Goal: Task Accomplishment & Management: Manage account settings

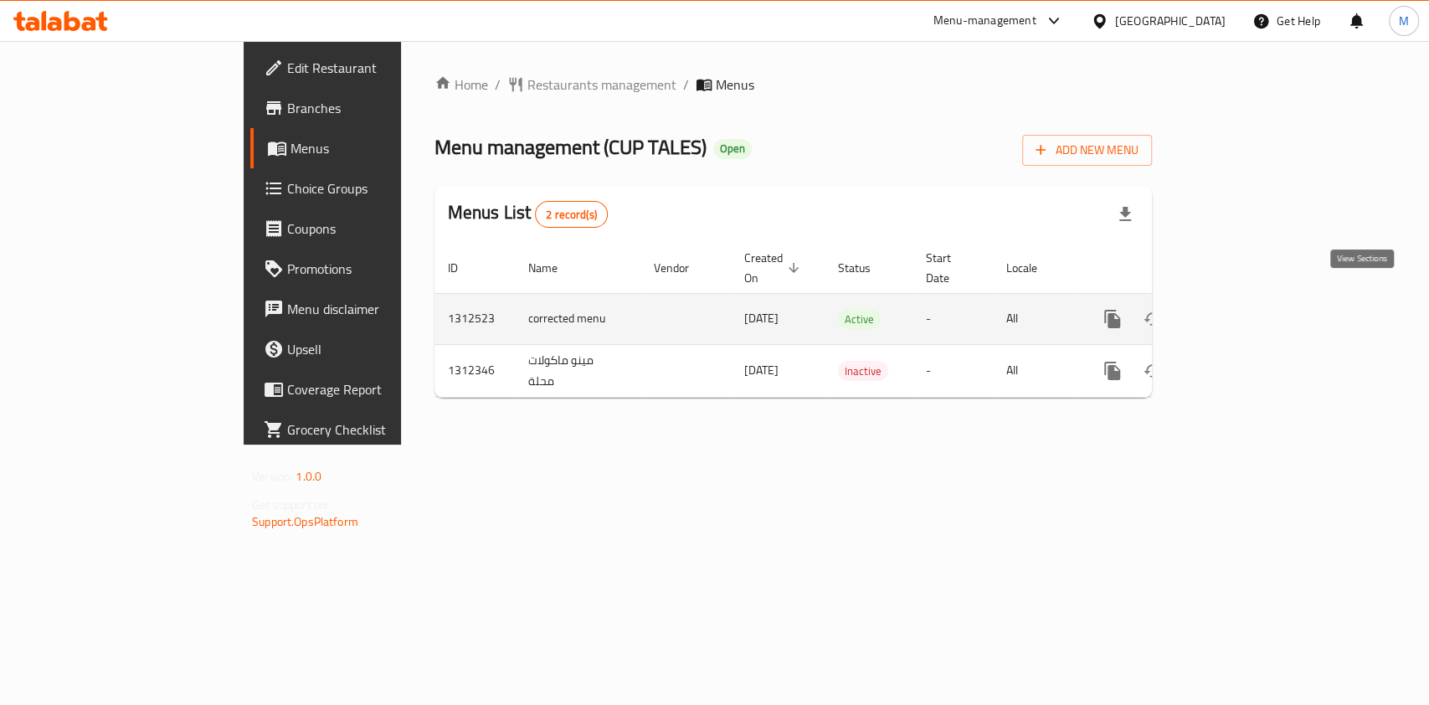
click at [1253, 299] on link "enhanced table" at bounding box center [1233, 319] width 40 height 40
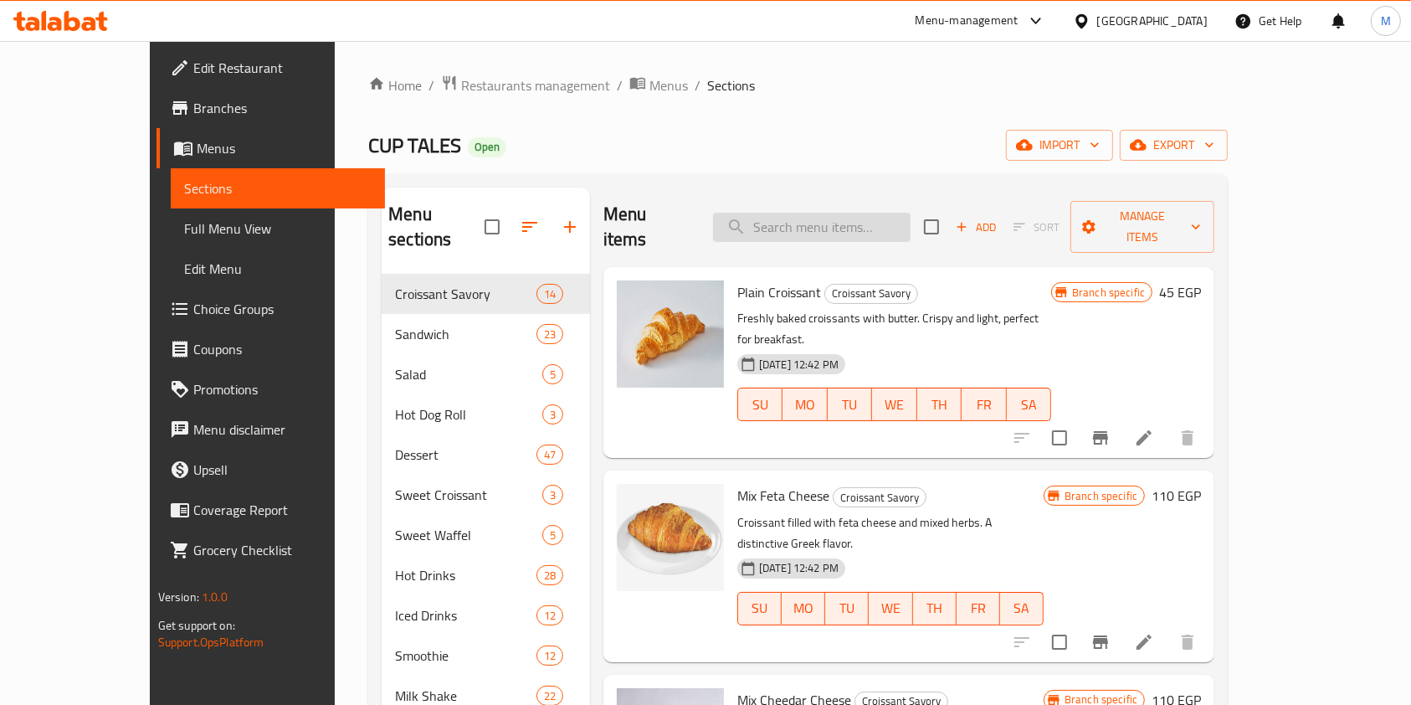
drag, startPoint x: 1328, startPoint y: 291, endPoint x: 892, endPoint y: 203, distance: 444.9
click at [892, 213] on input "search" at bounding box center [811, 227] width 197 height 29
type input "h"
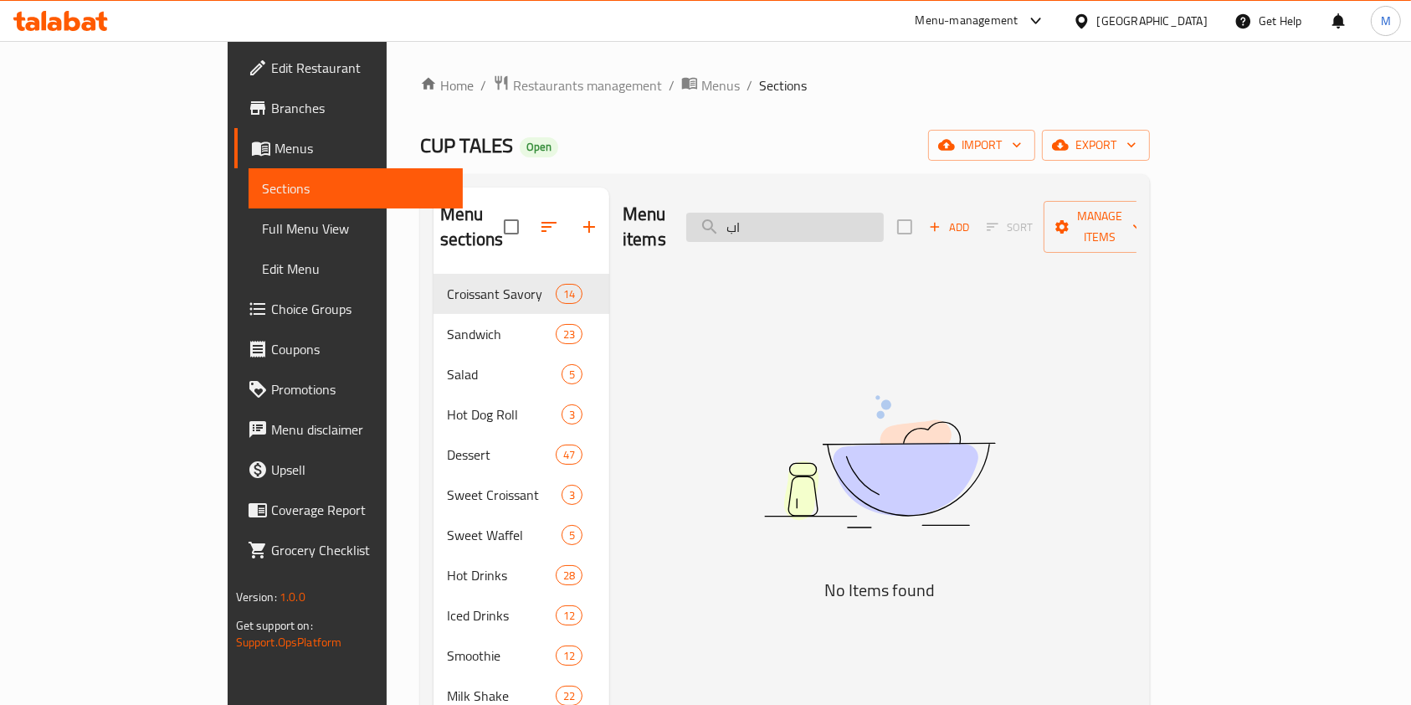
type input "ا"
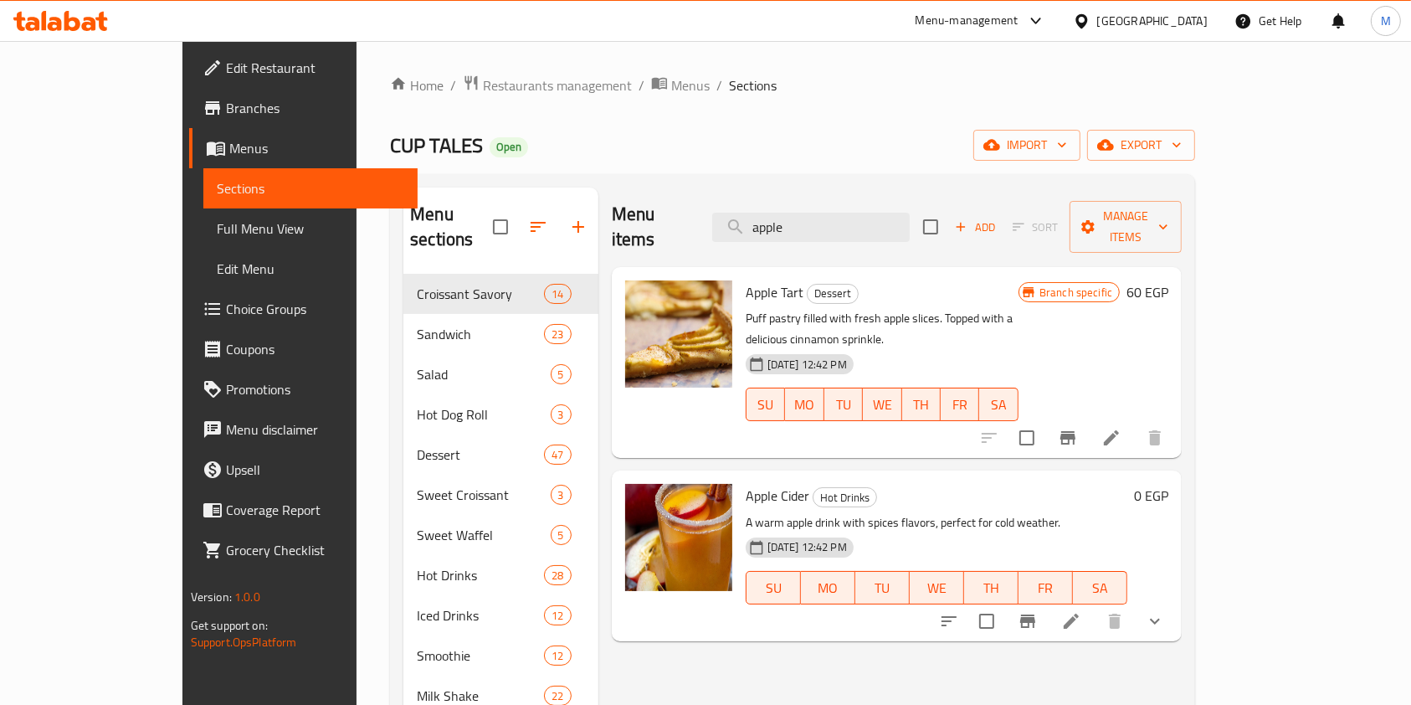
type input "apple"
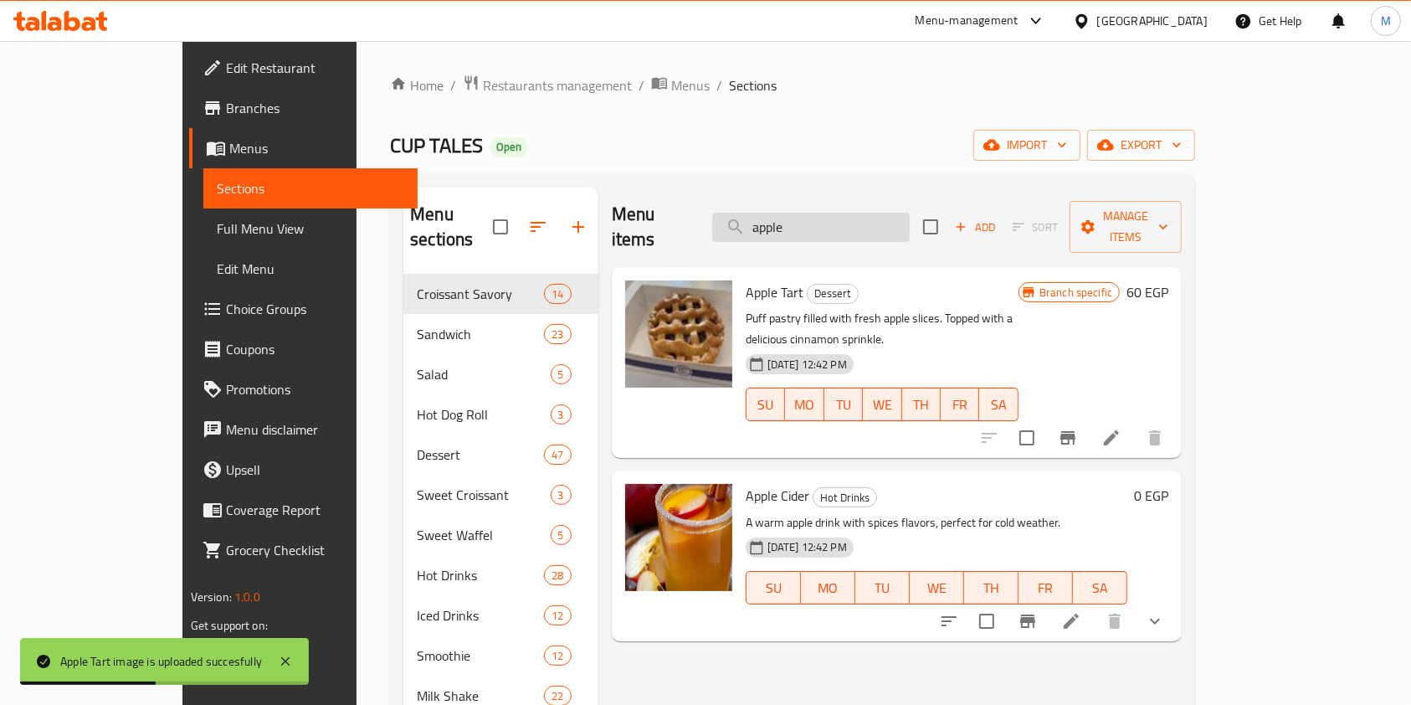
click at [857, 215] on input "apple" at bounding box center [810, 227] width 197 height 29
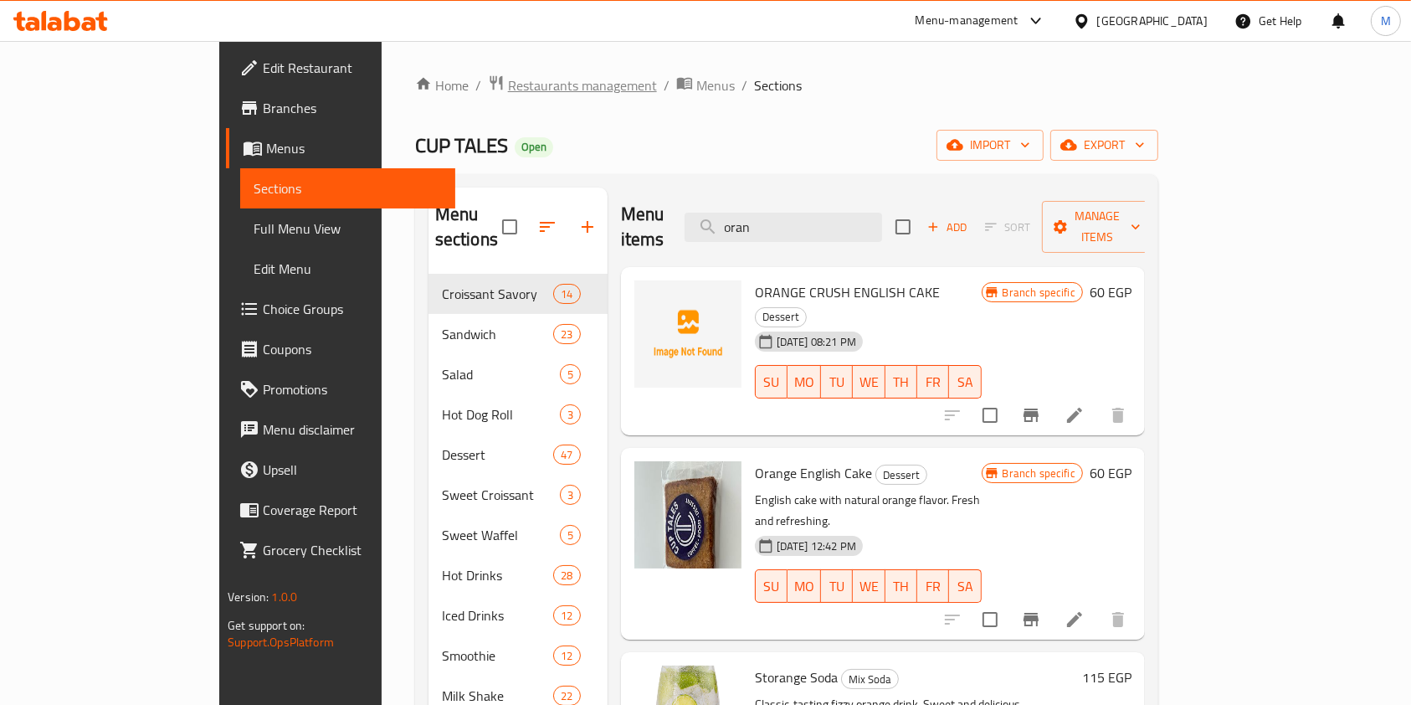
type input "oran"
click at [850, 213] on input "oran" at bounding box center [783, 227] width 197 height 29
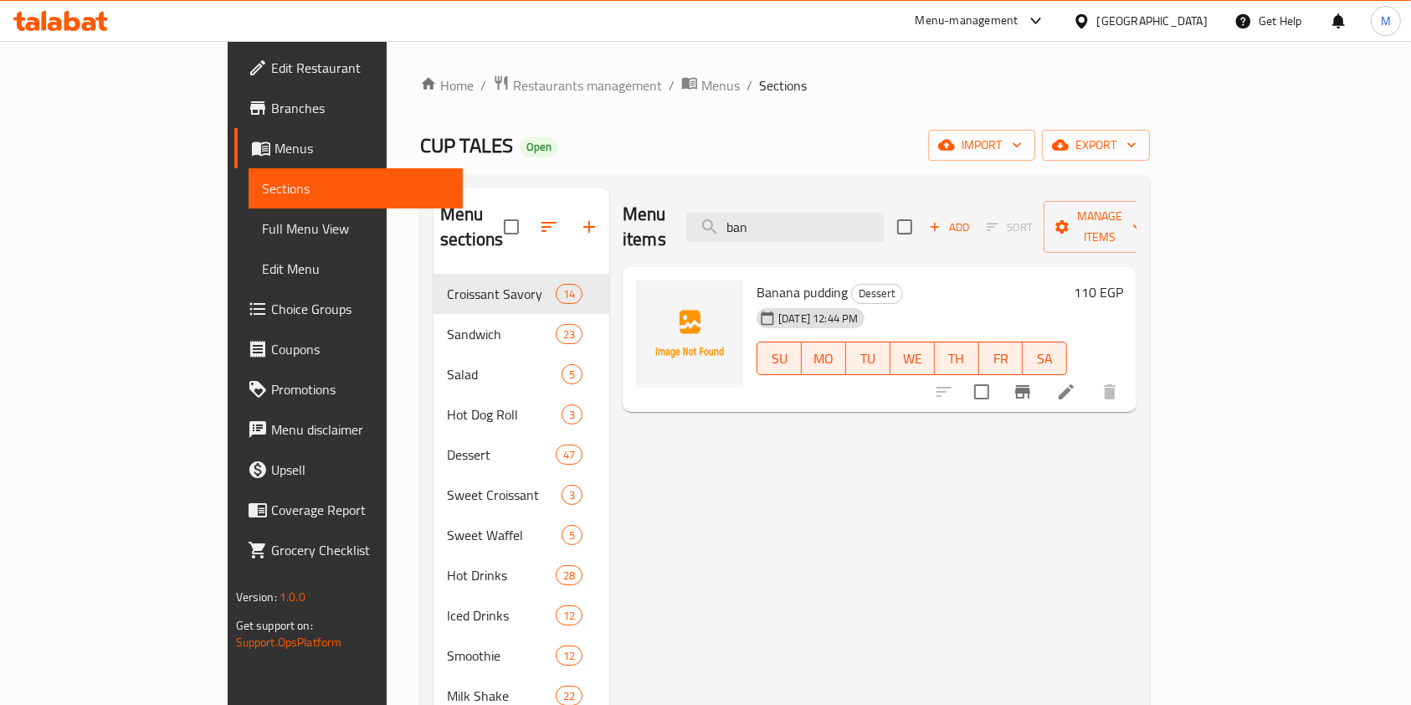
type input "ban"
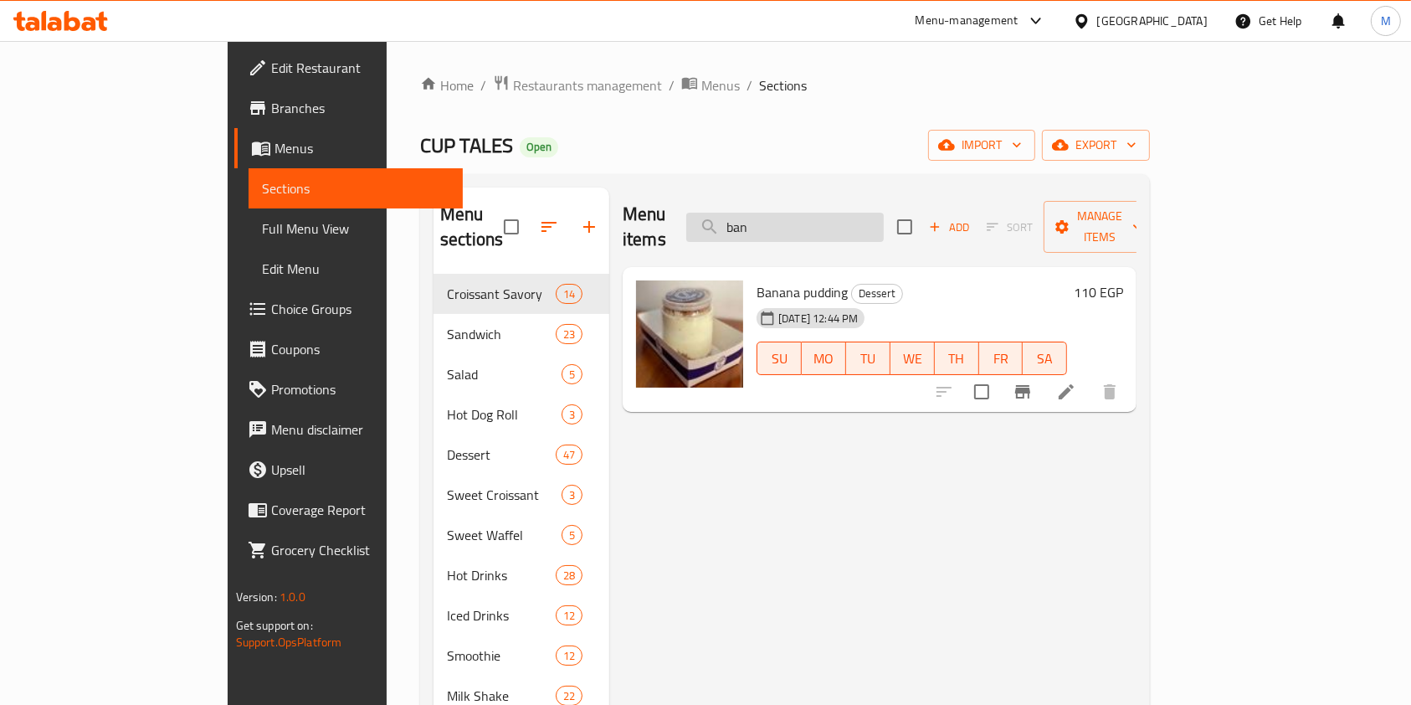
click at [831, 217] on input "ban" at bounding box center [784, 227] width 197 height 29
type input "n"
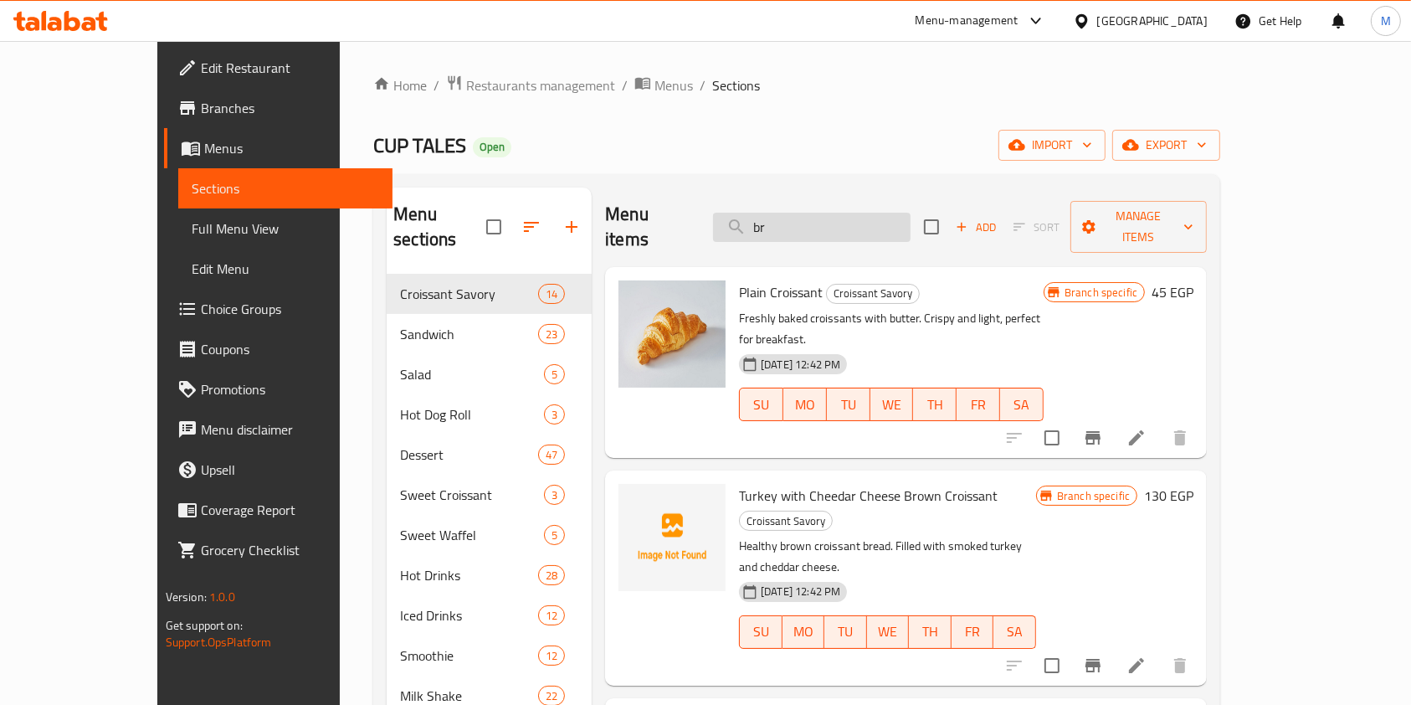
type input "b"
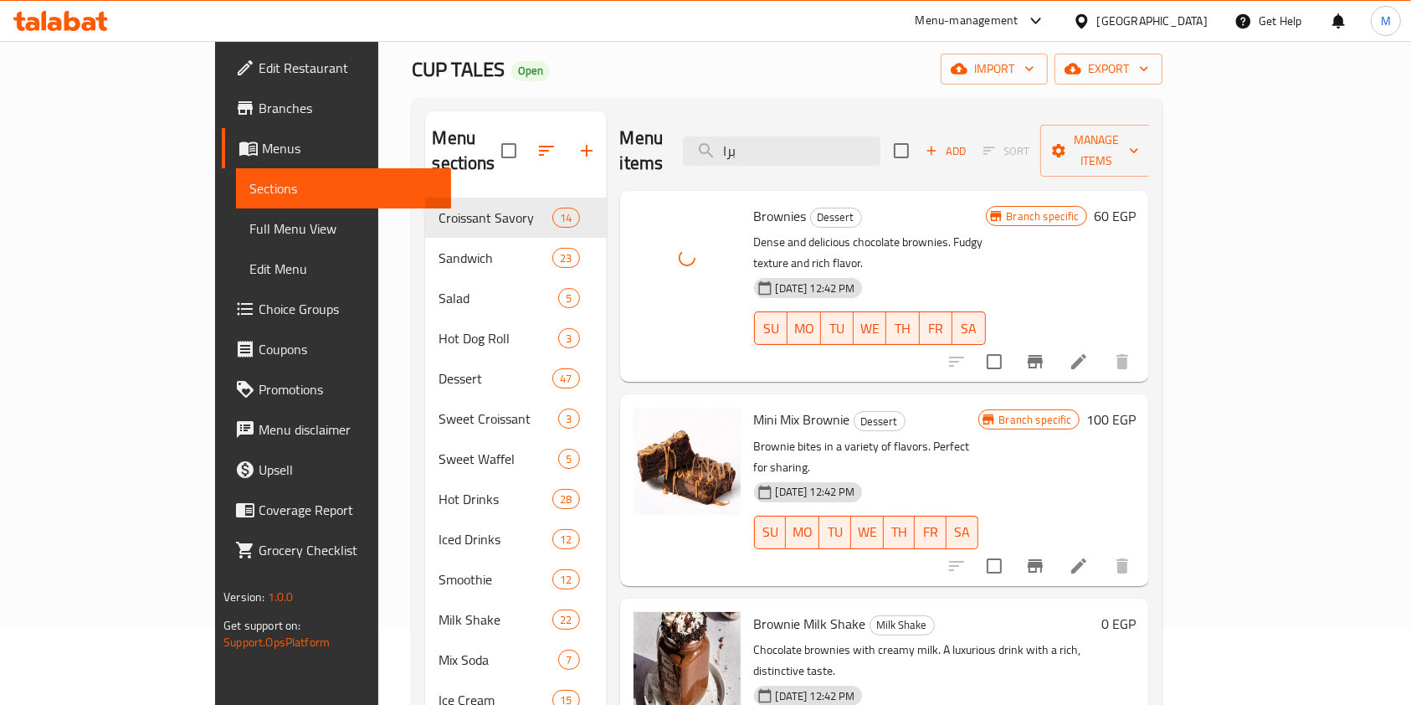
scroll to position [111, 0]
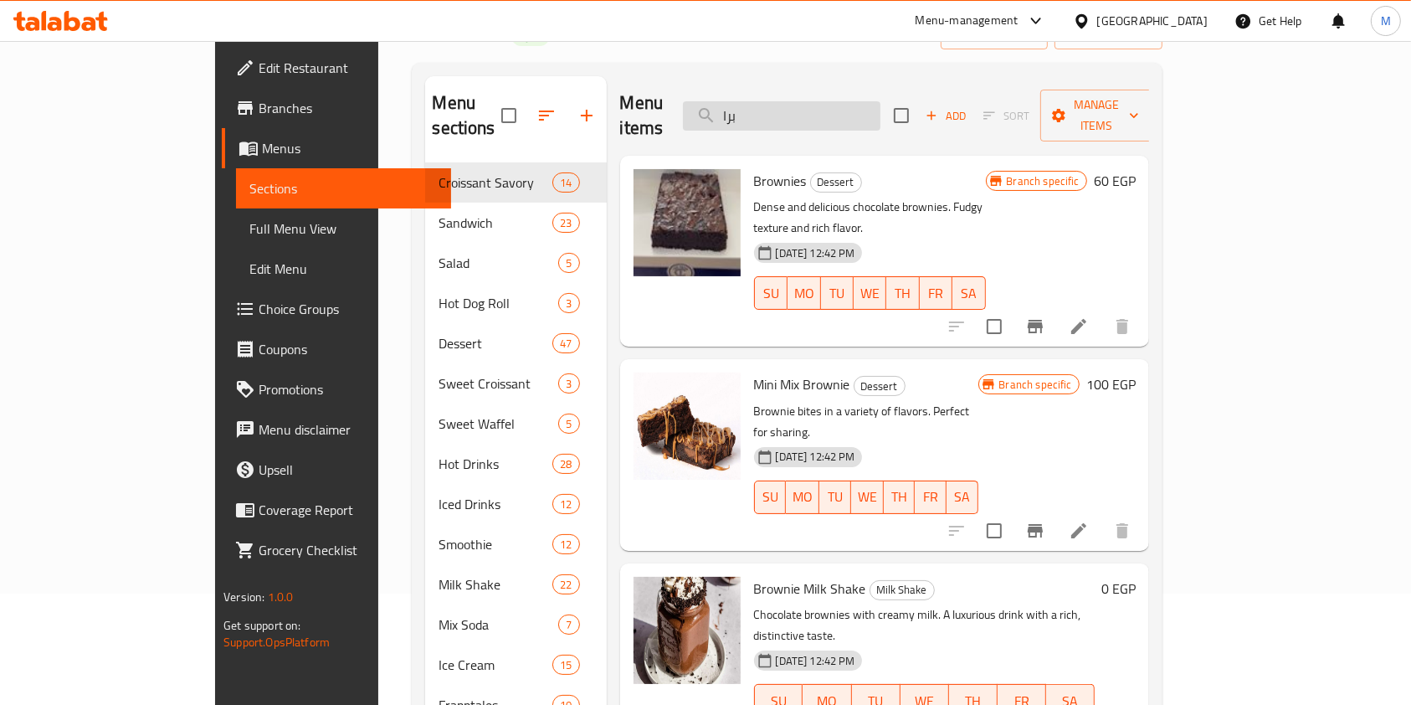
click at [859, 101] on input "برا" at bounding box center [781, 115] width 197 height 29
click at [880, 113] on input "برا" at bounding box center [781, 115] width 197 height 29
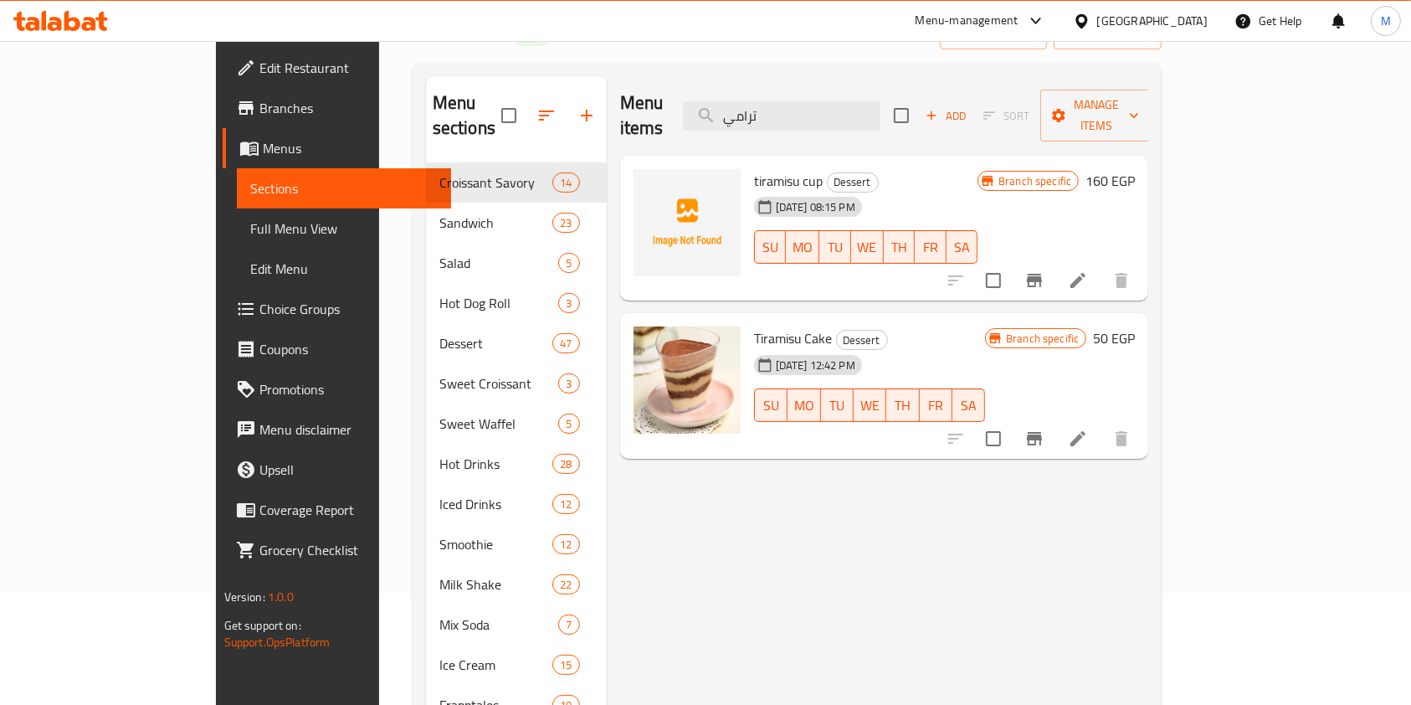
type input "ترامي"
drag, startPoint x: 1357, startPoint y: 503, endPoint x: 1303, endPoint y: 505, distance: 53.6
click at [1149, 503] on div "Menu items ترامي Add Sort Manage items tiramisu cup Dessert 28-09-2025 08:15 PM…" at bounding box center [878, 444] width 542 height 736
click at [1149, 554] on div "Menu items ترامي Add Sort Manage items tiramisu cup Dessert 28-09-2025 08:15 PM…" at bounding box center [878, 444] width 542 height 736
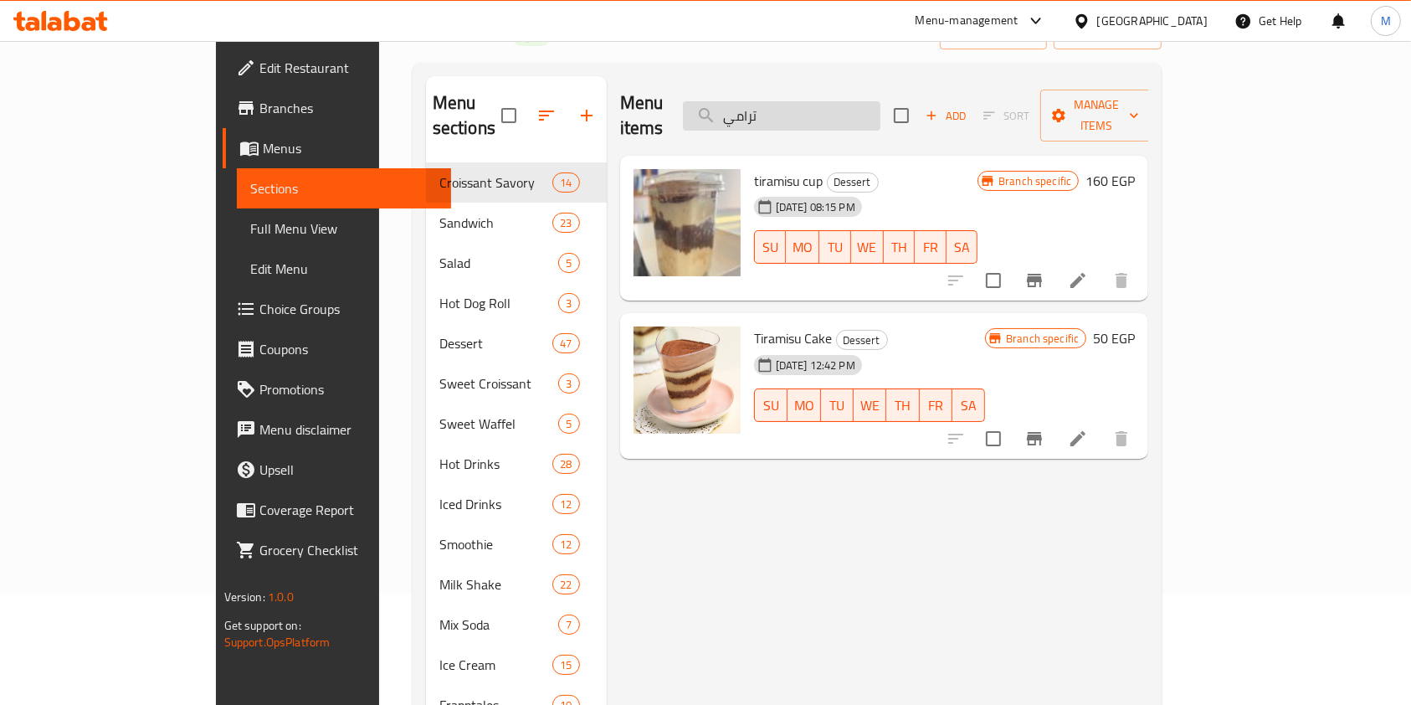
click at [833, 112] on input "ترامي" at bounding box center [781, 115] width 197 height 29
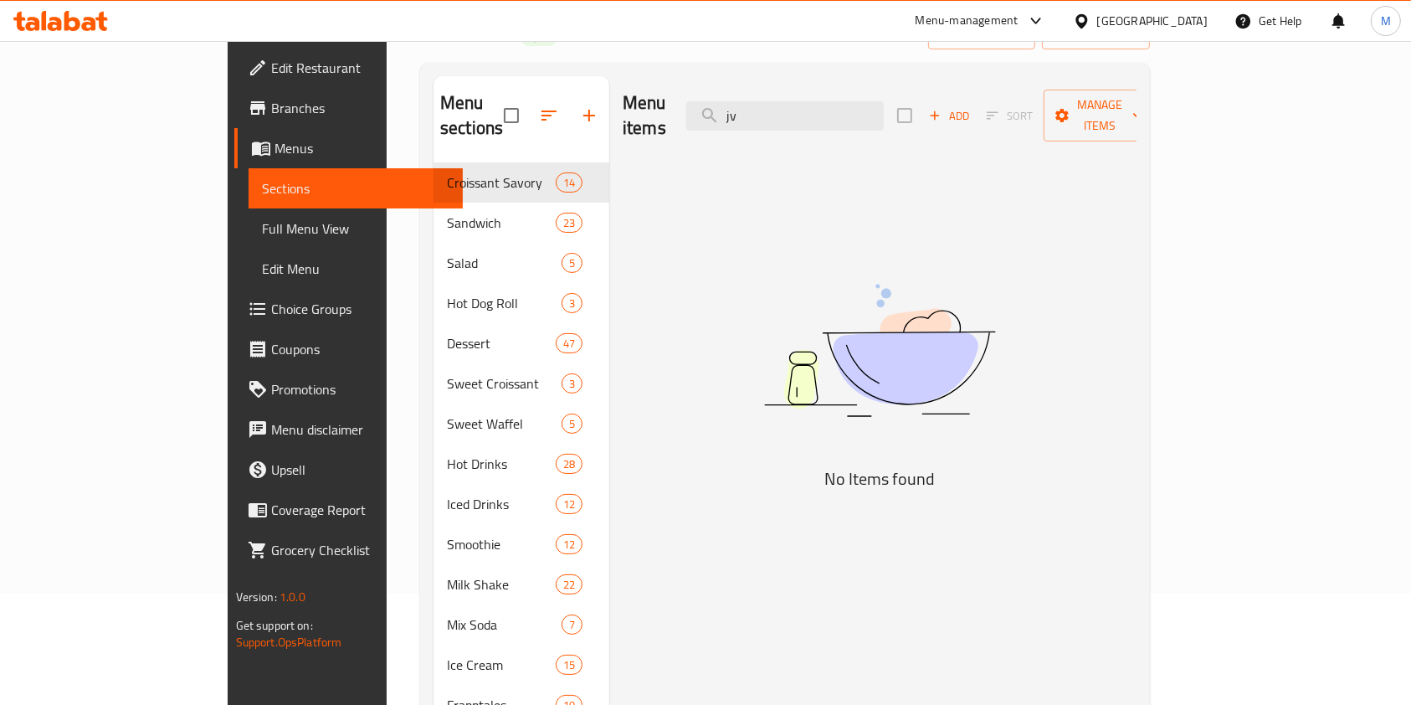
type input "j"
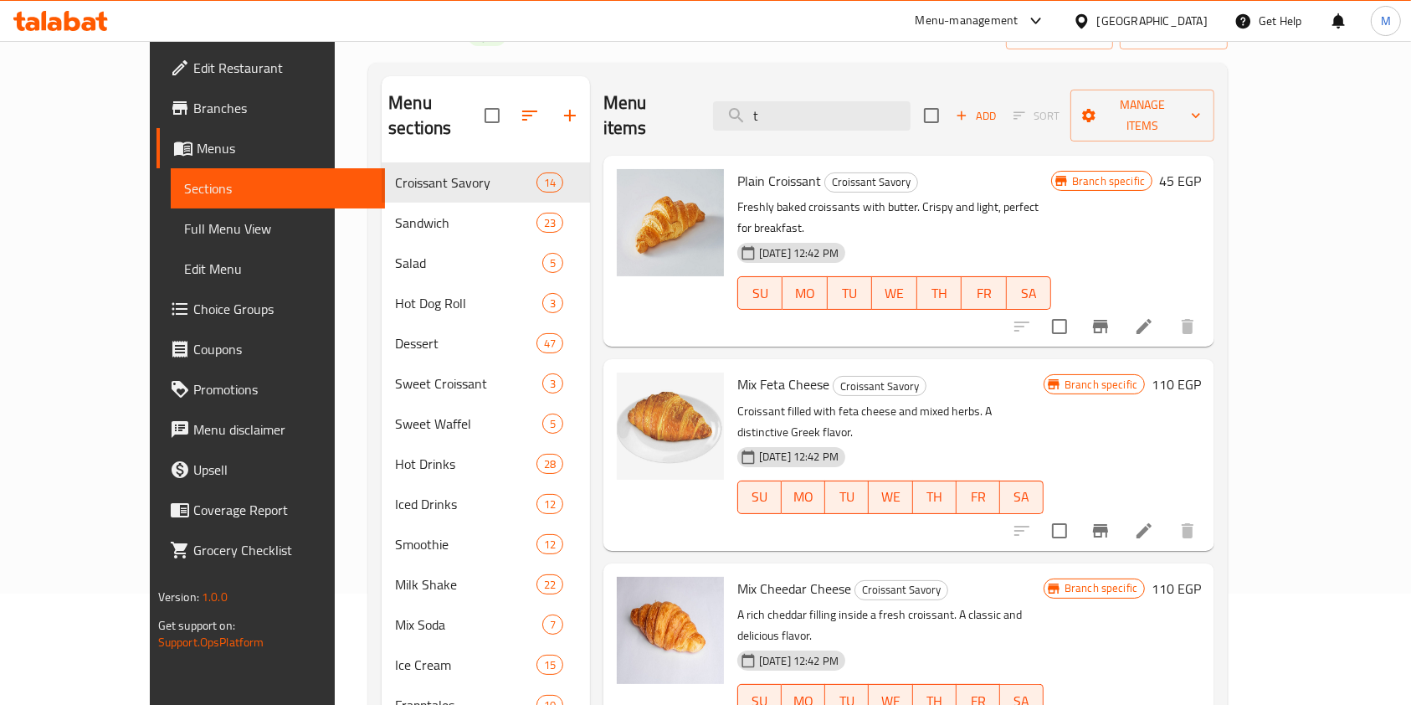
type input "tr"
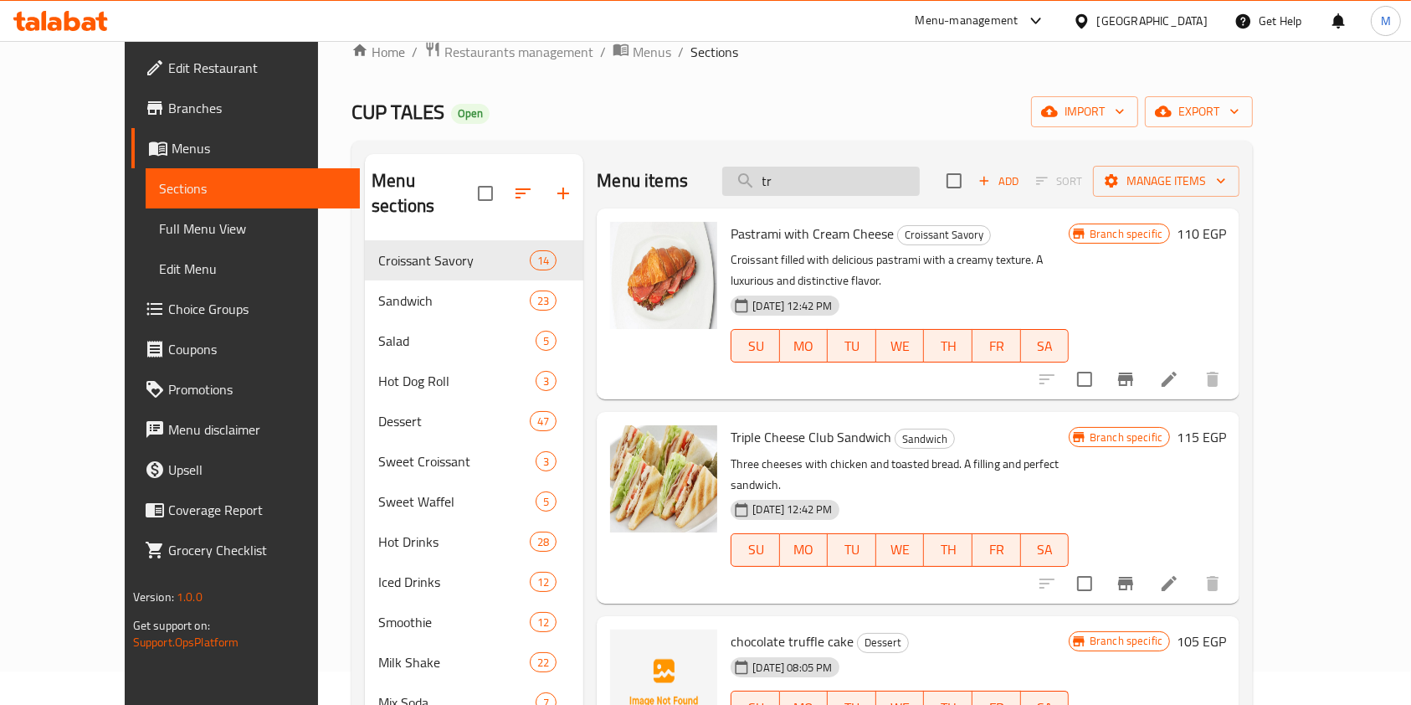
scroll to position [0, 0]
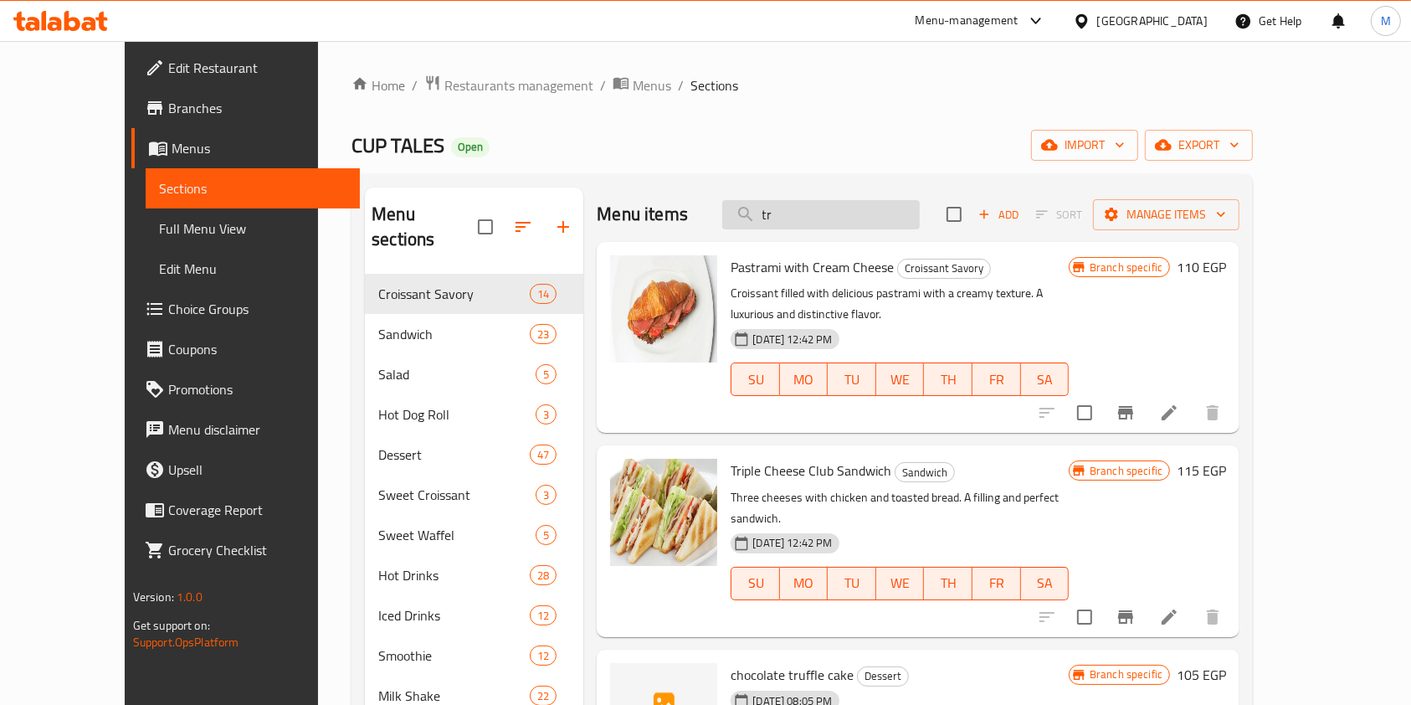
click at [844, 211] on input "tr" at bounding box center [820, 214] width 197 height 29
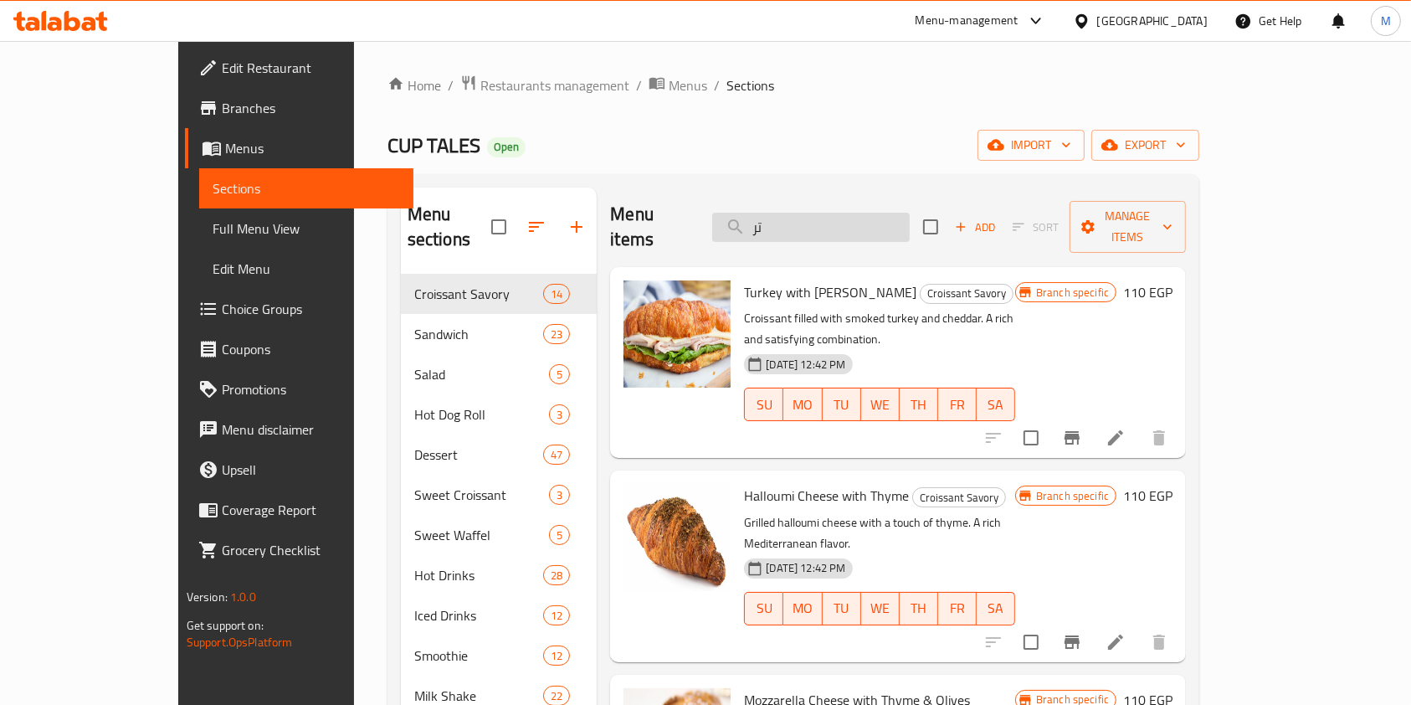
type input "ت"
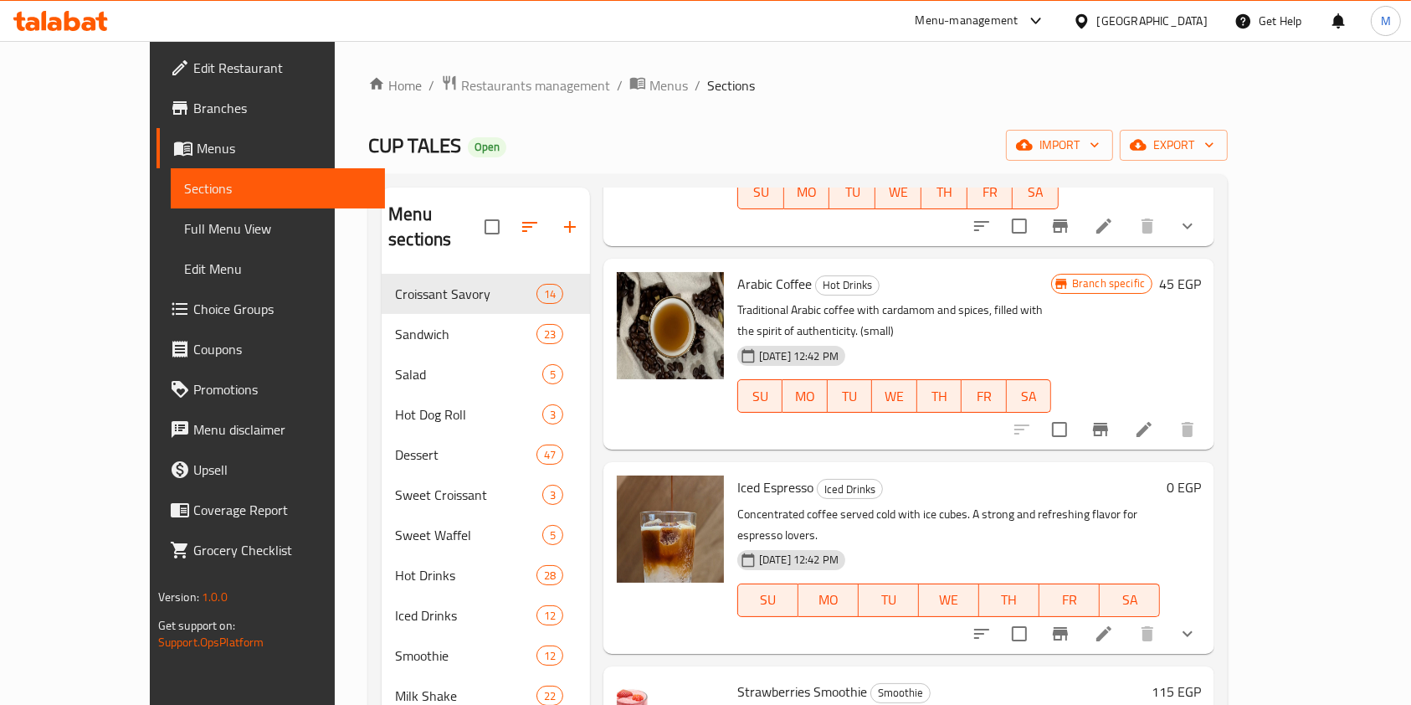
scroll to position [1004, 0]
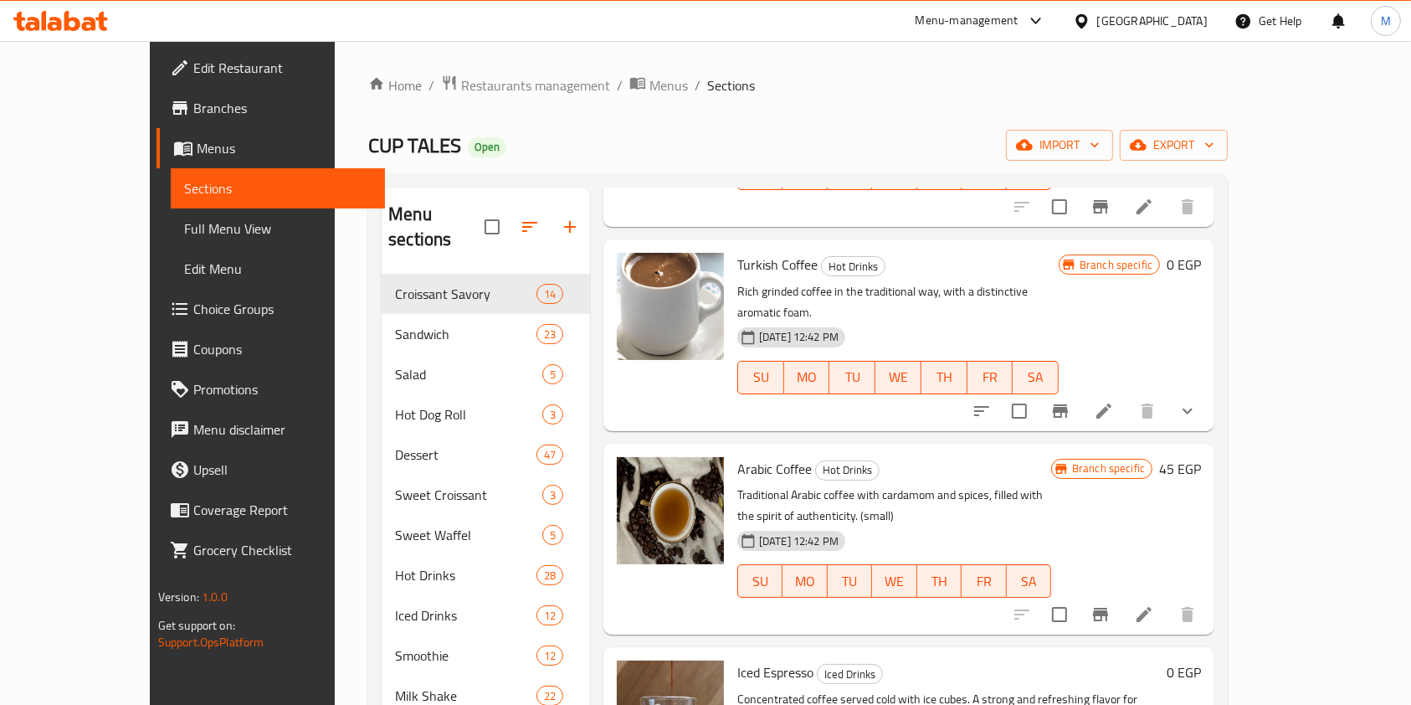
type input "tra"
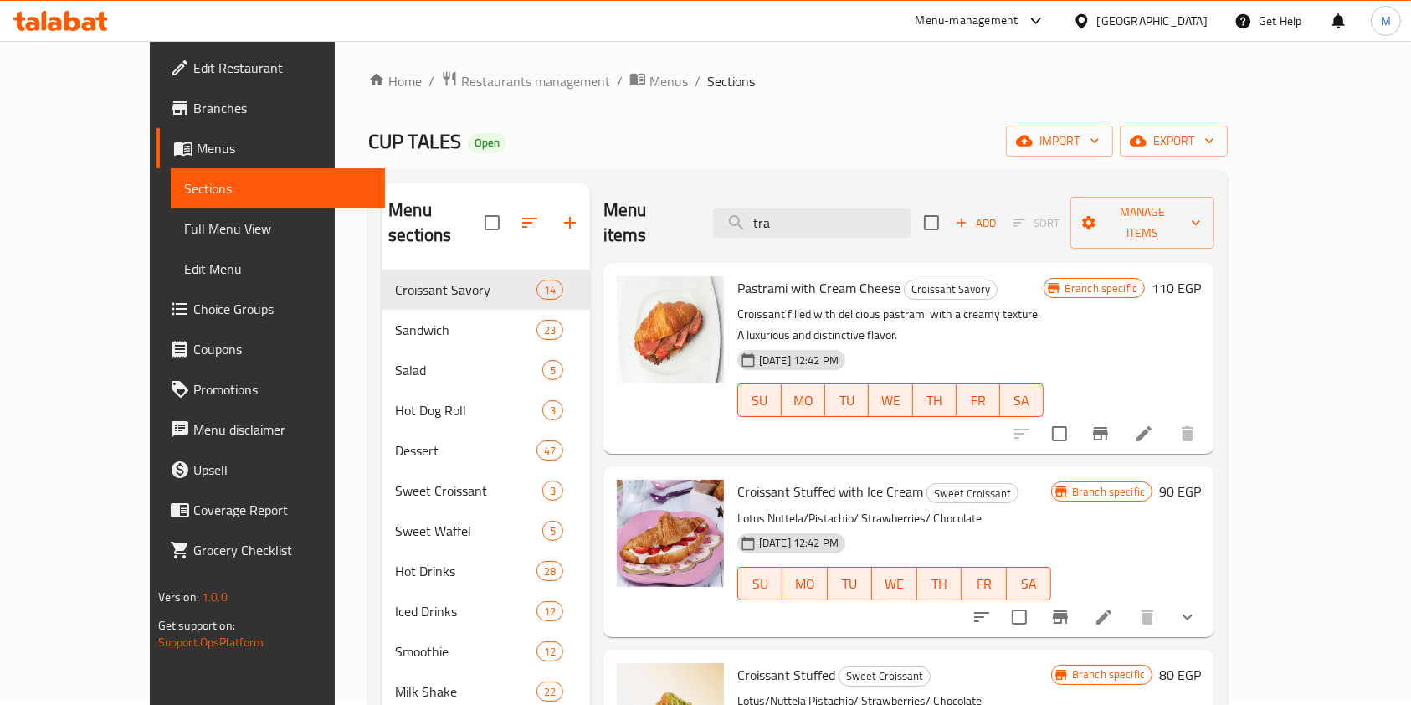
scroll to position [0, 0]
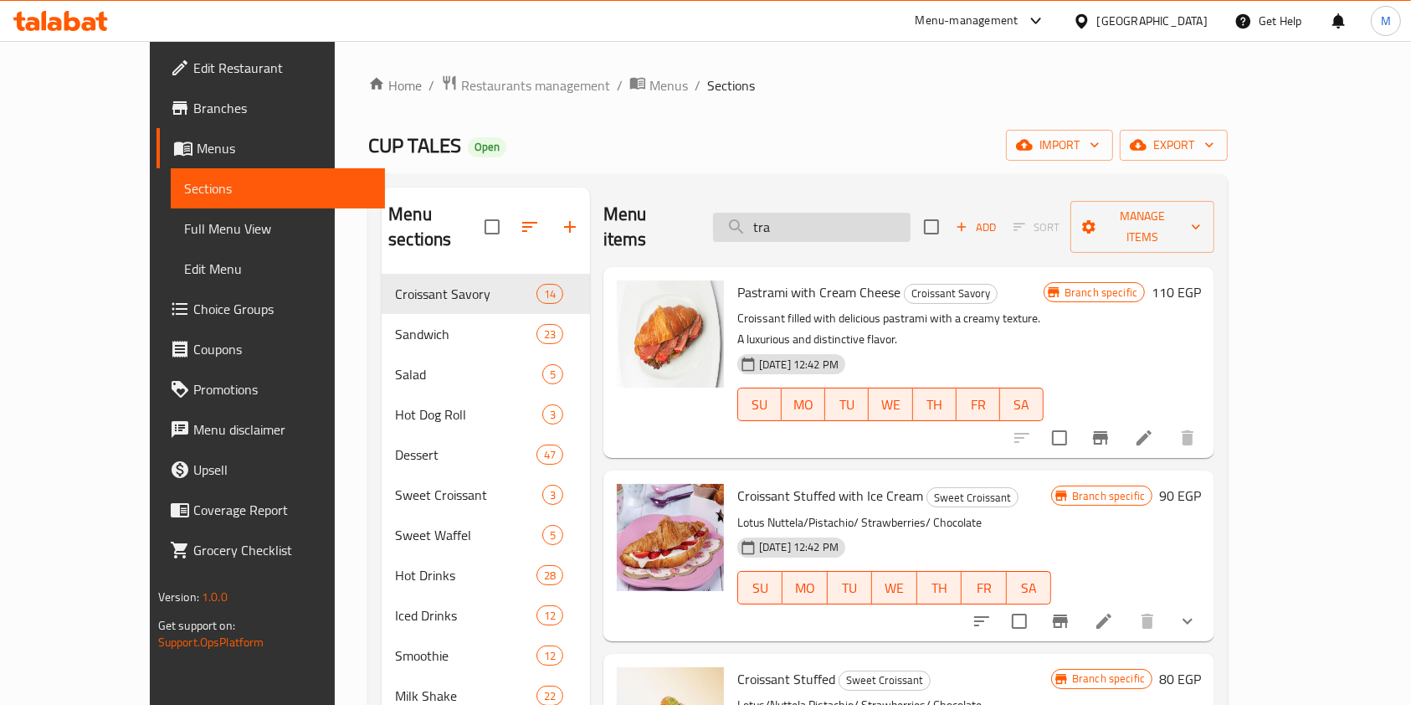
click at [856, 225] on input "tra" at bounding box center [811, 227] width 197 height 29
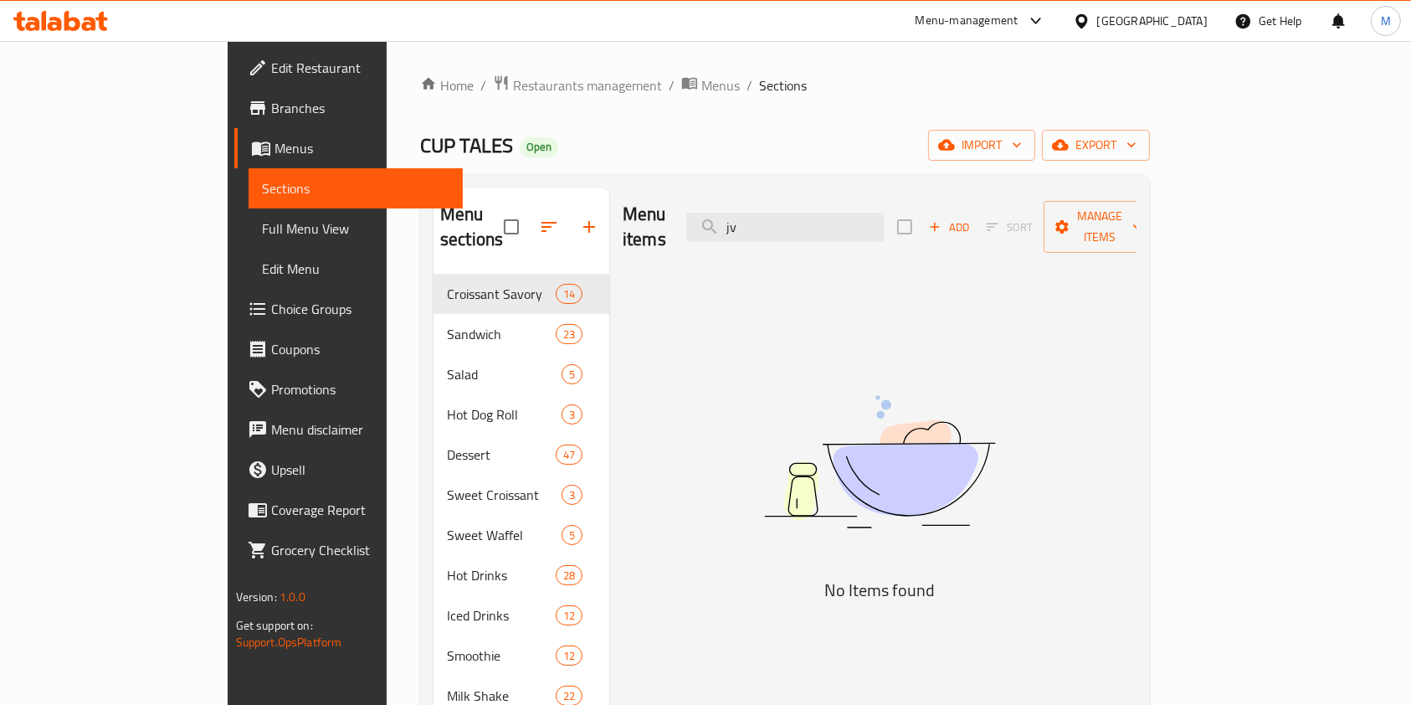
type input "j"
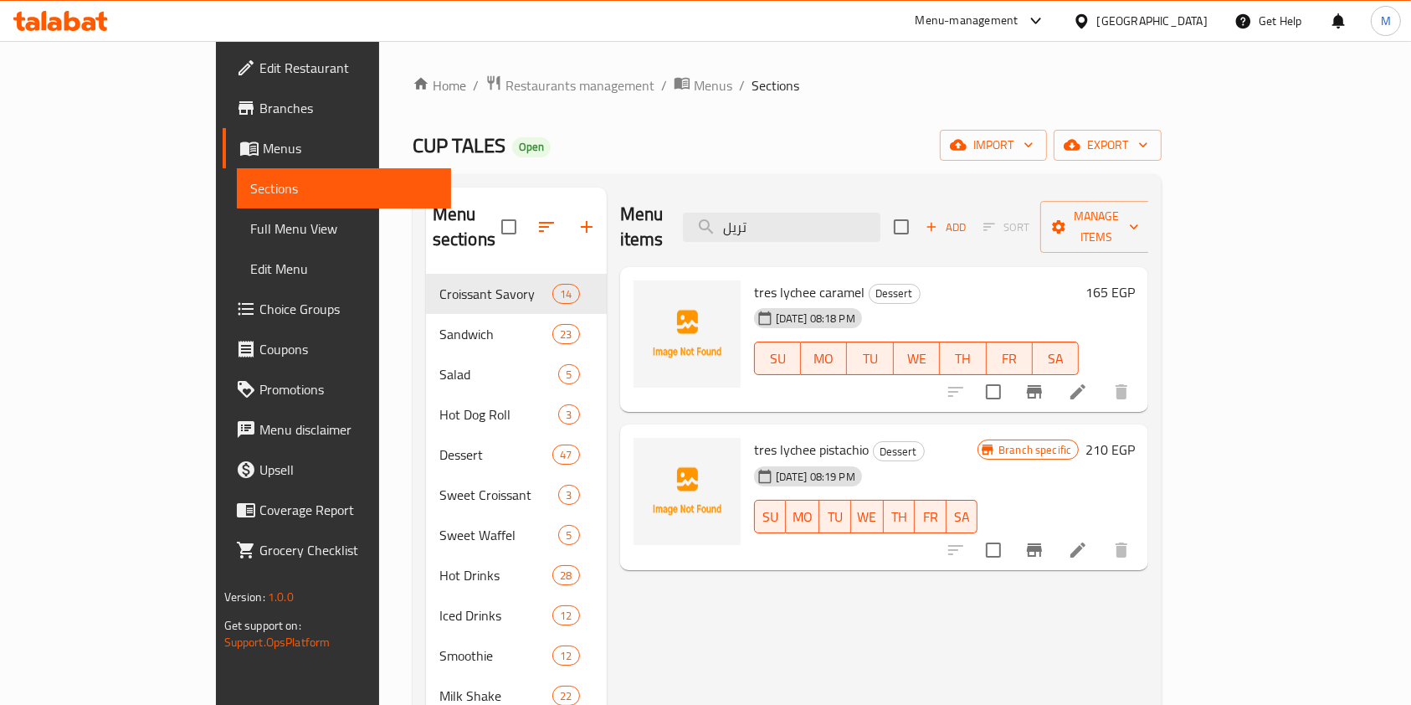
type input "تريل"
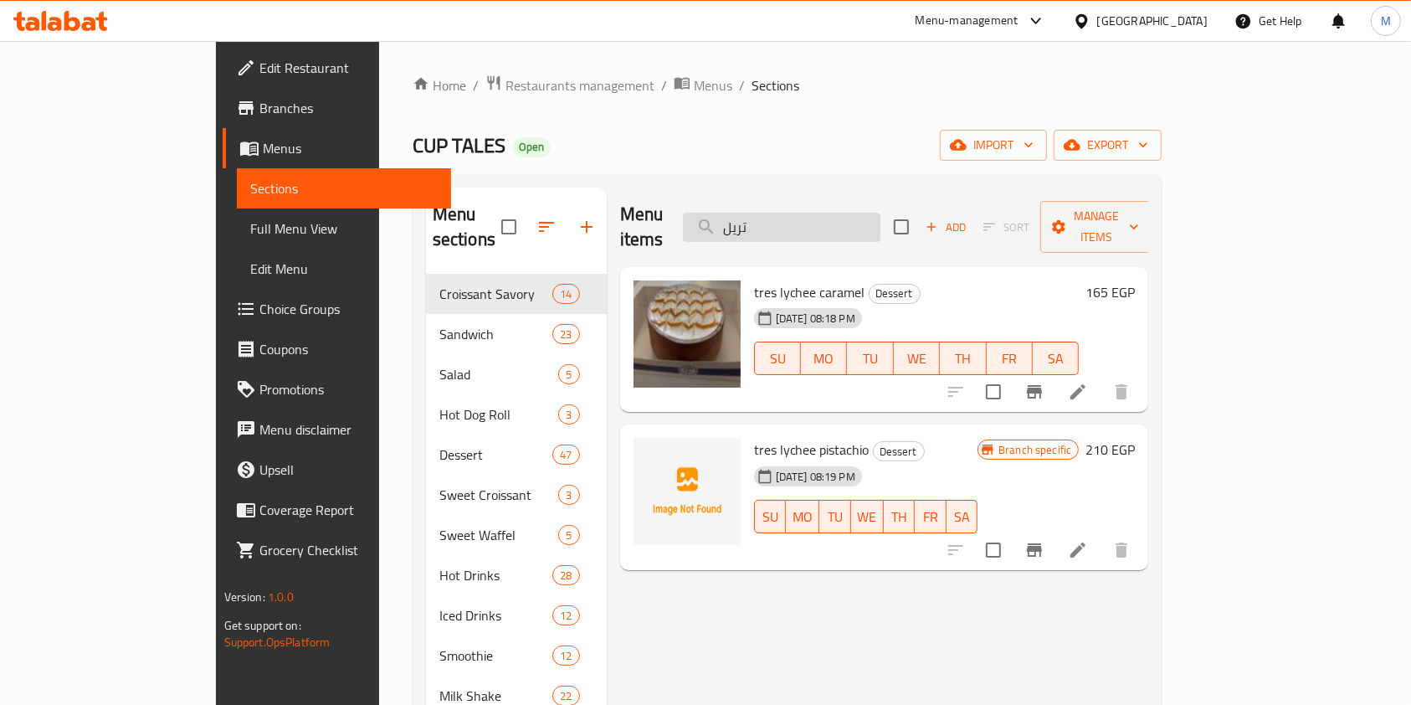
click at [844, 213] on input "تريل" at bounding box center [781, 227] width 197 height 29
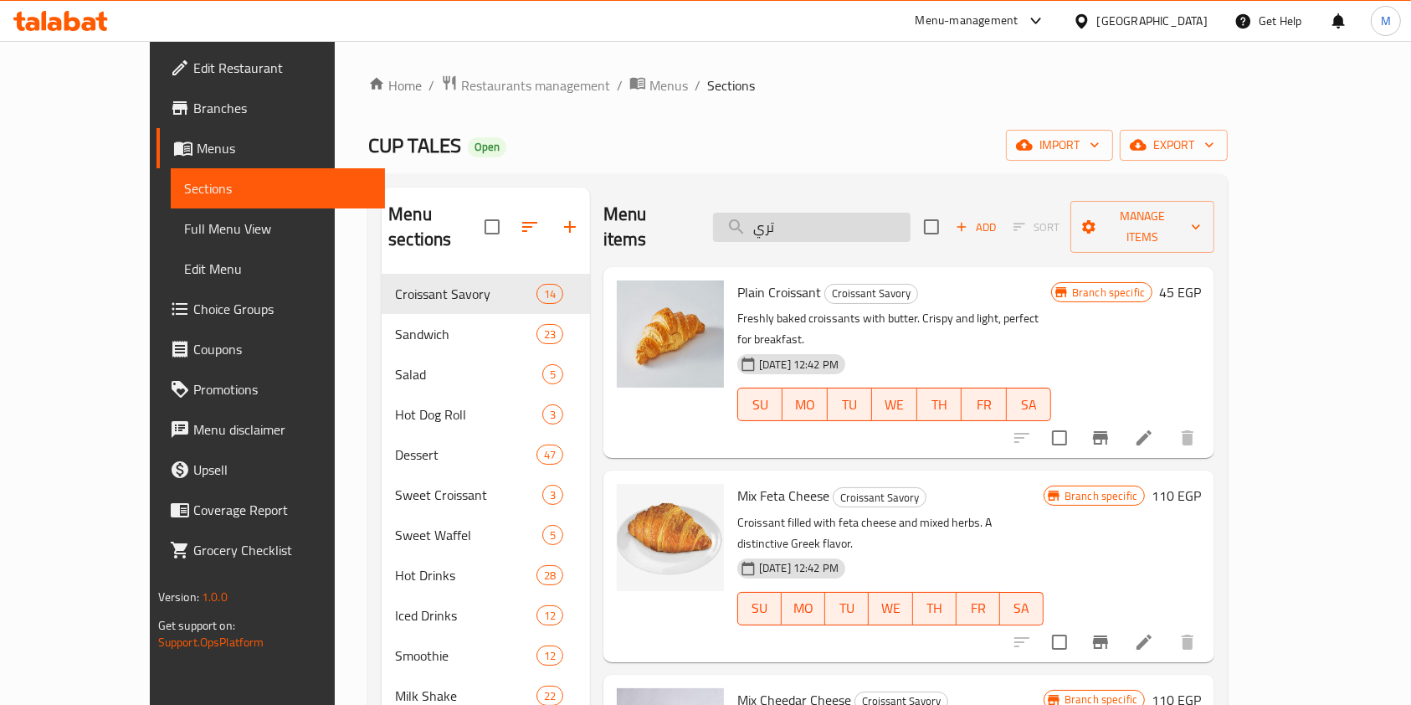
type input "تريل"
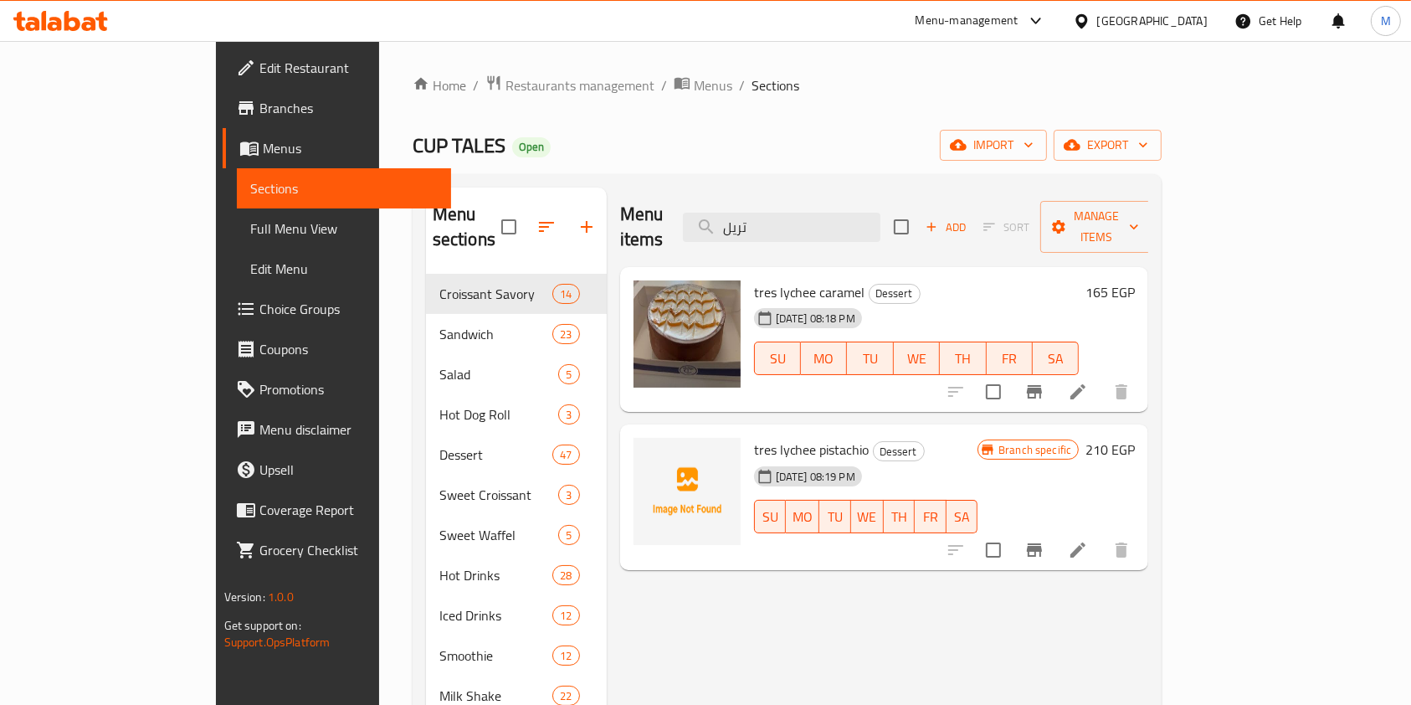
click at [827, 192] on div "Menu items تريل Add Sort Manage items" at bounding box center [884, 227] width 529 height 80
click at [819, 216] on input "تريل" at bounding box center [781, 227] width 197 height 29
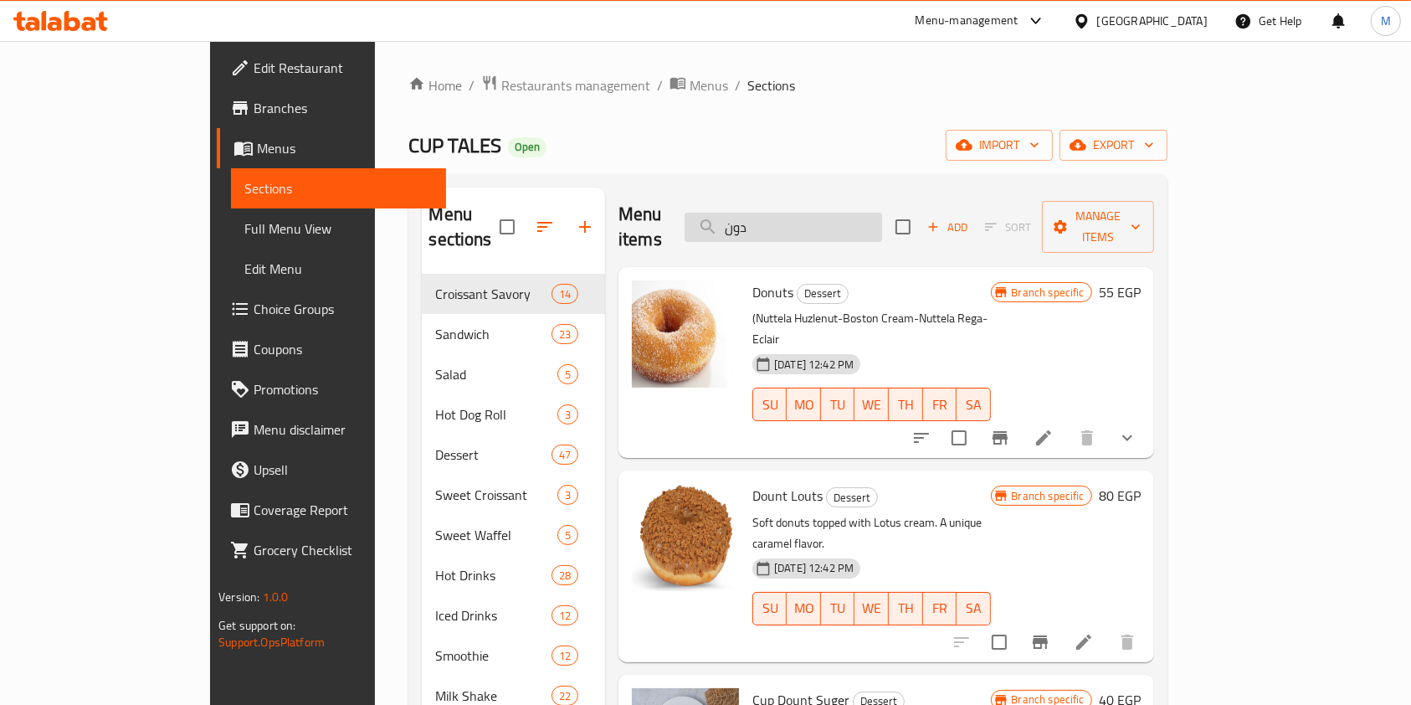
click at [841, 214] on input "دون" at bounding box center [783, 227] width 197 height 29
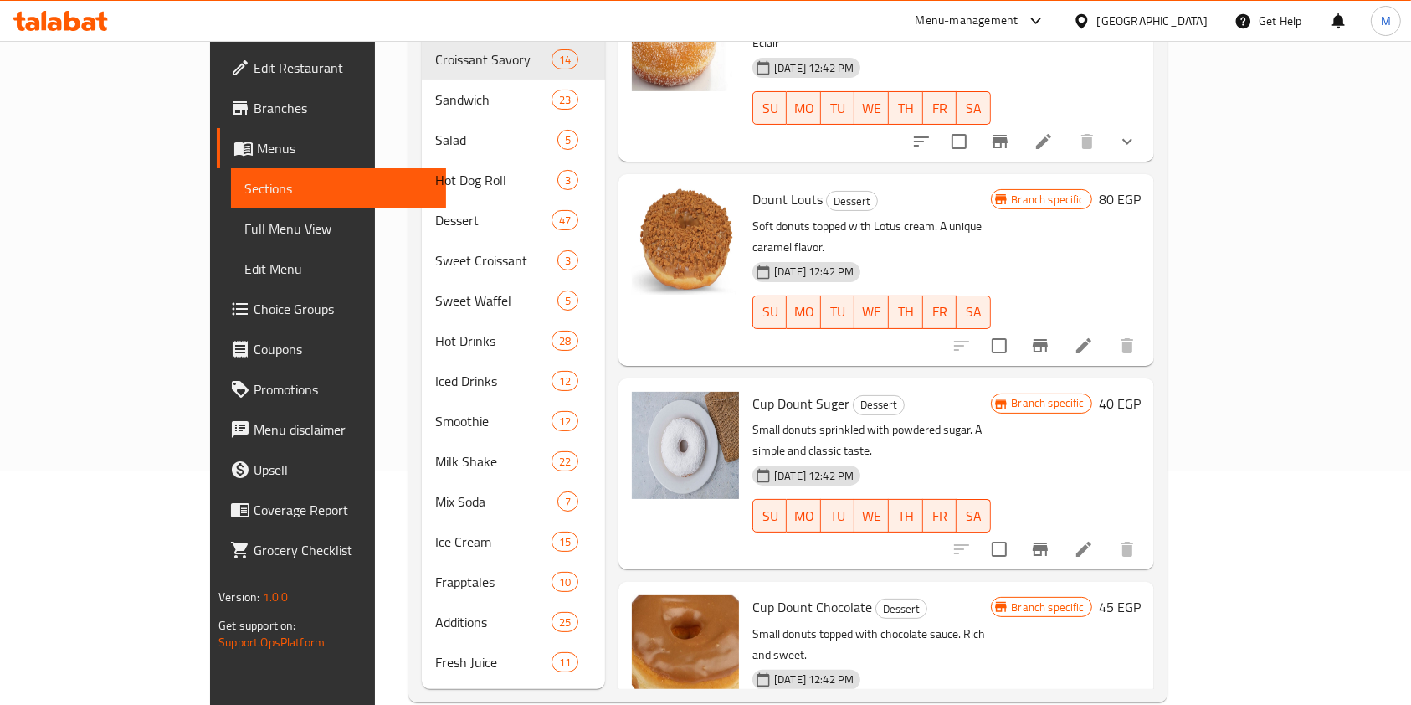
scroll to position [240, 0]
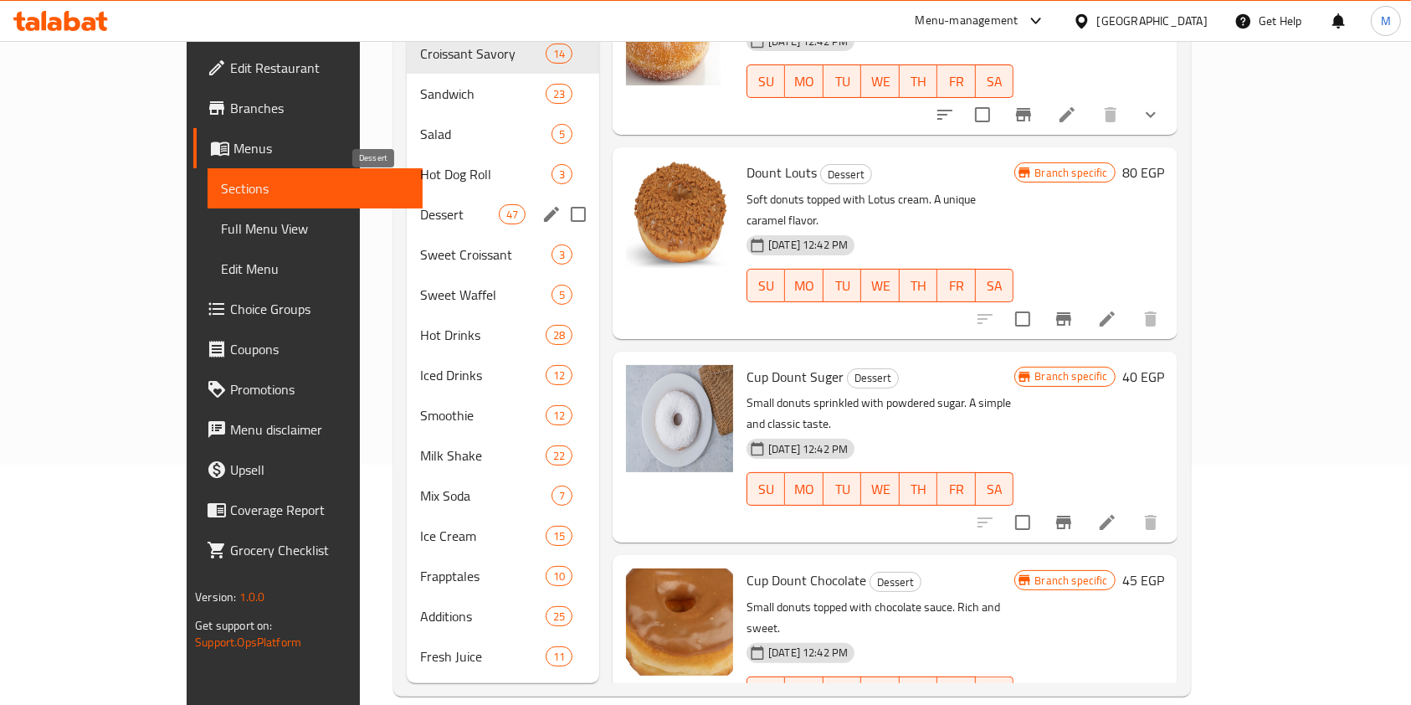
click at [420, 204] on span "Dessert" at bounding box center [459, 214] width 79 height 20
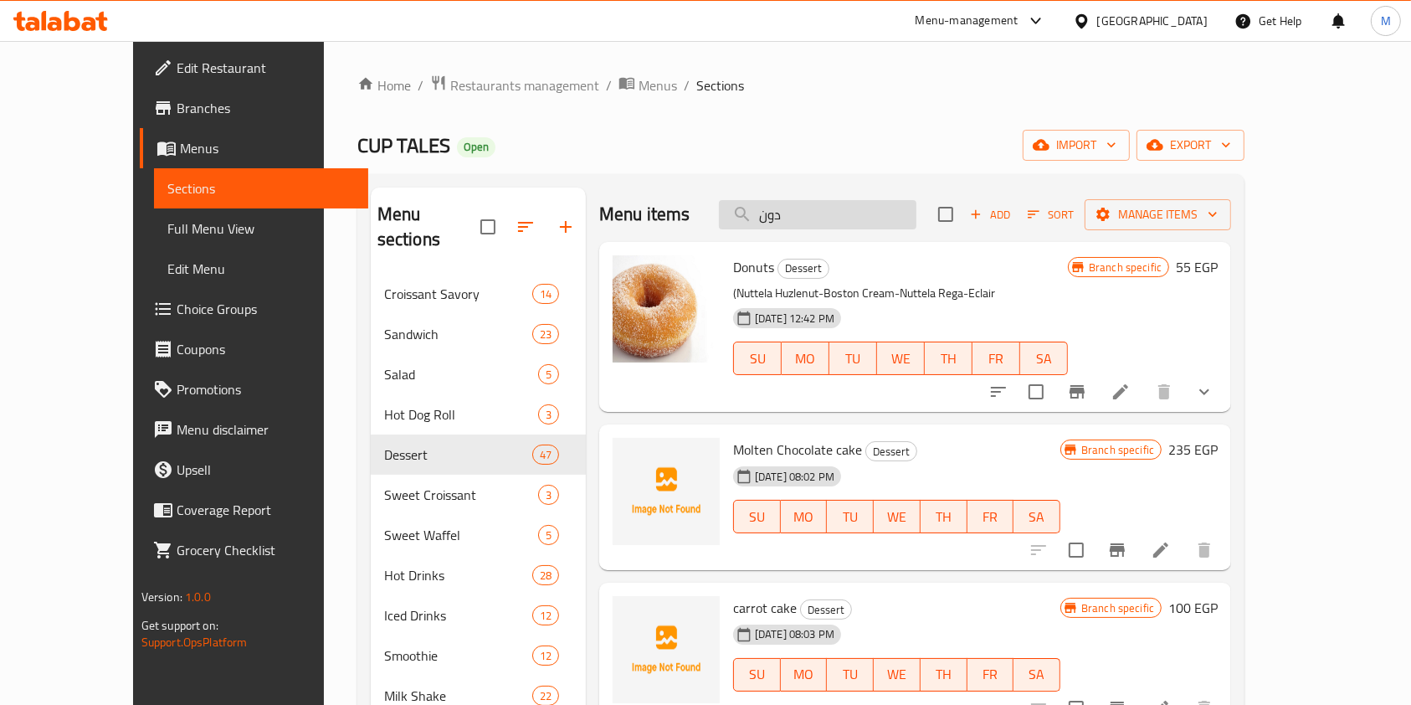
click at [879, 222] on input "دون" at bounding box center [817, 214] width 197 height 29
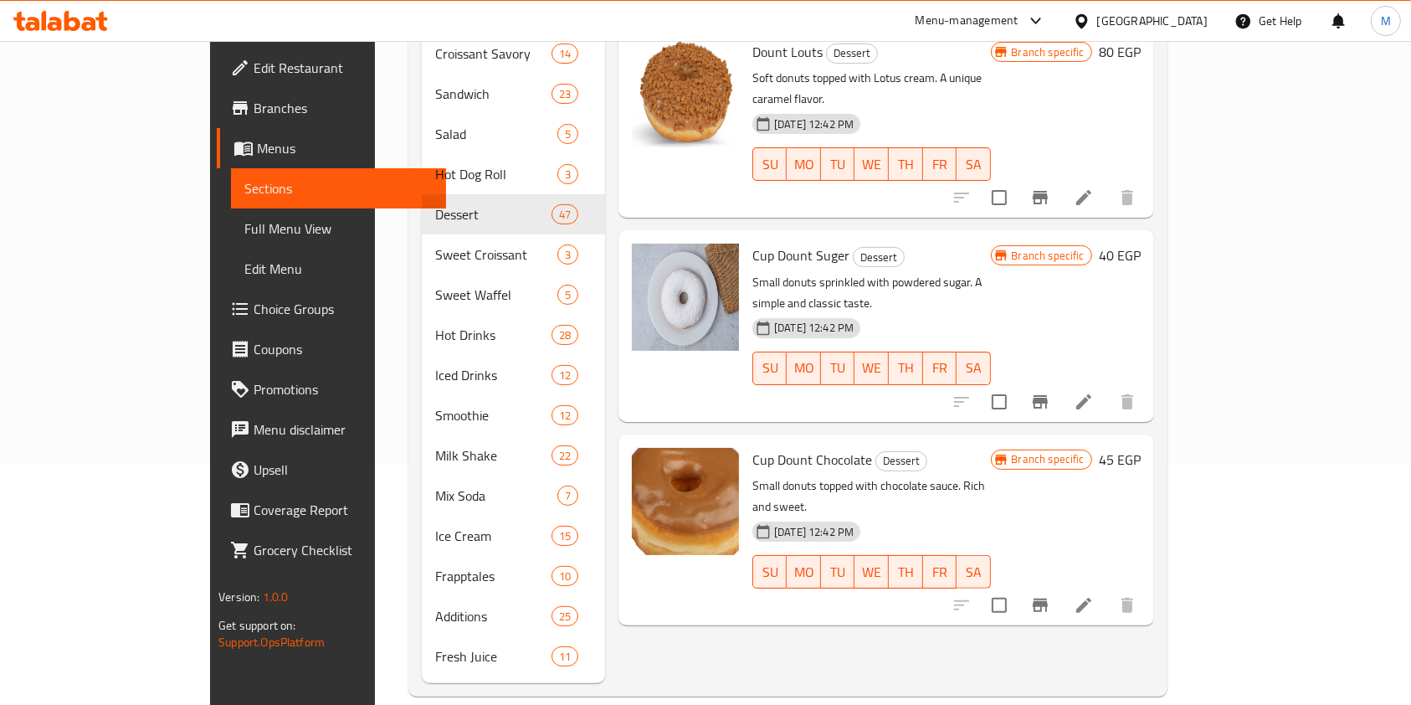
scroll to position [128, 0]
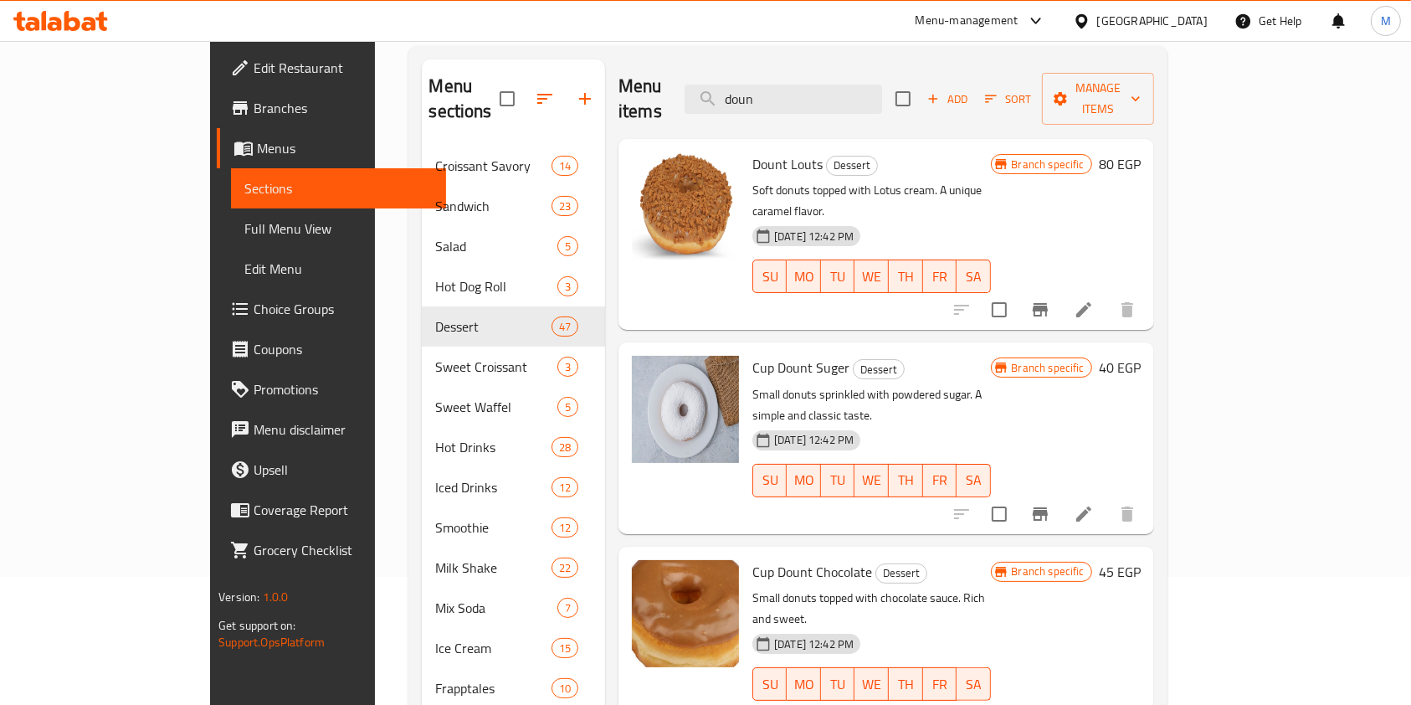
type input "doun"
click at [834, 90] on input "doun" at bounding box center [783, 99] width 197 height 29
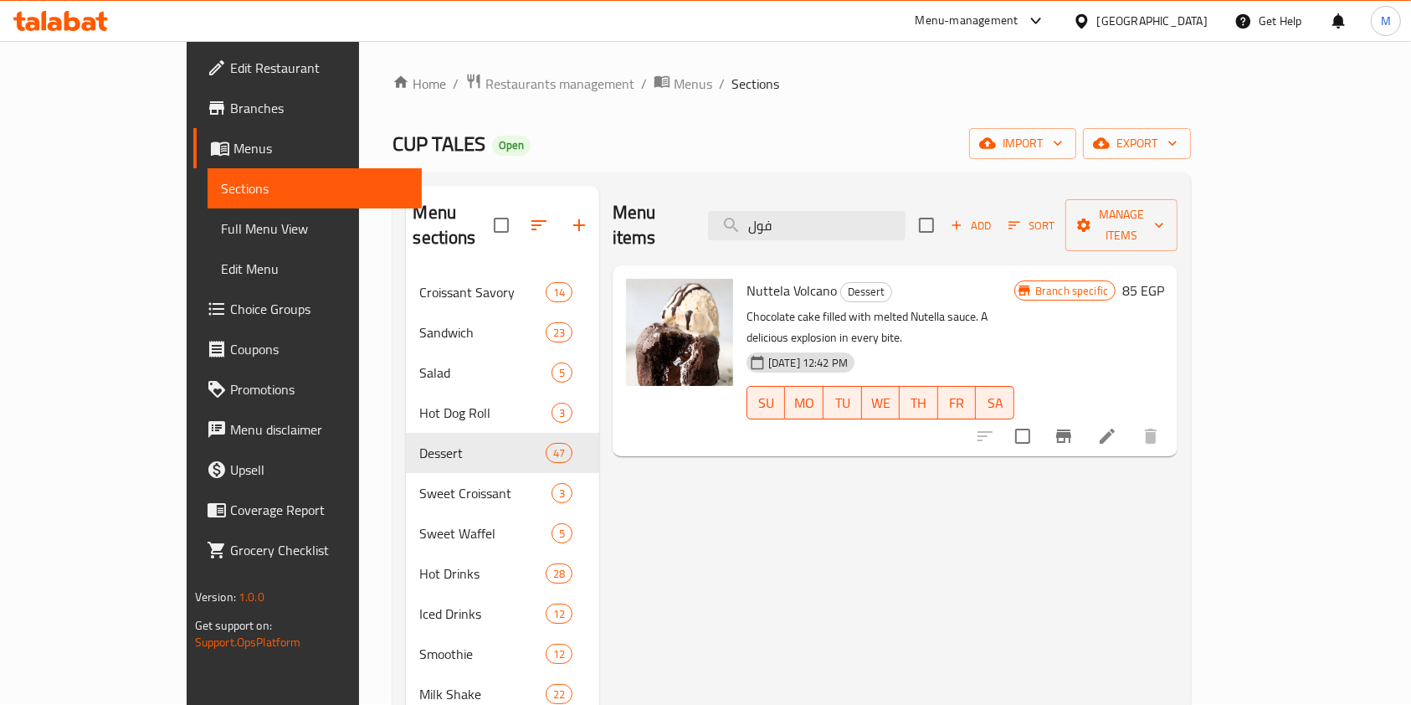
scroll to position [0, 0]
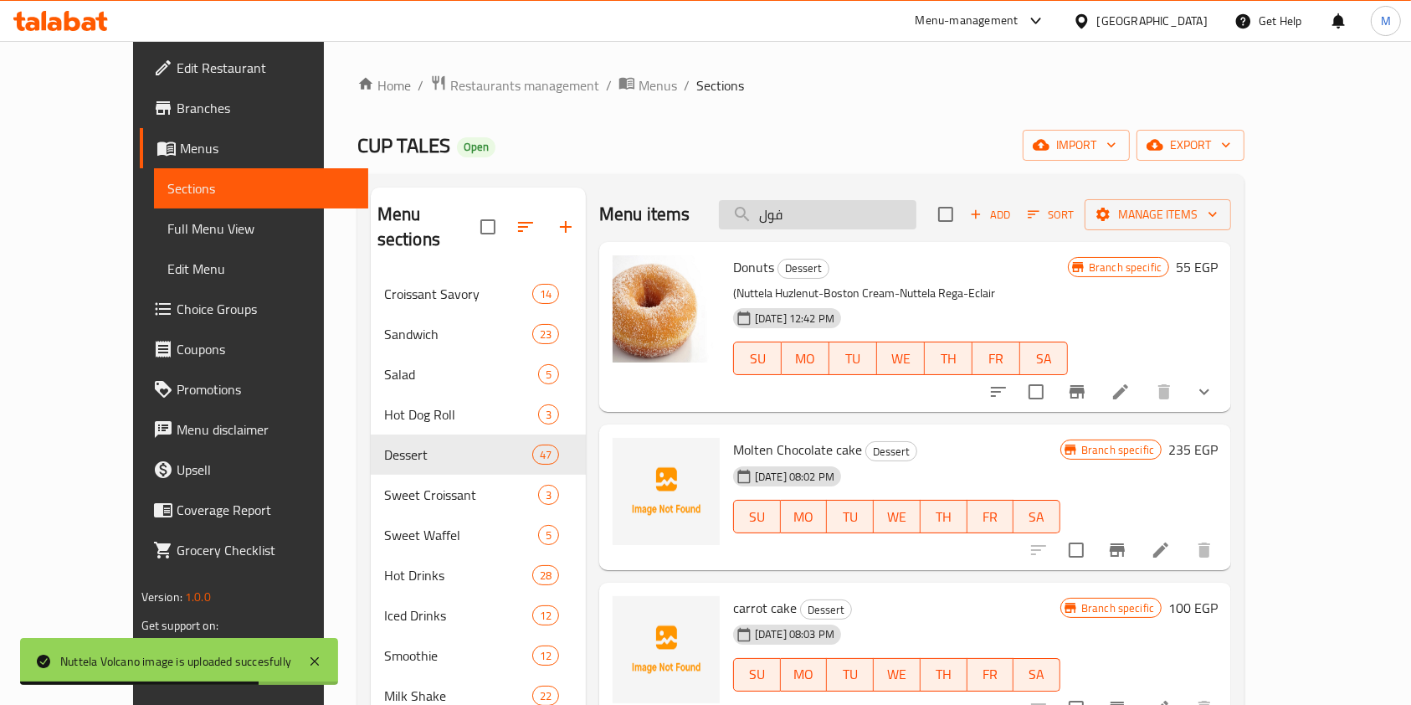
click at [885, 210] on input "فول" at bounding box center [817, 214] width 197 height 29
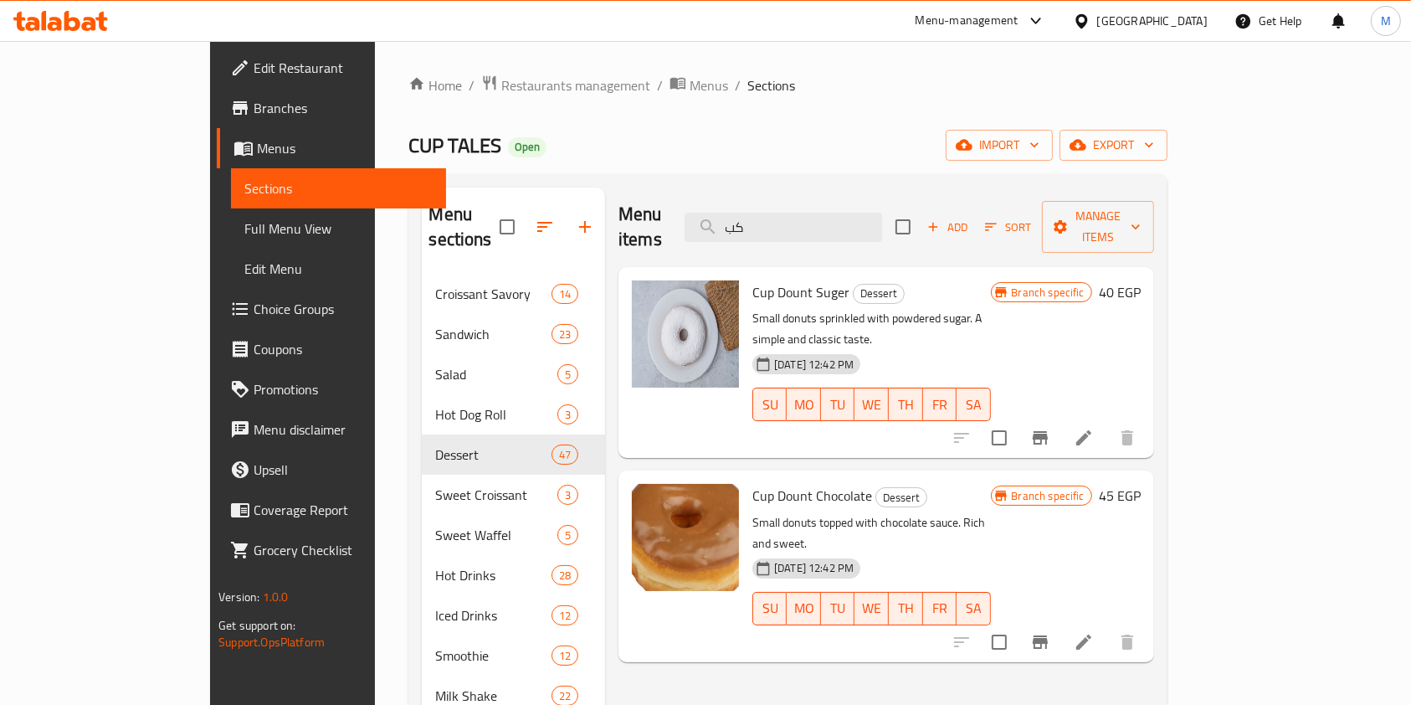
type input "كب"
click at [851, 218] on input "كب" at bounding box center [783, 227] width 197 height 29
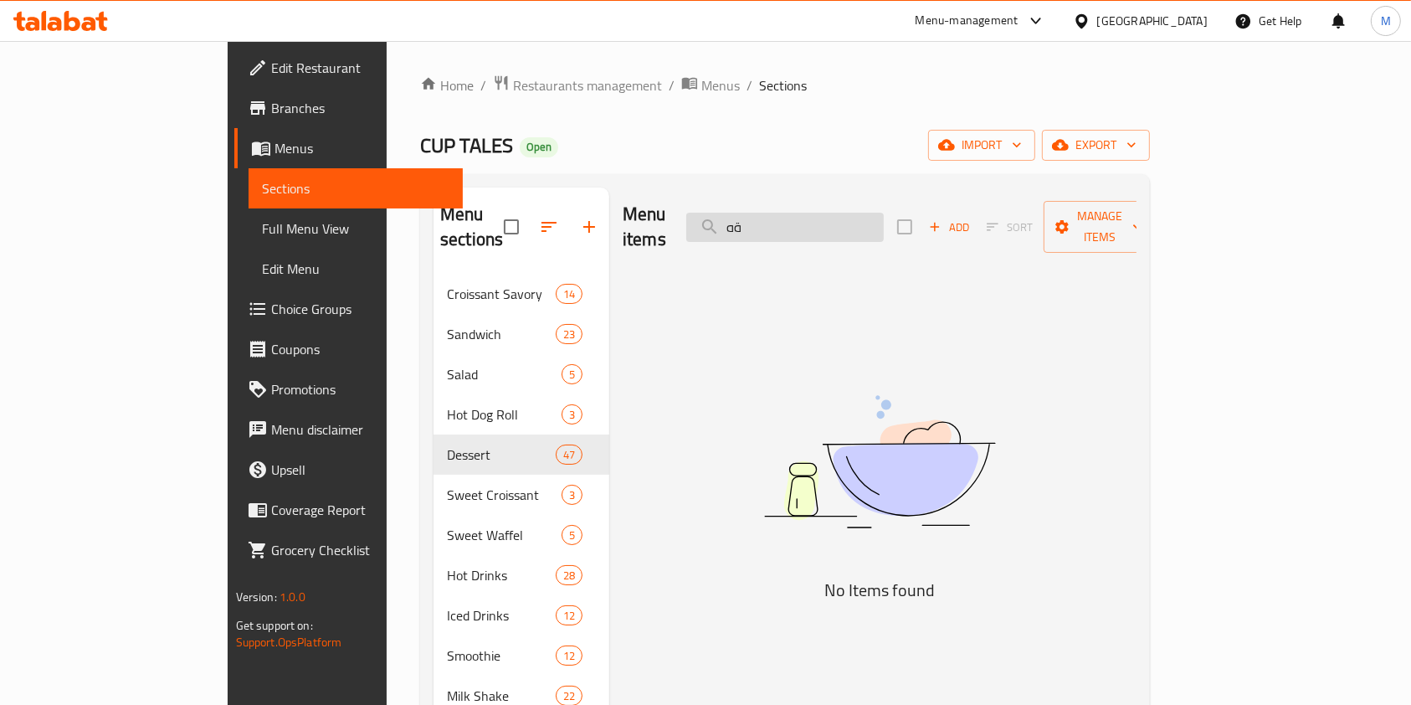
type input "ة"
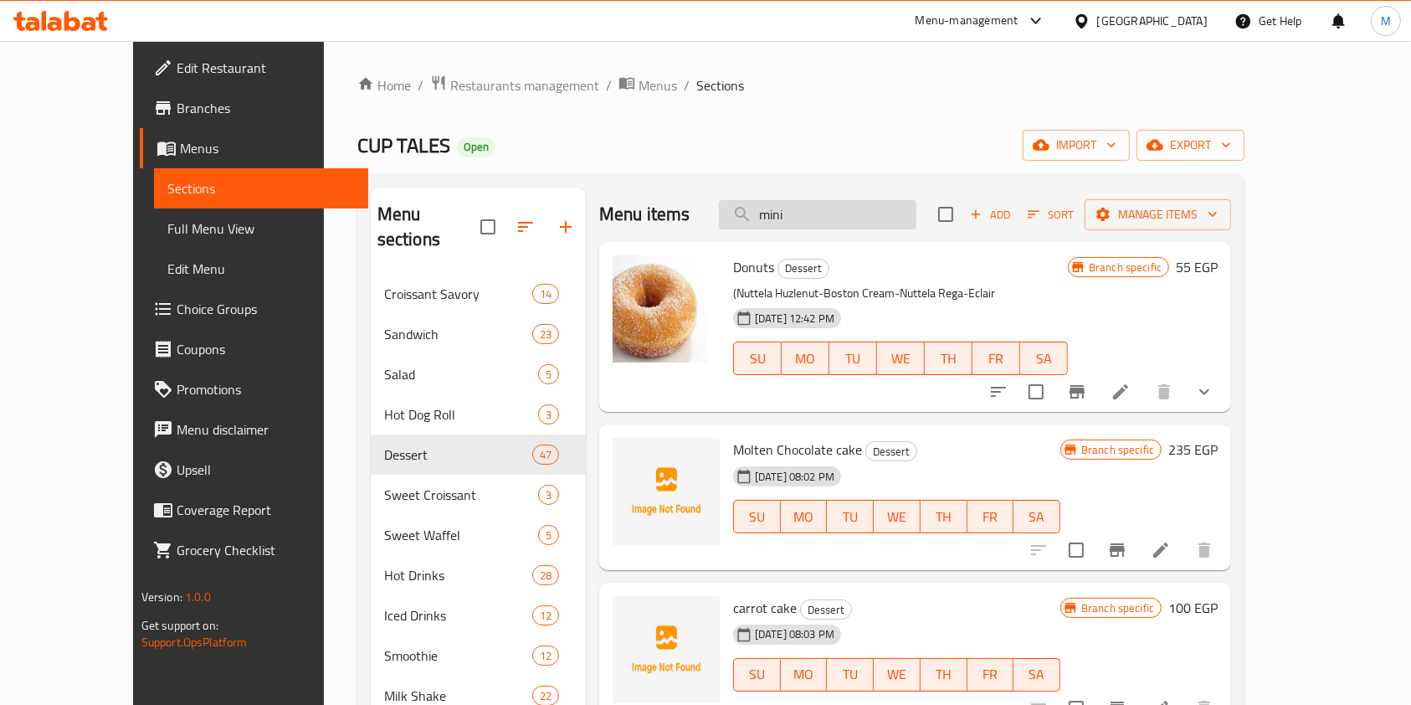
click at [853, 222] on input "mini" at bounding box center [817, 214] width 197 height 29
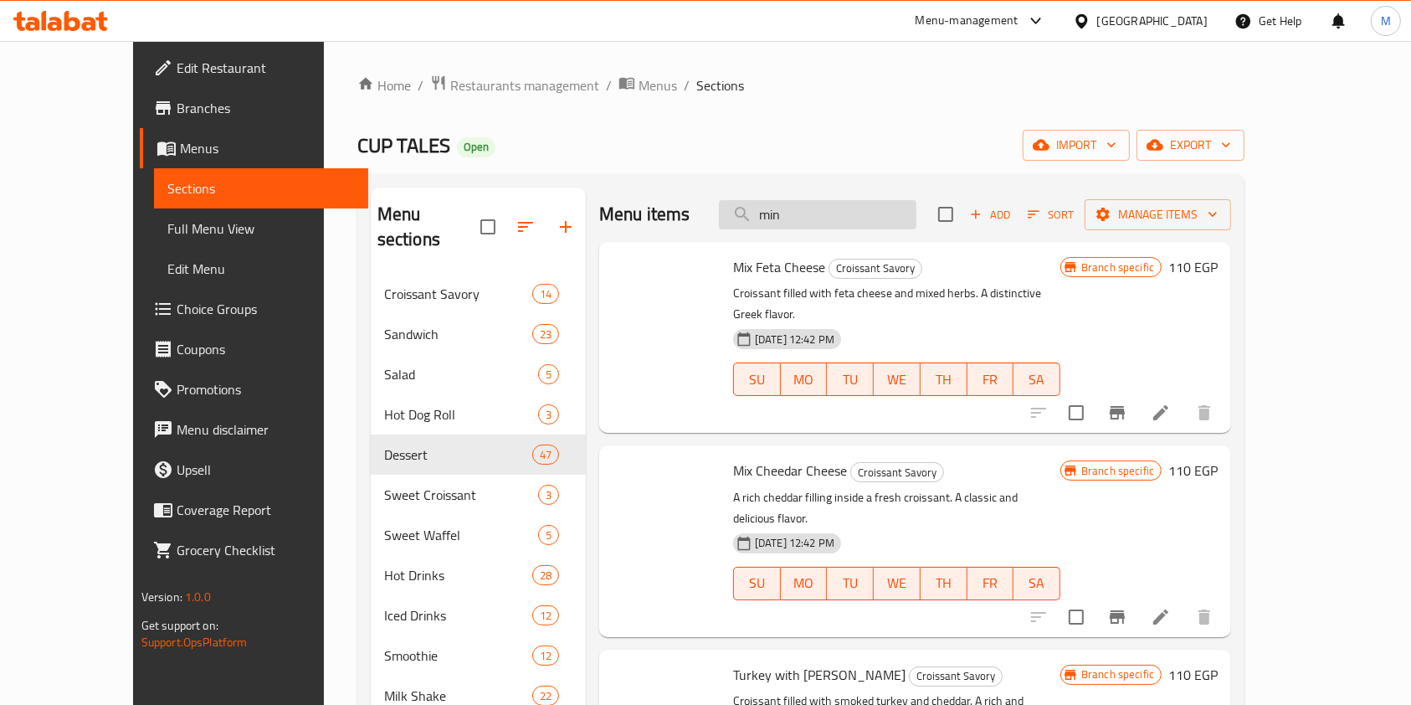
type input "mini"
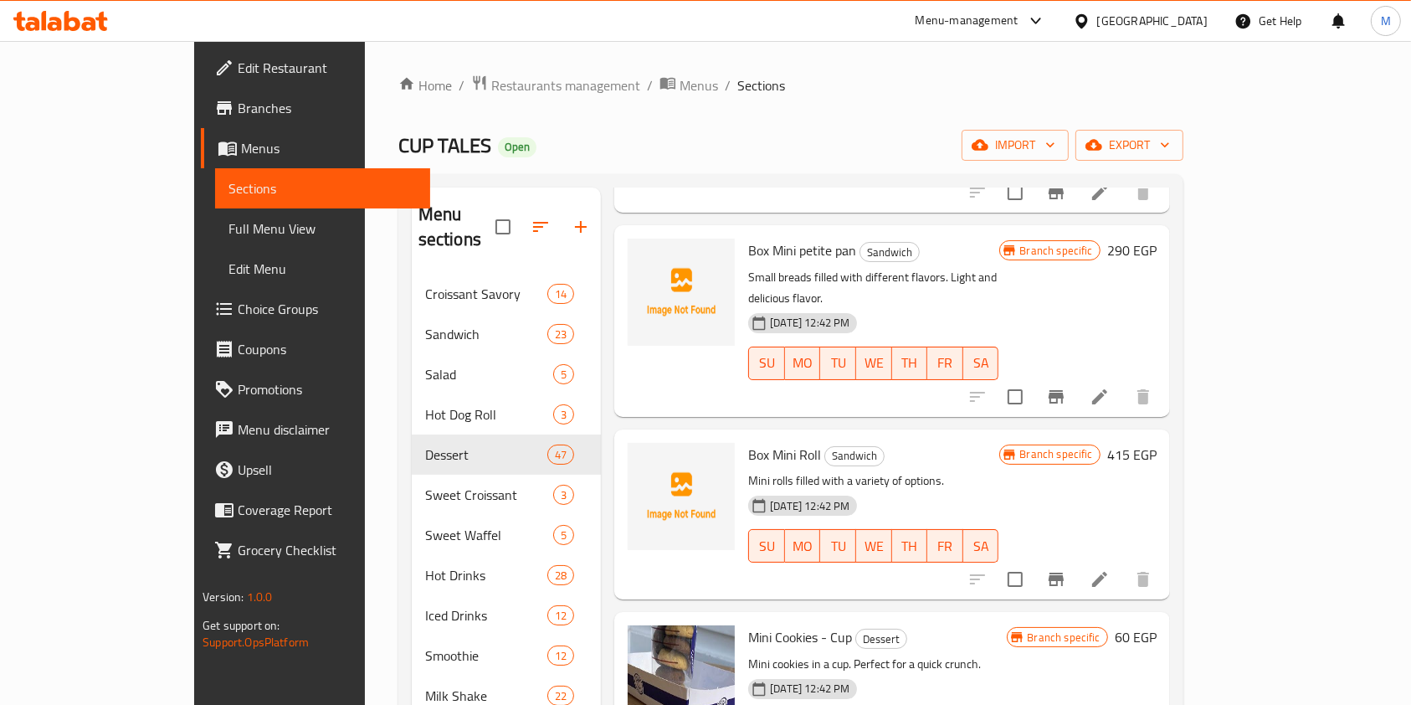
scroll to position [240, 0]
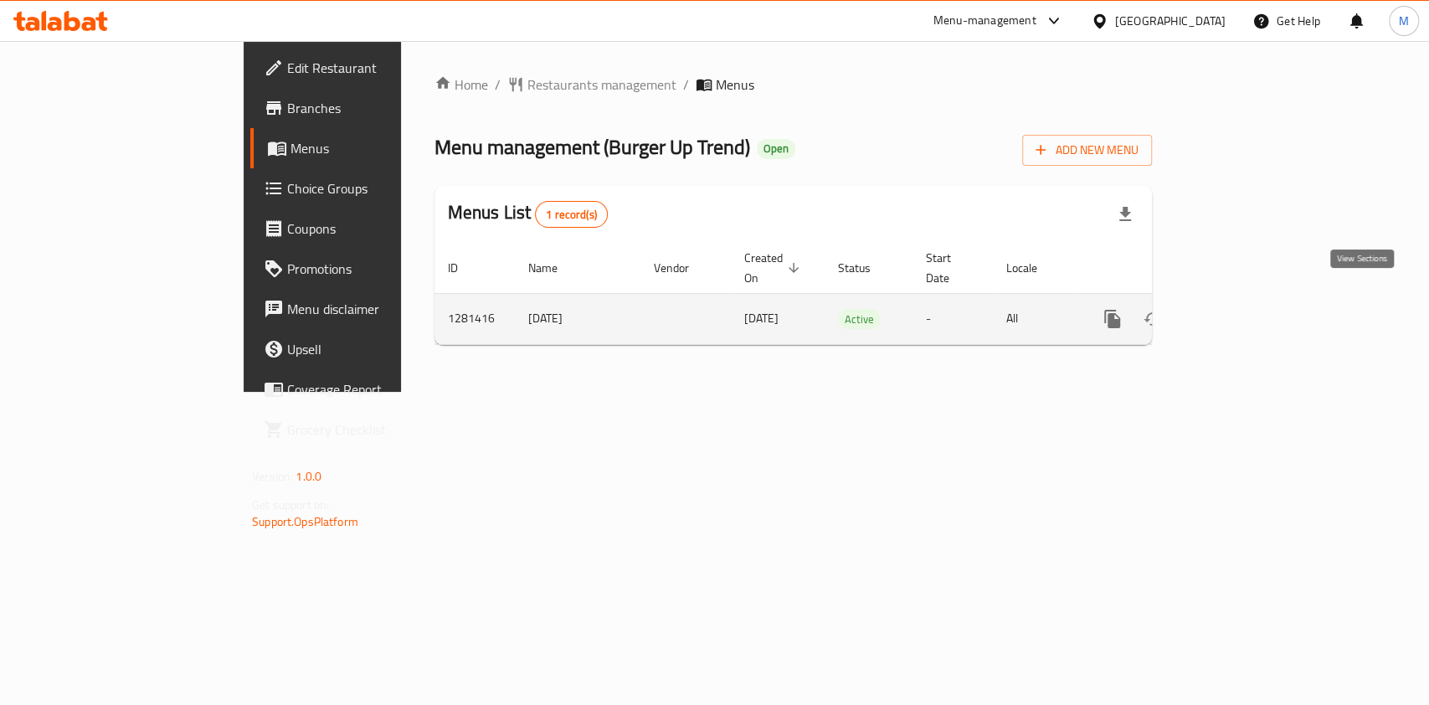
click at [1243, 309] on icon "enhanced table" at bounding box center [1233, 319] width 20 height 20
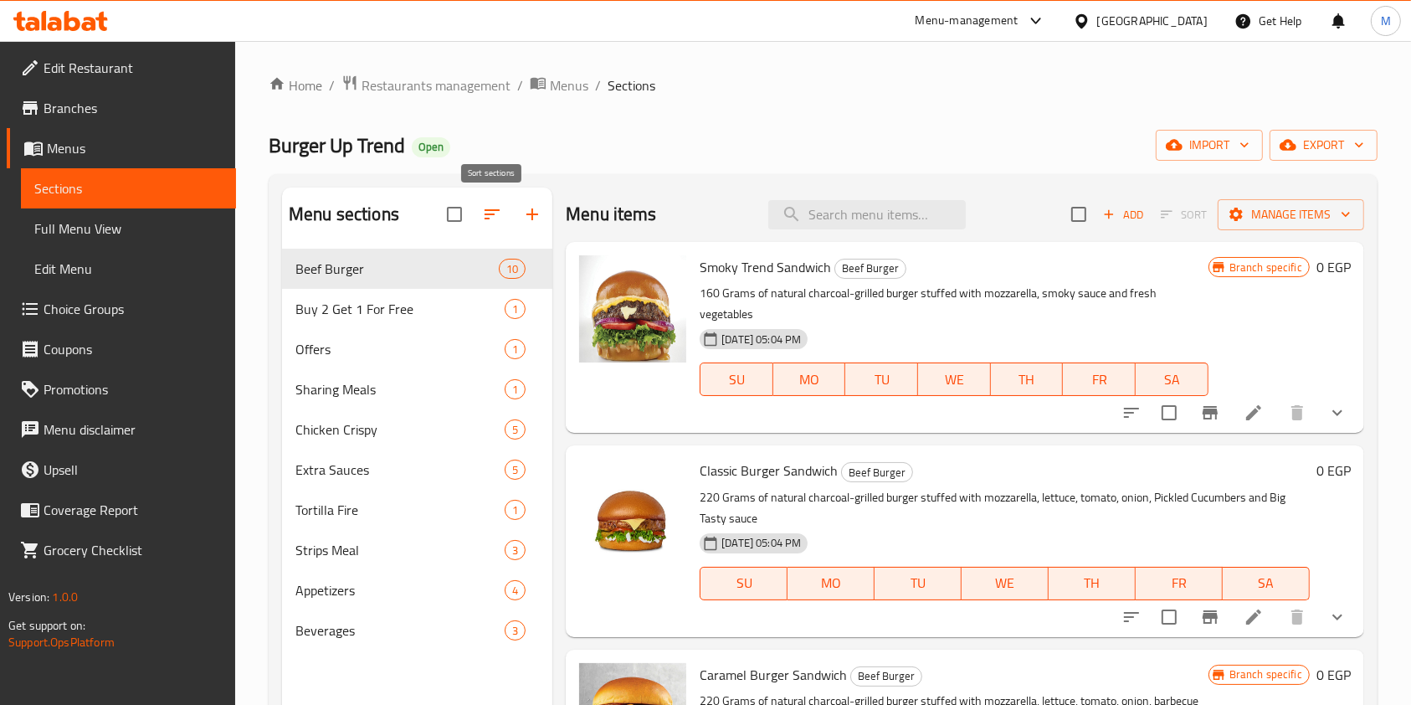
click at [503, 221] on button "button" at bounding box center [492, 214] width 40 height 40
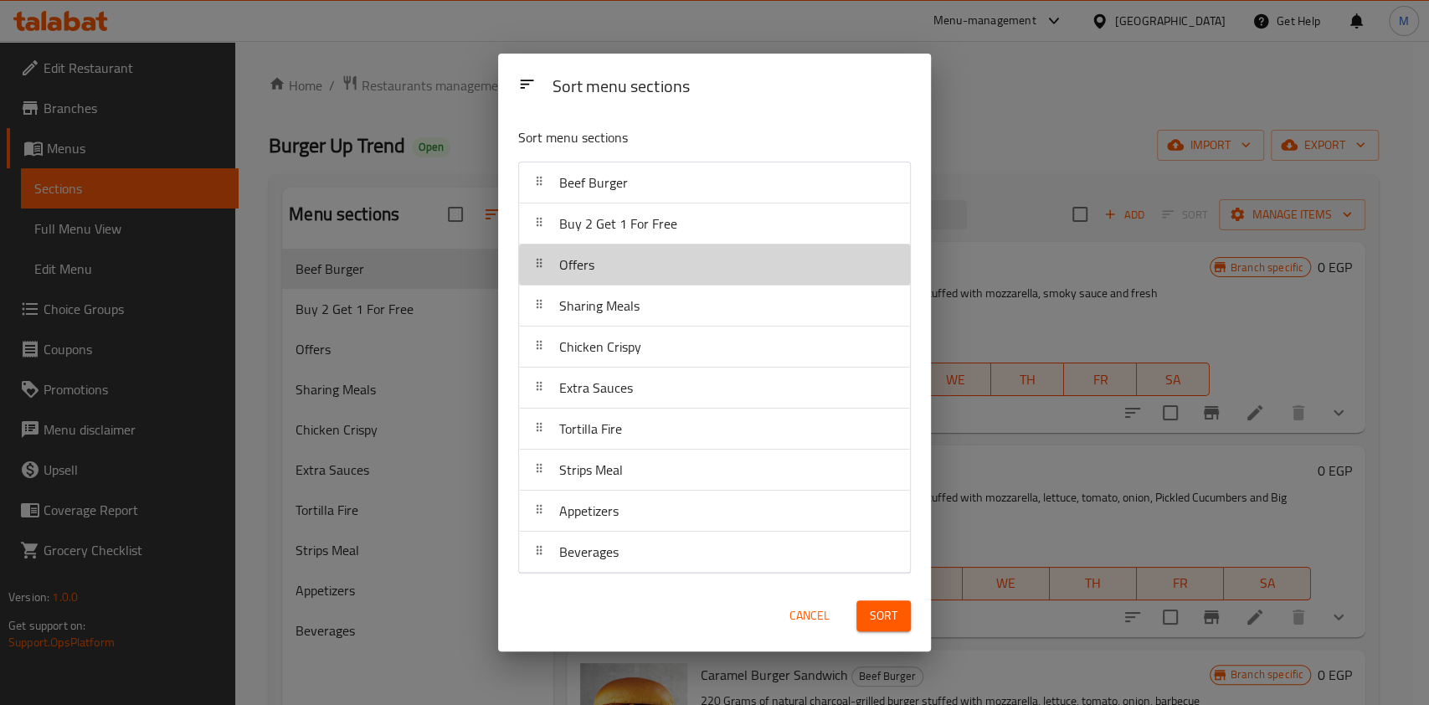
click at [660, 272] on div "Offers" at bounding box center [714, 264] width 377 height 40
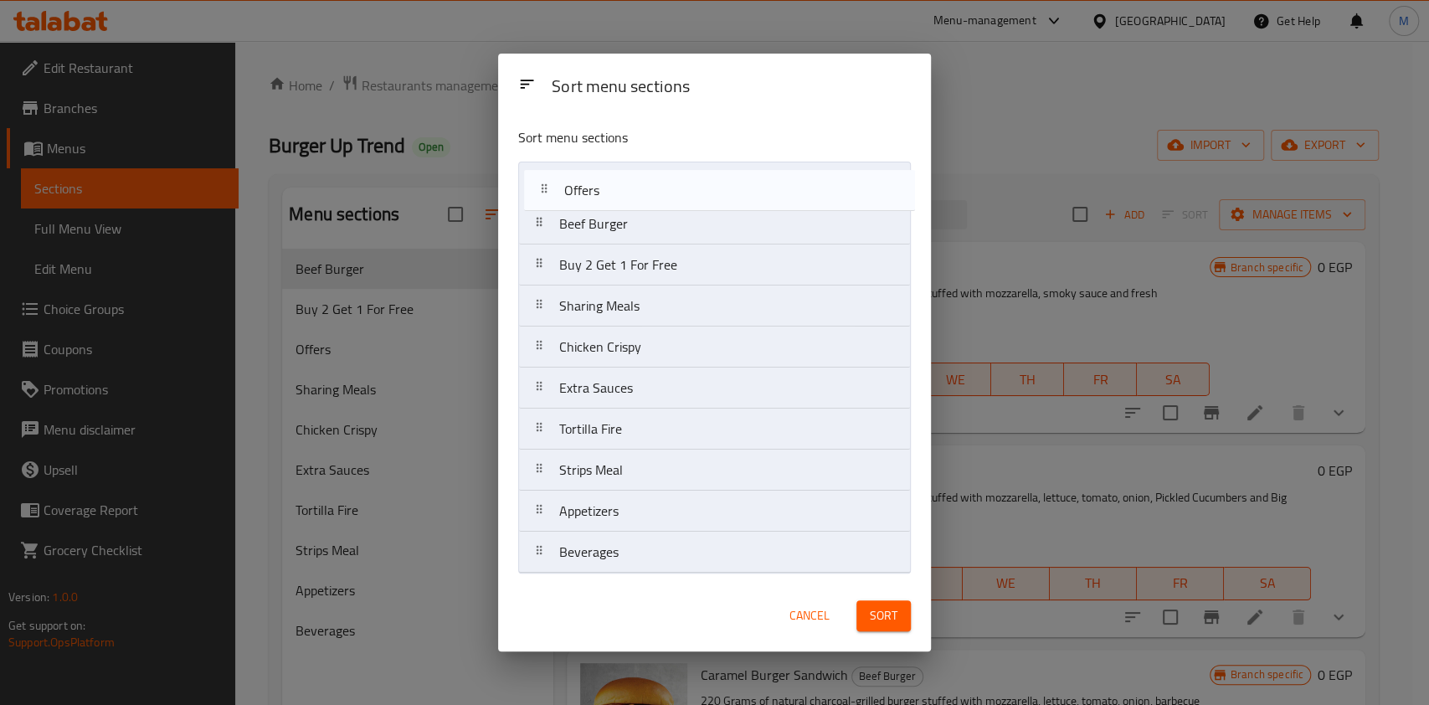
drag, startPoint x: 659, startPoint y: 273, endPoint x: 667, endPoint y: 194, distance: 79.0
click at [667, 194] on nav "Beef Burger Buy 2 Get 1 For Free Offers Sharing Meals Chicken Crispy Extra Sauc…" at bounding box center [714, 368] width 392 height 412
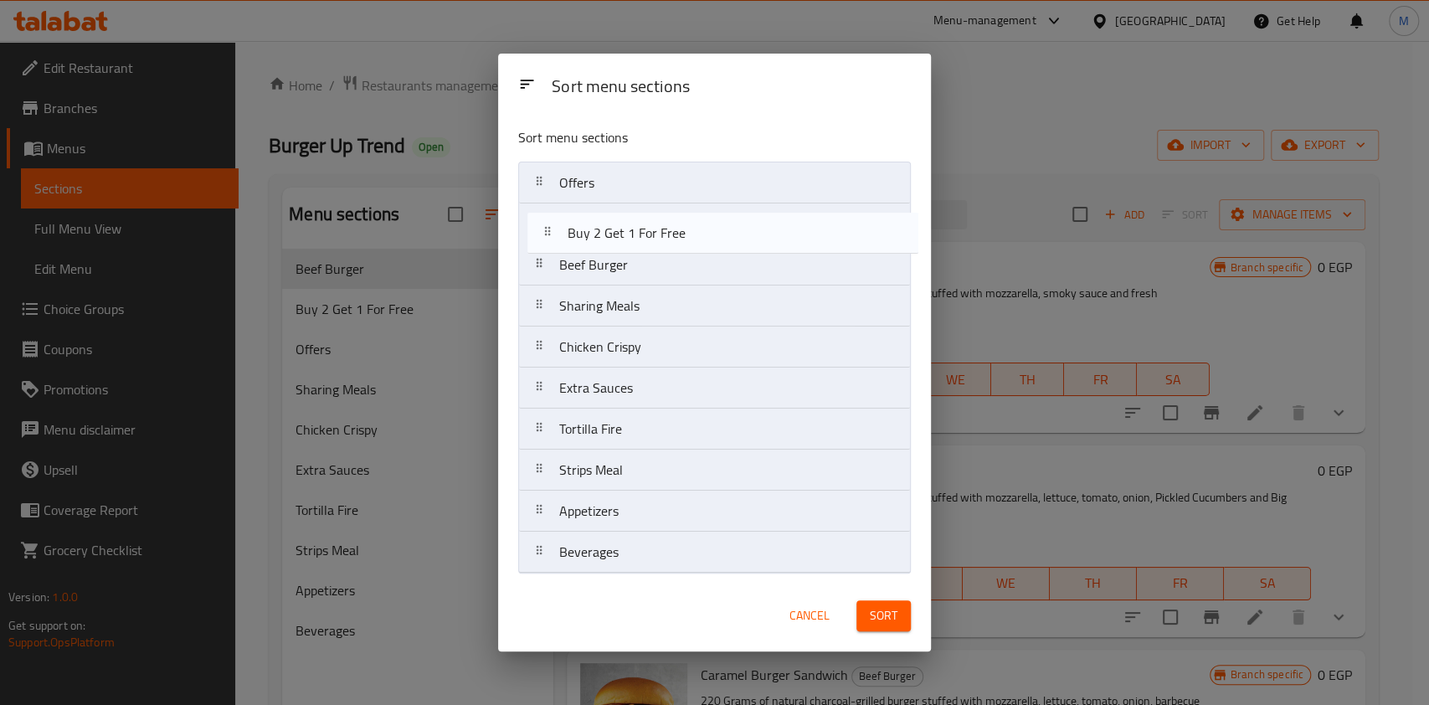
drag, startPoint x: 663, startPoint y: 243, endPoint x: 653, endPoint y: 238, distance: 11.2
click at [653, 238] on nav "Offers Beef Burger Buy 2 Get 1 For Free Sharing Meals Chicken Crispy Extra Sauc…" at bounding box center [714, 368] width 392 height 412
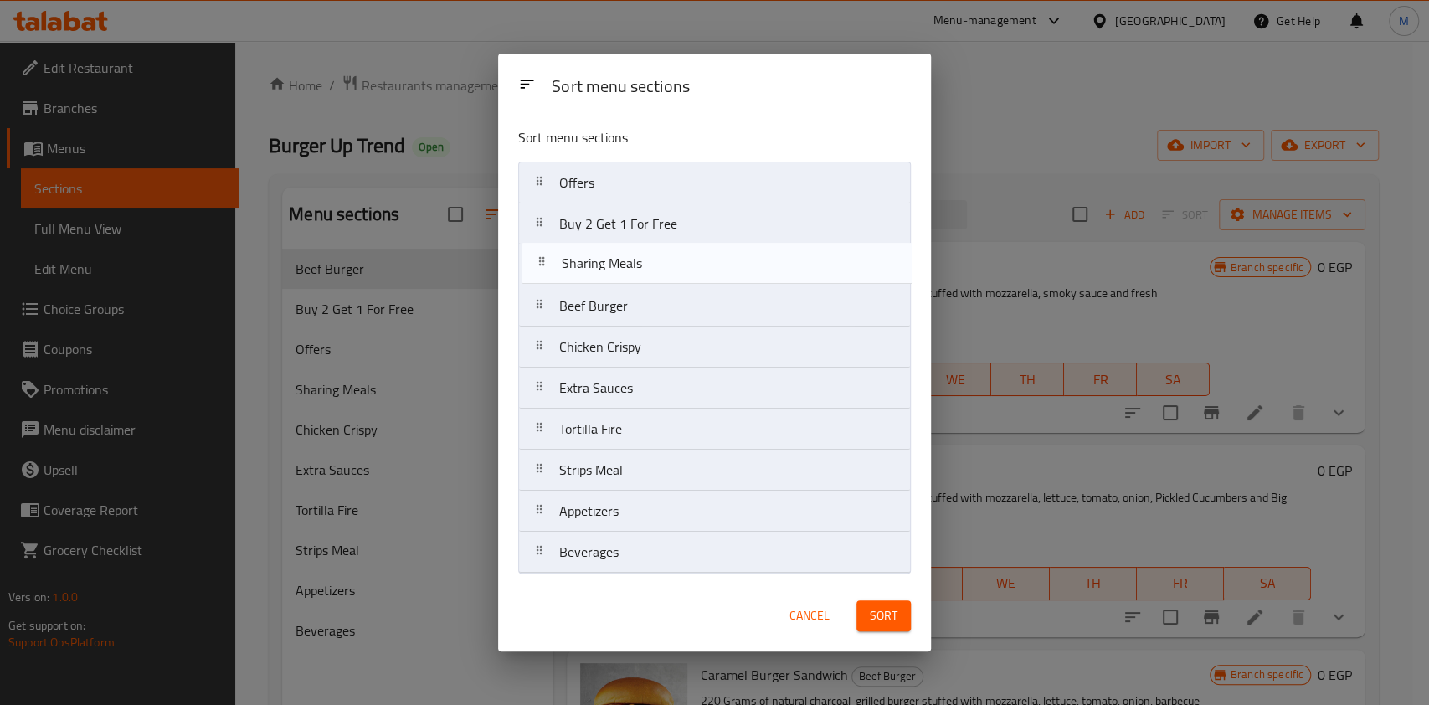
drag, startPoint x: 650, startPoint y: 312, endPoint x: 655, endPoint y: 264, distance: 48.8
click at [655, 264] on nav "Offers Buy 2 Get 1 For Free Beef Burger Sharing Meals Chicken Crispy Extra Sauc…" at bounding box center [714, 368] width 392 height 412
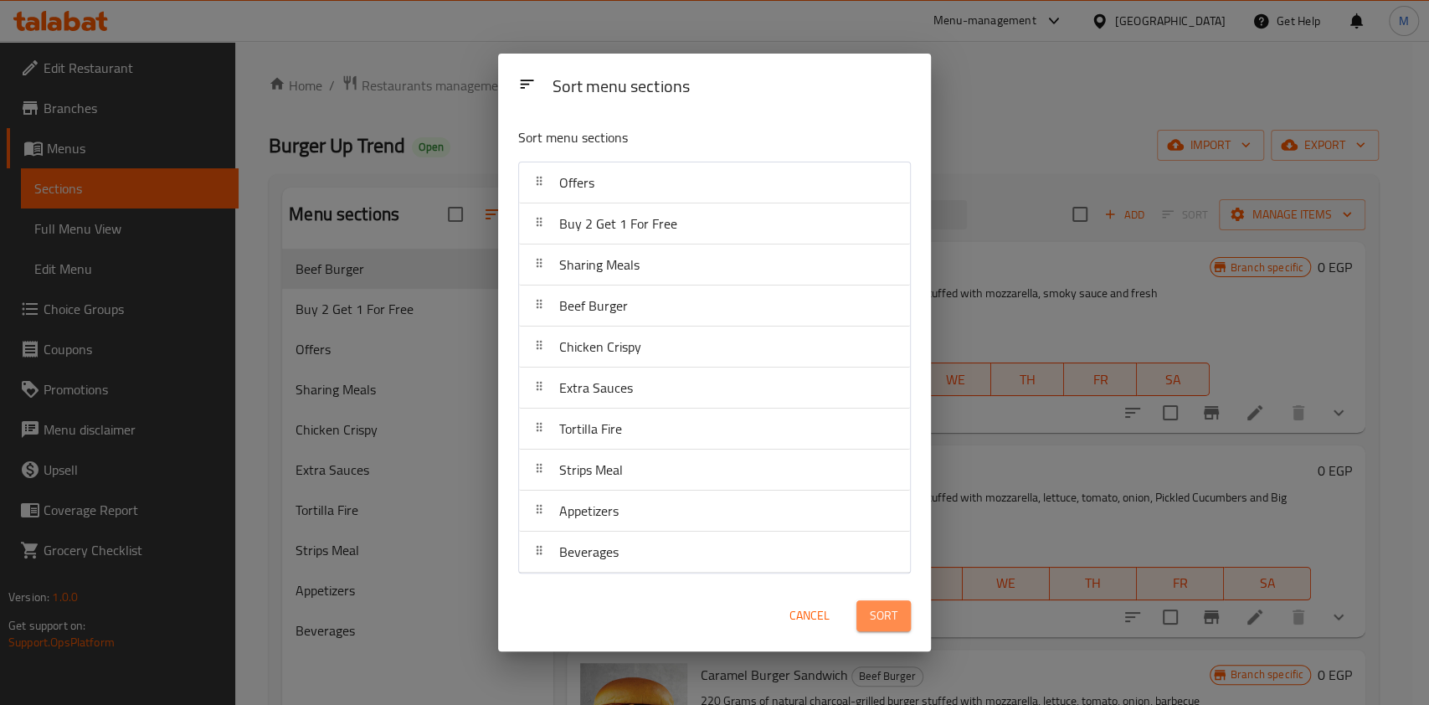
click at [890, 618] on span "Sort" at bounding box center [884, 615] width 28 height 21
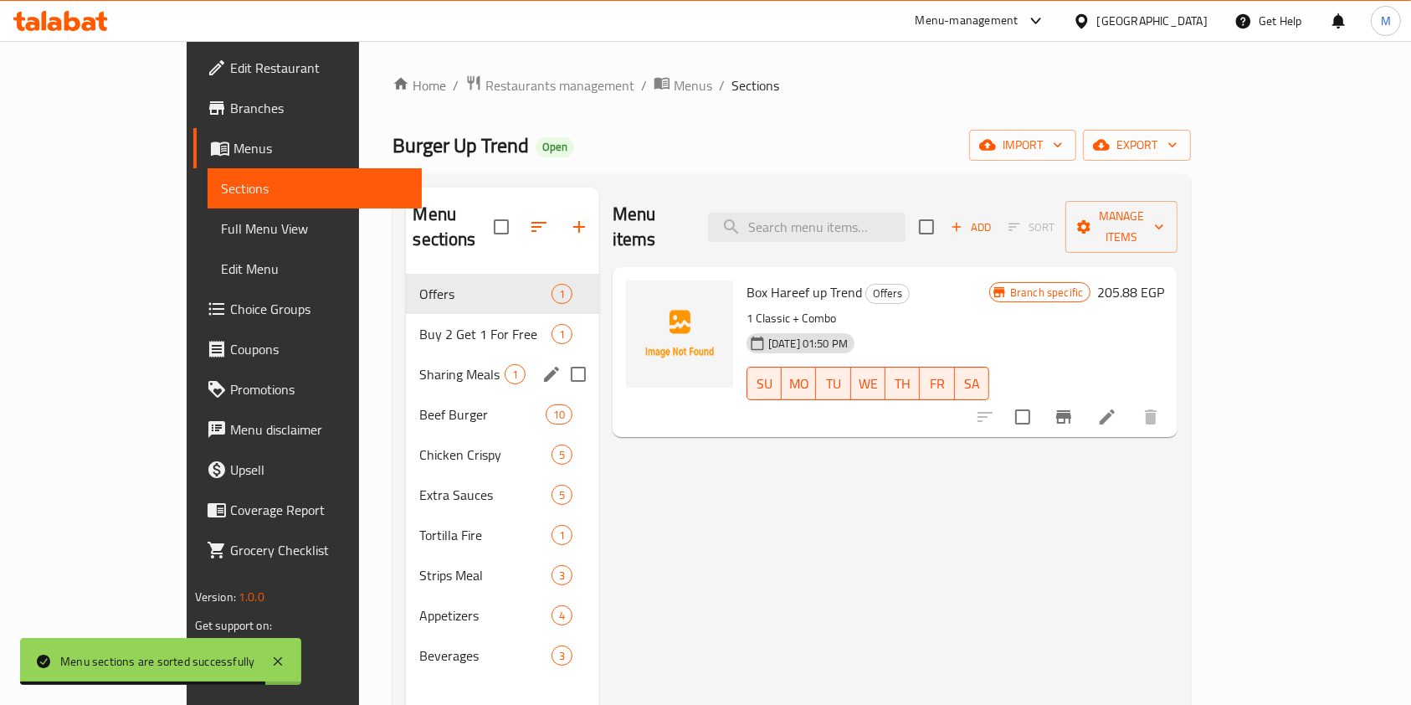
drag, startPoint x: 355, startPoint y: 272, endPoint x: 375, endPoint y: 359, distance: 89.3
click at [406, 359] on div "Offers 1 Buy 2 Get 1 For Free 1 Sharing Meals 1 Beef Burger 10 Chicken Crispy 5…" at bounding box center [502, 475] width 192 height 402
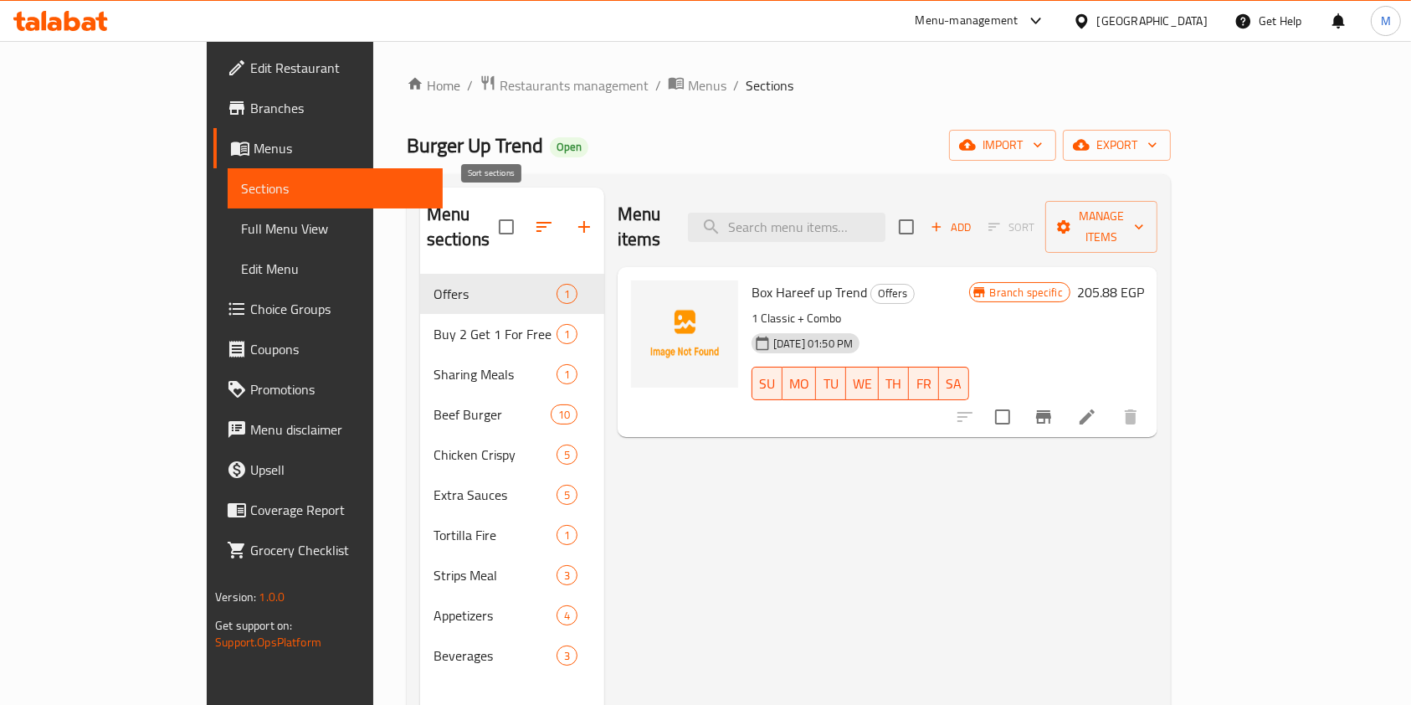
click at [534, 218] on icon "button" at bounding box center [544, 227] width 20 height 20
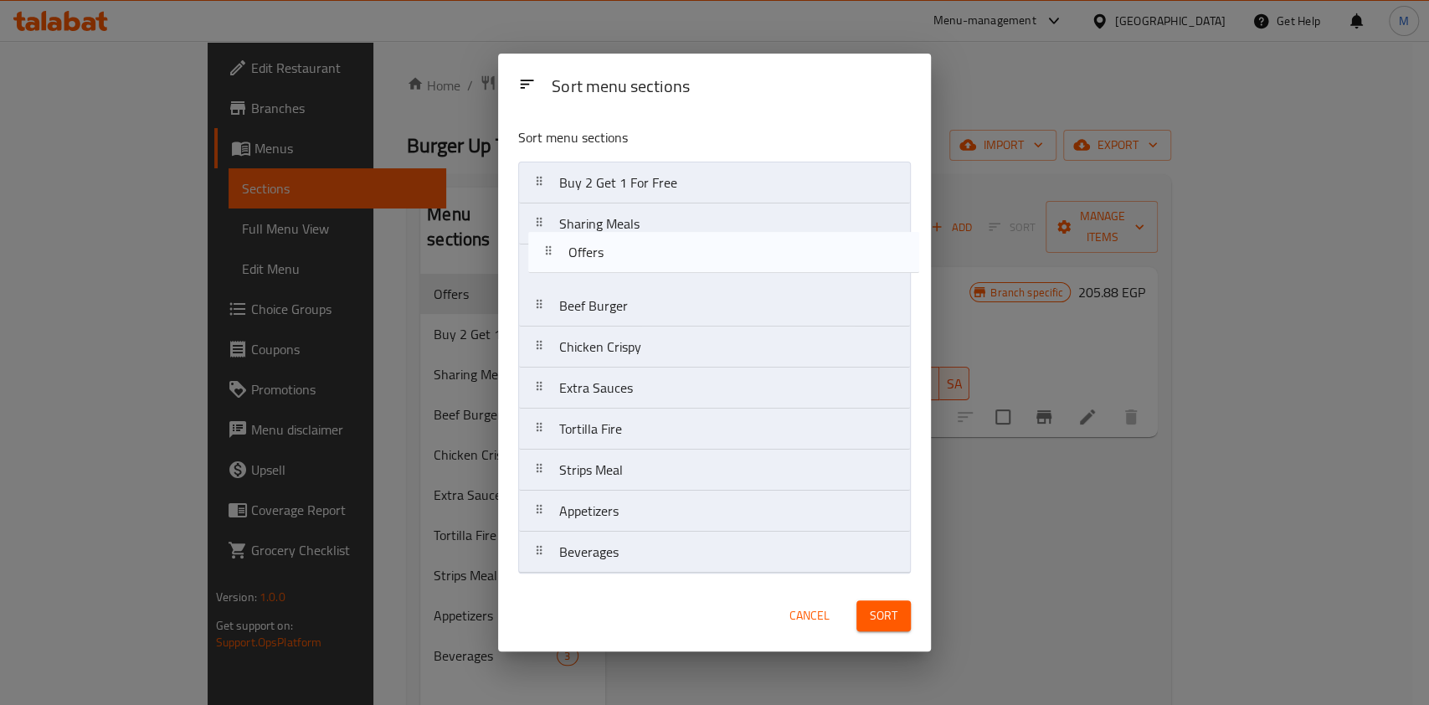
drag, startPoint x: 597, startPoint y: 191, endPoint x: 606, endPoint y: 265, distance: 75.0
click at [606, 265] on nav "Offers Buy 2 Get 1 For Free Sharing Meals Beef Burger Chicken Crispy Extra Sauc…" at bounding box center [714, 368] width 392 height 412
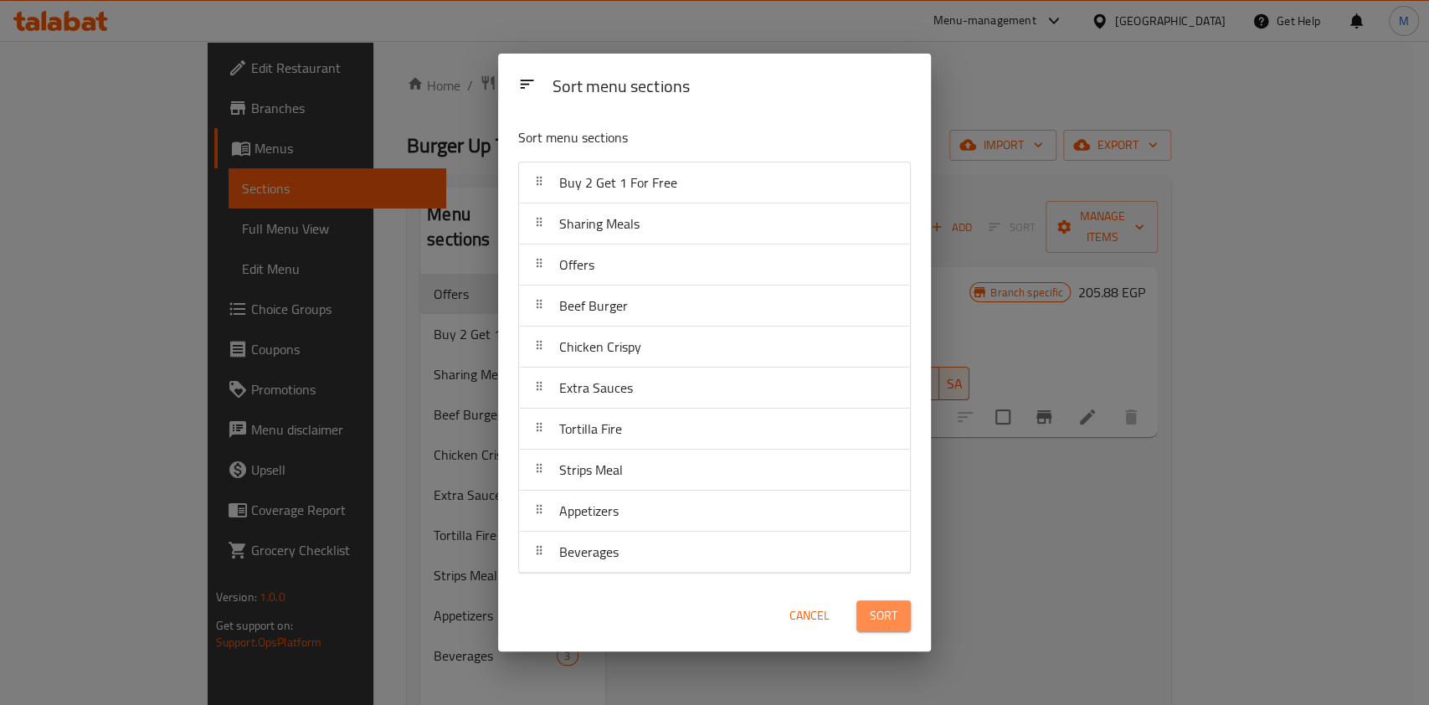
click at [904, 614] on button "Sort" at bounding box center [883, 615] width 54 height 31
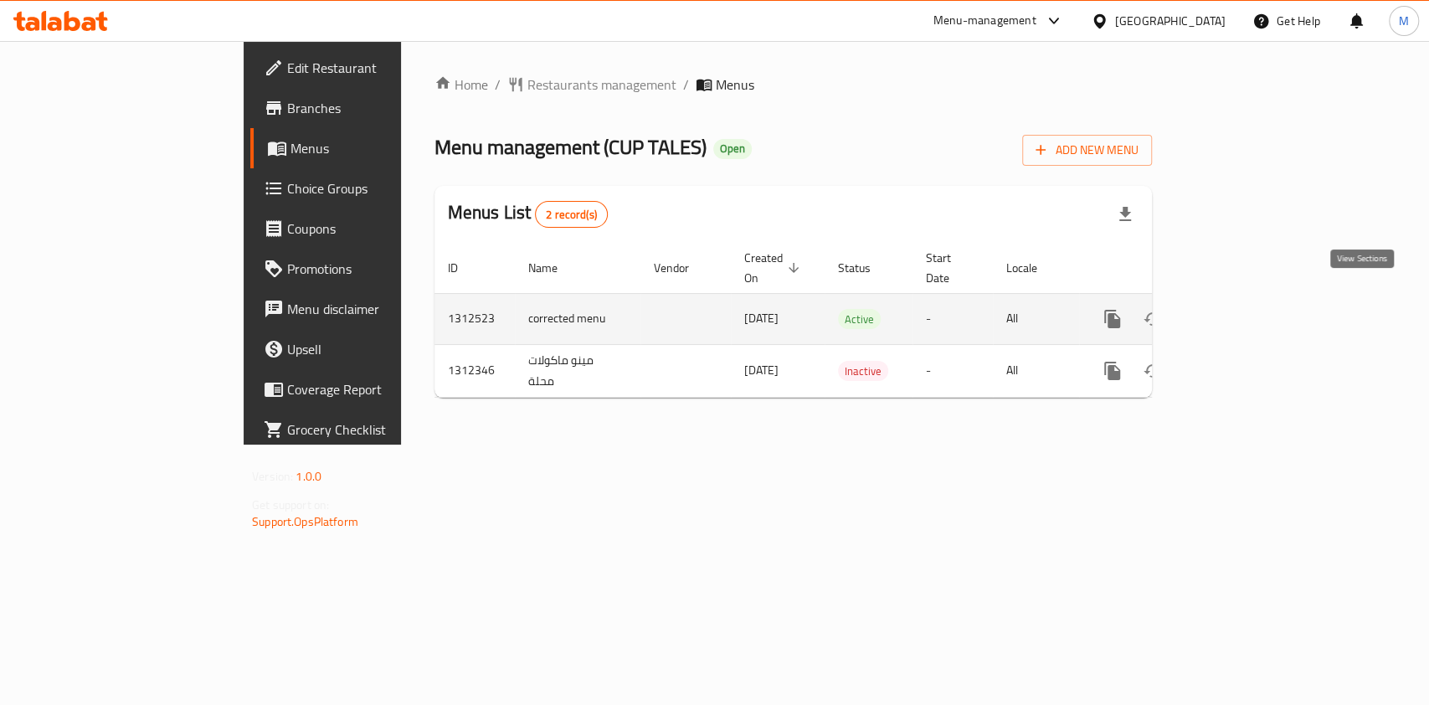
click at [1243, 309] on icon "enhanced table" at bounding box center [1233, 319] width 20 height 20
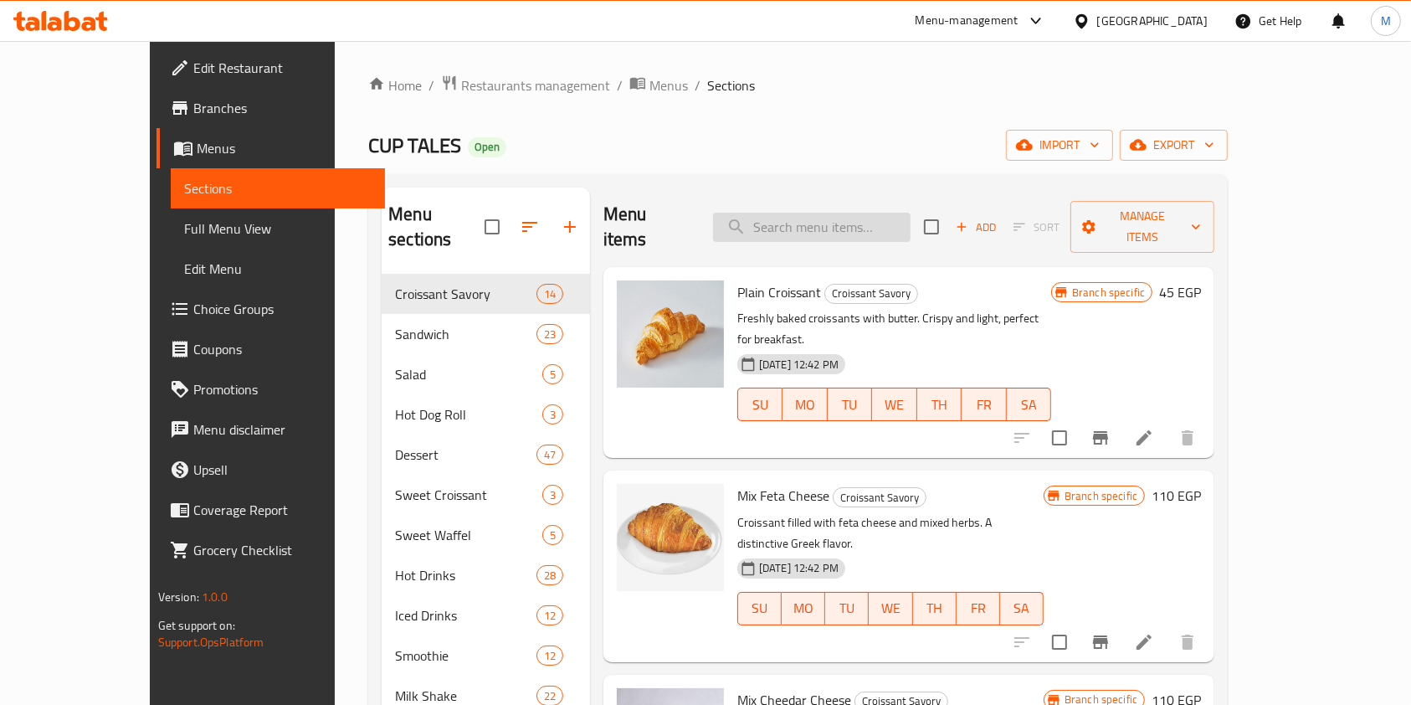
drag, startPoint x: 869, startPoint y: 194, endPoint x: 870, endPoint y: 206, distance: 11.7
click at [870, 194] on div "Menu items Add Sort Manage items" at bounding box center [908, 227] width 611 height 80
click at [864, 213] on input "search" at bounding box center [811, 227] width 197 height 29
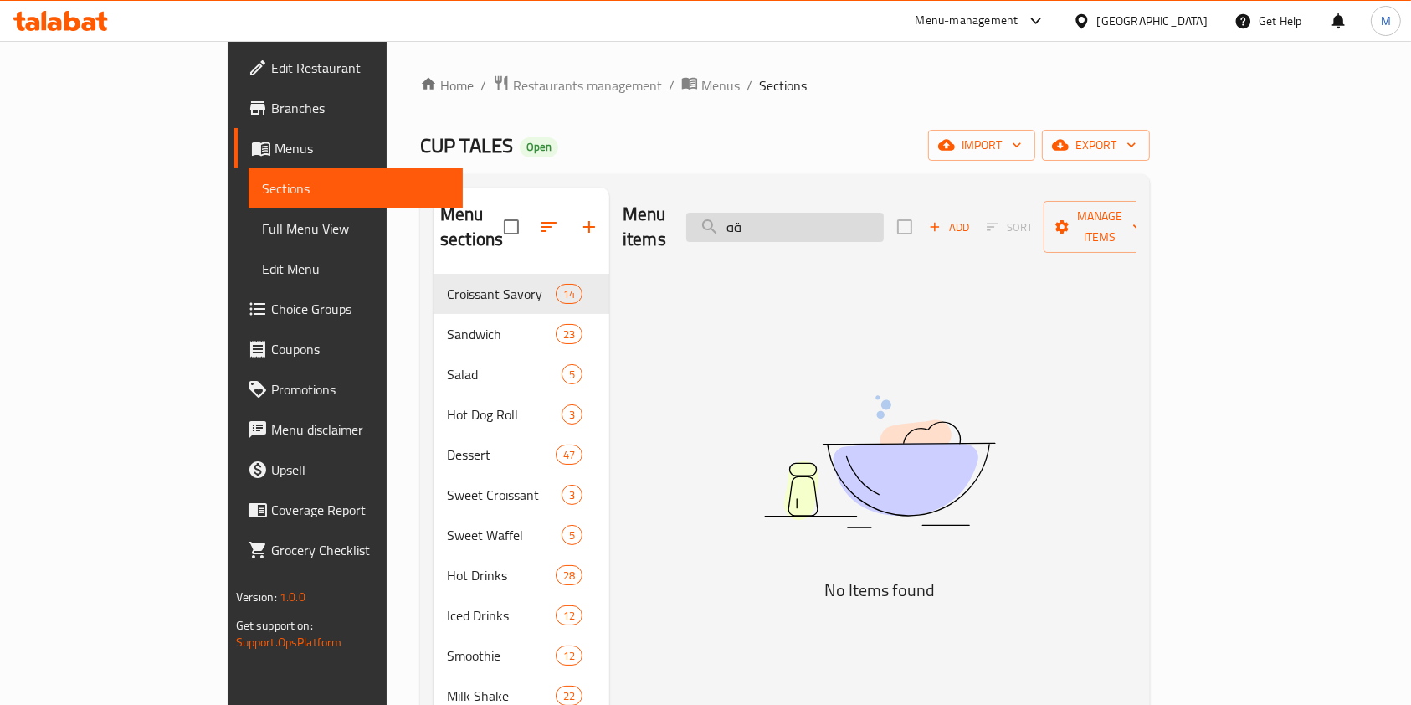
type input "ة"
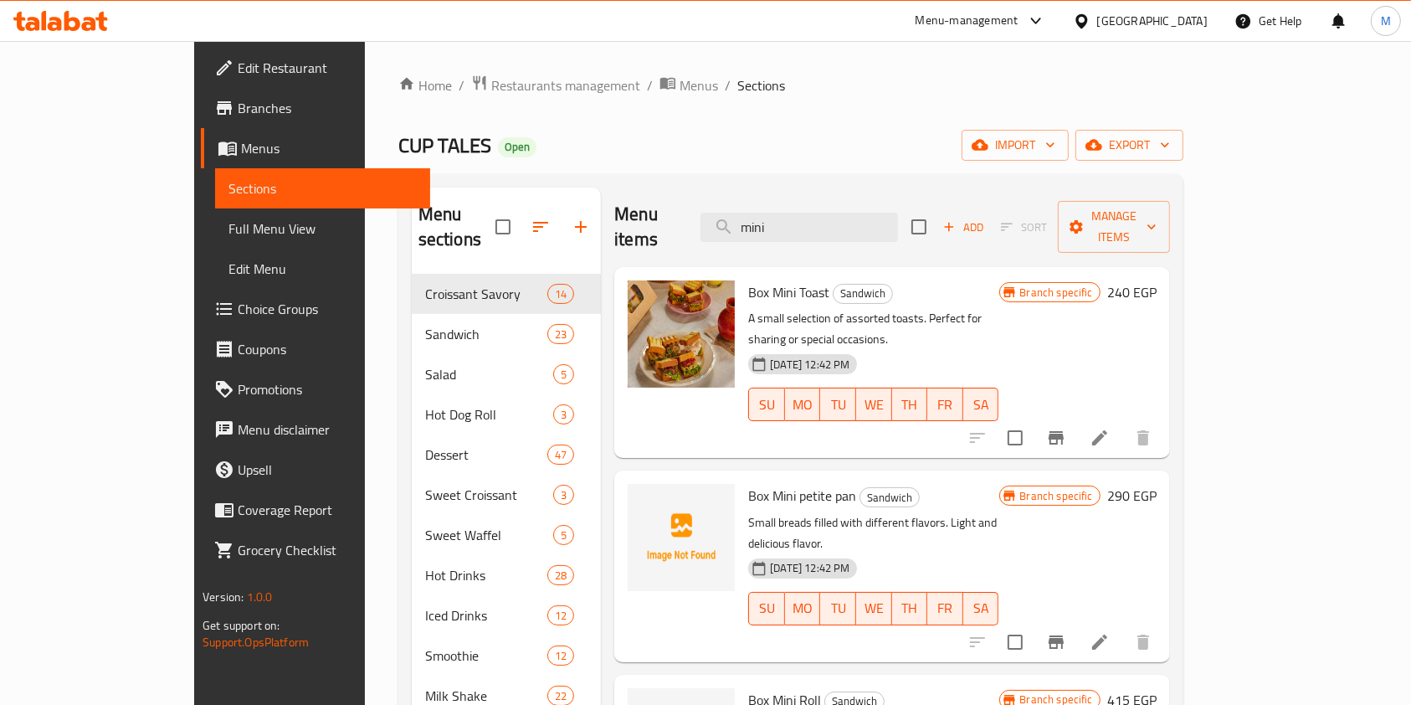
click at [874, 238] on div "Menu items mini Add Sort Manage items" at bounding box center [891, 227] width 555 height 80
click at [871, 233] on div "Menu items mini Add Sort Manage items" at bounding box center [891, 227] width 555 height 80
click at [870, 221] on input "mini" at bounding box center [798, 227] width 197 height 29
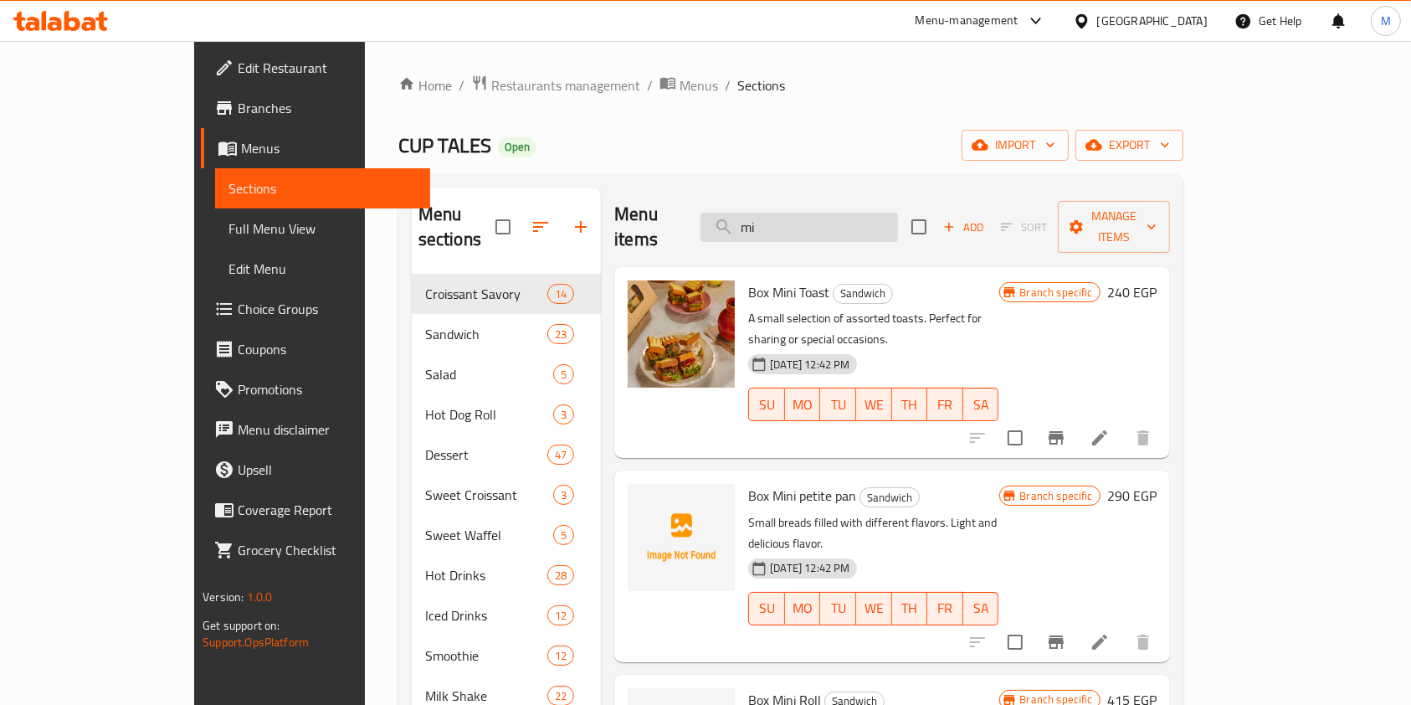
type input "m"
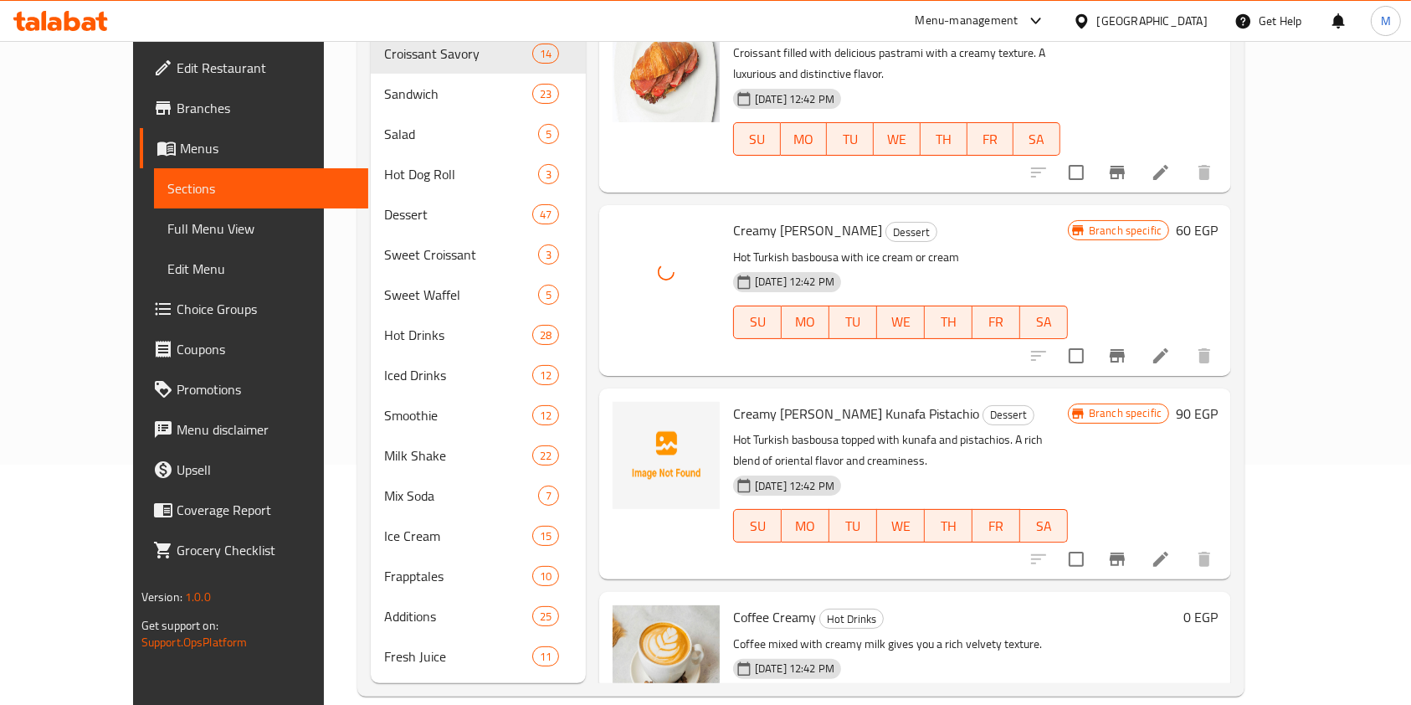
drag, startPoint x: 1401, startPoint y: 492, endPoint x: 1292, endPoint y: 468, distance: 111.5
click at [1278, 492] on div "Home / Restaurants management / Menus / Sections CUP TALES Open import export M…" at bounding box center [801, 265] width 954 height 929
click at [1278, 449] on div "Home / Restaurants management / Menus / Sections CUP TALES Open import export M…" at bounding box center [801, 265] width 954 height 929
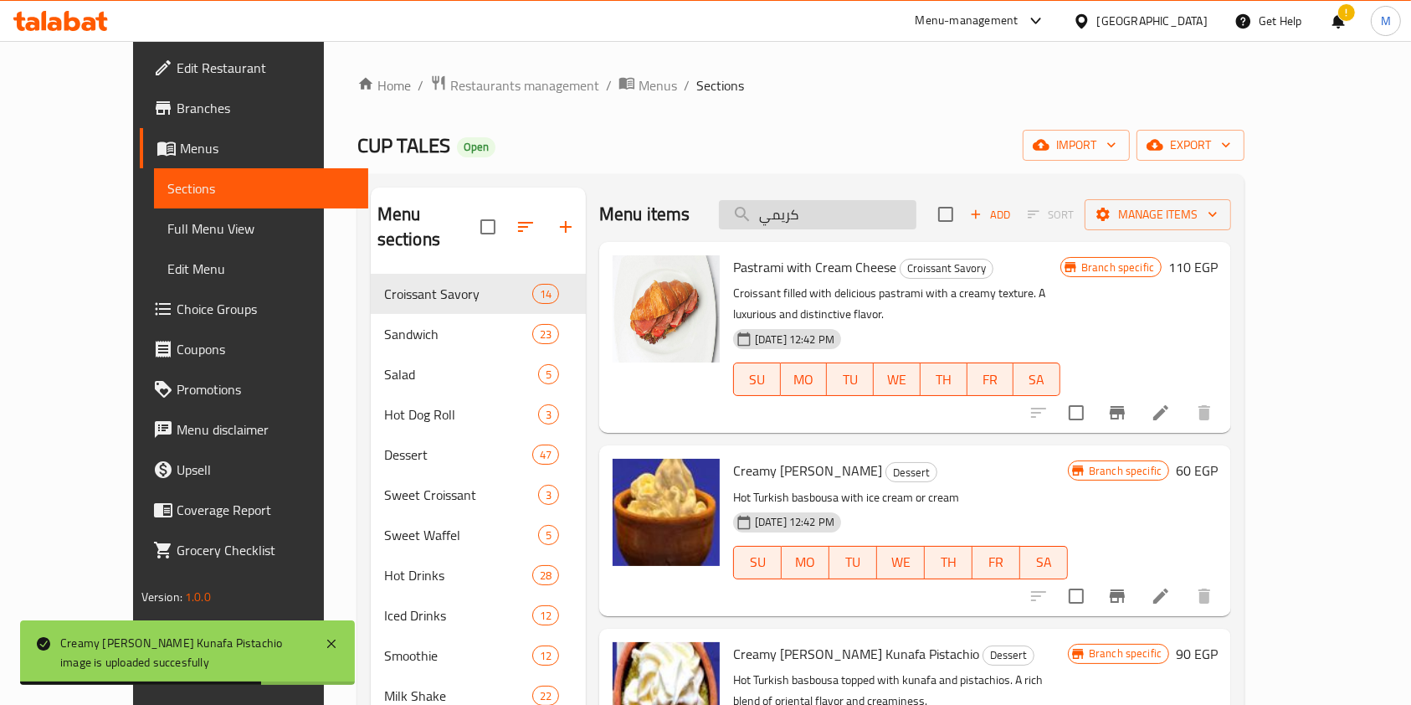
click at [881, 218] on input "كريمي" at bounding box center [817, 214] width 197 height 29
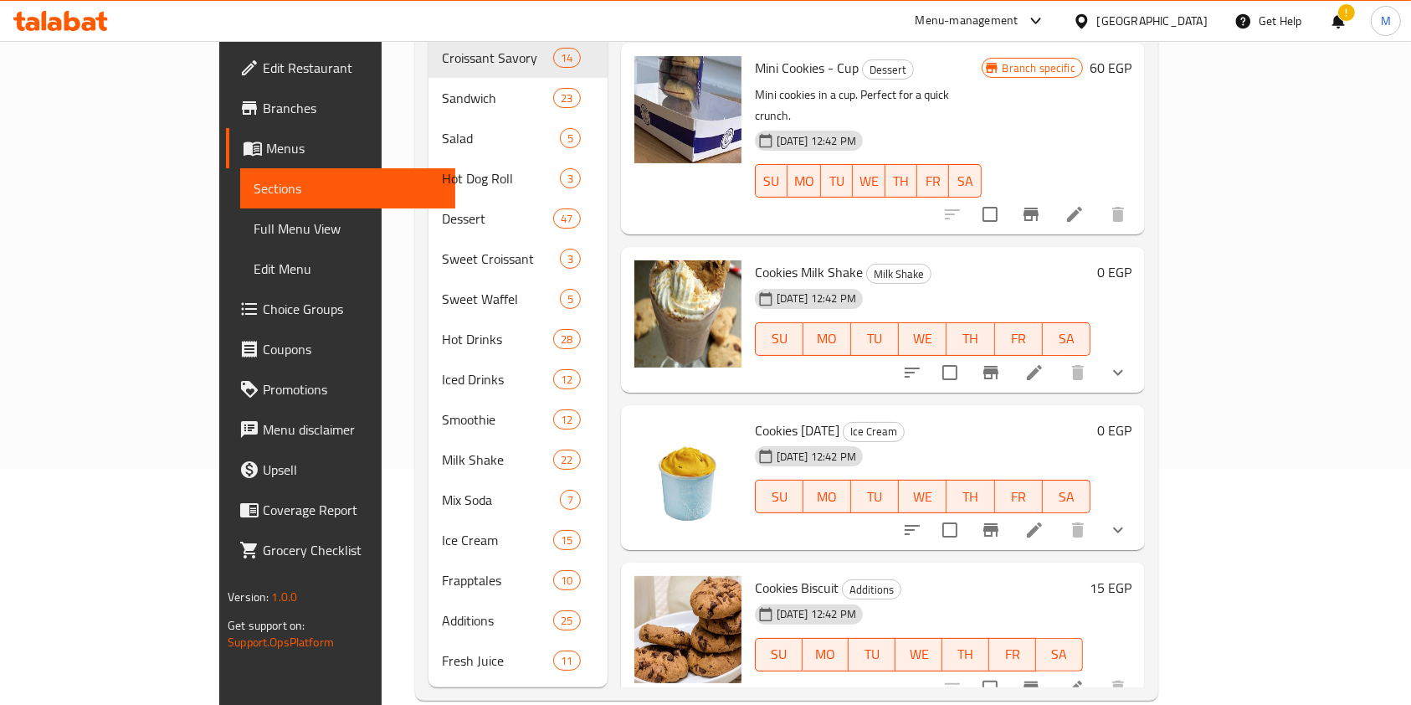
scroll to position [240, 0]
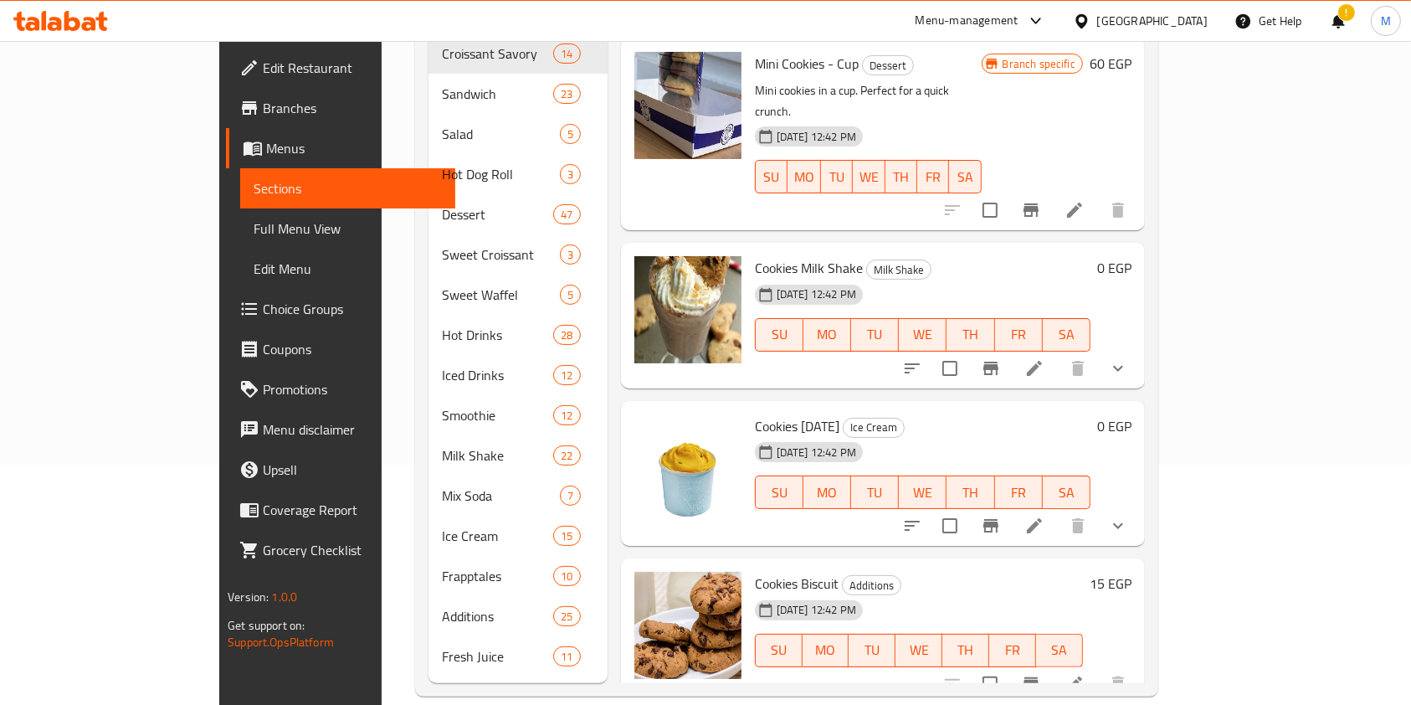
click at [1138, 505] on button "show more" at bounding box center [1118, 525] width 40 height 40
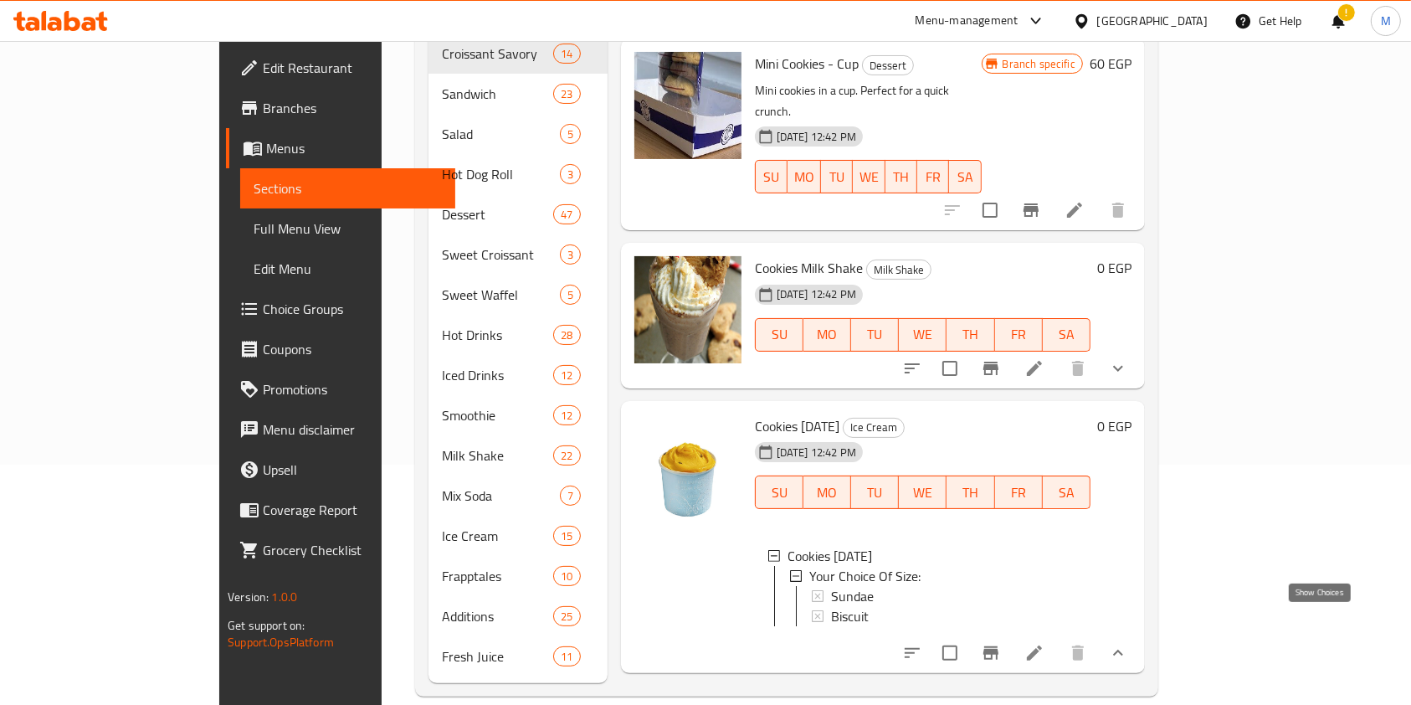
click at [1128, 643] on icon "show more" at bounding box center [1118, 653] width 20 height 20
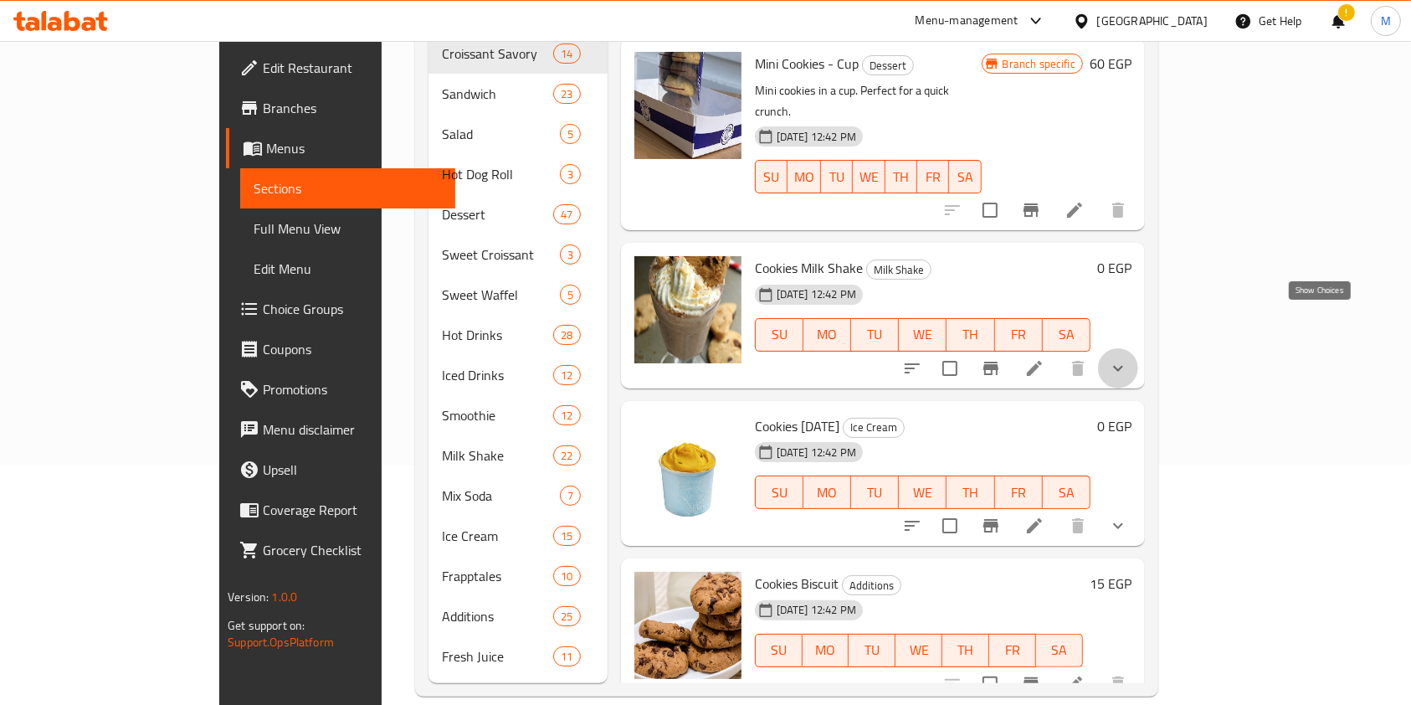
click at [1128, 358] on icon "show more" at bounding box center [1118, 368] width 20 height 20
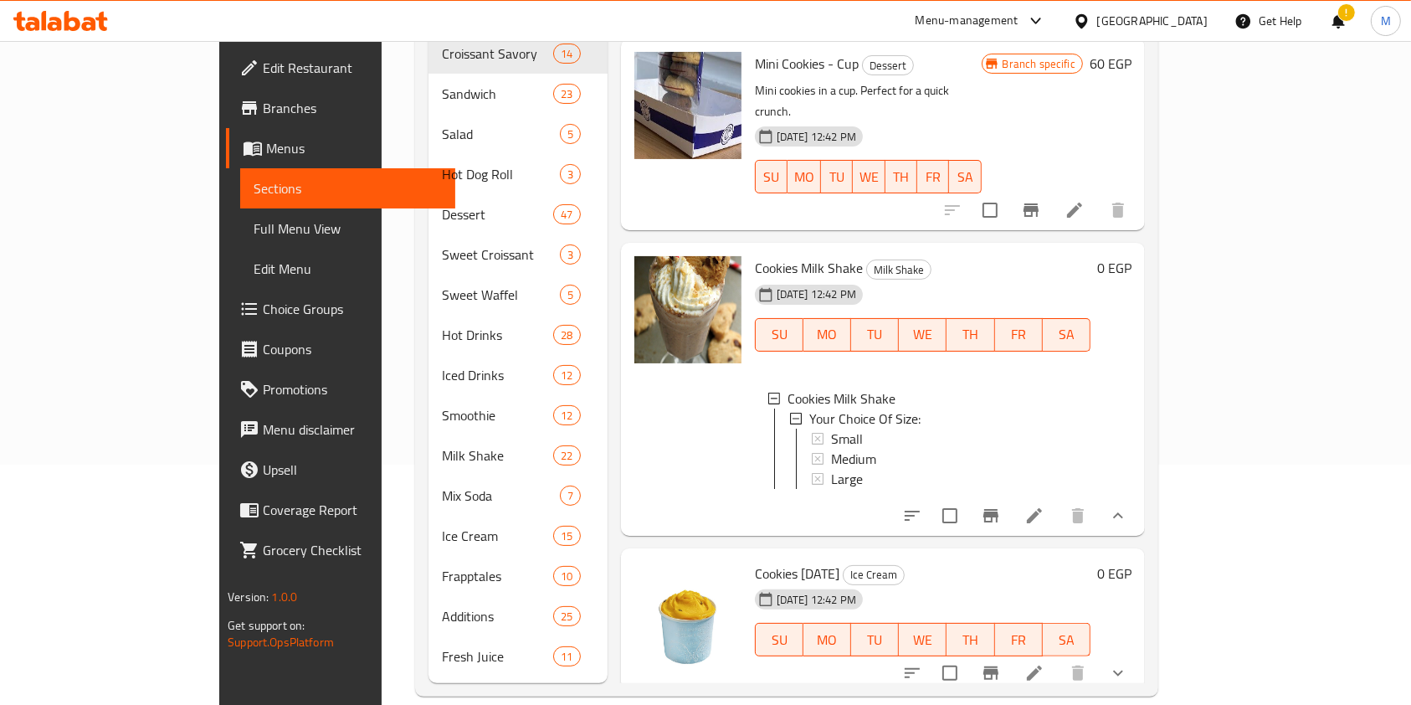
click at [1131, 449] on div "0 EGP" at bounding box center [1110, 389] width 41 height 266
click at [1128, 505] on icon "show more" at bounding box center [1118, 515] width 20 height 20
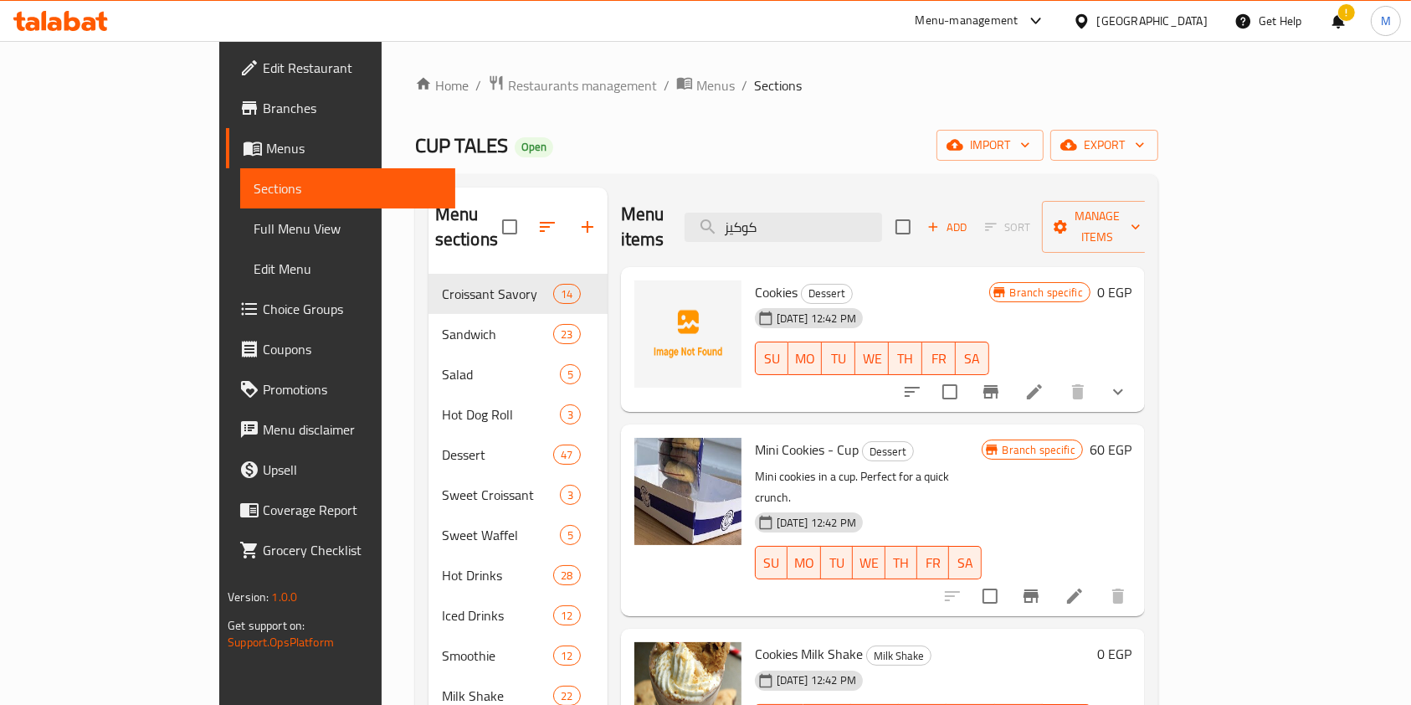
scroll to position [0, 0]
click at [850, 224] on input "كوكيز" at bounding box center [783, 227] width 197 height 29
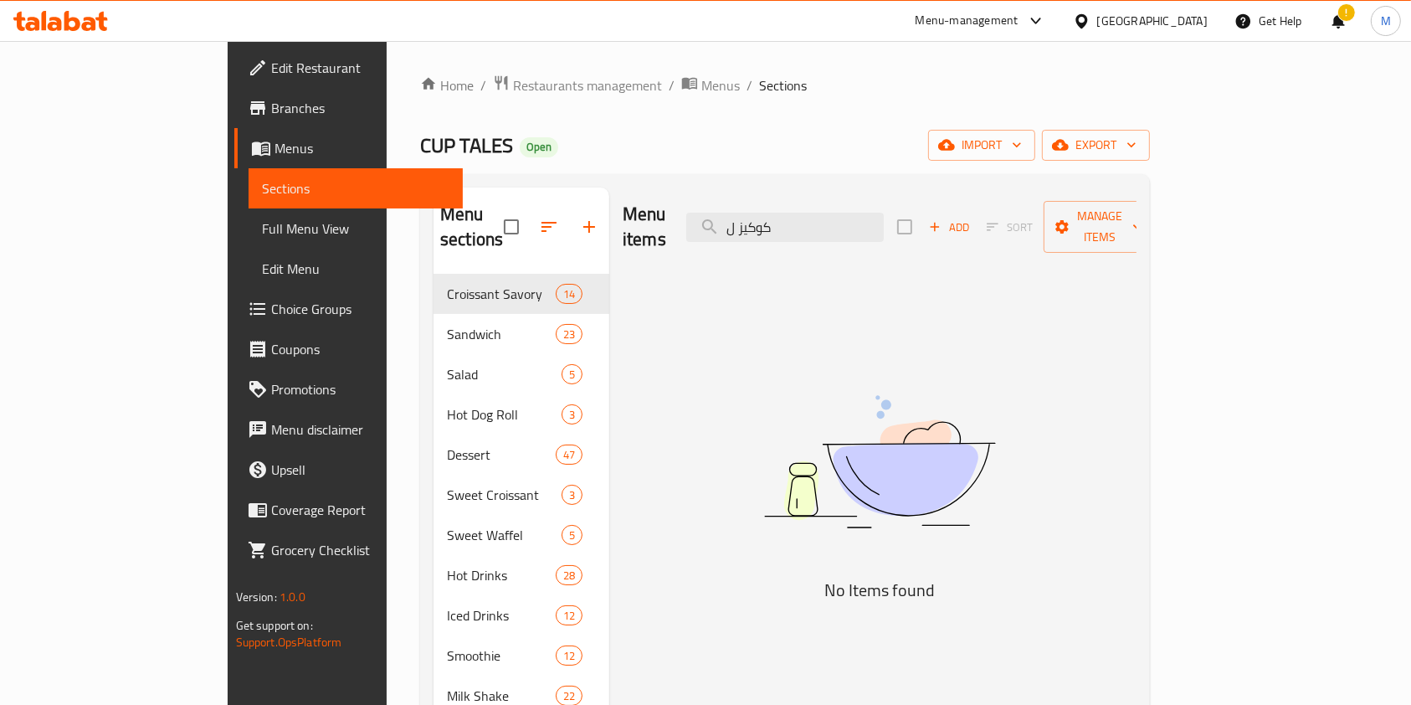
type input "كوكيز"
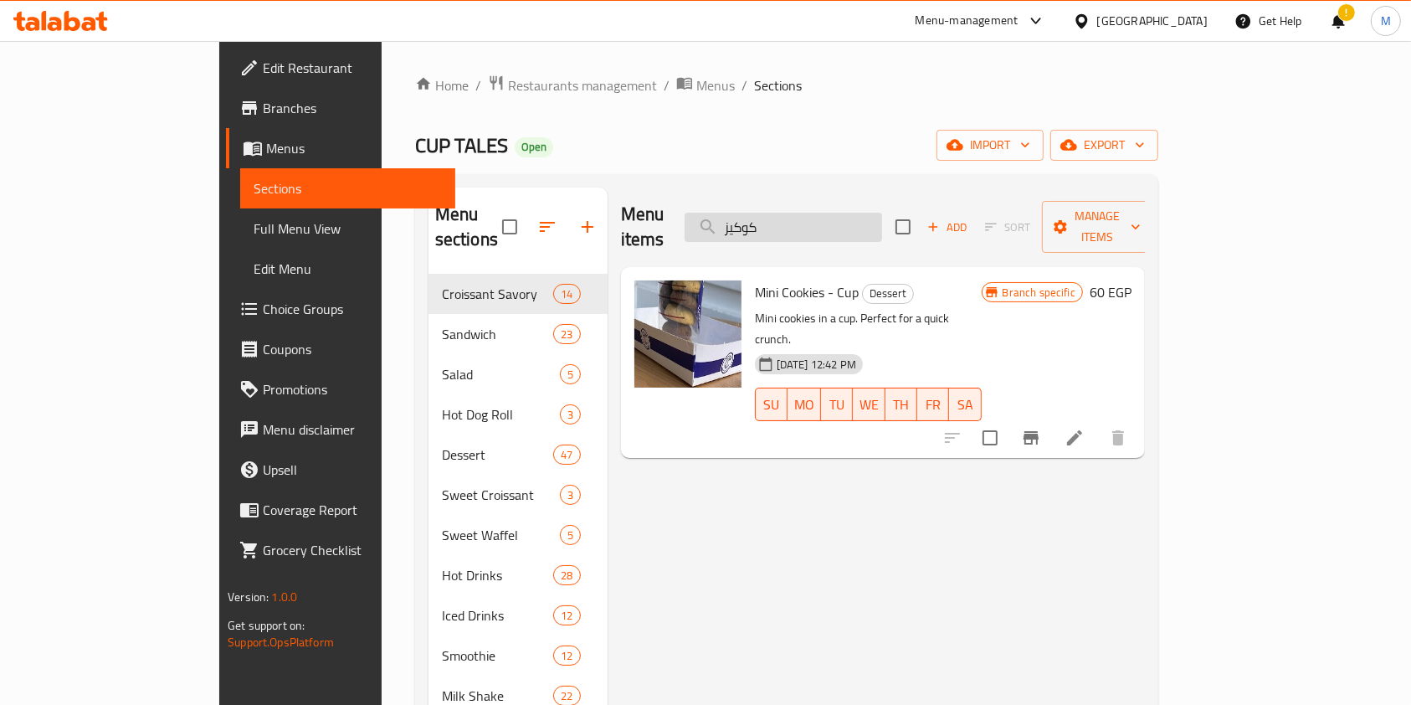
click at [880, 215] on input "كوكيز" at bounding box center [783, 227] width 197 height 29
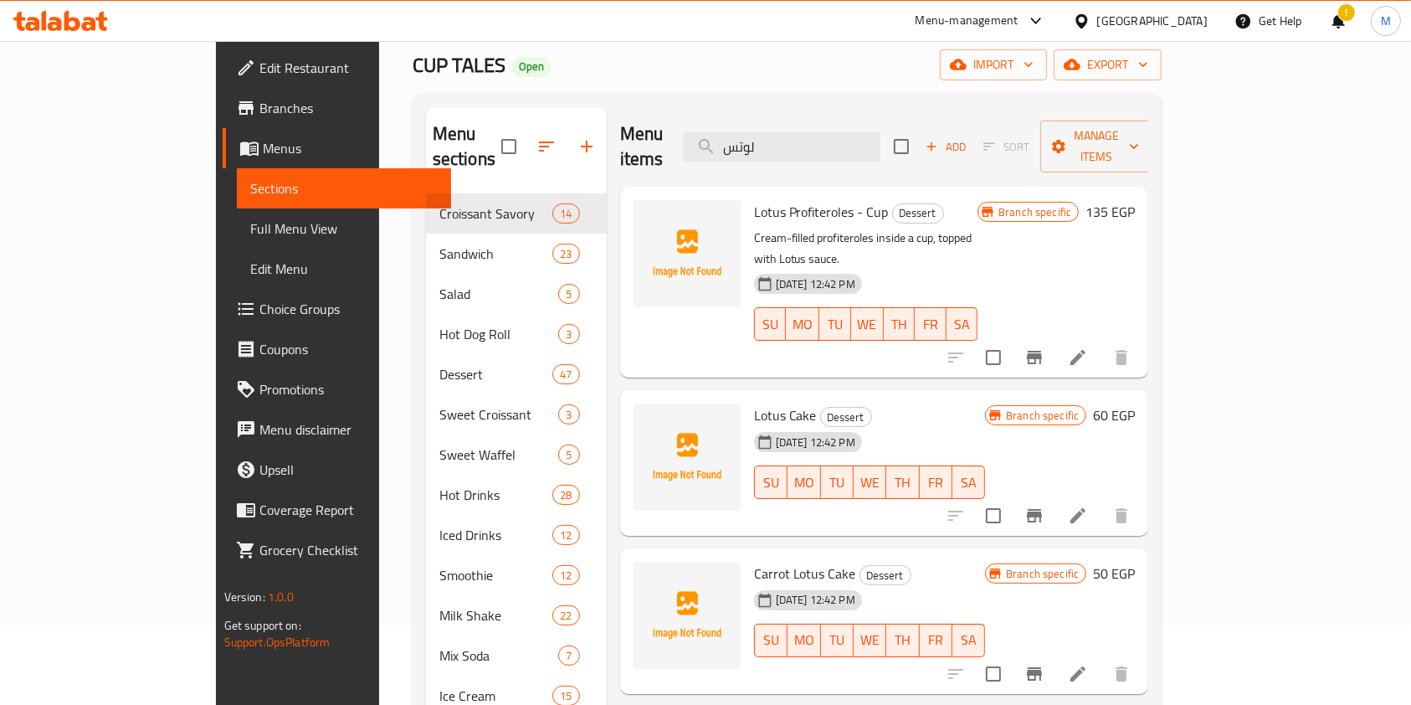
scroll to position [111, 0]
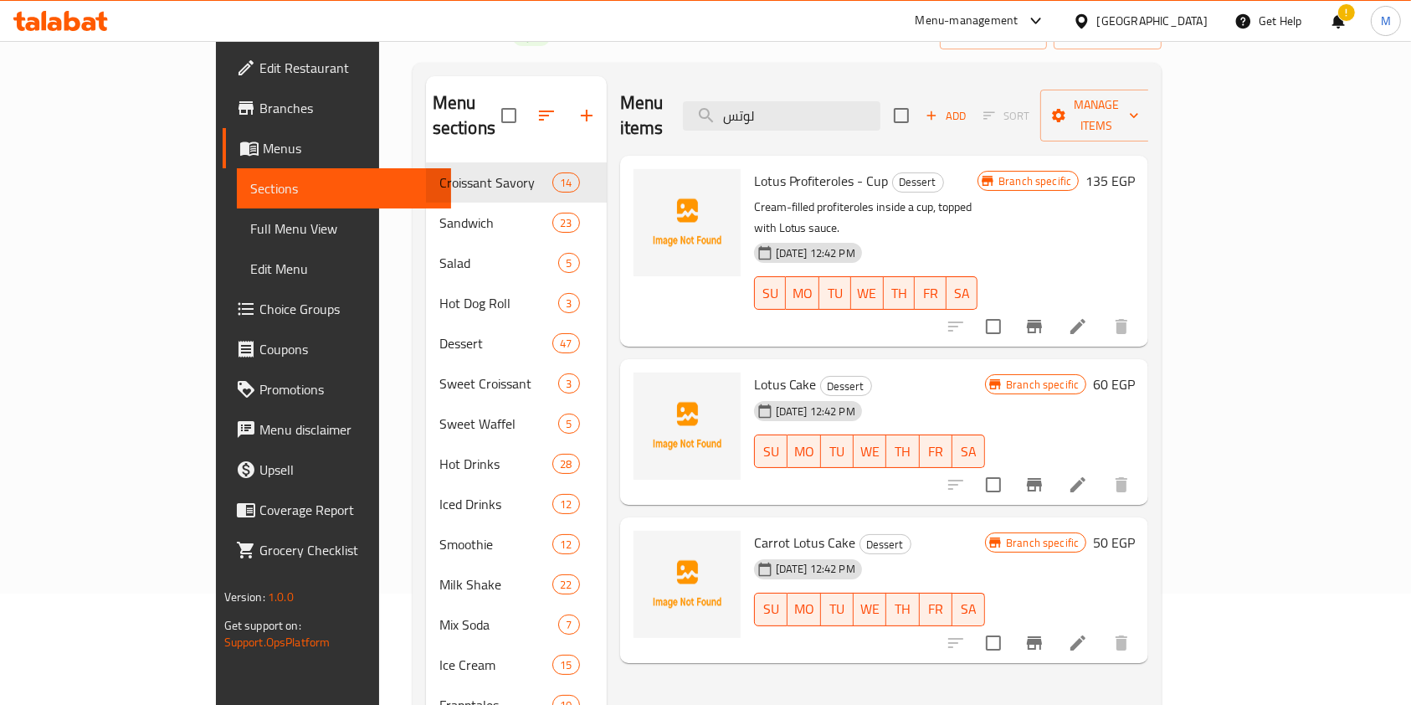
type input "لوتس"
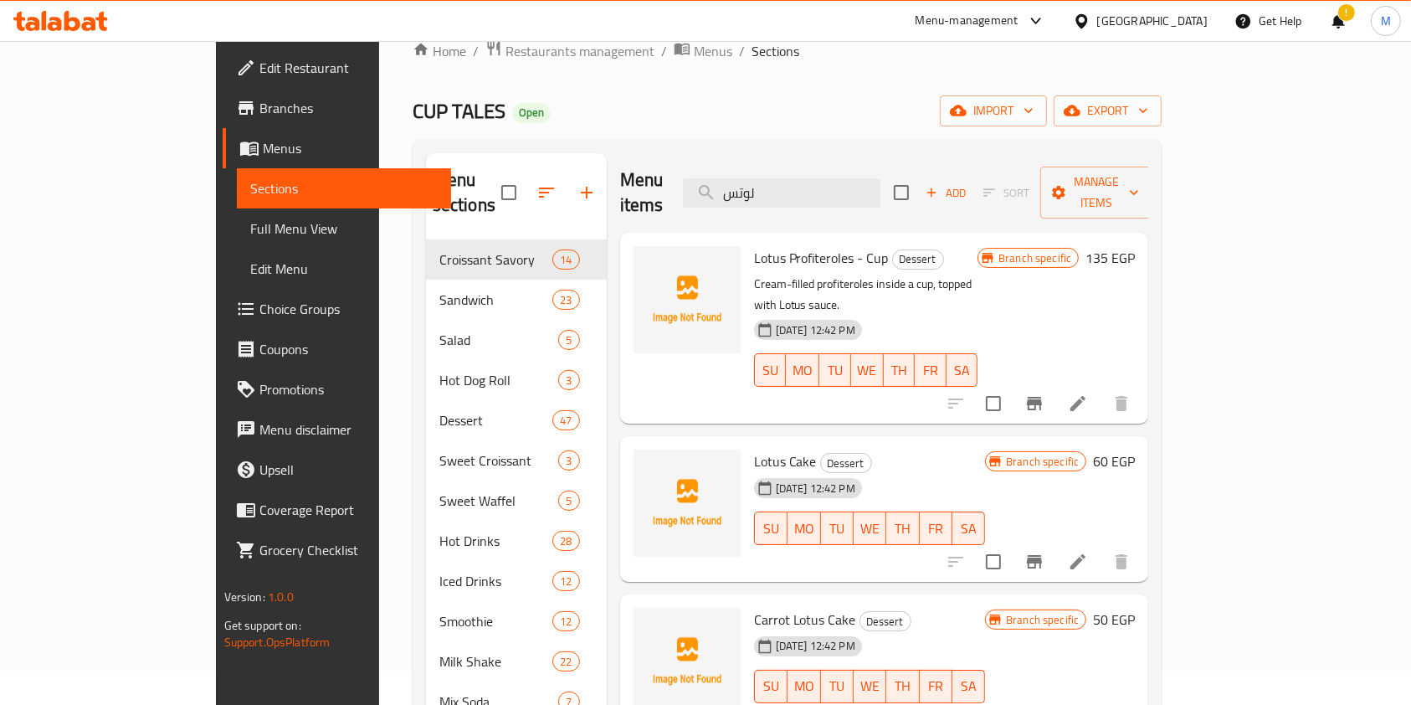
scroll to position [0, 0]
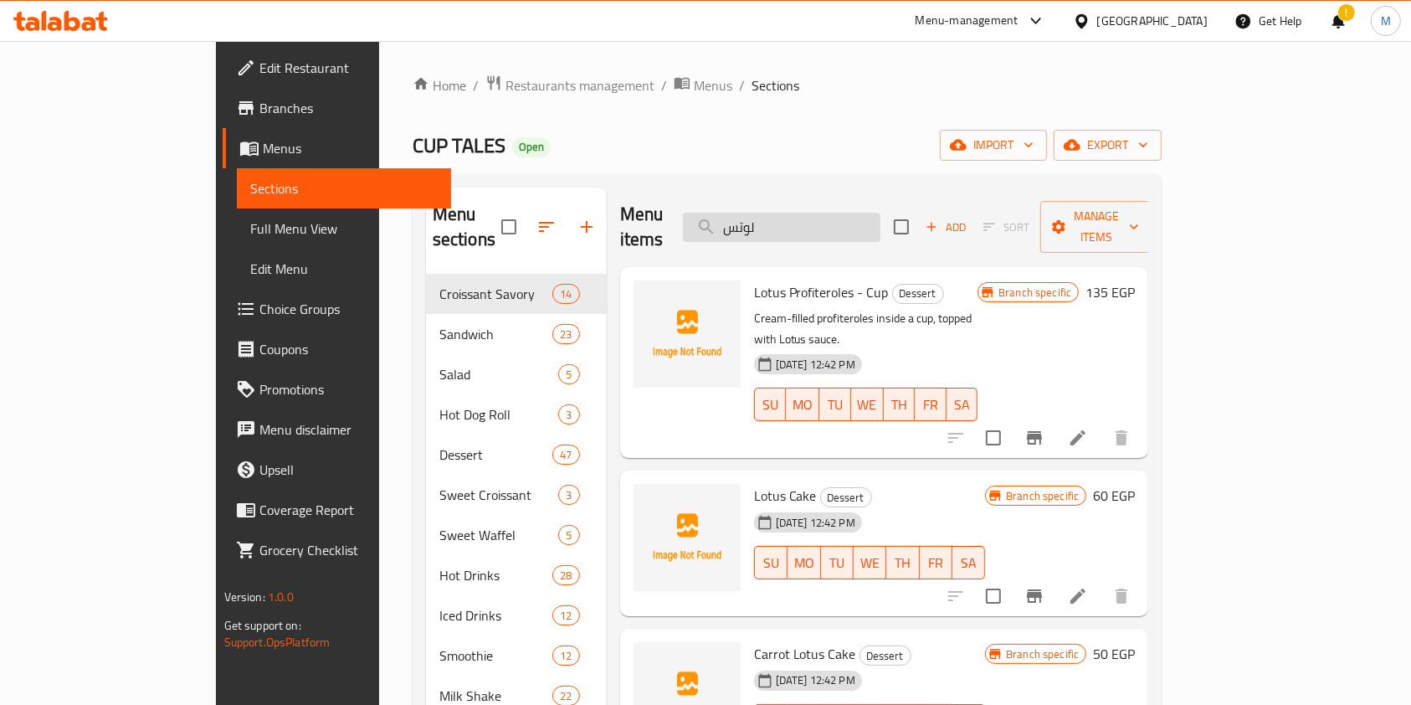
click at [864, 218] on input "لوتس" at bounding box center [781, 227] width 197 height 29
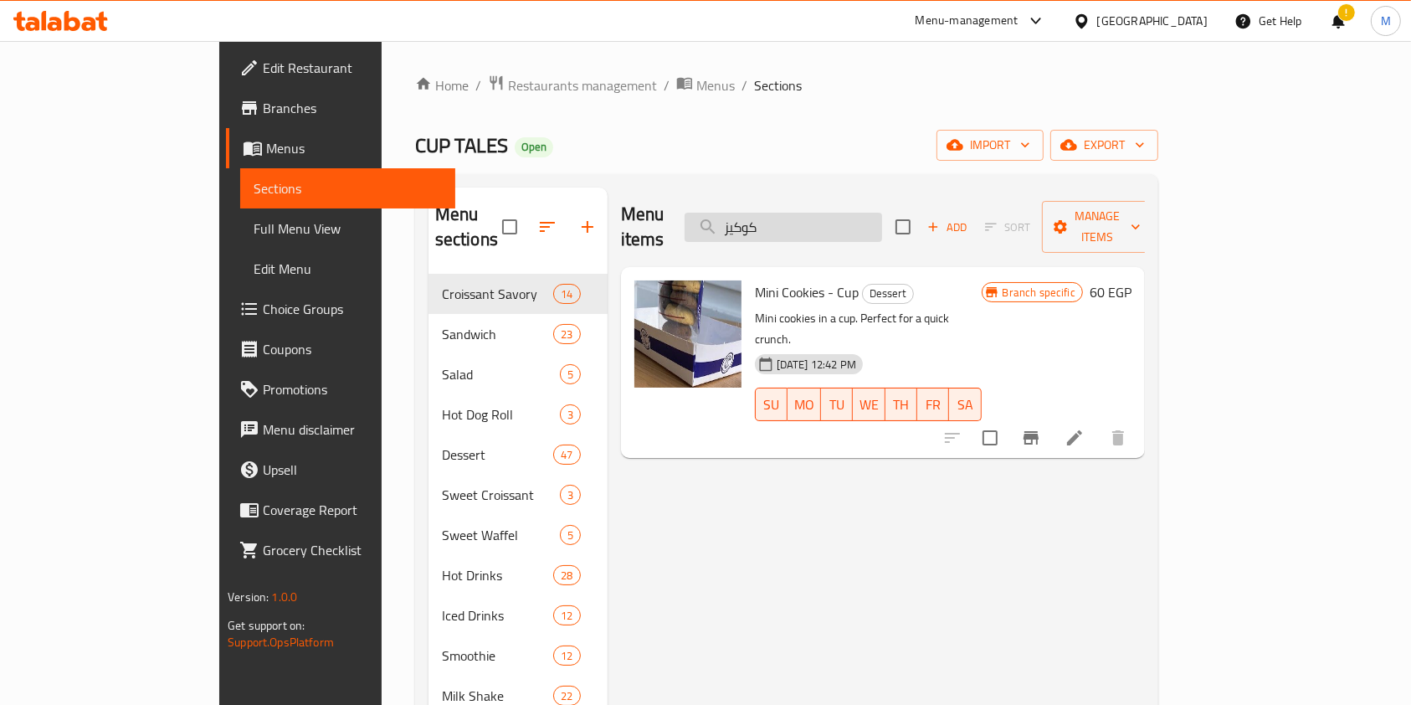
click at [850, 214] on input "كوكيز" at bounding box center [783, 227] width 197 height 29
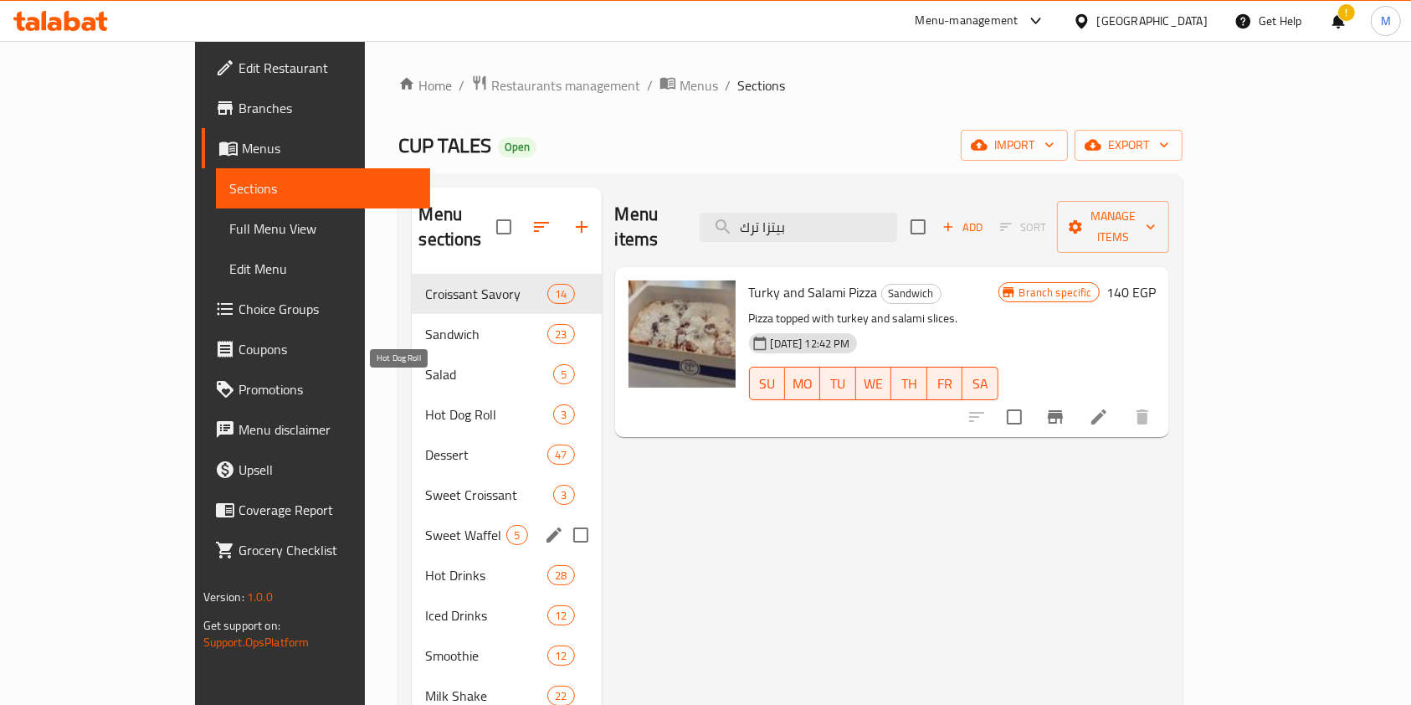
scroll to position [240, 0]
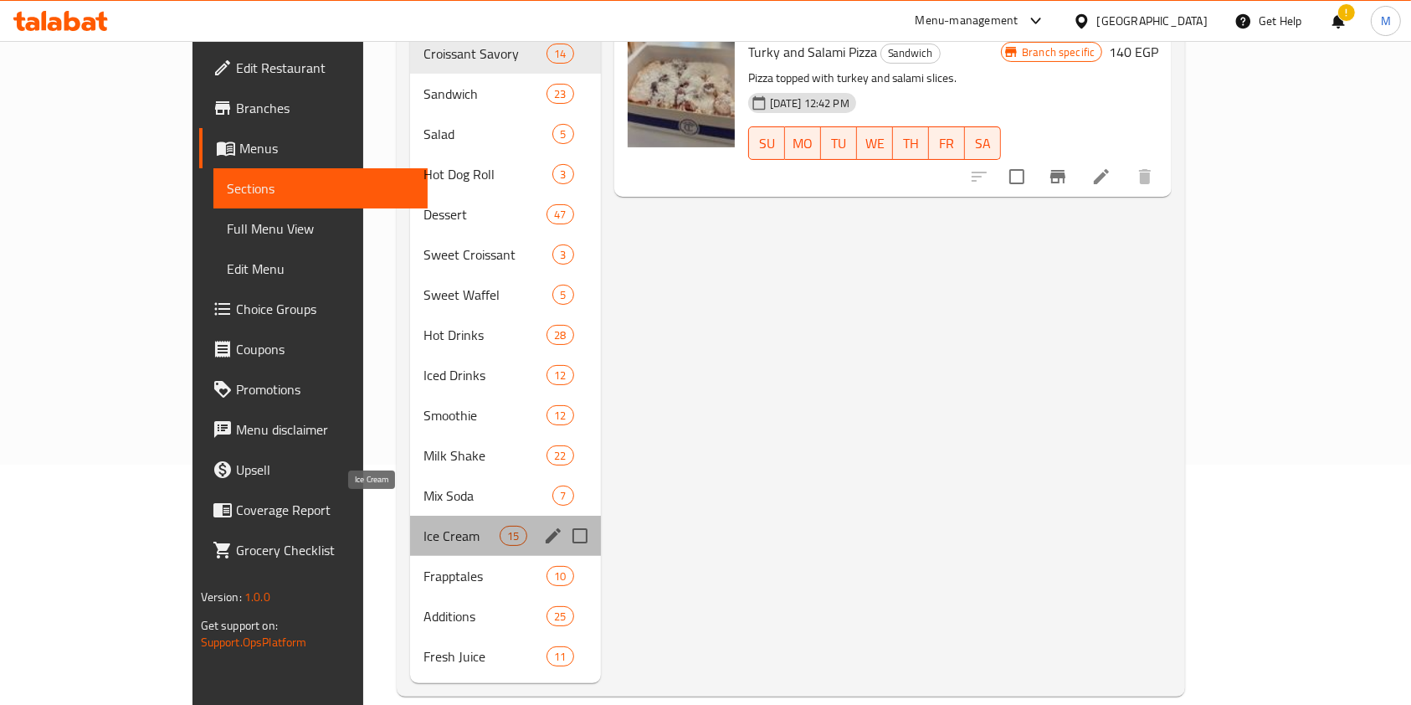
click at [423, 526] on span "Ice Cream" at bounding box center [461, 536] width 76 height 20
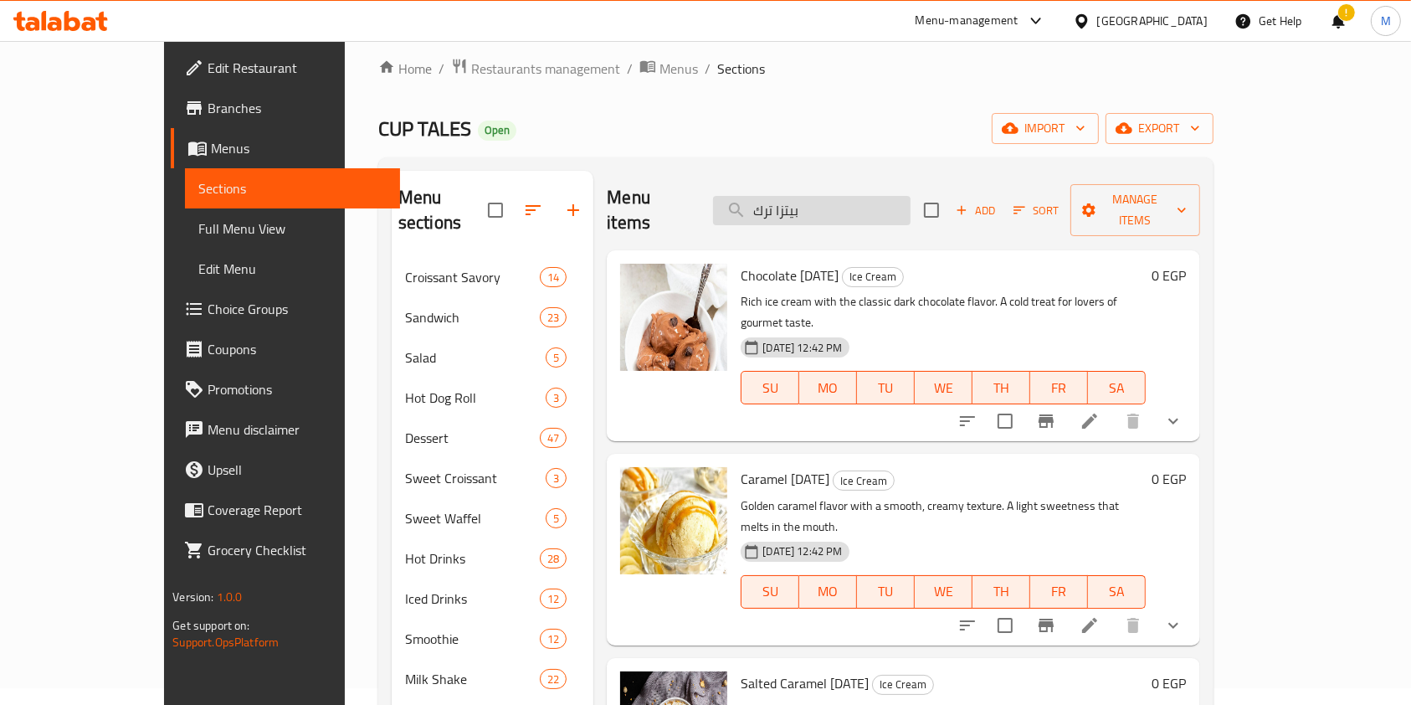
click at [842, 209] on input "بيتزا ترك" at bounding box center [811, 210] width 197 height 29
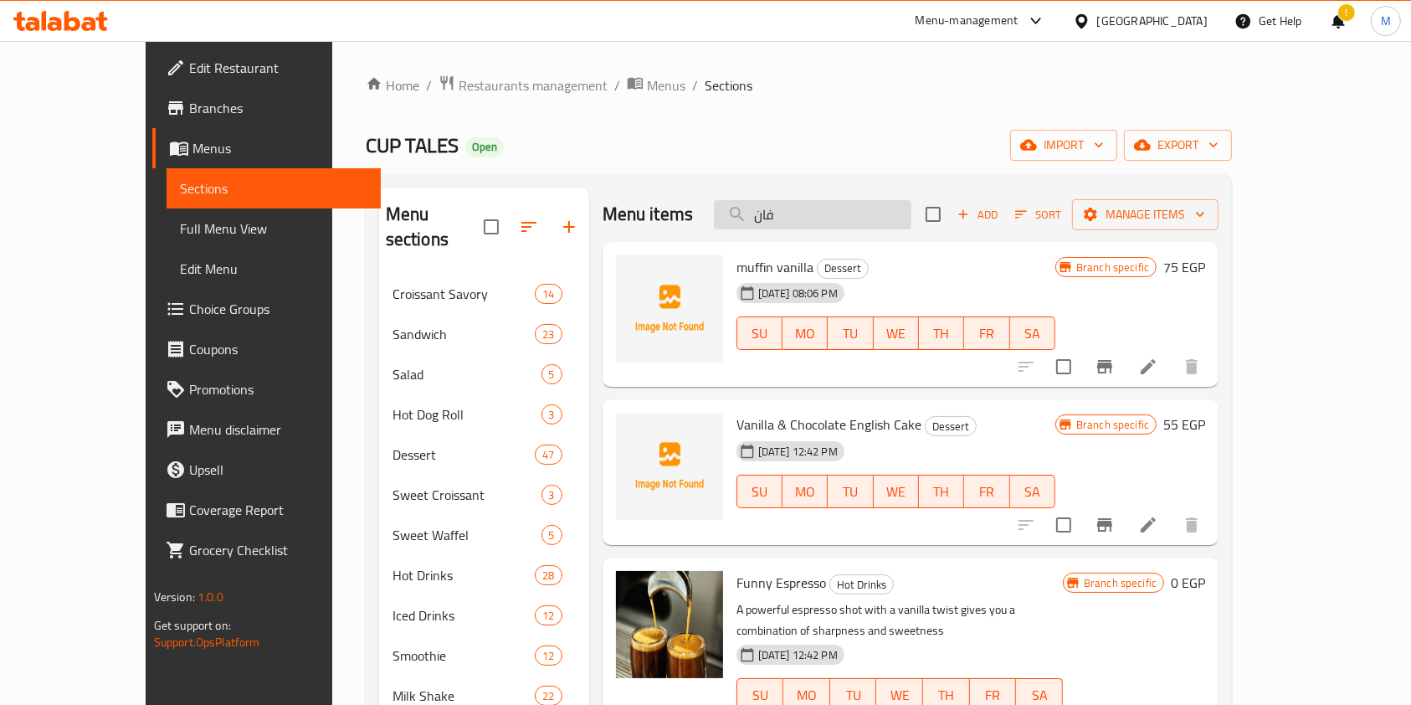
click at [864, 214] on input "فان" at bounding box center [812, 214] width 197 height 29
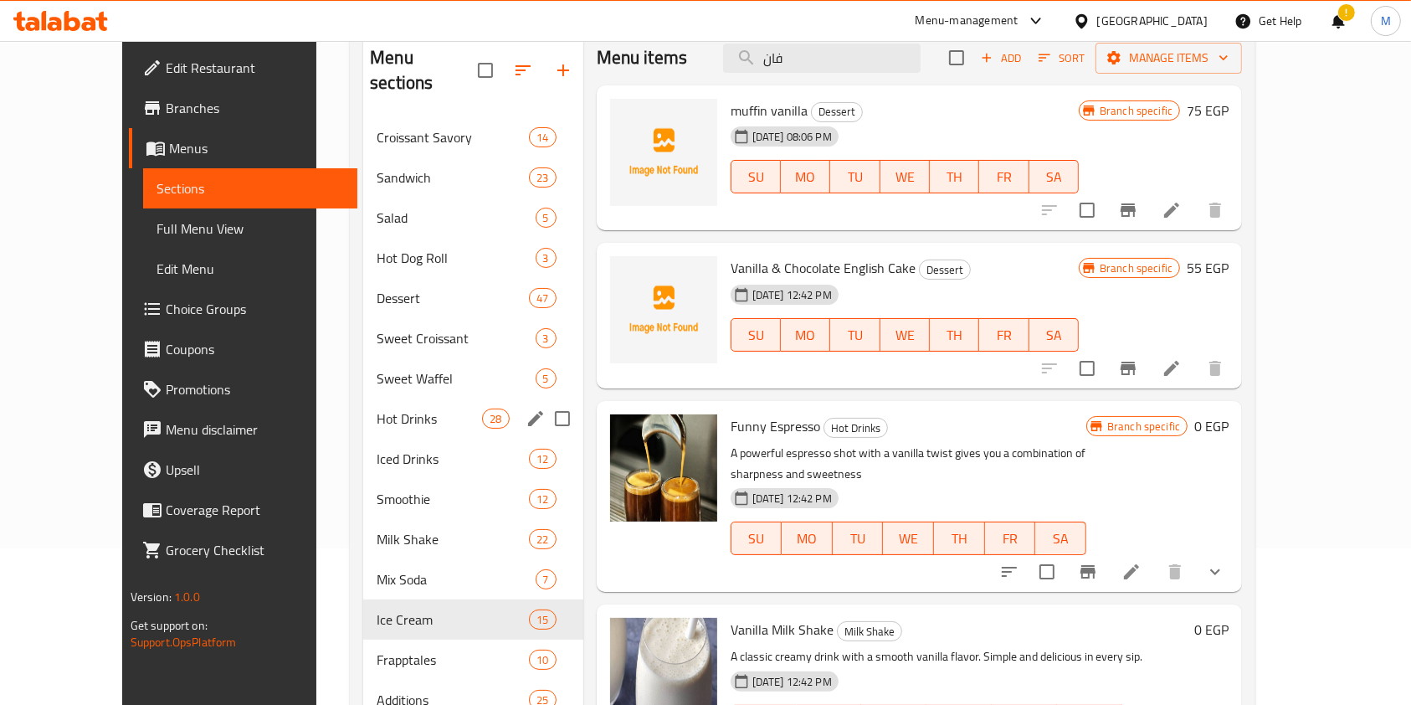
scroll to position [223, 0]
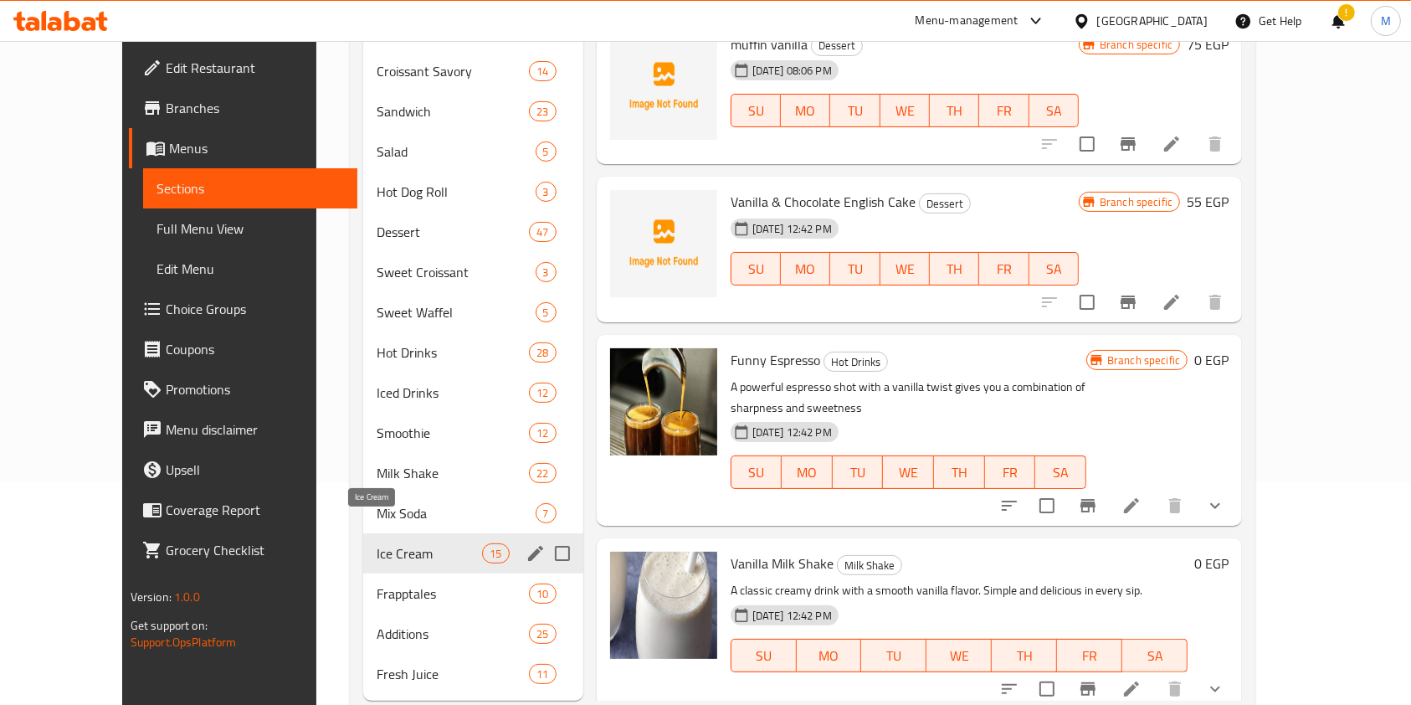
type input "فان"
click at [379, 543] on span "Ice Cream" at bounding box center [429, 553] width 105 height 20
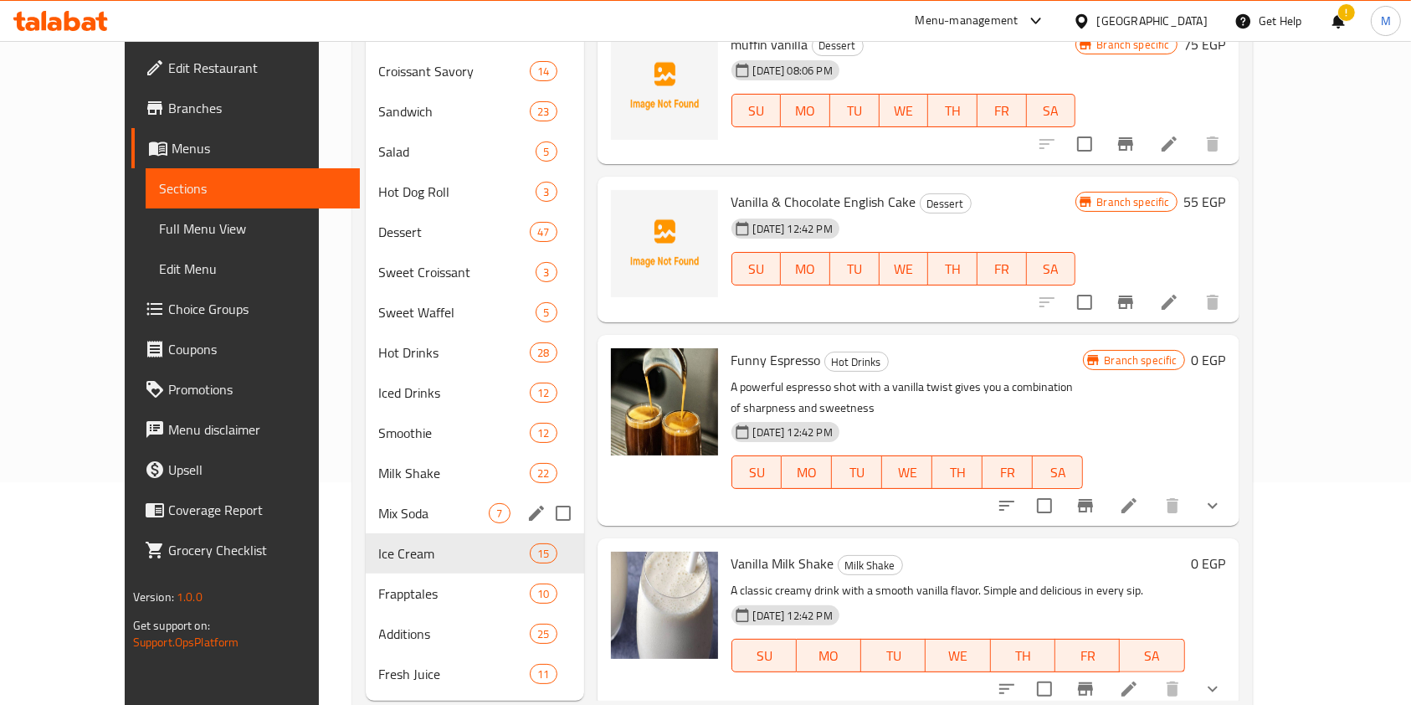
click at [381, 500] on div "Mix Soda 7" at bounding box center [475, 513] width 218 height 40
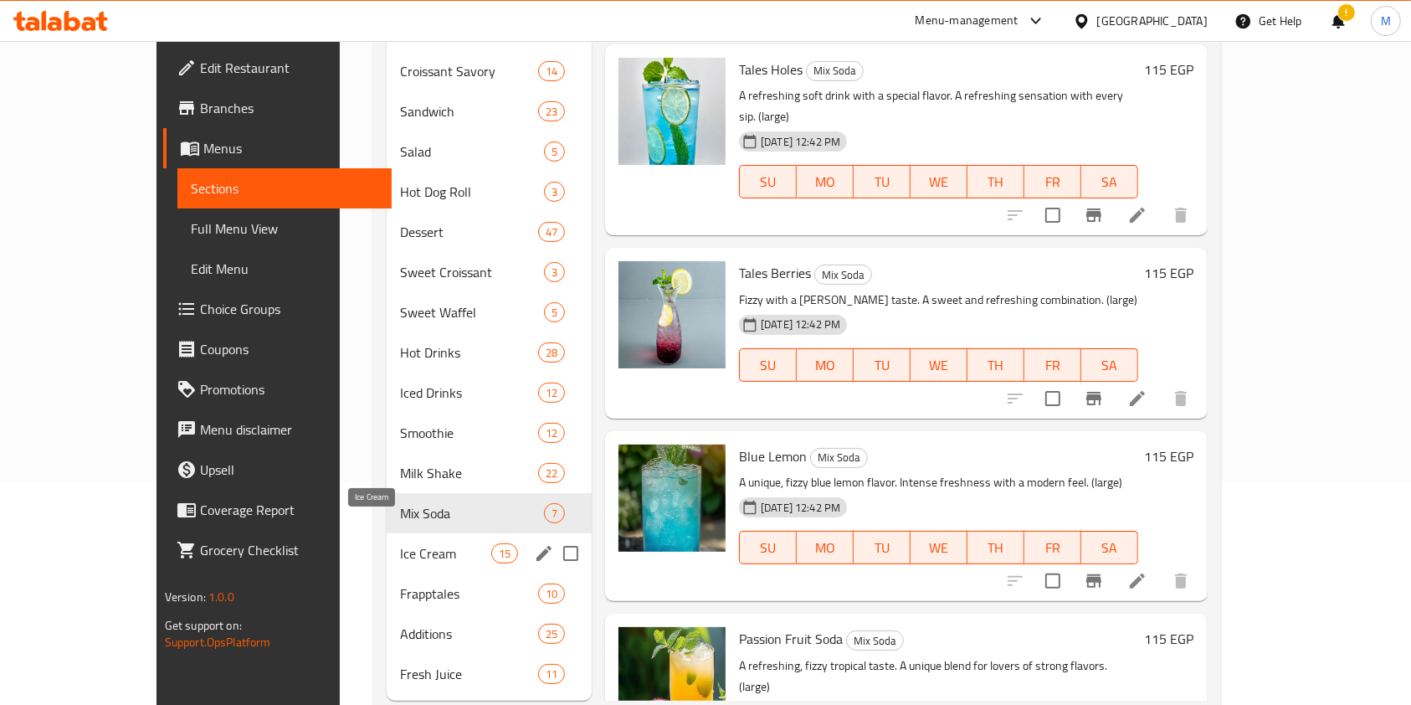
click at [400, 543] on span "Ice Cream" at bounding box center [445, 553] width 91 height 20
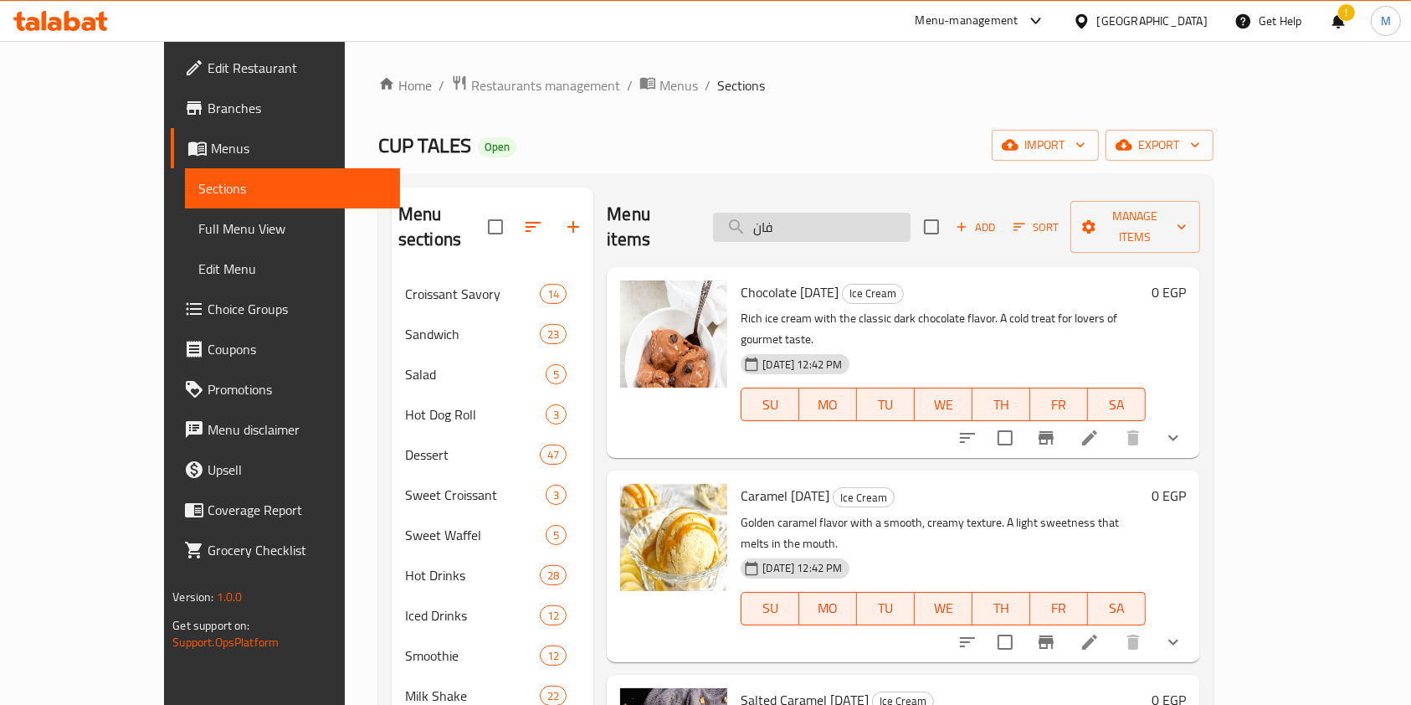
click at [831, 223] on input "فان" at bounding box center [811, 227] width 197 height 29
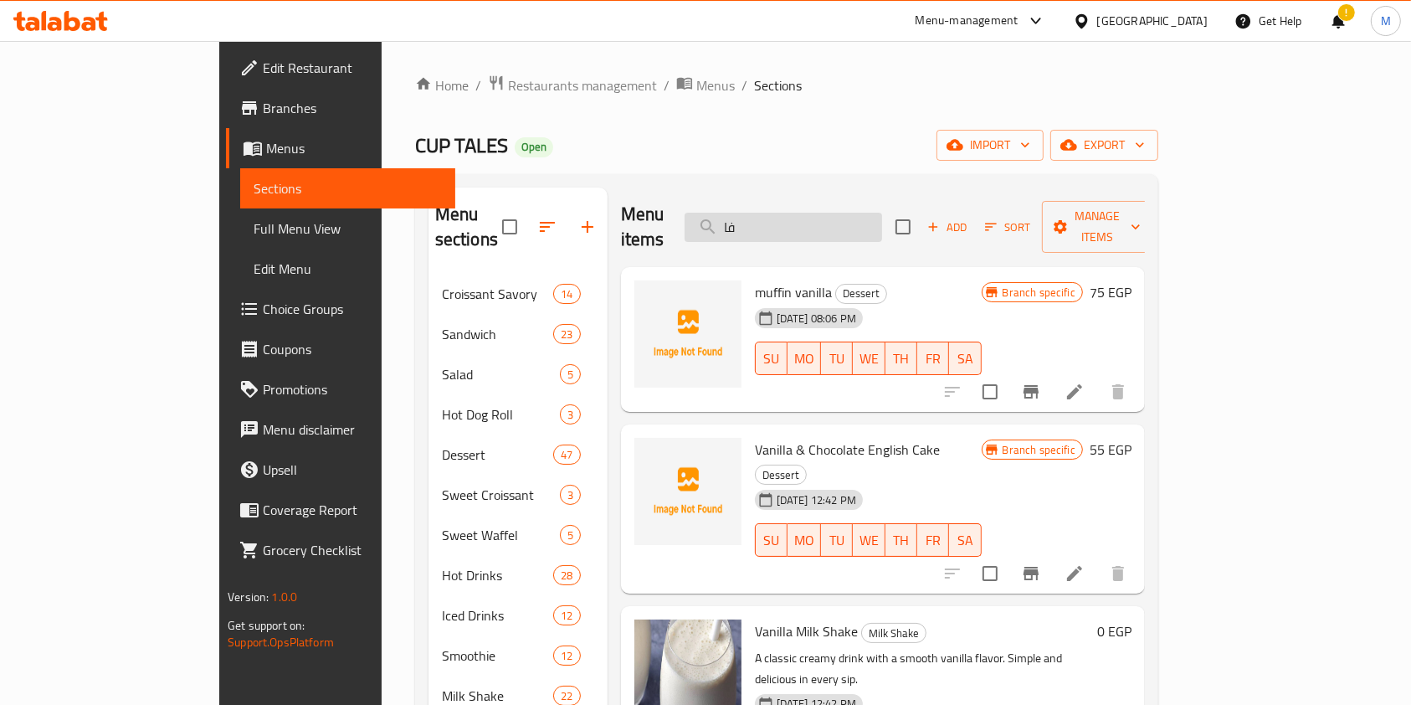
type input "ف"
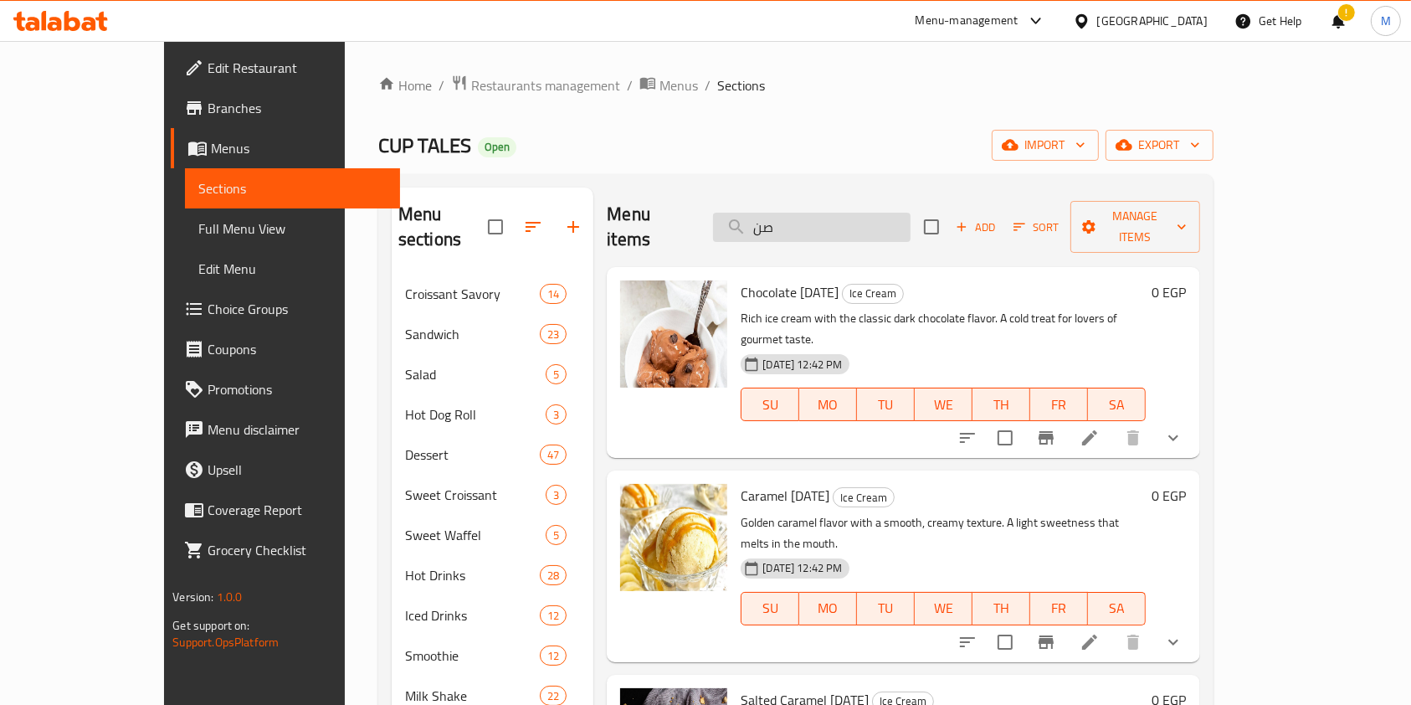
type input "ص"
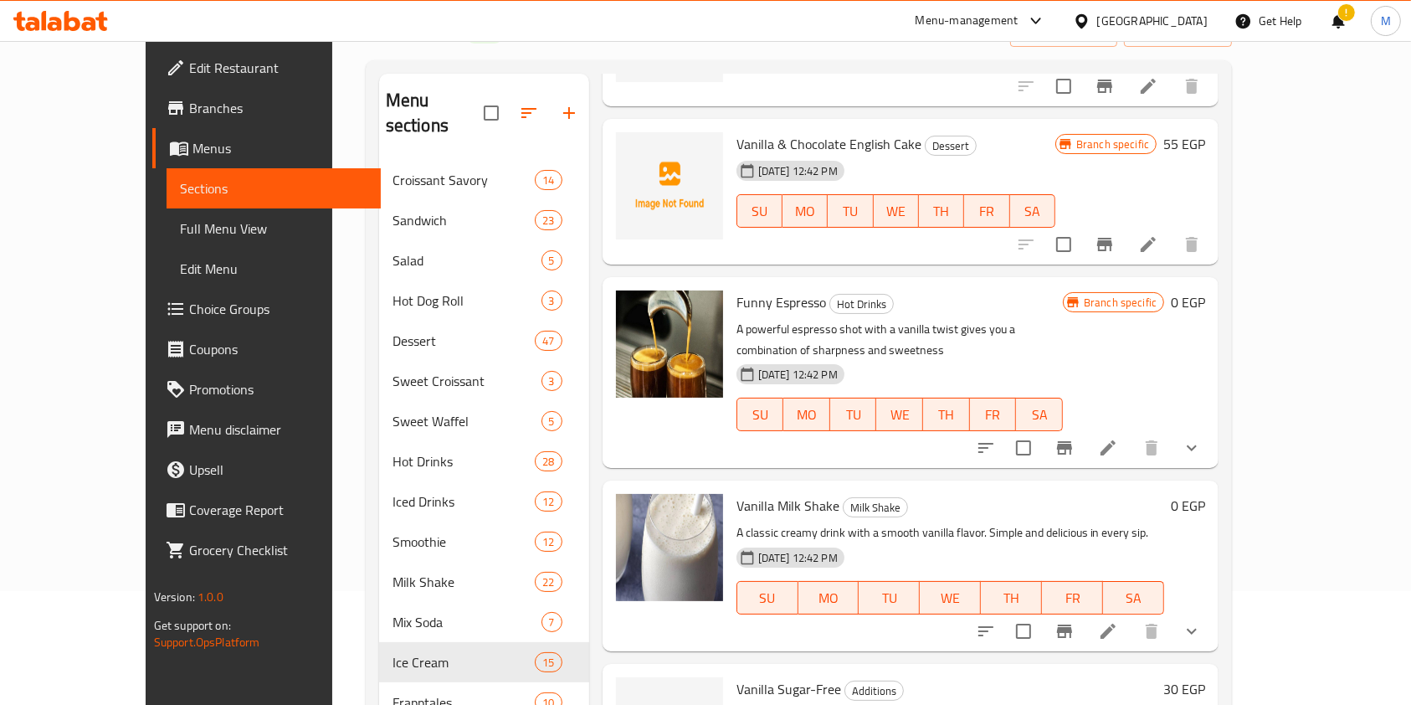
scroll to position [223, 0]
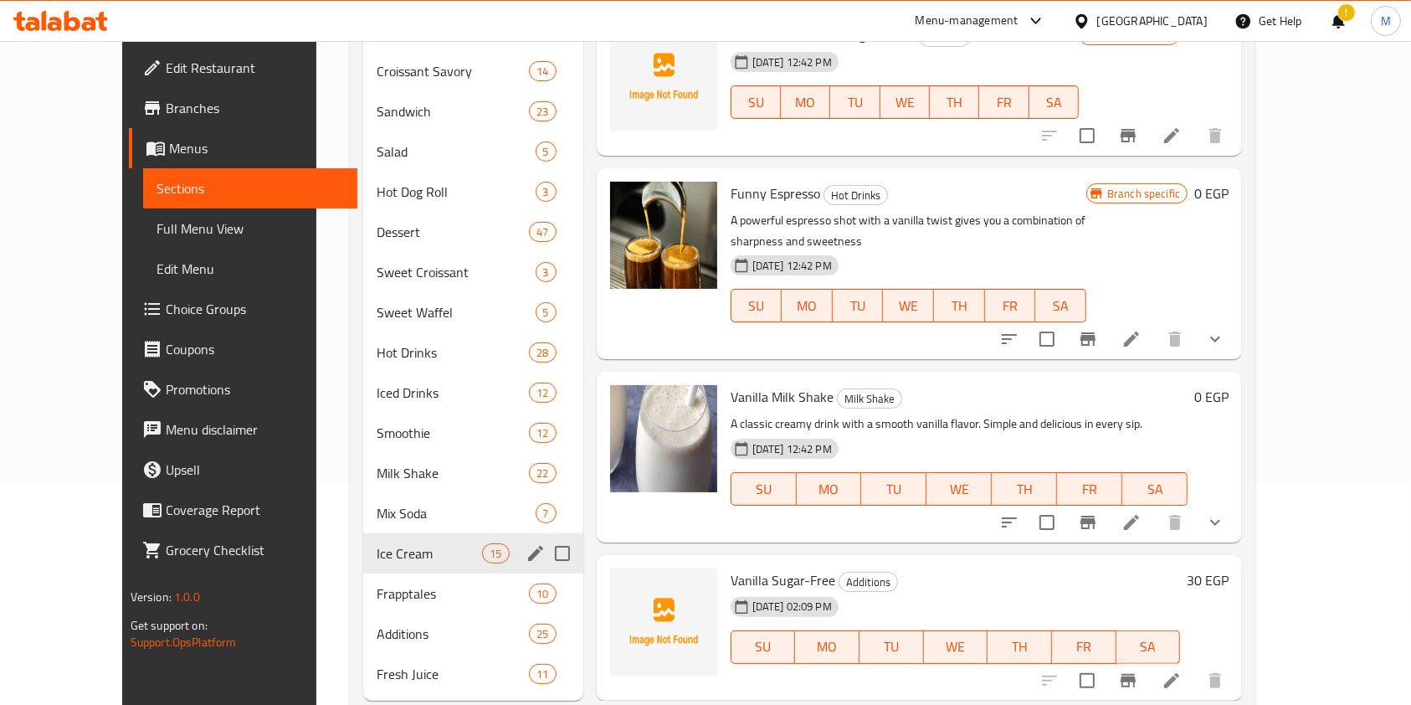
type input "فاني"
click at [363, 573] on div "Frapptales 10" at bounding box center [473, 593] width 220 height 40
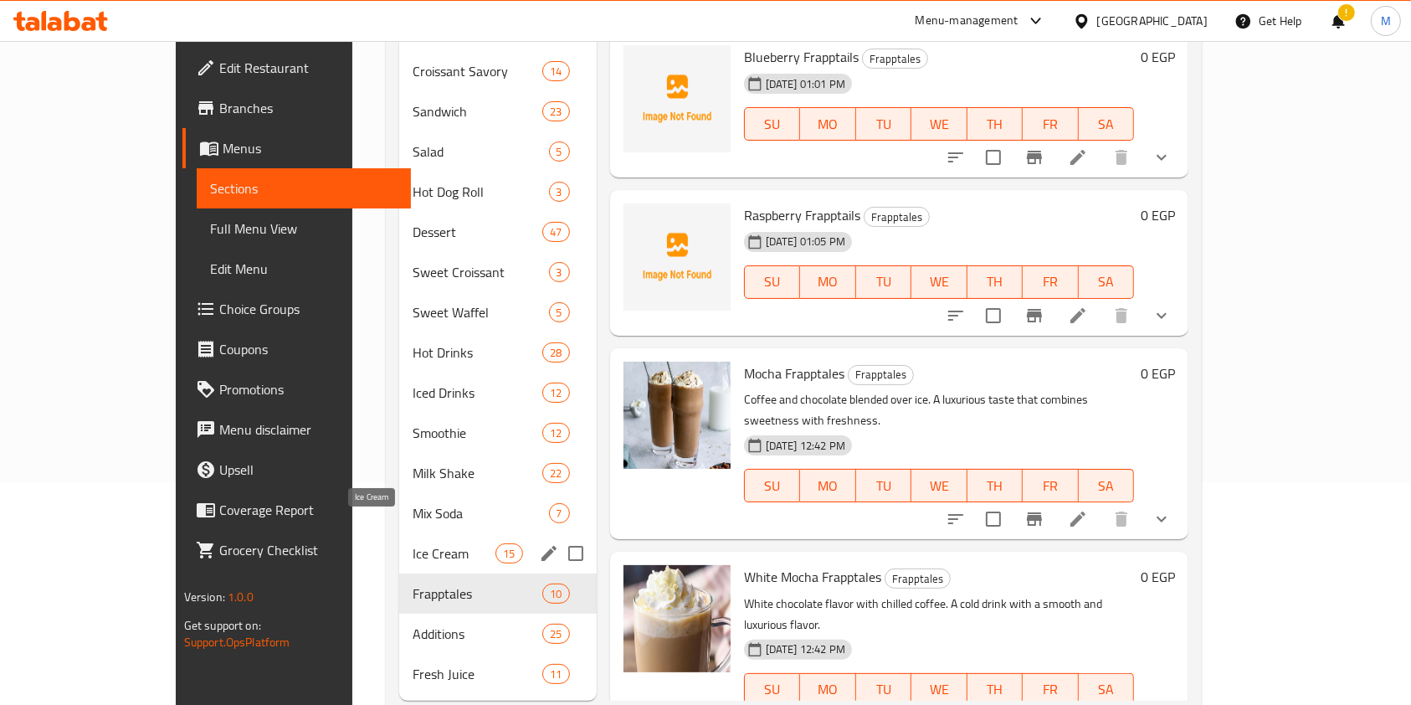
click at [413, 543] on span "Ice Cream" at bounding box center [455, 553] width 84 height 20
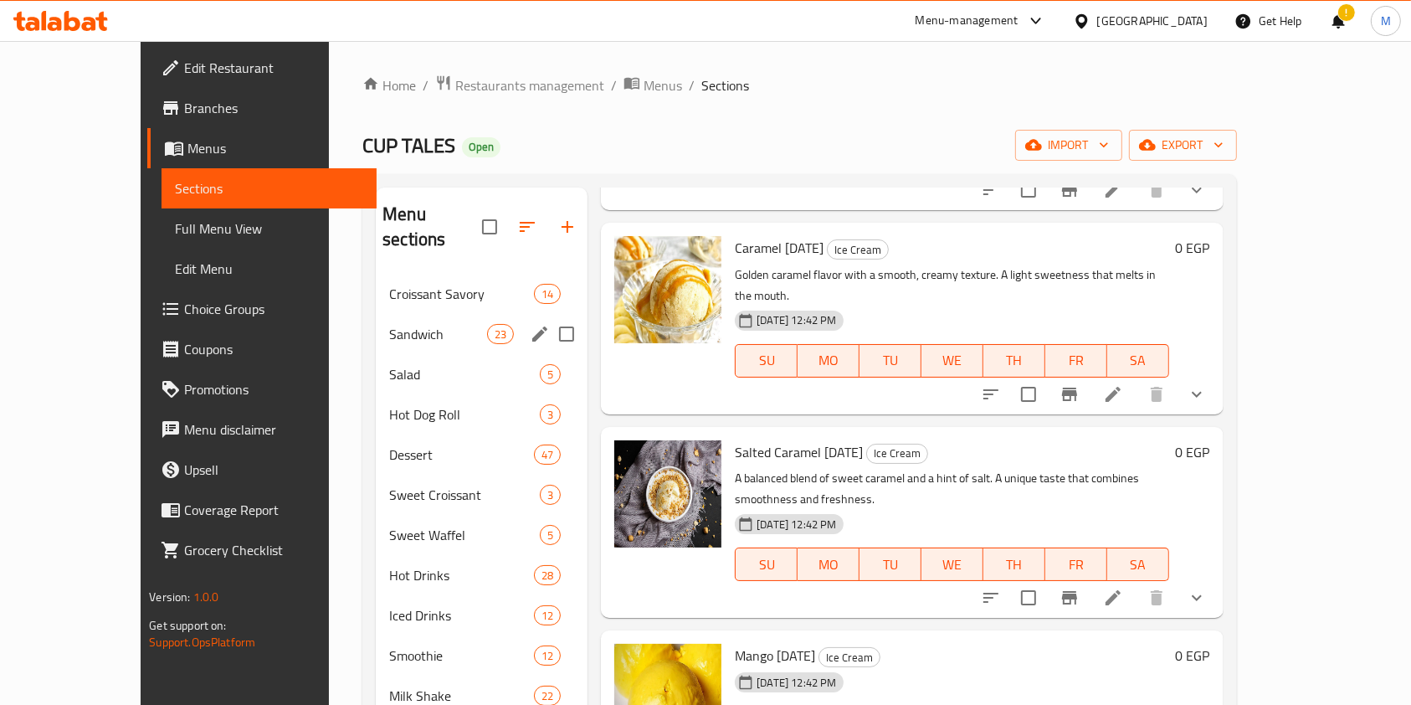
click at [389, 284] on span "Croissant Savory" at bounding box center [461, 294] width 145 height 20
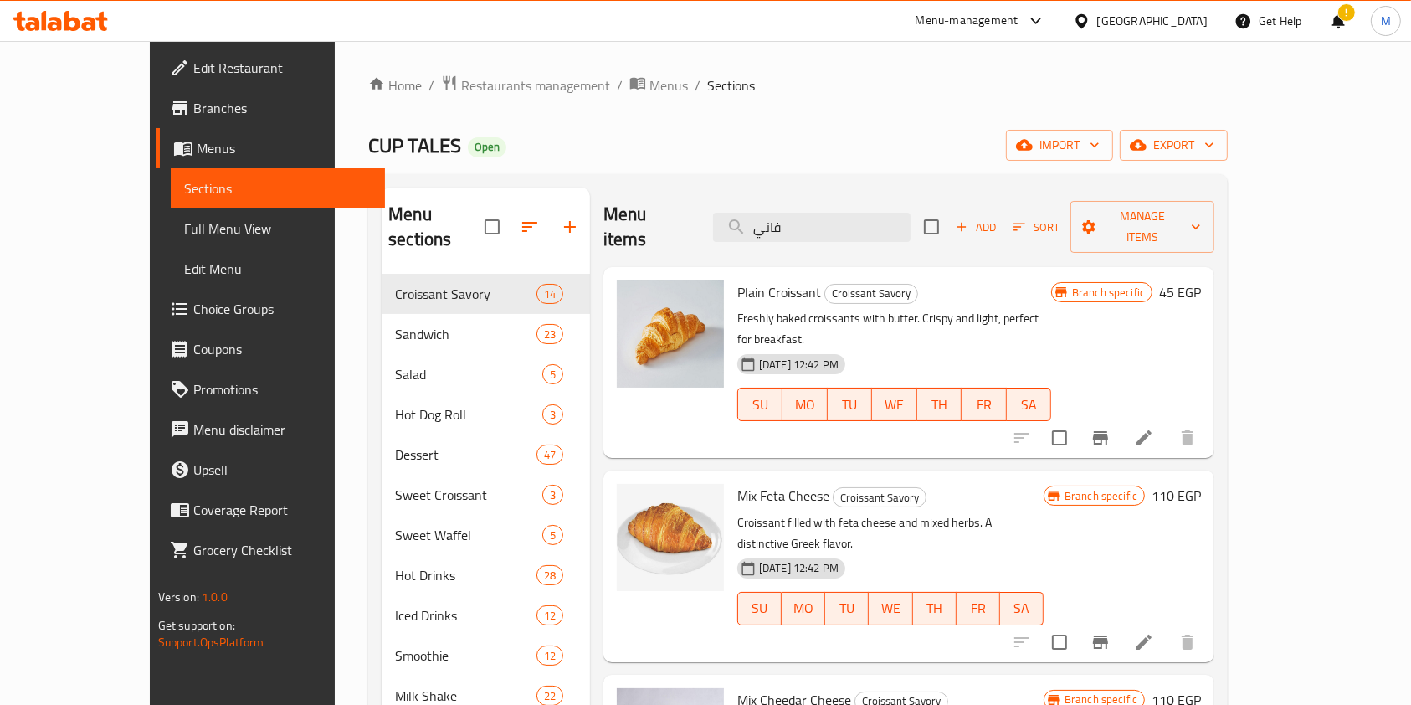
click at [844, 231] on div "Menu items فاني Add Sort Manage items" at bounding box center [908, 227] width 611 height 80
click at [844, 230] on div "Menu items فاني Add Sort Manage items" at bounding box center [908, 227] width 611 height 80
click at [845, 217] on input "فاني" at bounding box center [811, 227] width 197 height 29
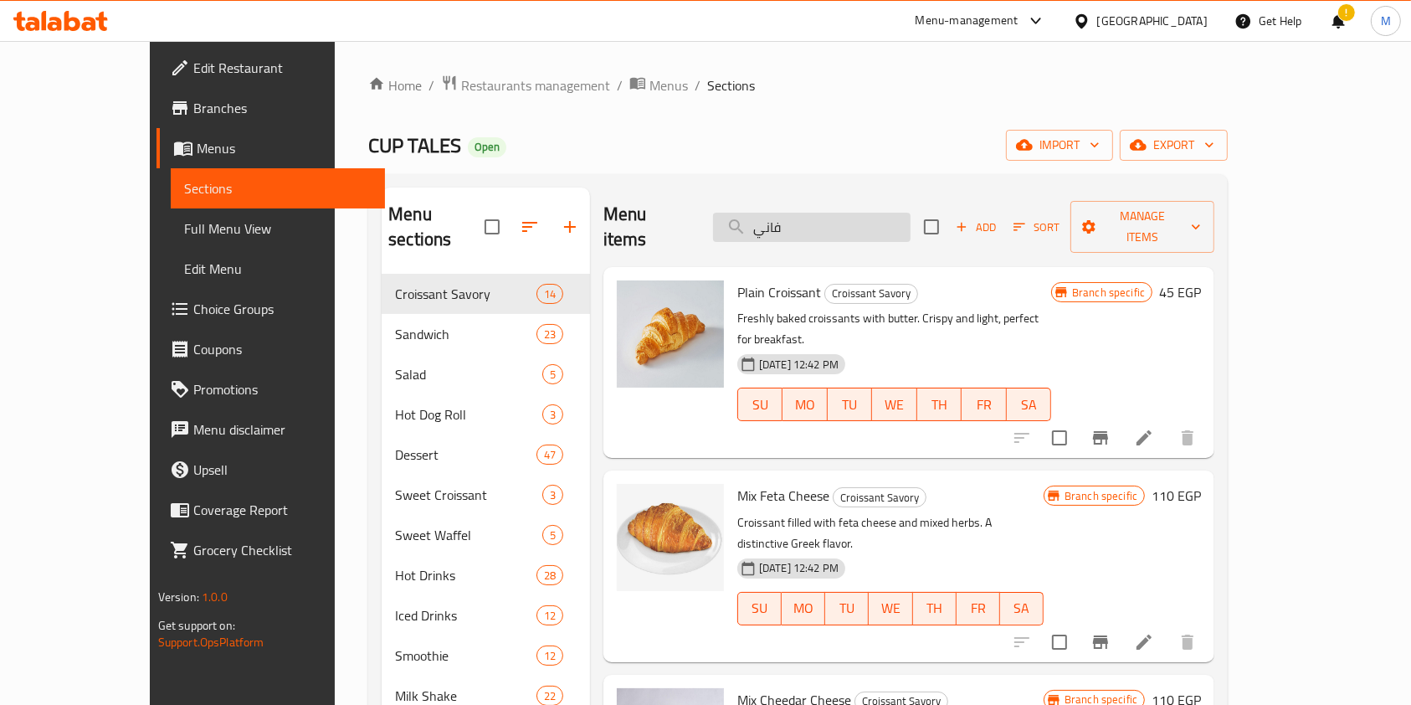
click at [845, 217] on input "فاني" at bounding box center [811, 227] width 197 height 29
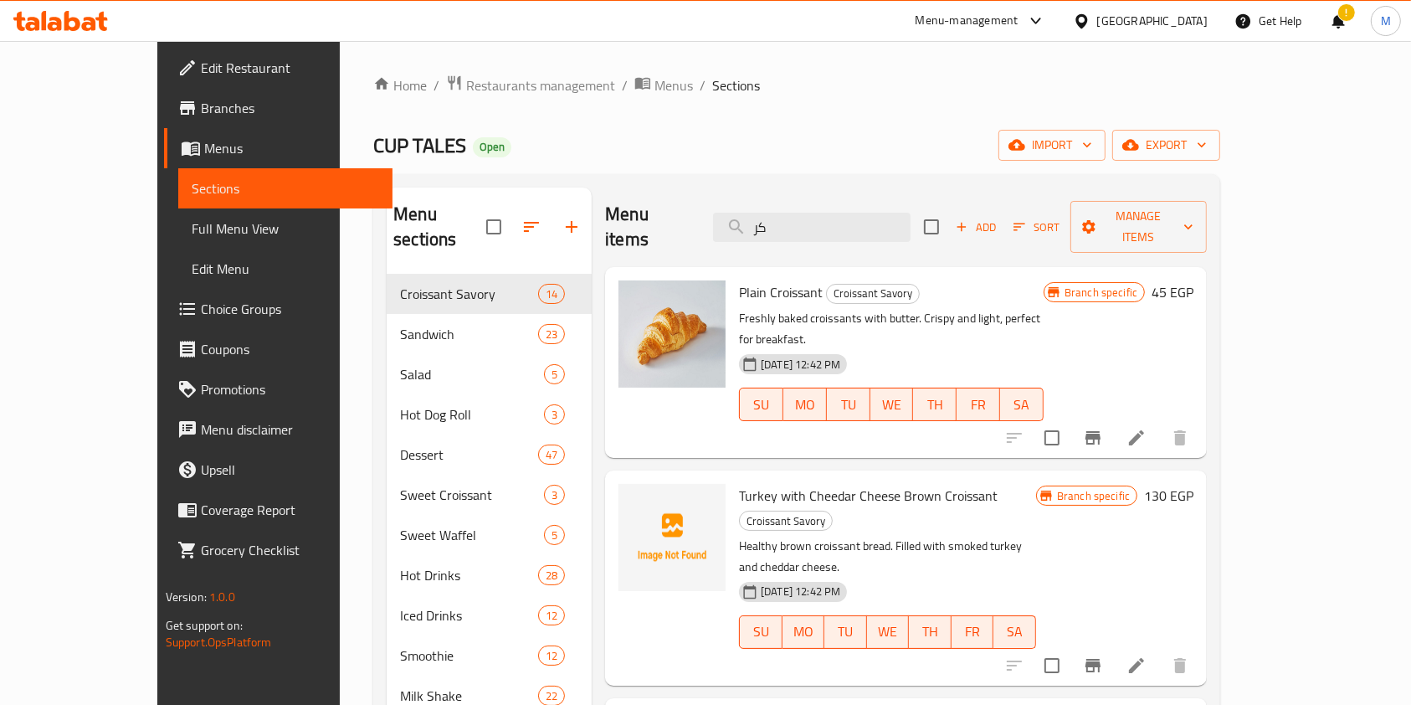
type input "ك"
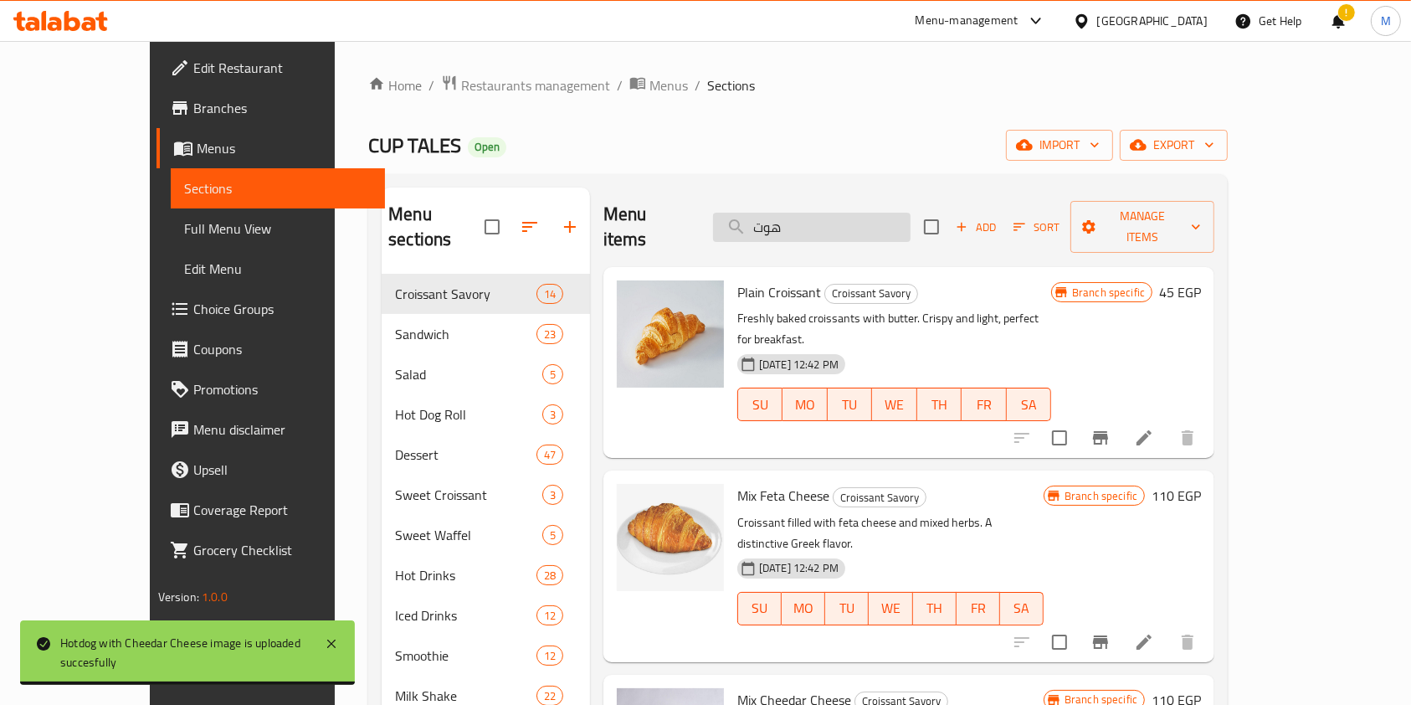
click at [856, 213] on input "هوت" at bounding box center [811, 227] width 197 height 29
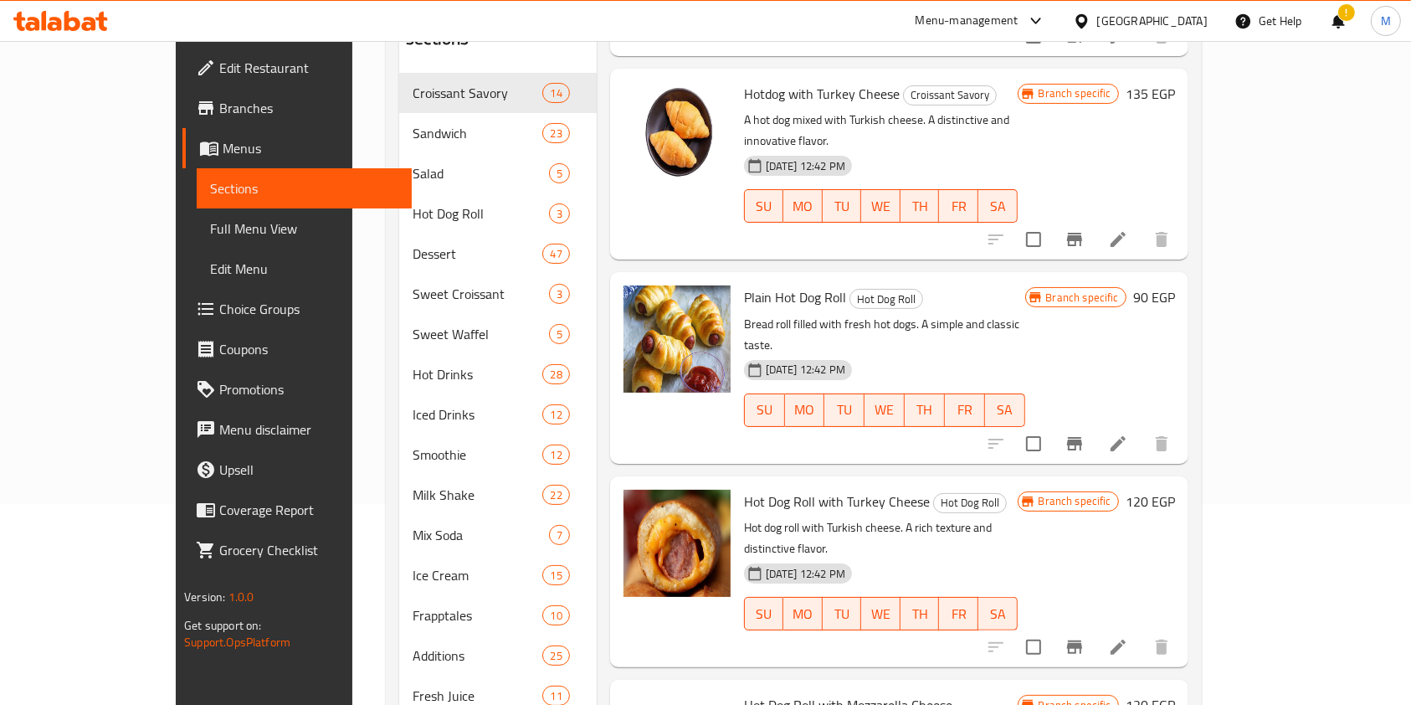
scroll to position [223, 0]
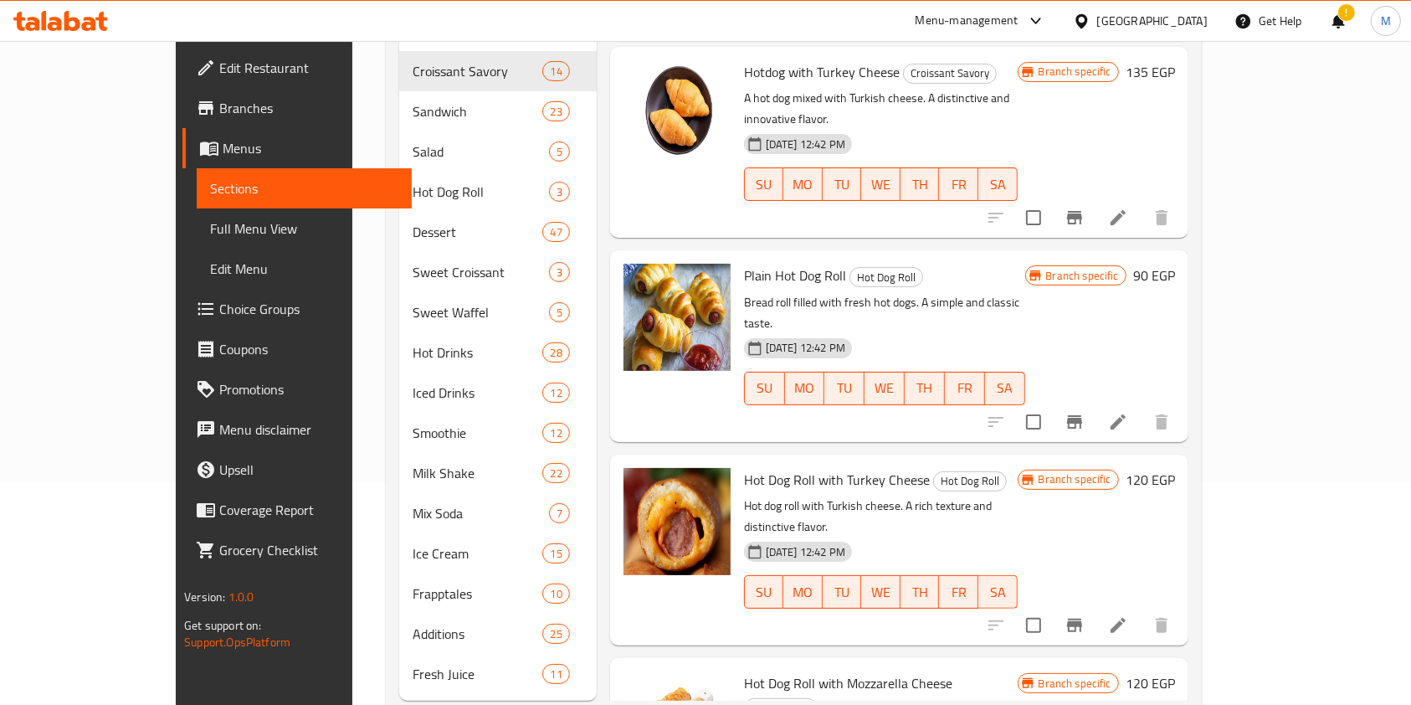
type input "هوت"
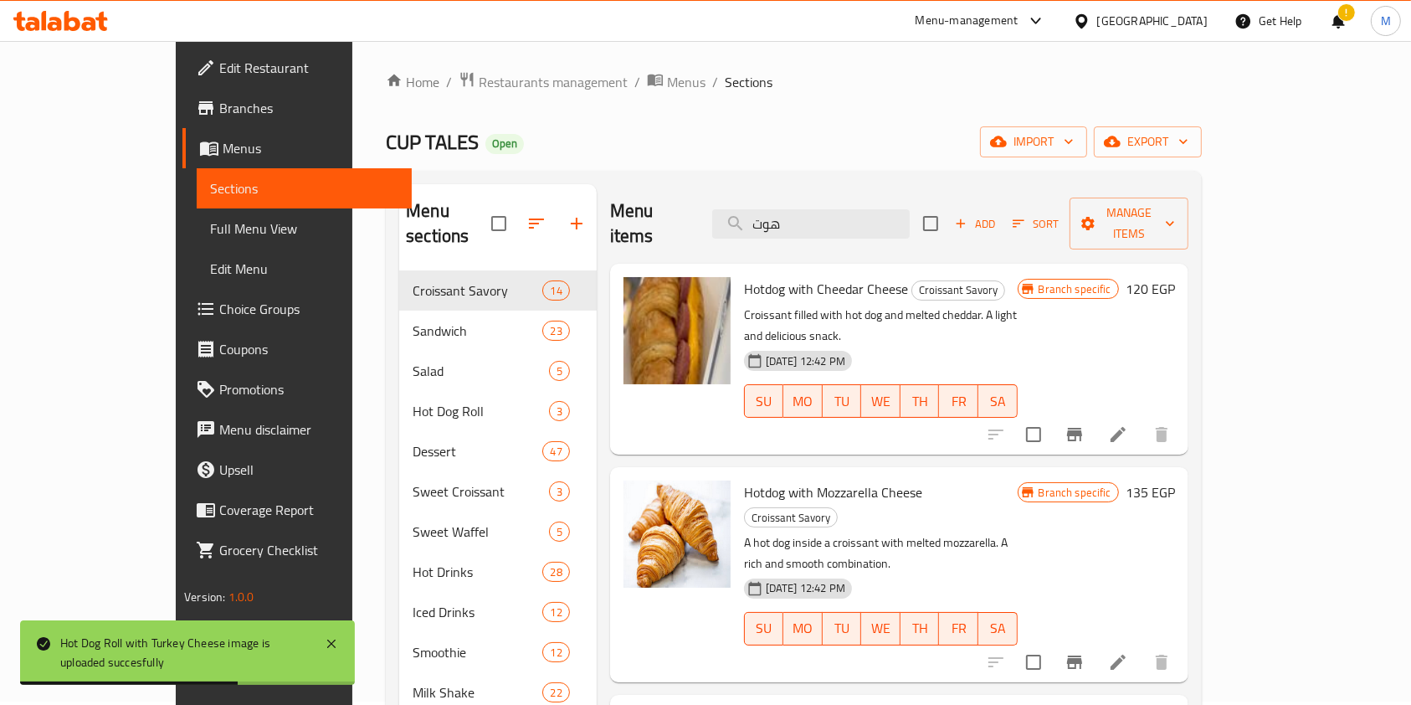
scroll to position [0, 0]
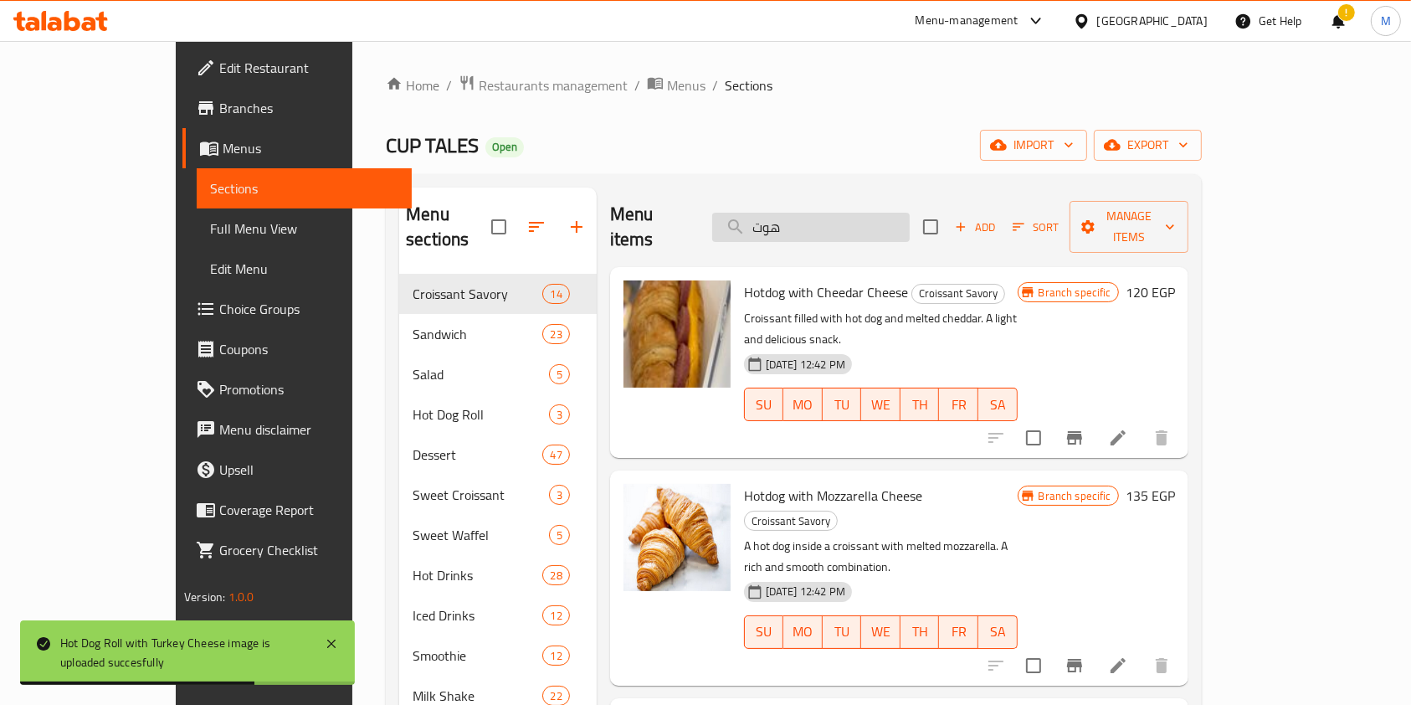
click at [892, 221] on input "هوت" at bounding box center [810, 227] width 197 height 29
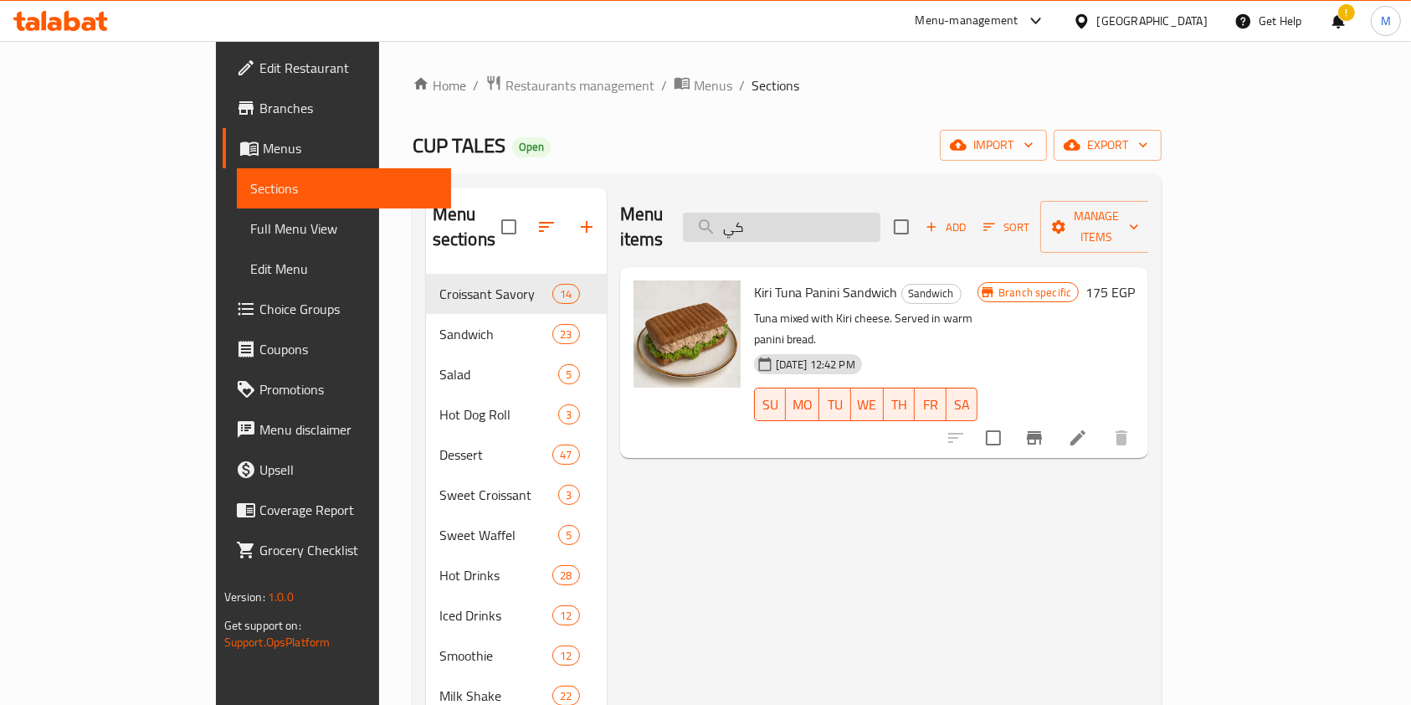
type input "ك"
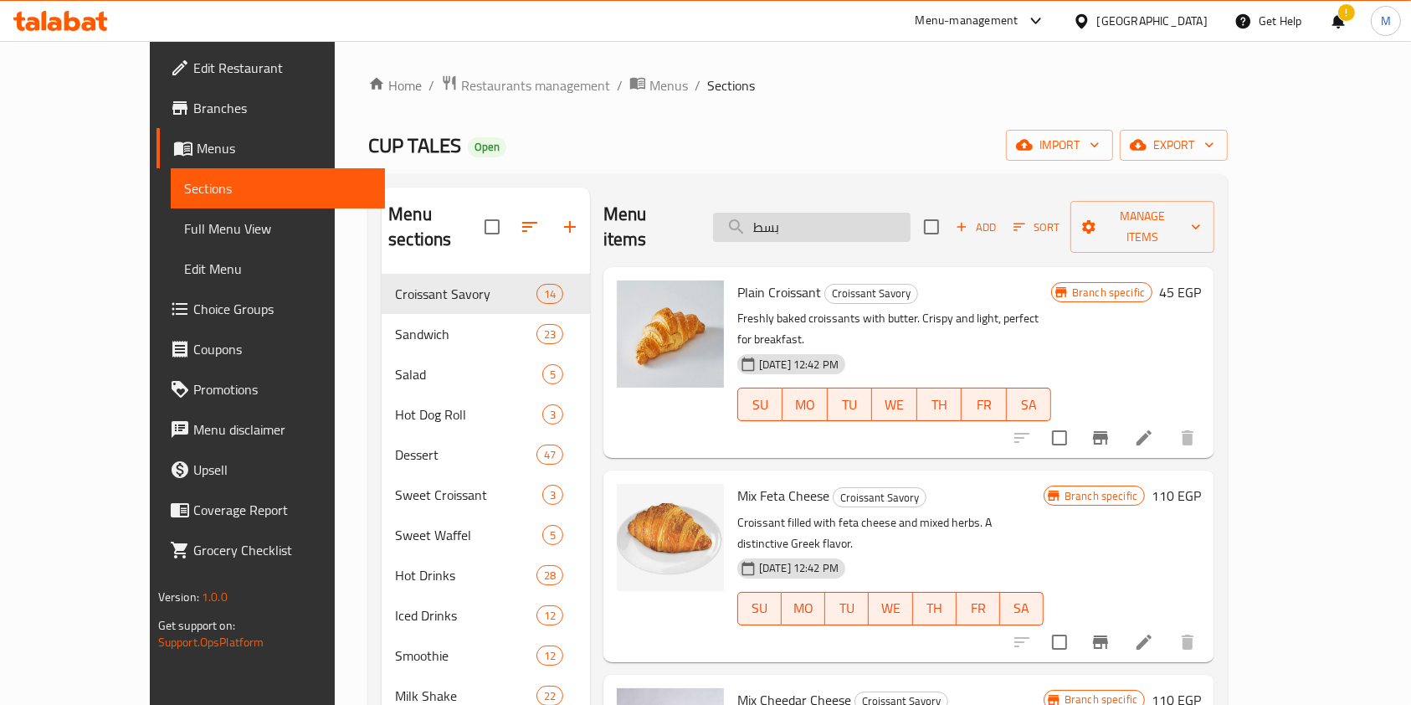
click at [870, 225] on input "بسط" at bounding box center [811, 227] width 197 height 29
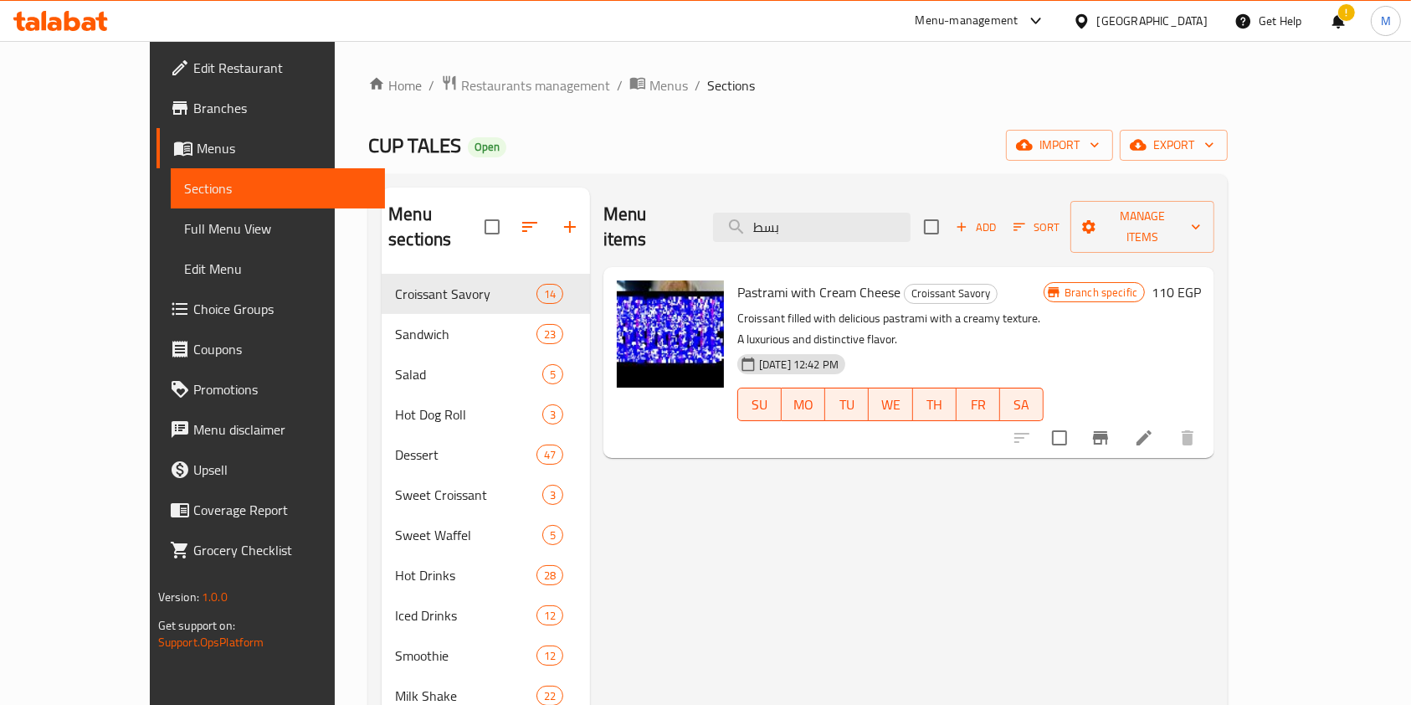
type input "بسط"
click at [864, 179] on div "Menu sections Croissant Savory 14 Sandwich 23 Salad 5 Hot Dog Roll 3 Dessert 47…" at bounding box center [797, 555] width 859 height 762
click at [863, 213] on input "بسط" at bounding box center [811, 227] width 197 height 29
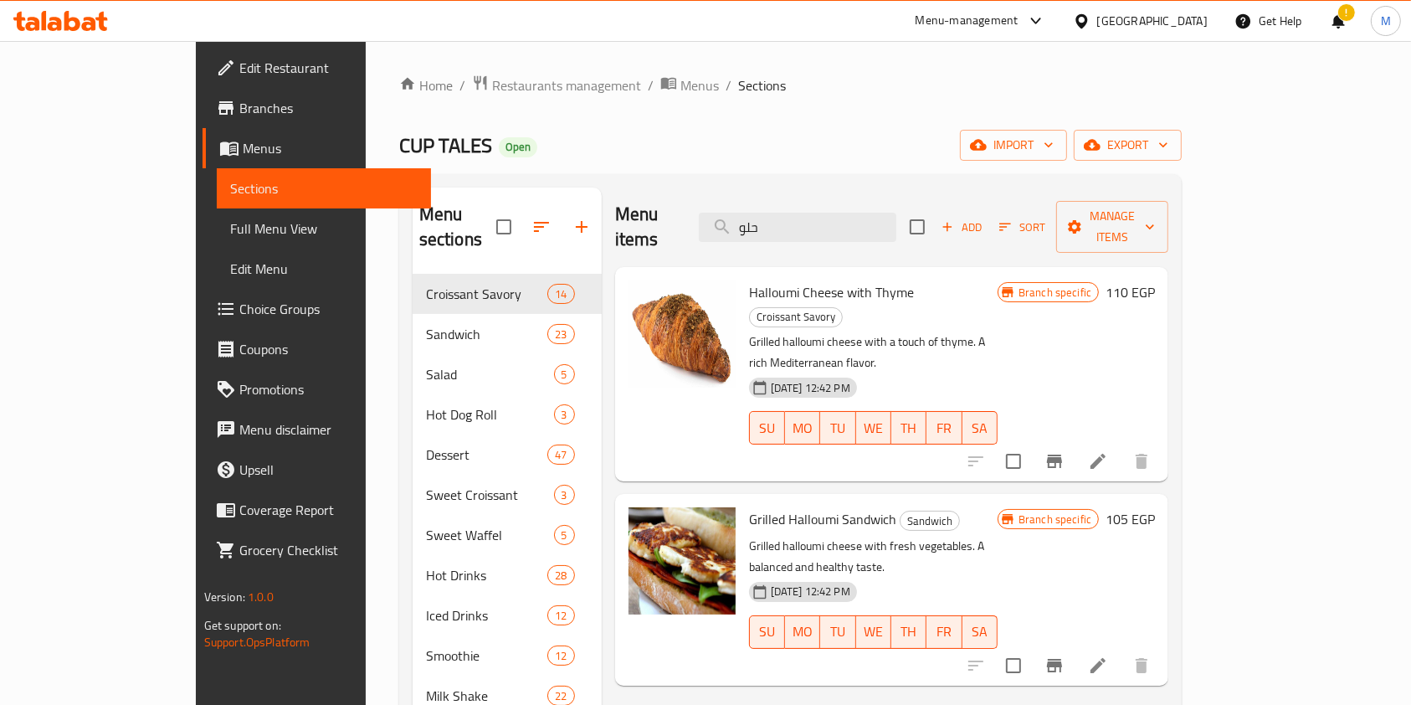
type input "حلو"
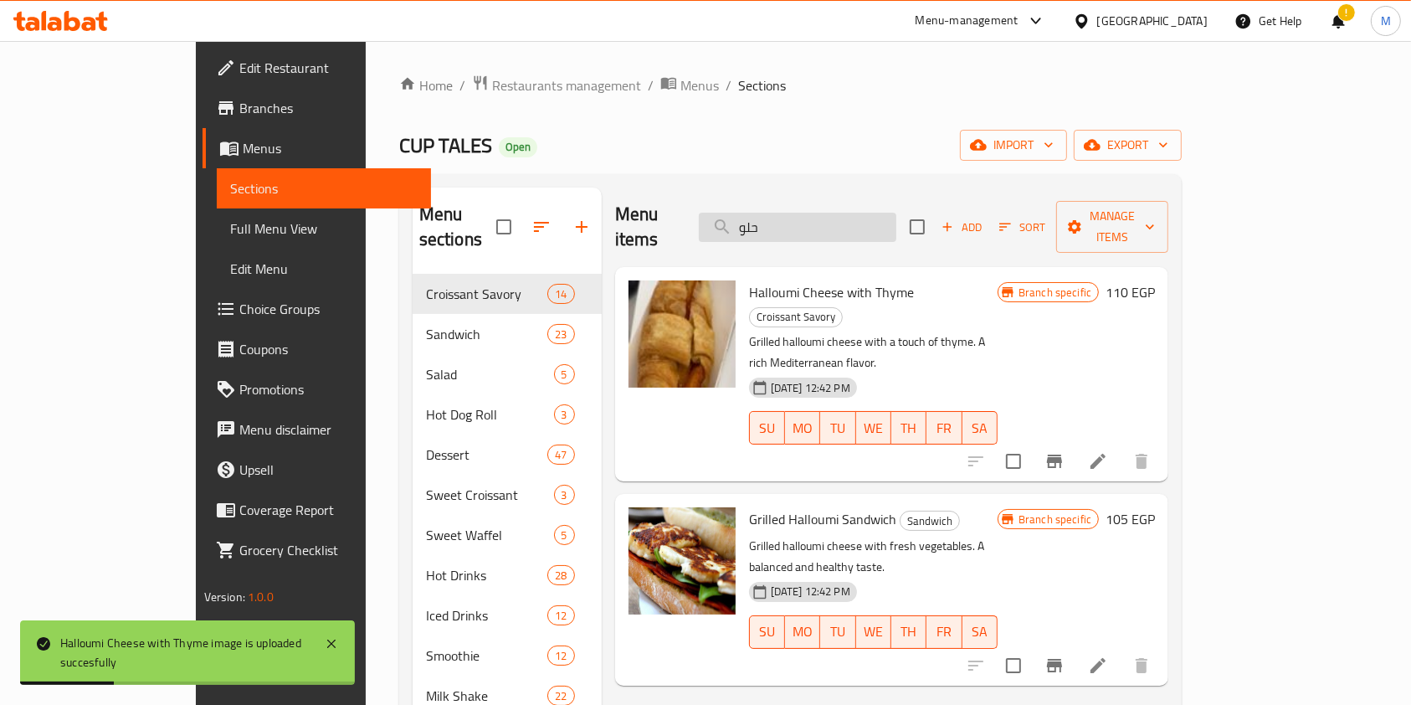
click at [870, 221] on input "حلو" at bounding box center [797, 227] width 197 height 29
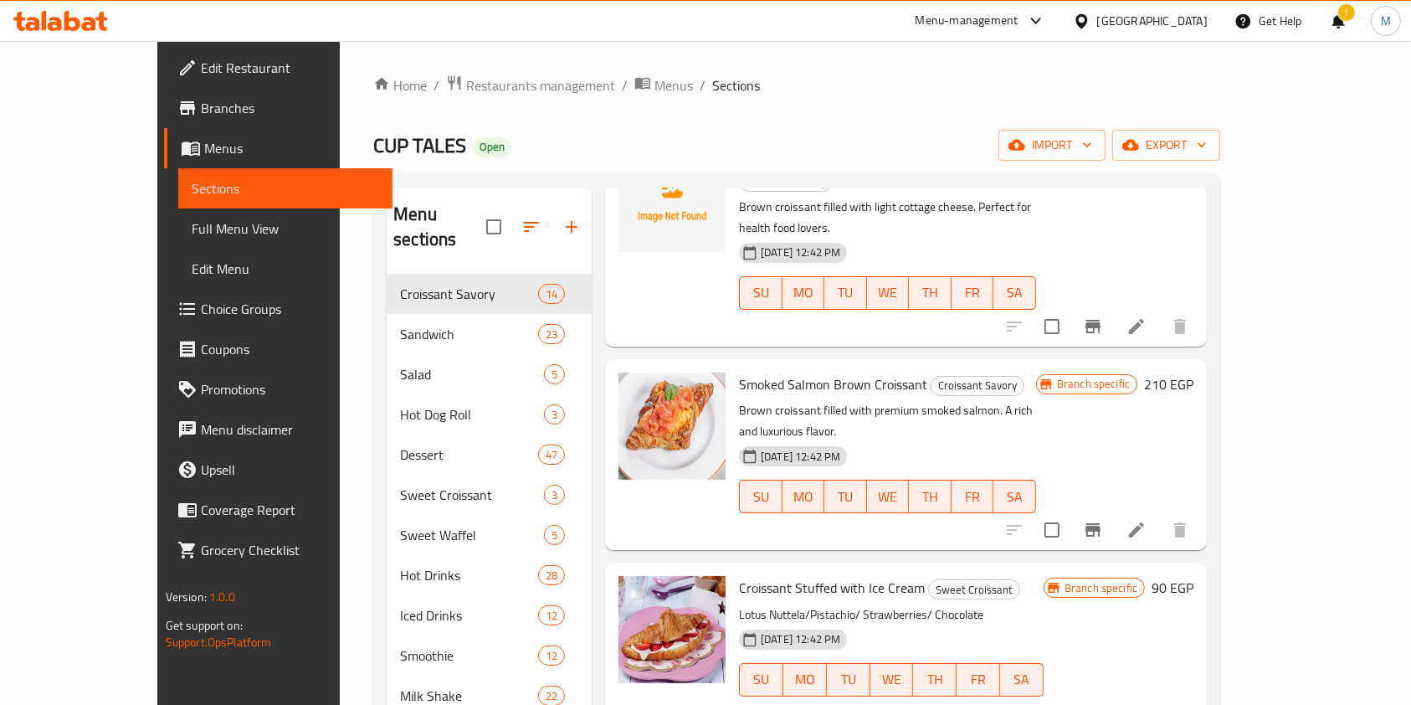
scroll to position [240, 0]
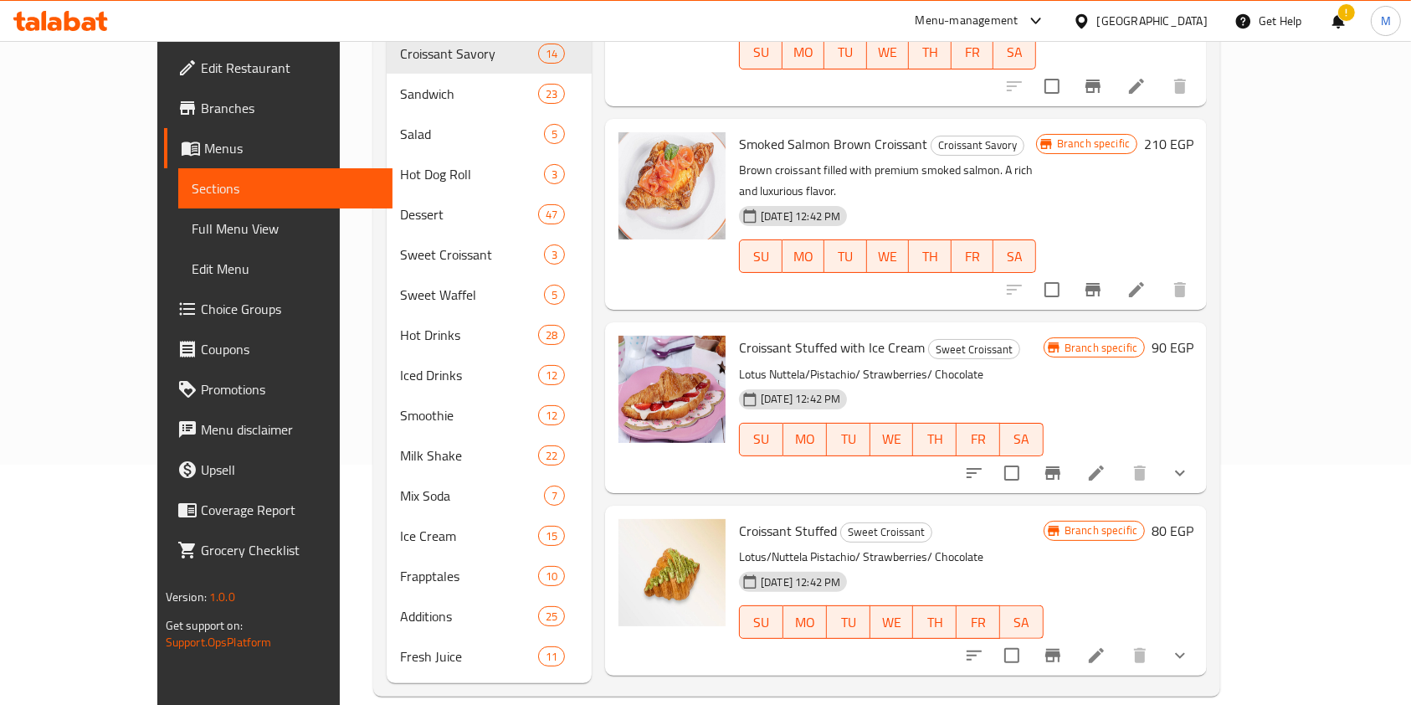
type input "كرواسون"
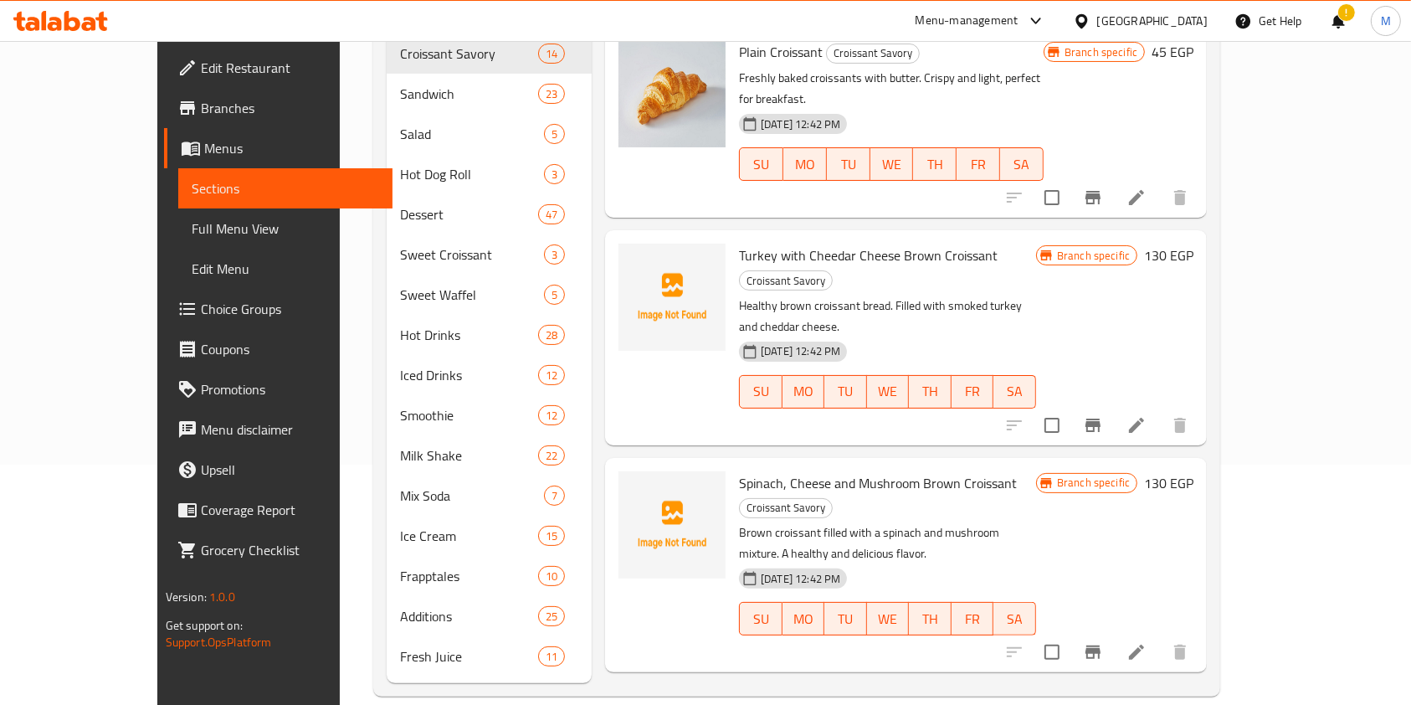
scroll to position [0, 0]
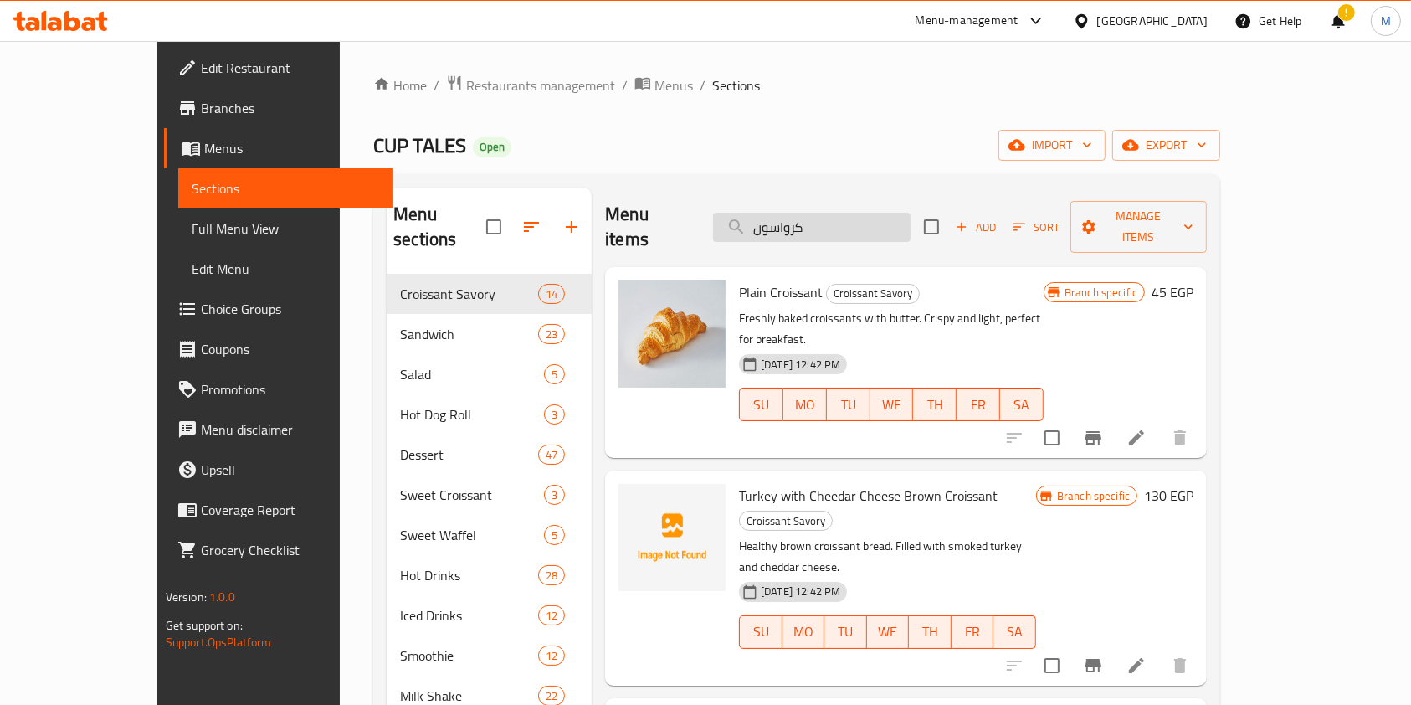
click at [857, 213] on input "كرواسون" at bounding box center [811, 227] width 197 height 29
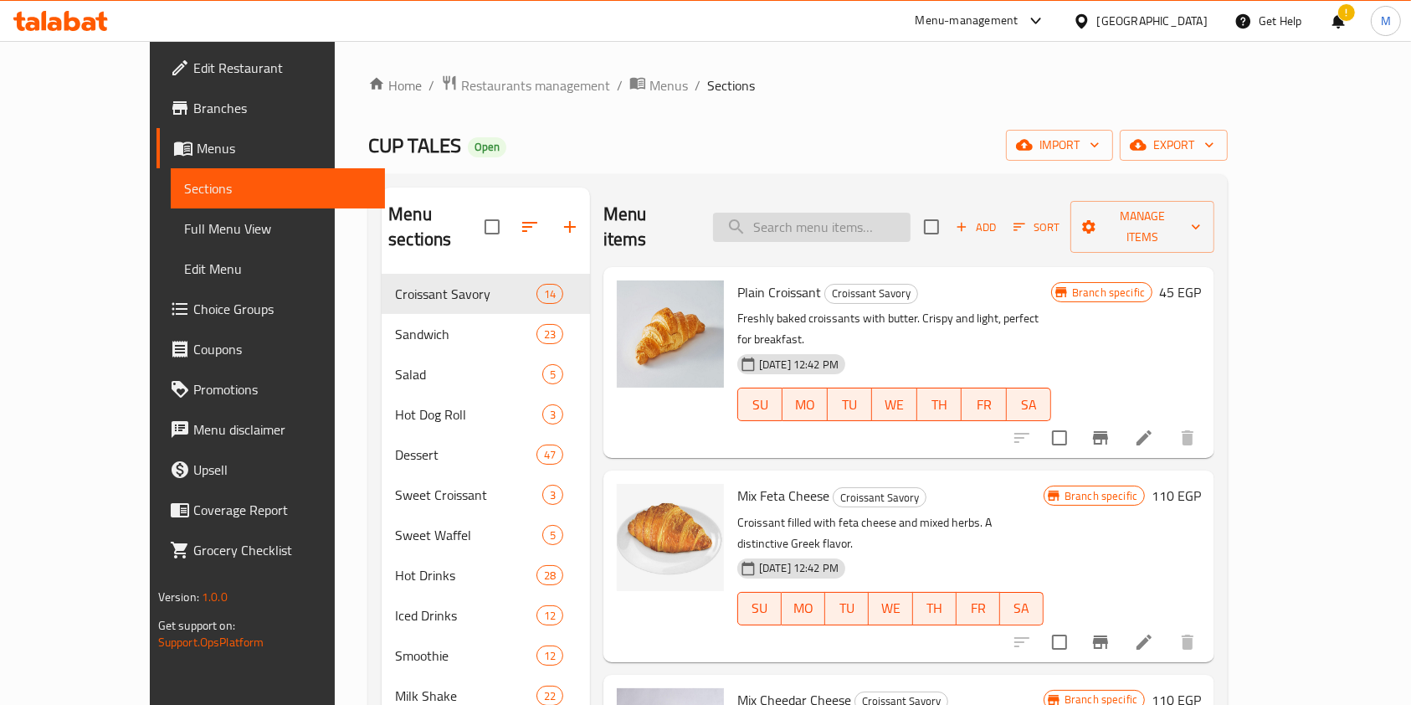
click at [864, 219] on input "search" at bounding box center [811, 227] width 197 height 29
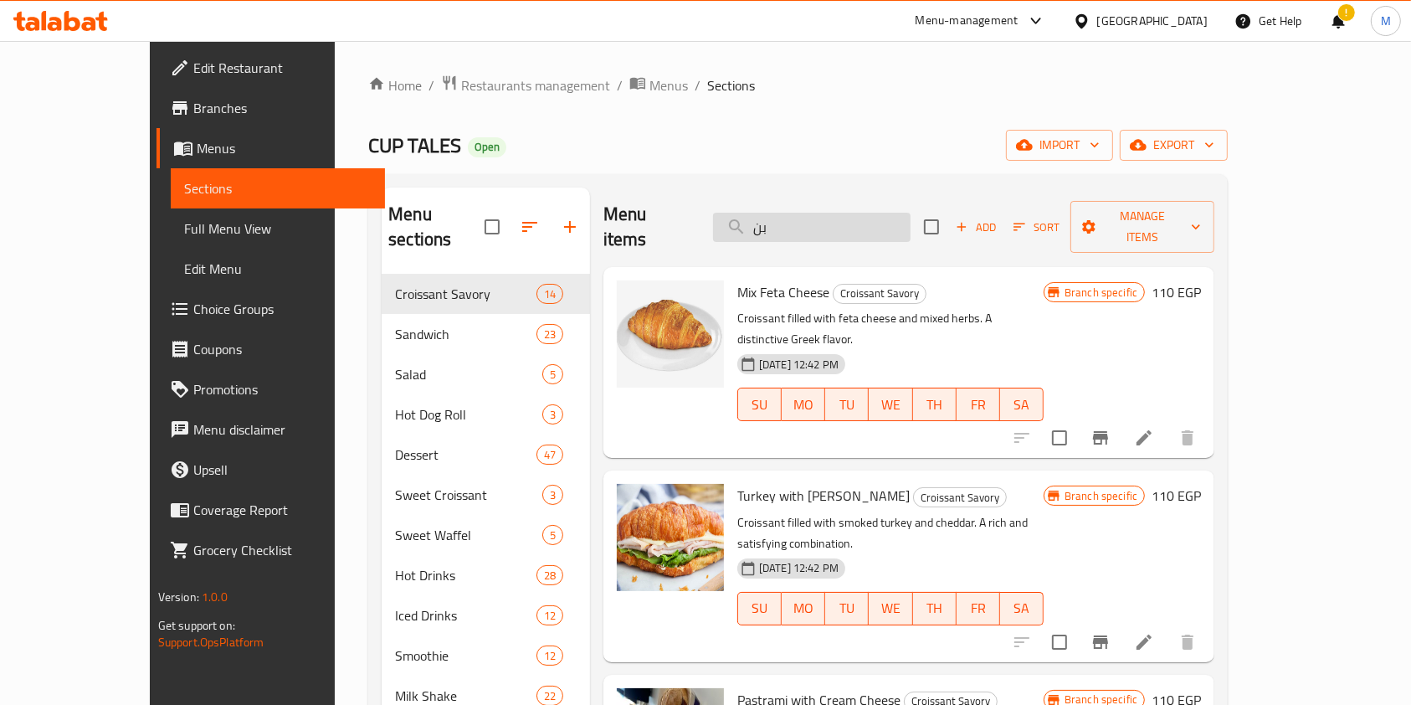
type input "ب"
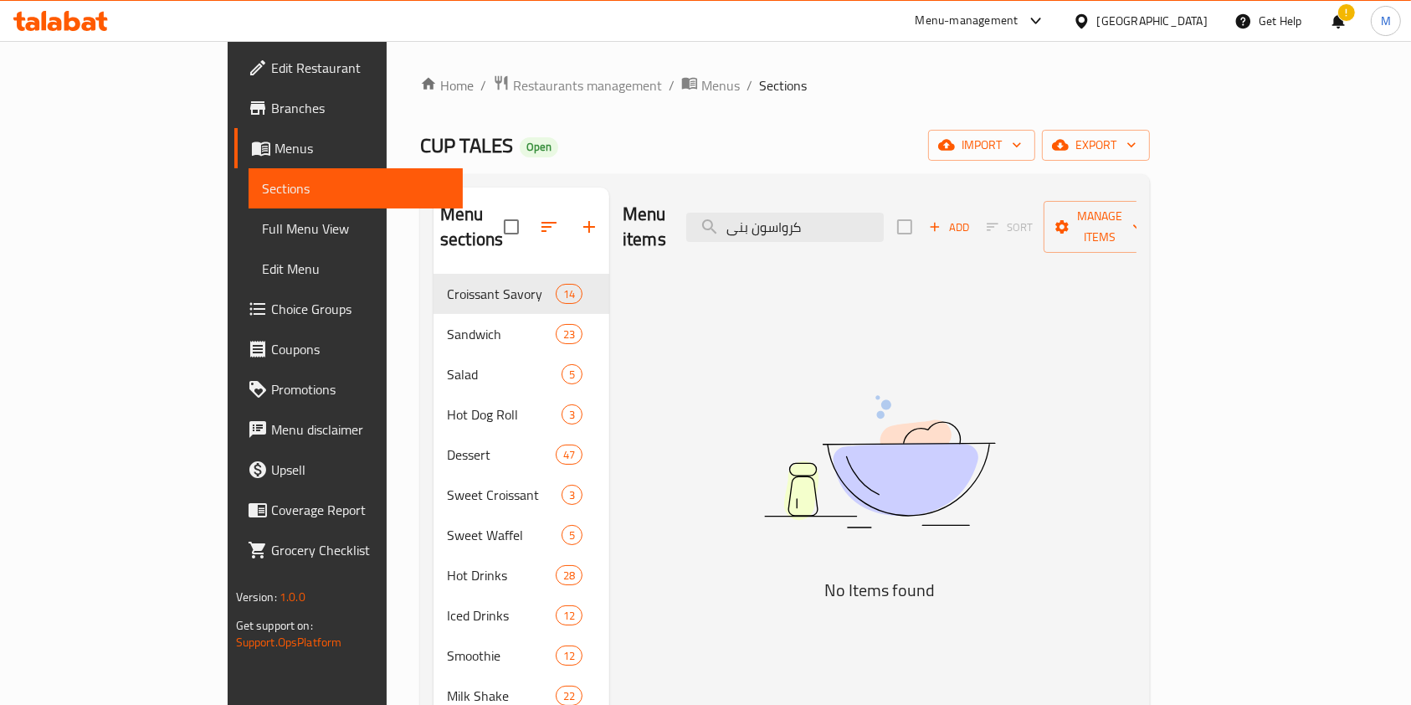
type input "كرواسون بنى"
click at [884, 218] on input "كرواسون بنى" at bounding box center [784, 227] width 197 height 29
type input "م"
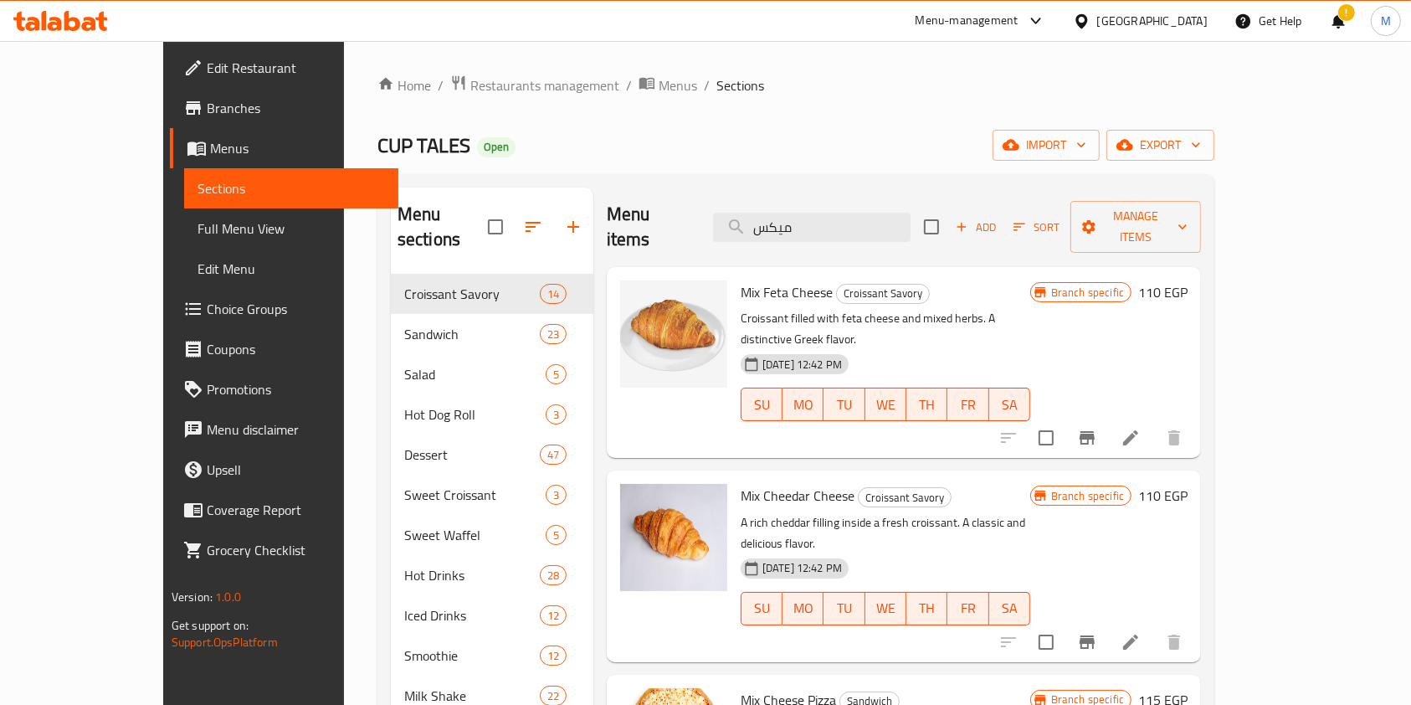
type input "ميكس"
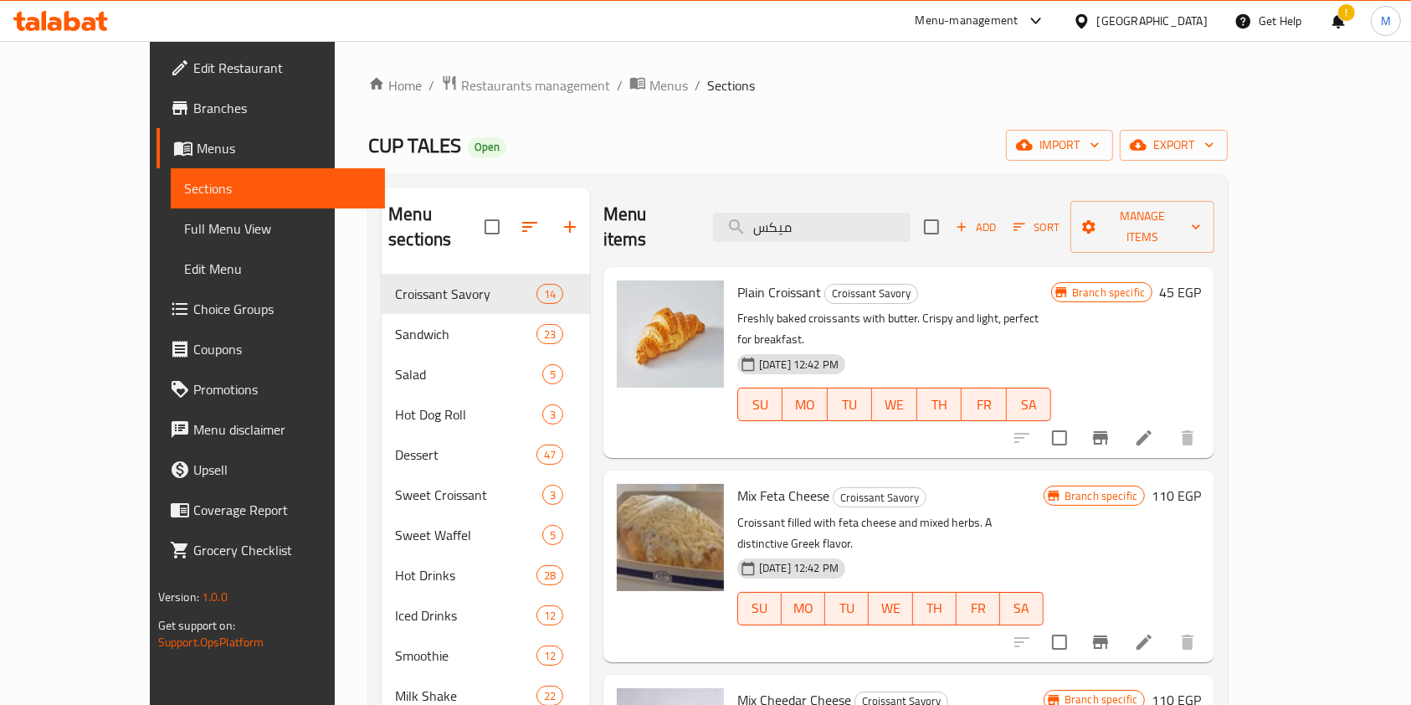
click at [90, 22] on icon at bounding box center [60, 21] width 95 height 20
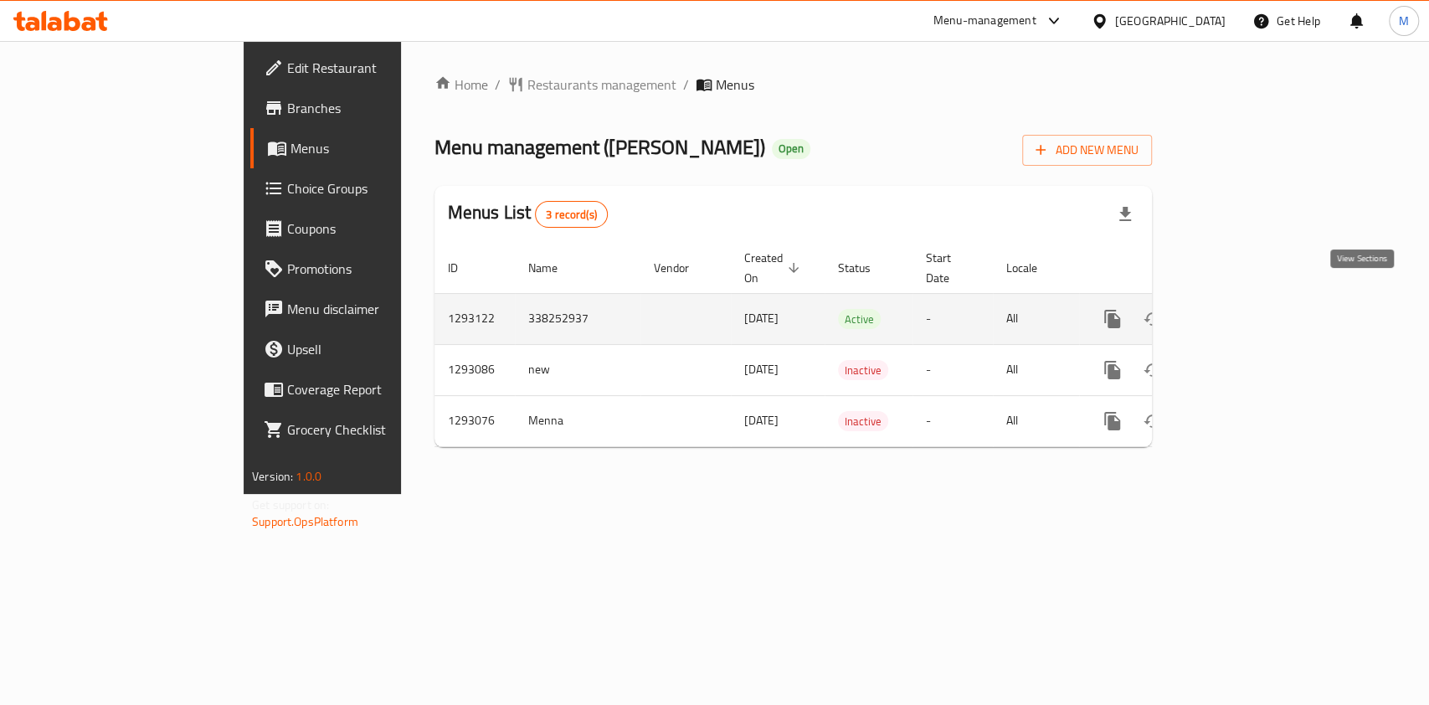
click at [1240, 311] on icon "enhanced table" at bounding box center [1232, 318] width 15 height 15
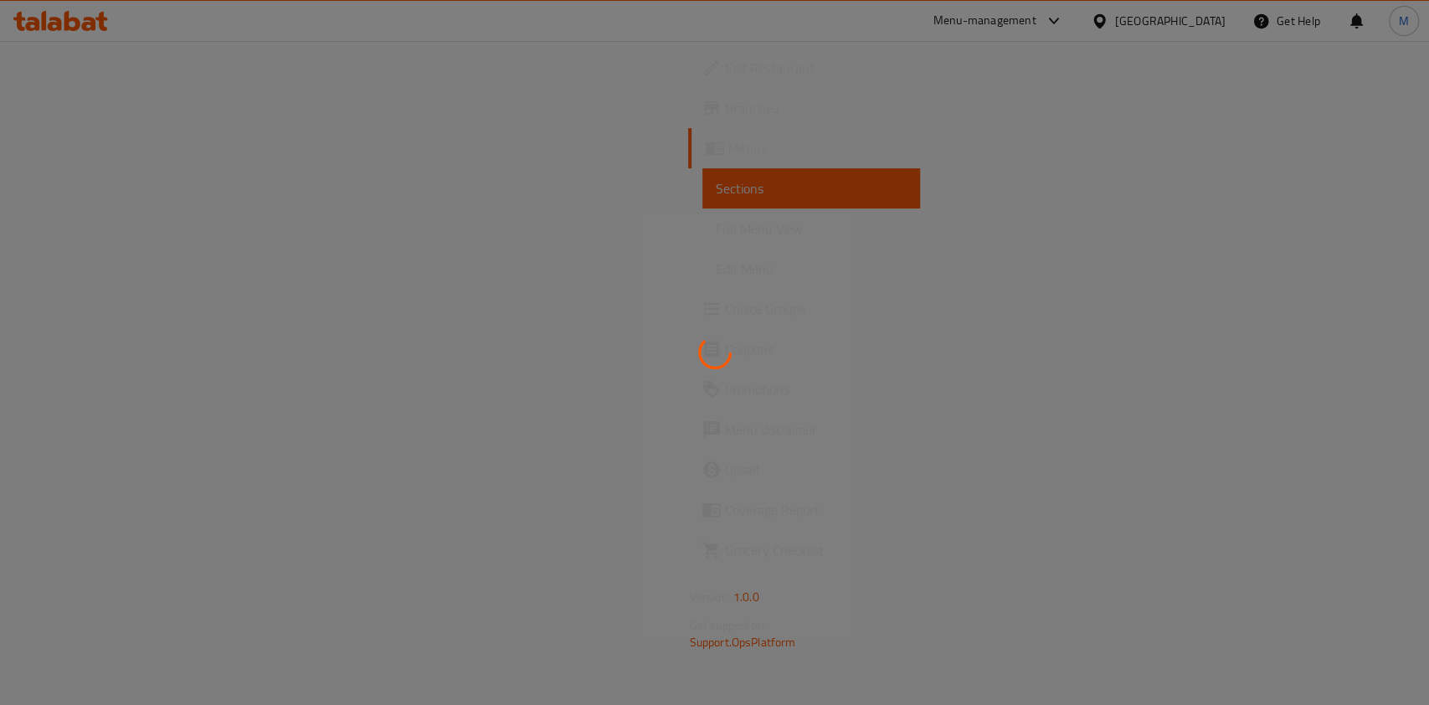
click at [1279, 218] on div at bounding box center [714, 352] width 1429 height 705
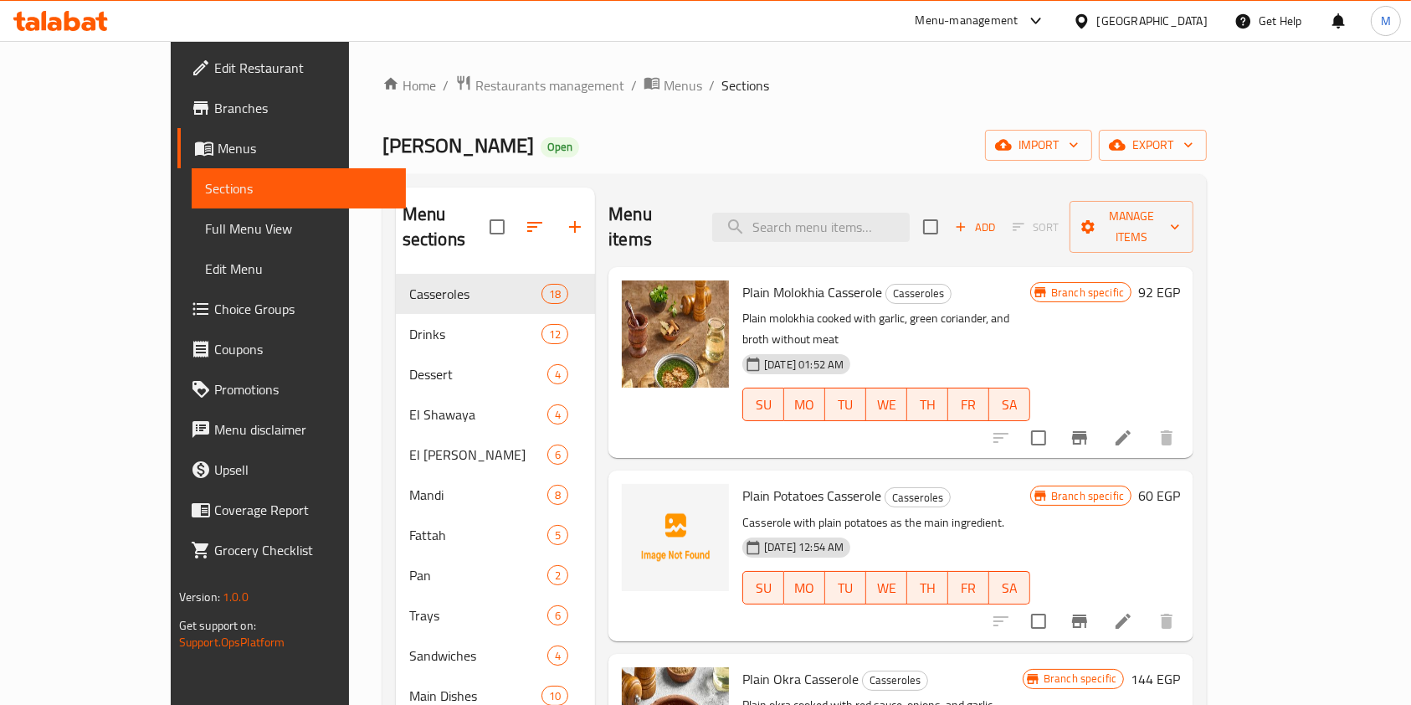
click at [750, 182] on div "Menu sections Casseroles 18 Drinks 12 Dessert 4 El Shawaya 4 El Badawy 6 Mandi …" at bounding box center [794, 575] width 824 height 803
click at [85, 16] on icon at bounding box center [60, 21] width 95 height 20
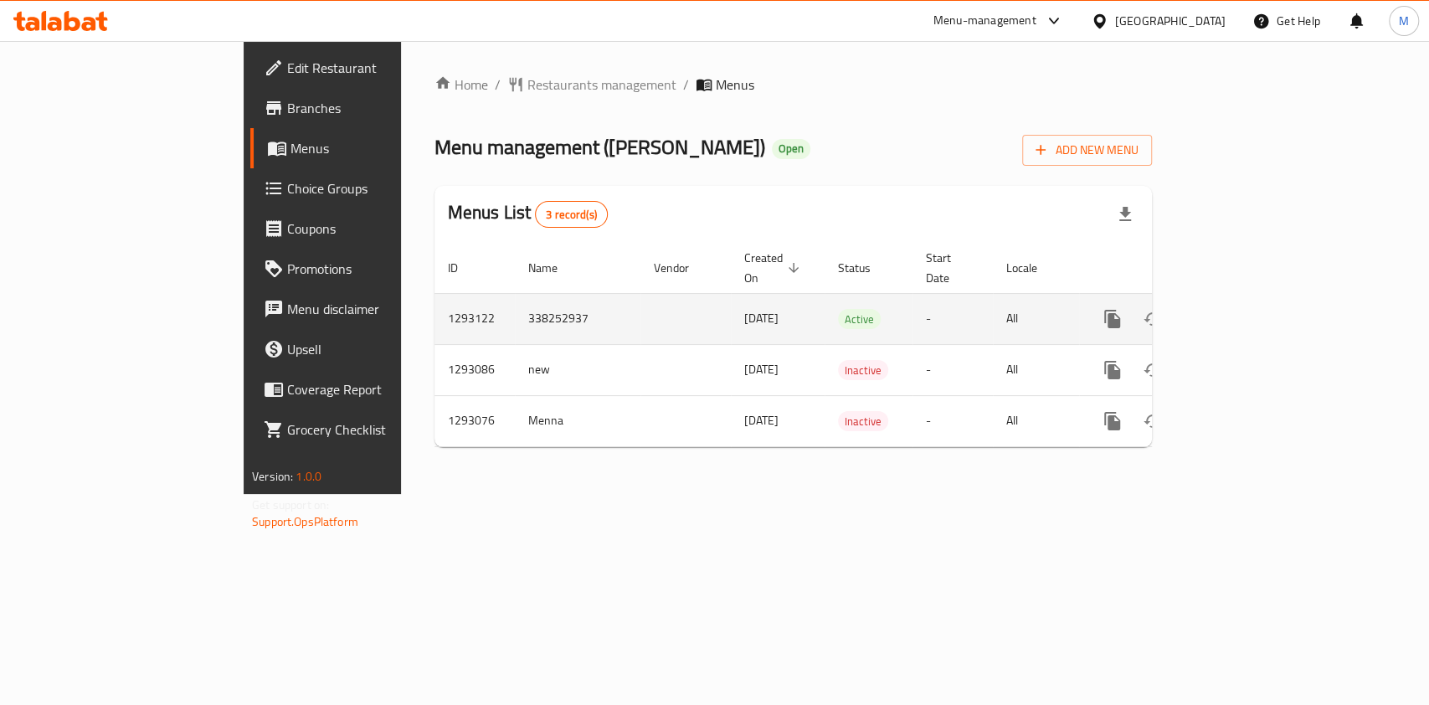
click at [1253, 300] on link "enhanced table" at bounding box center [1233, 319] width 40 height 40
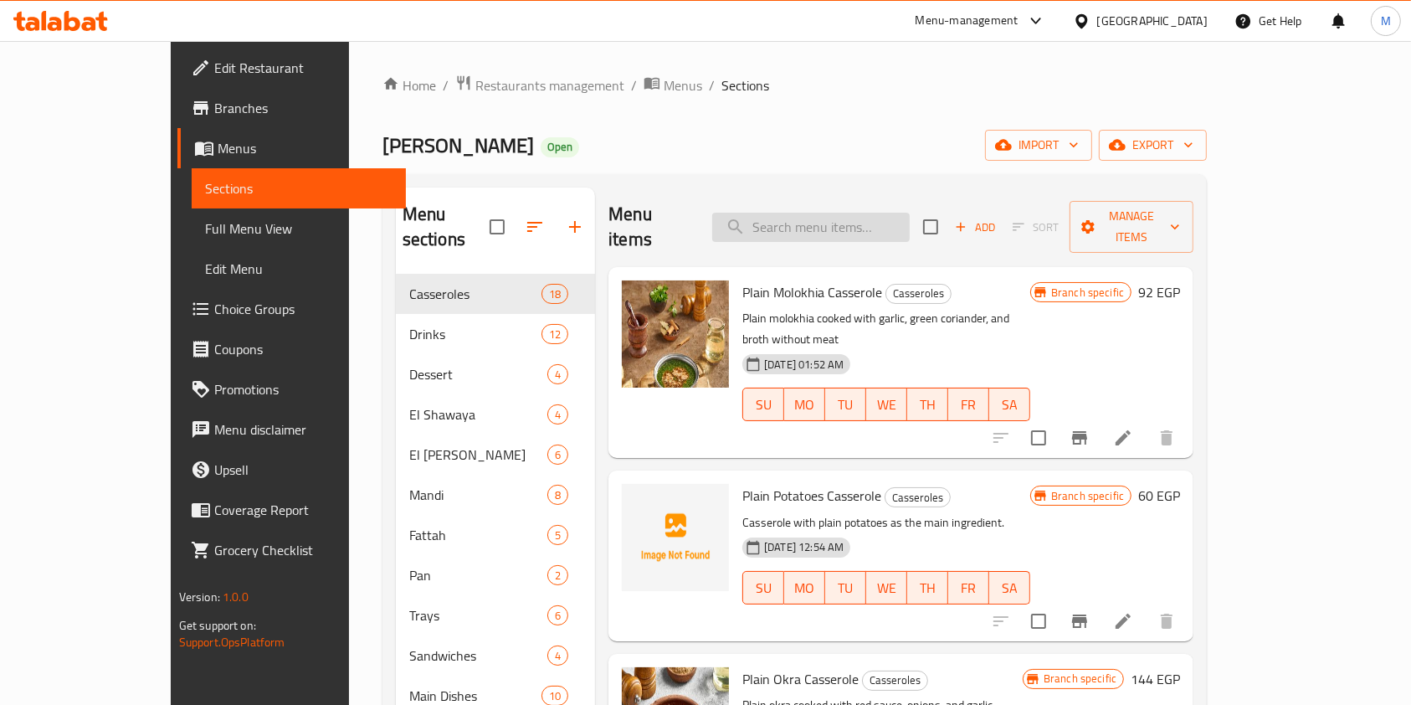
click at [834, 213] on input "search" at bounding box center [810, 227] width 197 height 29
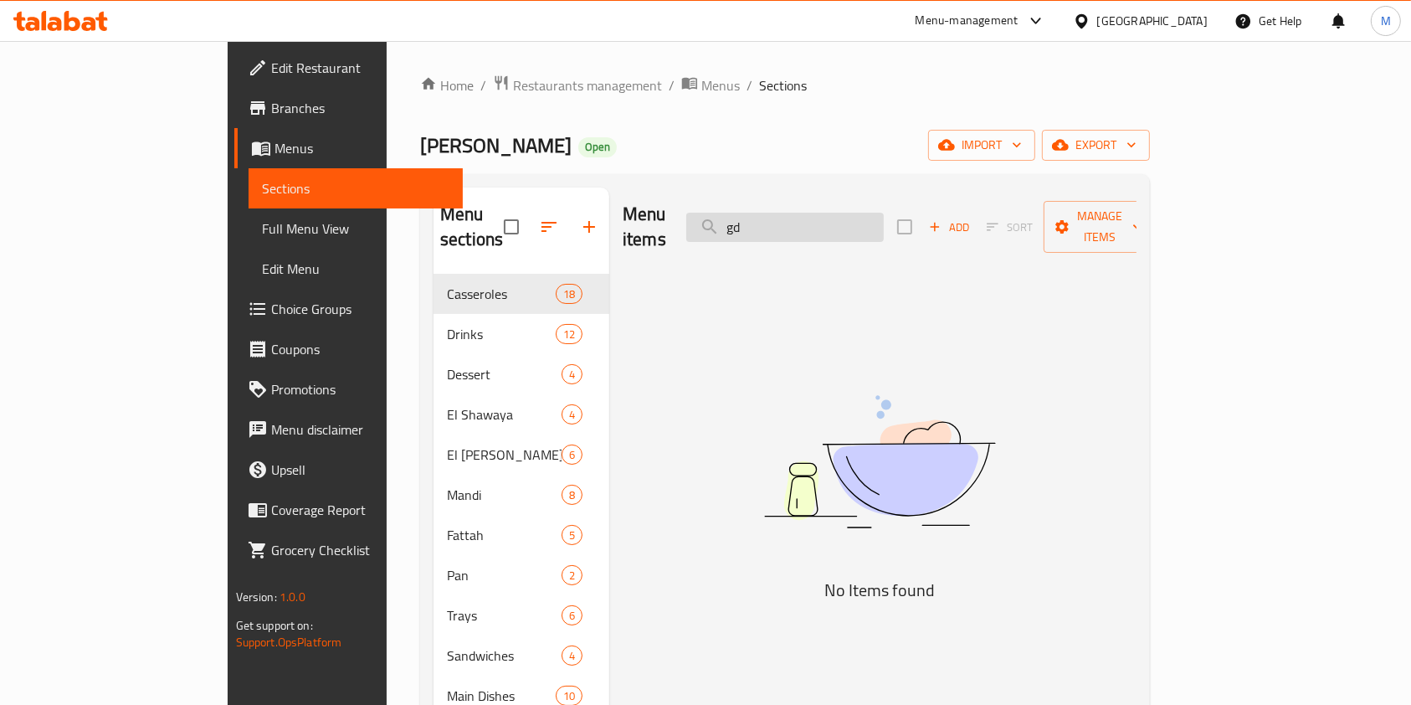
type input "g"
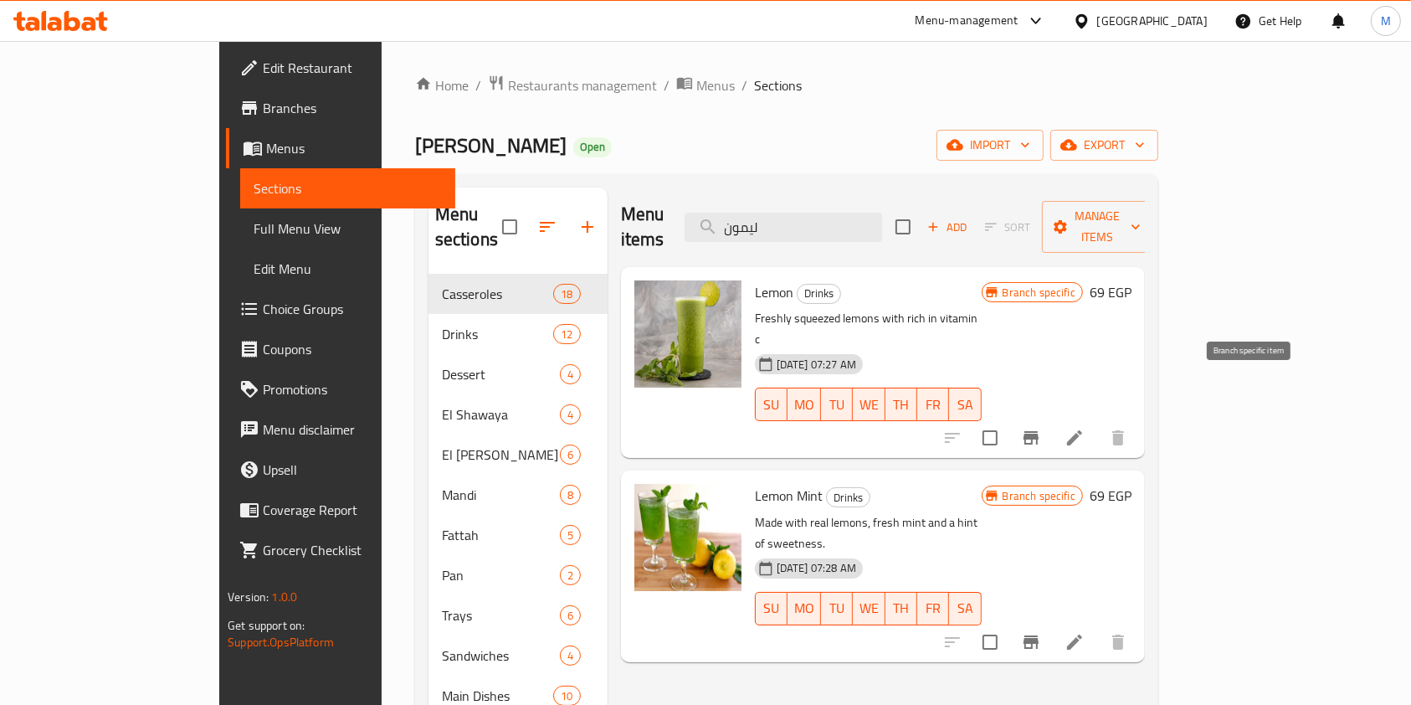
type input "ليمون"
click at [1051, 418] on button "Branch-specific-item" at bounding box center [1031, 438] width 40 height 40
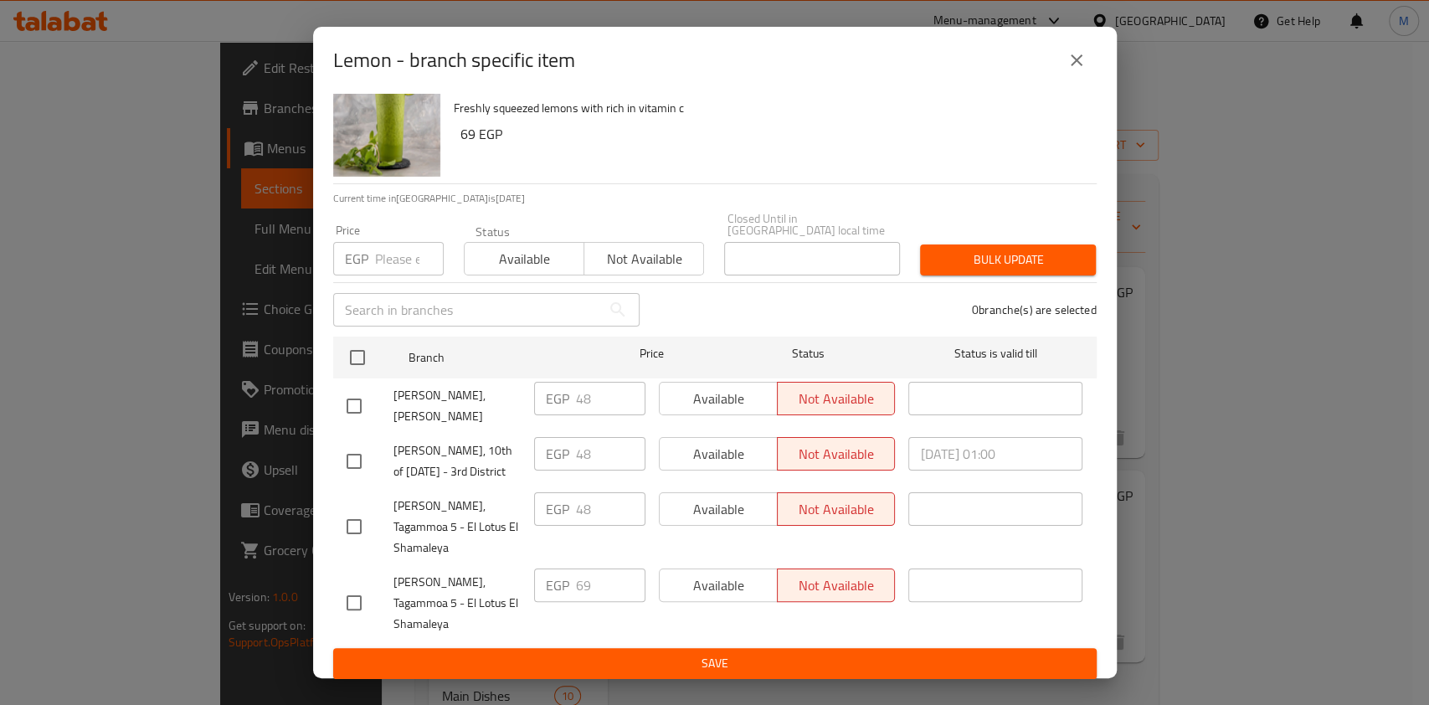
scroll to position [47, 0]
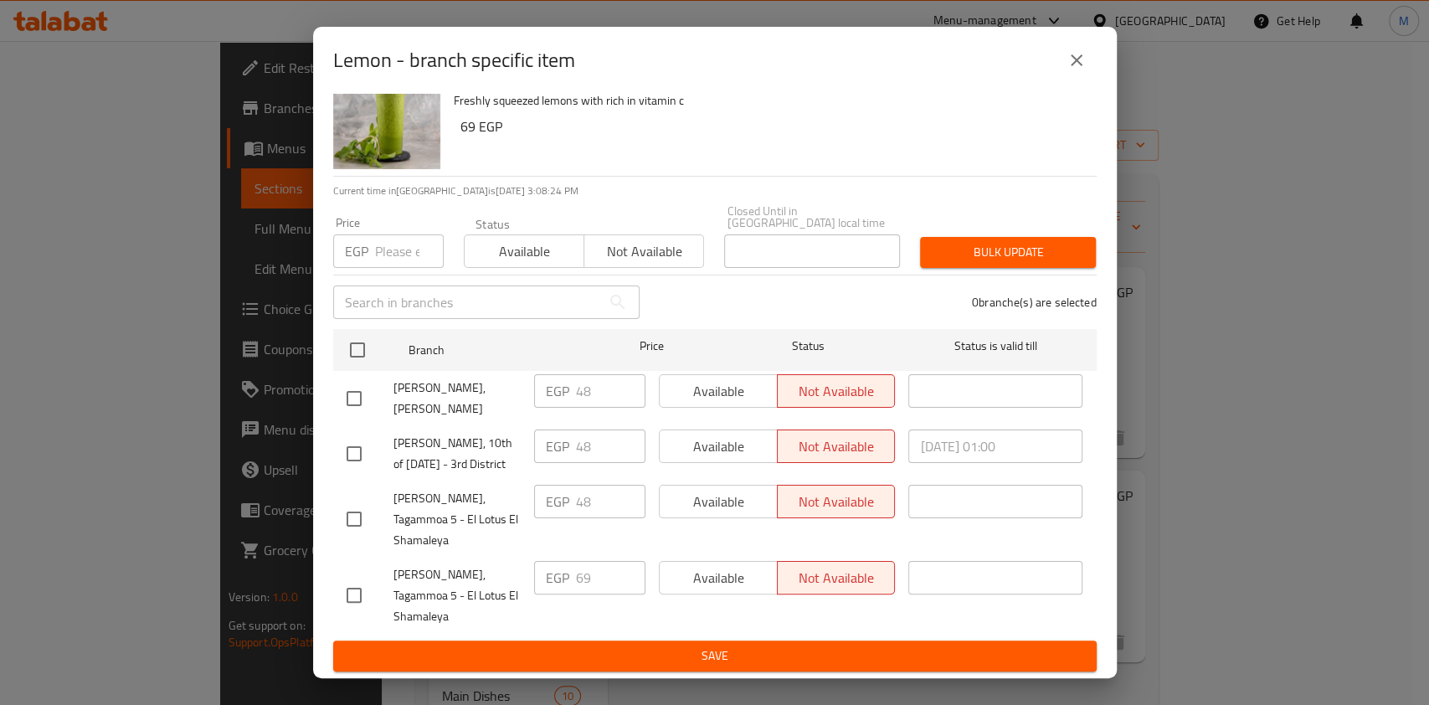
click at [349, 526] on input "checkbox" at bounding box center [353, 518] width 35 height 35
checkbox input "true"
click at [369, 591] on input "checkbox" at bounding box center [353, 594] width 35 height 35
checkbox input "true"
click at [409, 245] on input "number" at bounding box center [409, 250] width 69 height 33
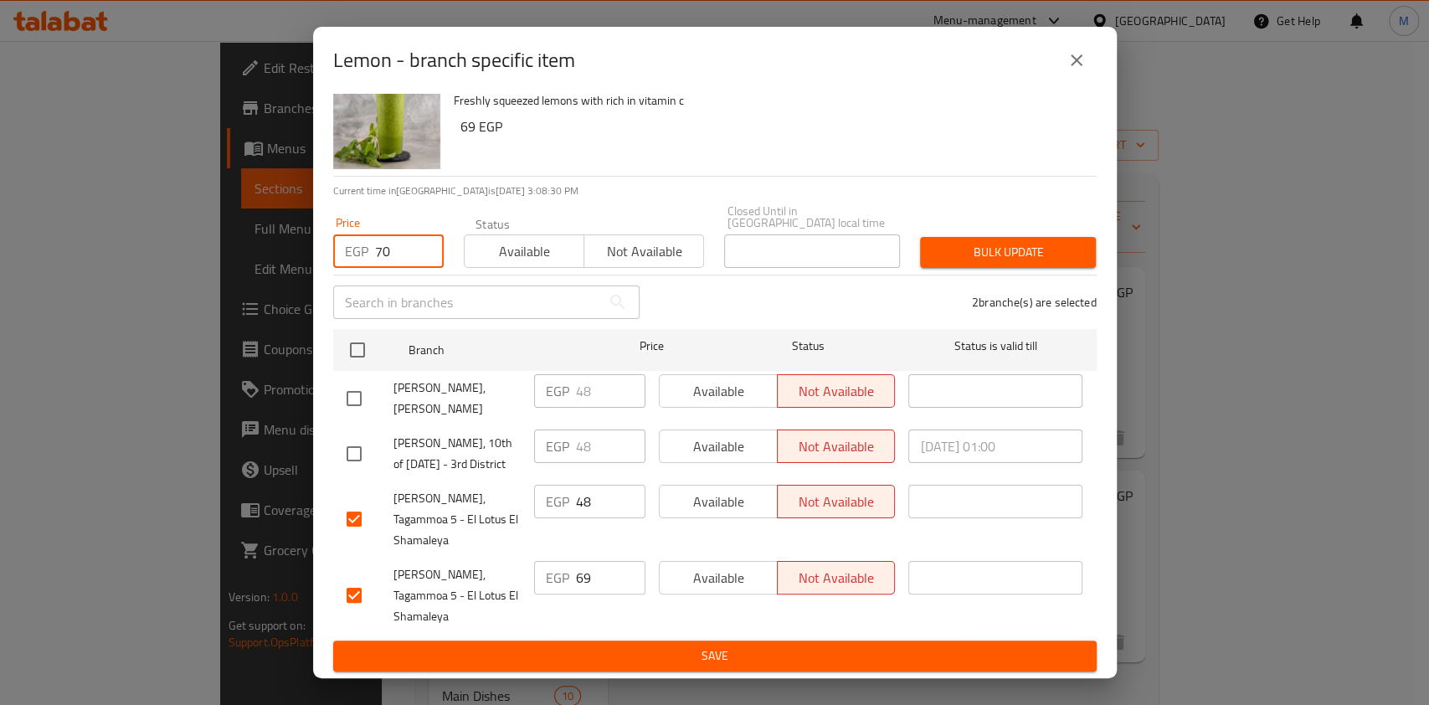
type input "70"
click at [951, 242] on span "Bulk update" at bounding box center [1007, 252] width 149 height 21
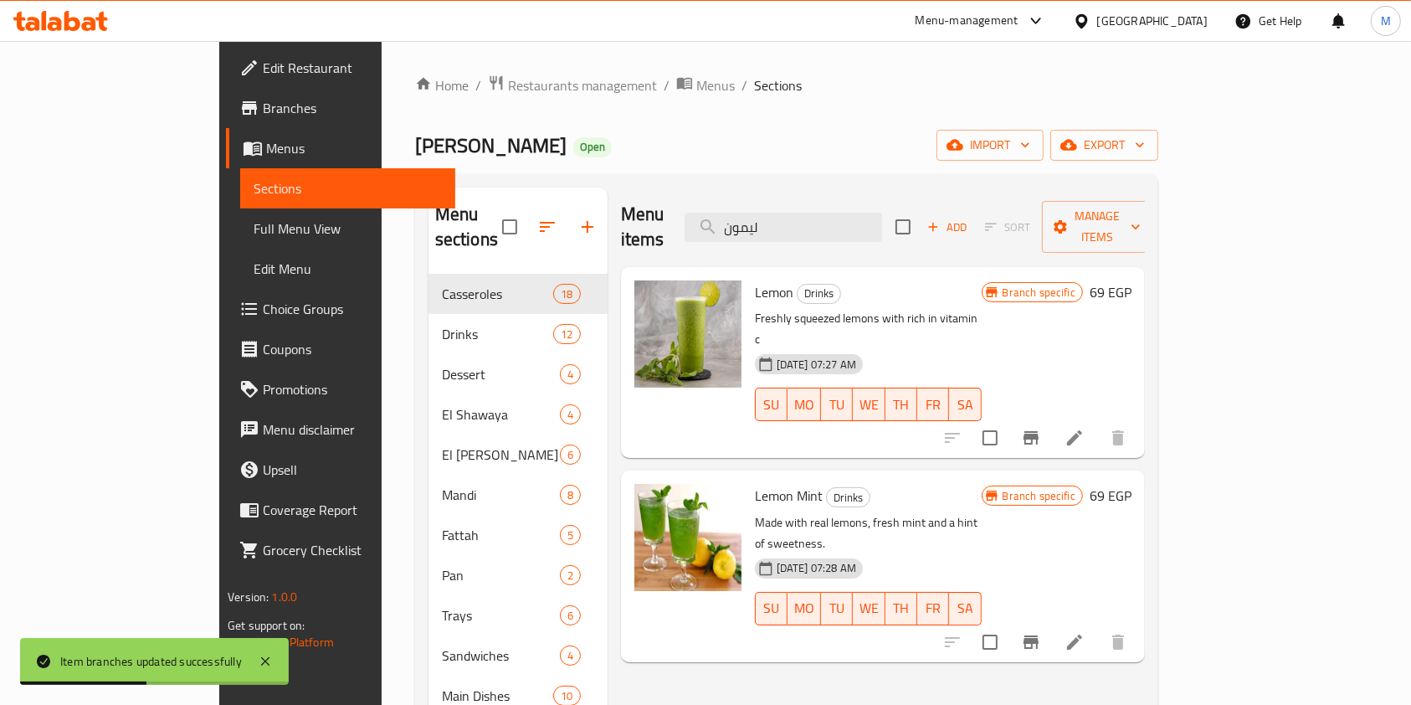
click at [1041, 428] on icon "Branch-specific-item" at bounding box center [1031, 438] width 20 height 20
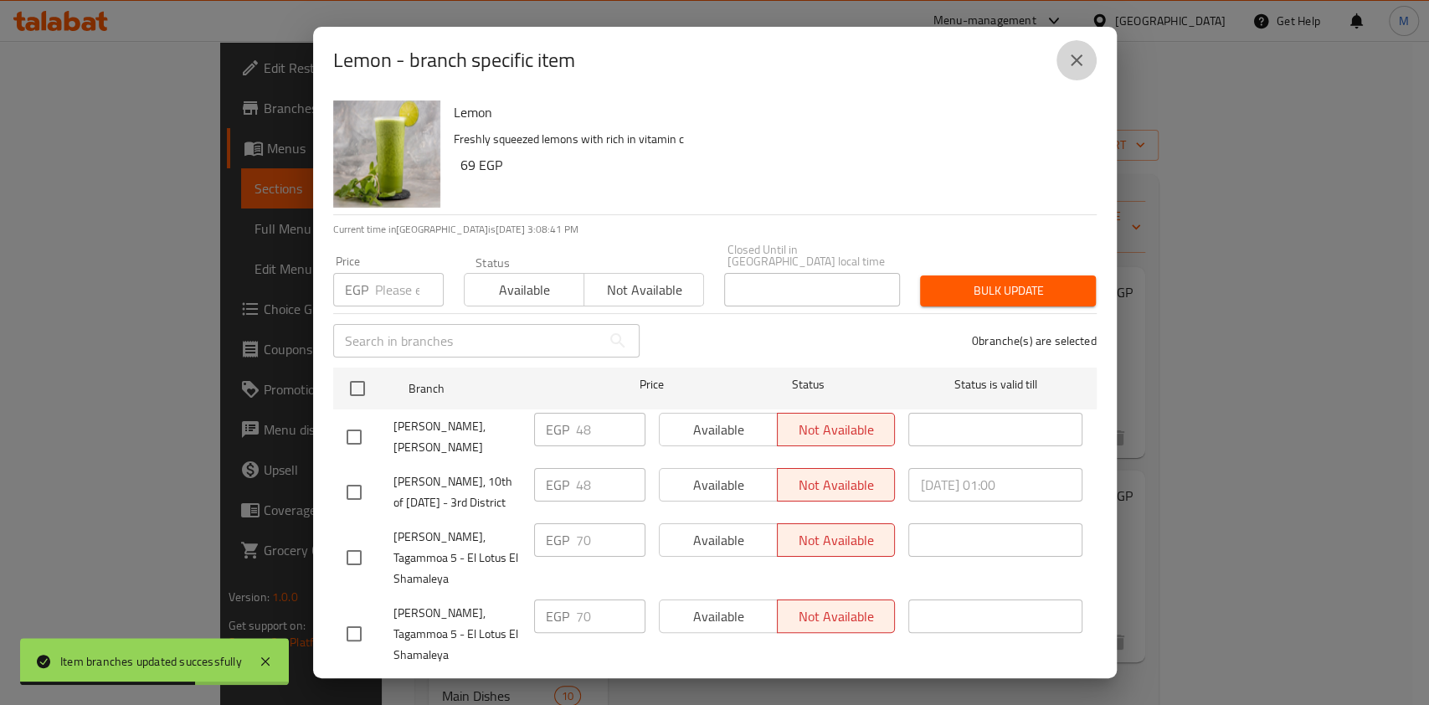
click at [1070, 56] on icon "close" at bounding box center [1076, 60] width 20 height 20
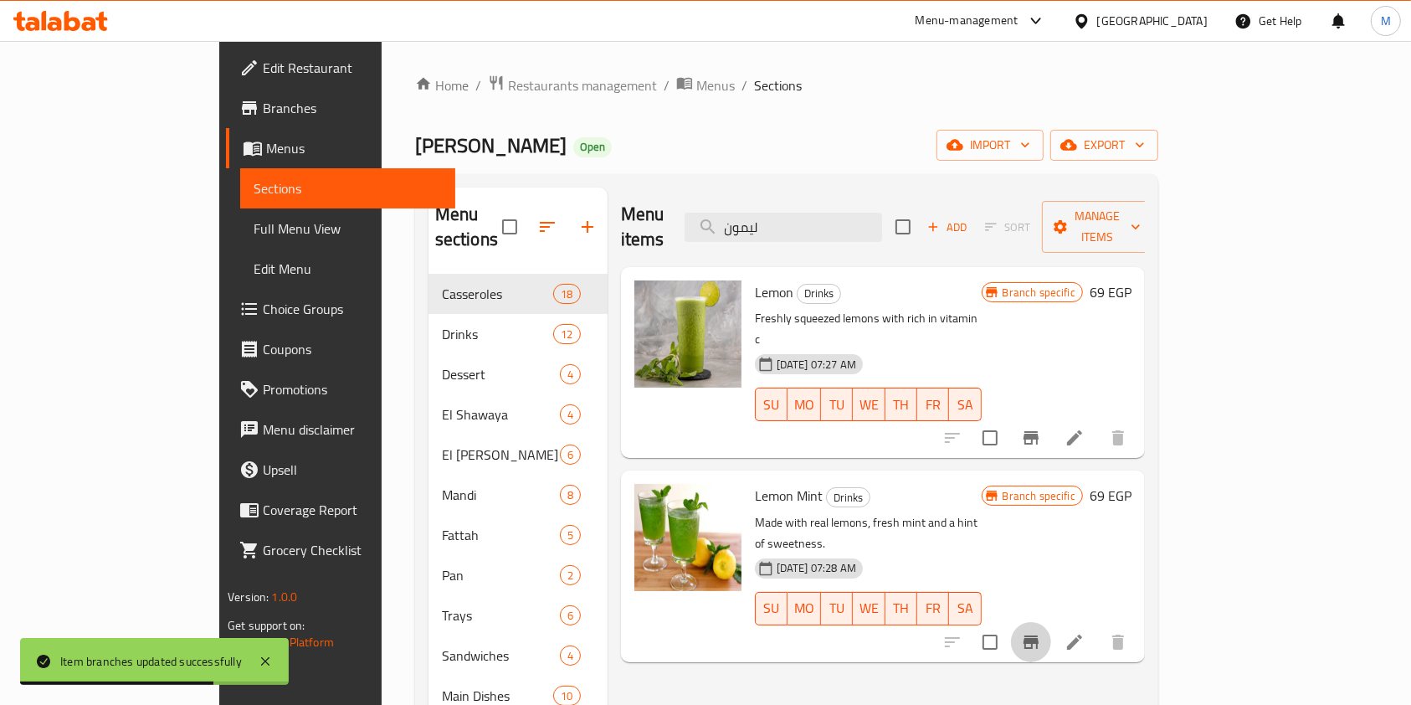
click at [1041, 632] on icon "Branch-specific-item" at bounding box center [1031, 642] width 20 height 20
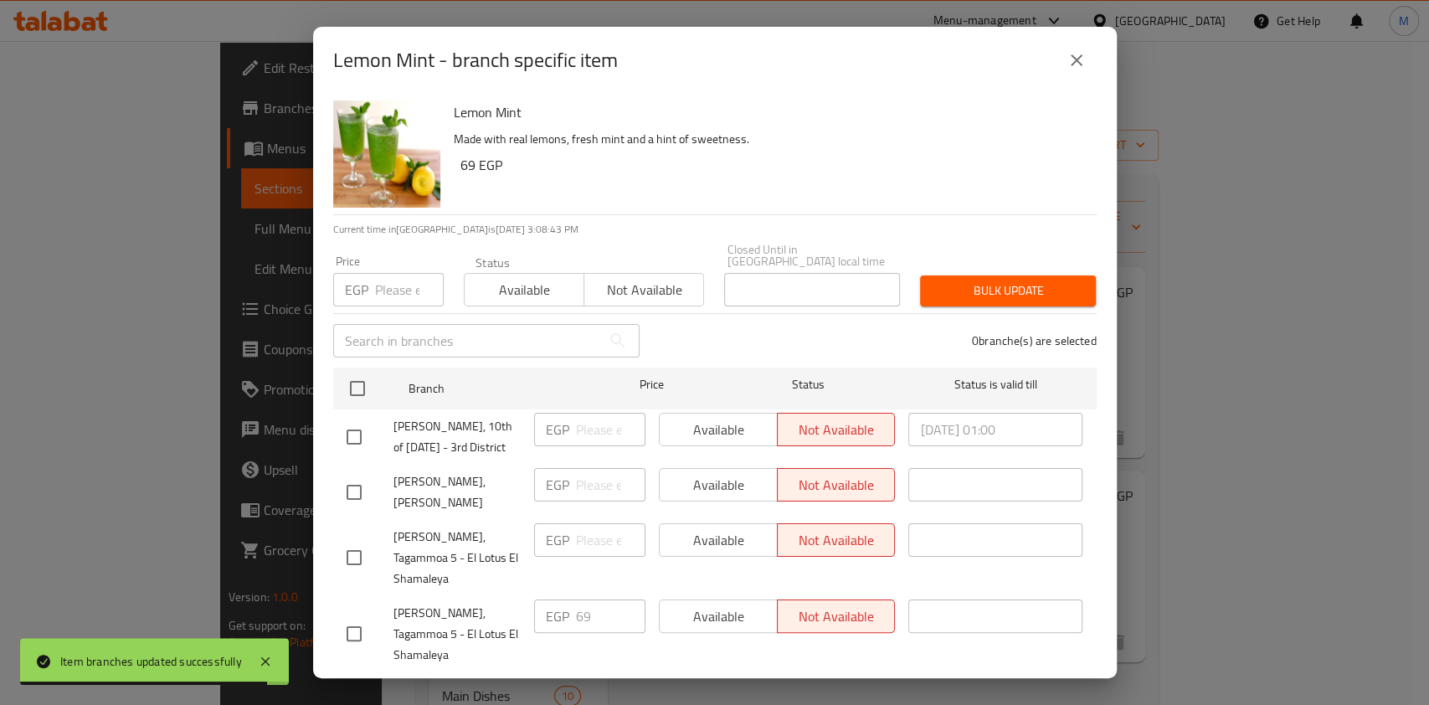
click at [360, 568] on input "checkbox" at bounding box center [353, 557] width 35 height 35
checkbox input "true"
click at [353, 641] on input "checkbox" at bounding box center [353, 633] width 35 height 35
checkbox input "true"
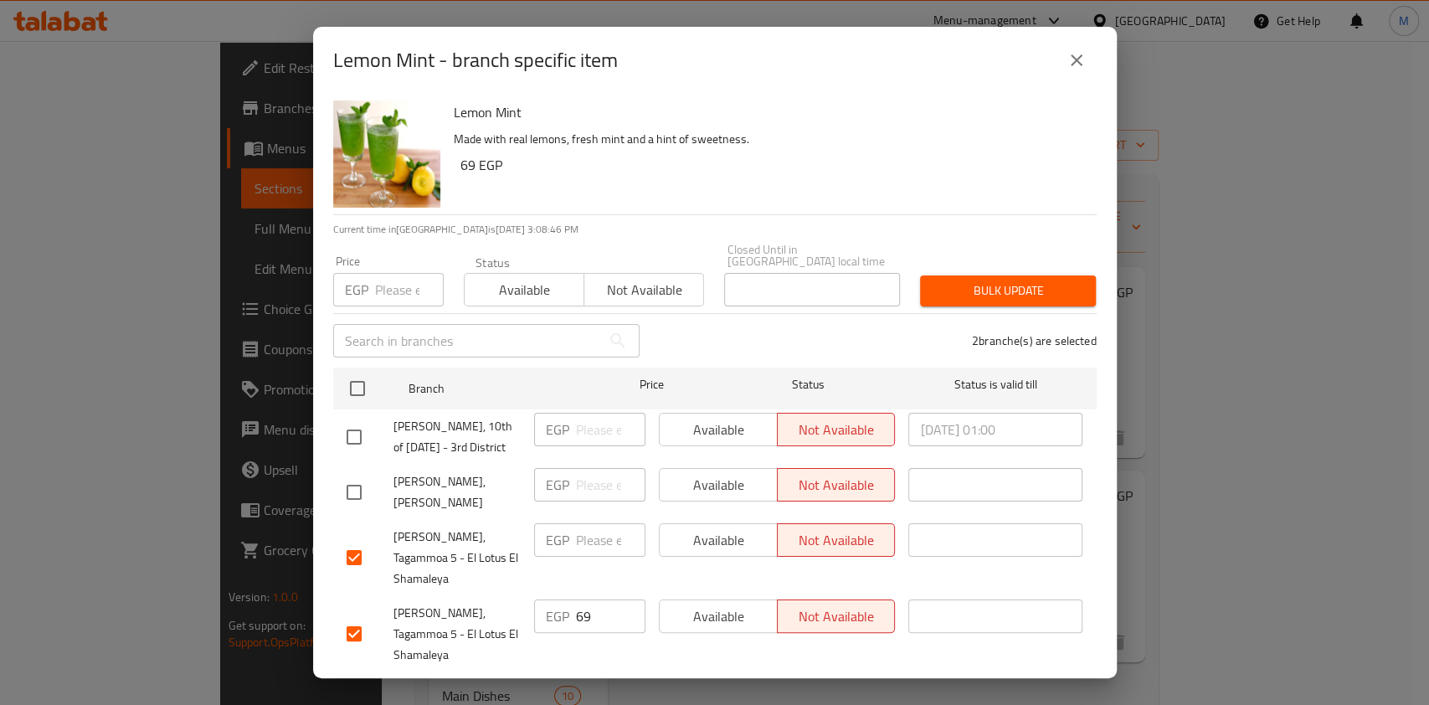
click at [398, 289] on input "number" at bounding box center [409, 289] width 69 height 33
type input "70"
click at [1024, 285] on span "Bulk update" at bounding box center [1007, 290] width 149 height 21
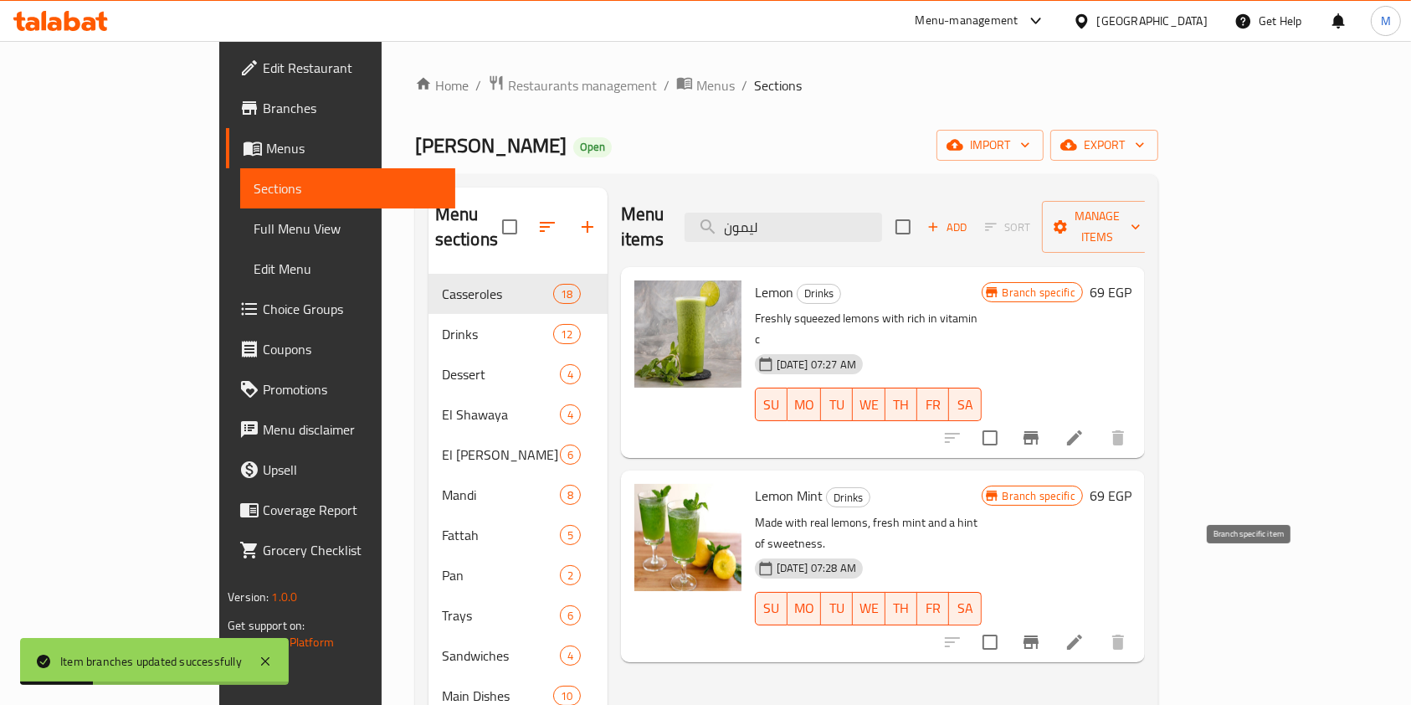
click at [1051, 622] on button "Branch-specific-item" at bounding box center [1031, 642] width 40 height 40
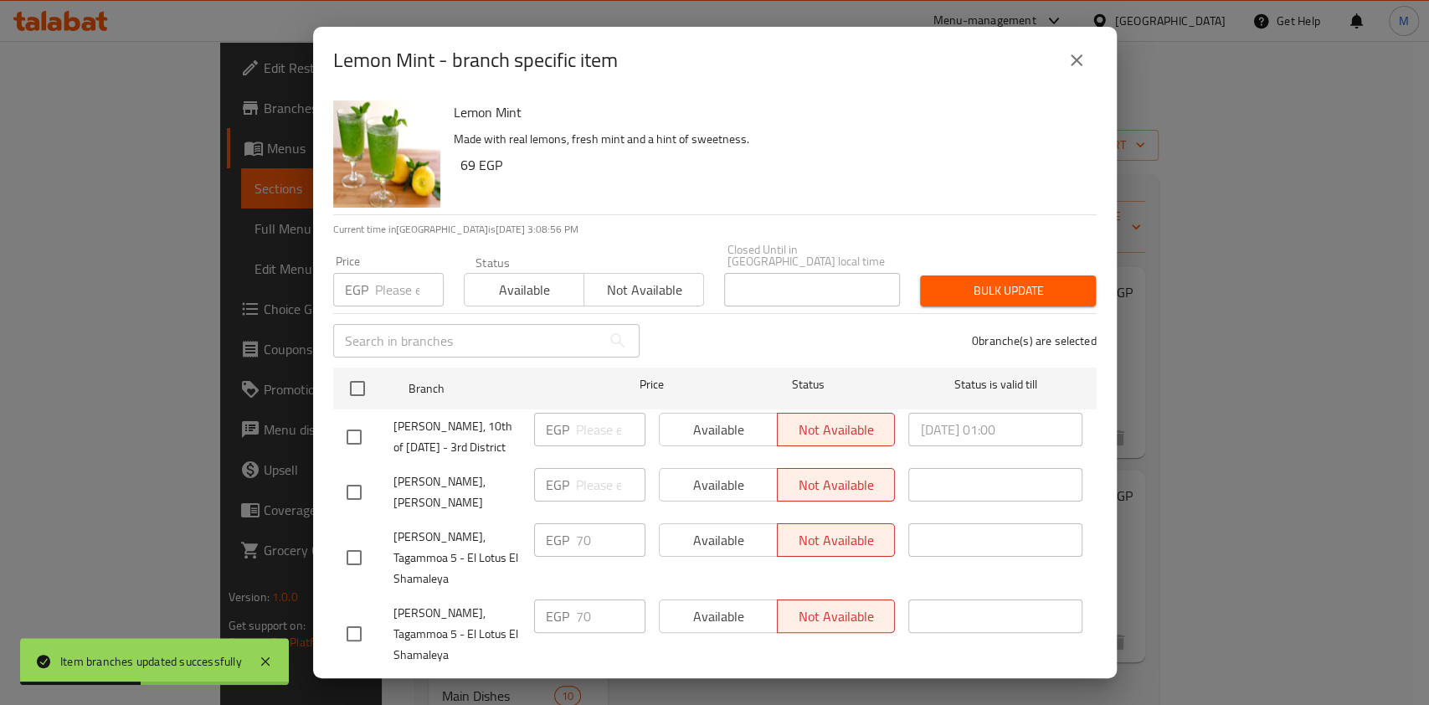
click at [1058, 75] on div "Lemon Mint - branch specific item" at bounding box center [714, 60] width 763 height 40
click at [1084, 59] on icon "close" at bounding box center [1076, 60] width 20 height 20
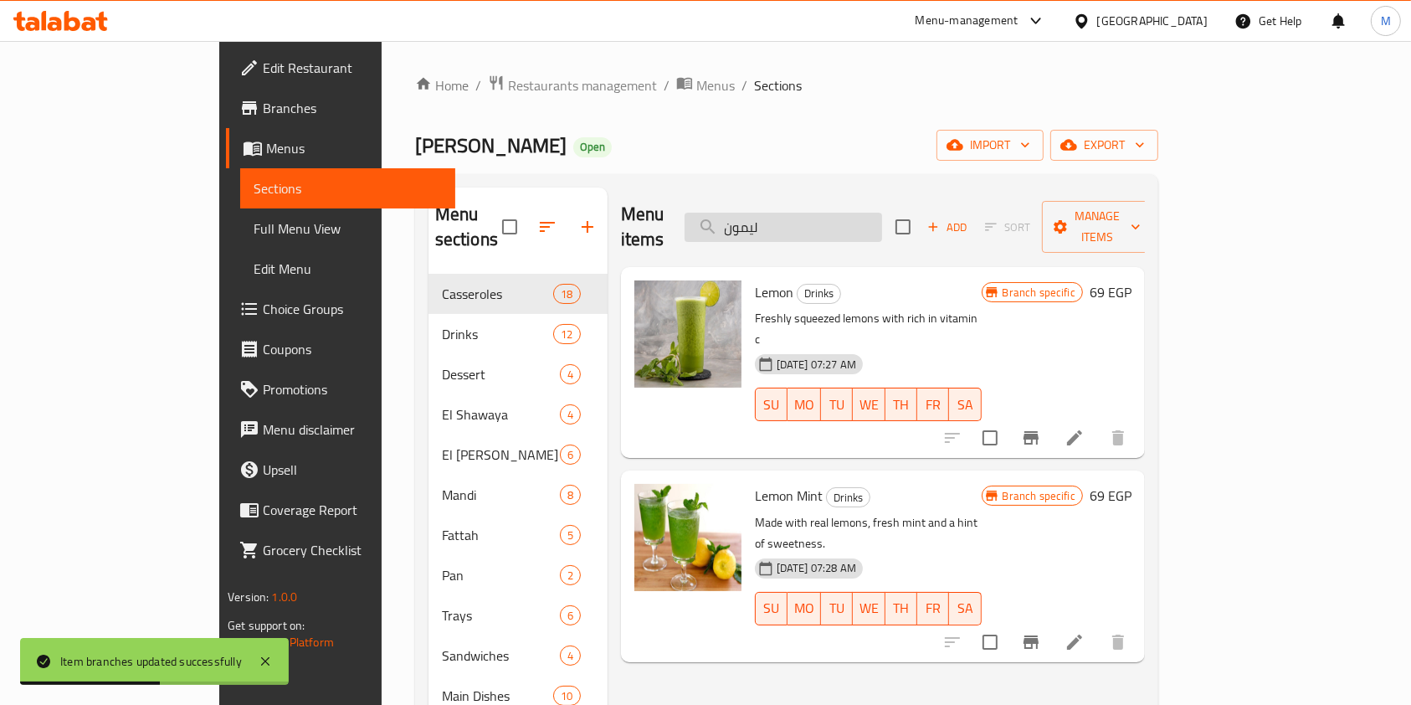
click at [864, 228] on input "ليمون" at bounding box center [783, 227] width 197 height 29
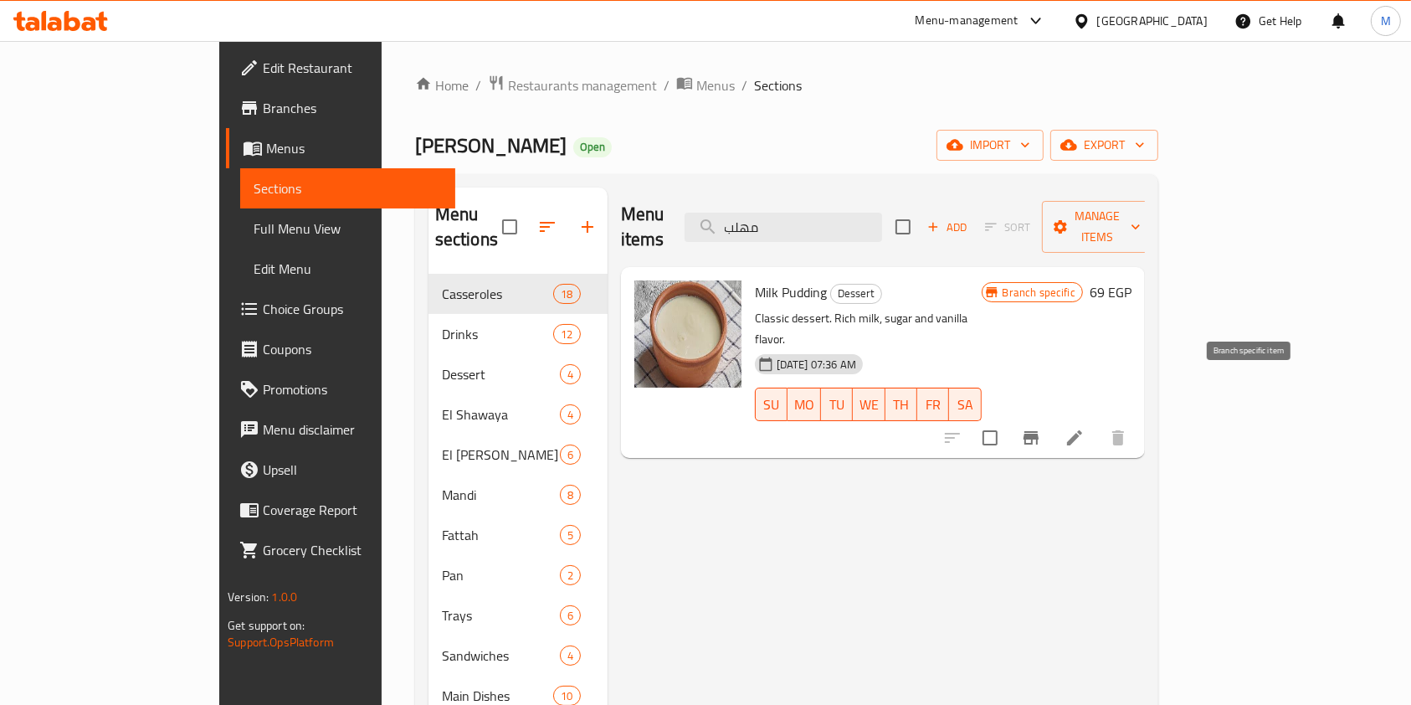
type input "مهلب"
click at [1039, 431] on icon "Branch-specific-item" at bounding box center [1030, 437] width 15 height 13
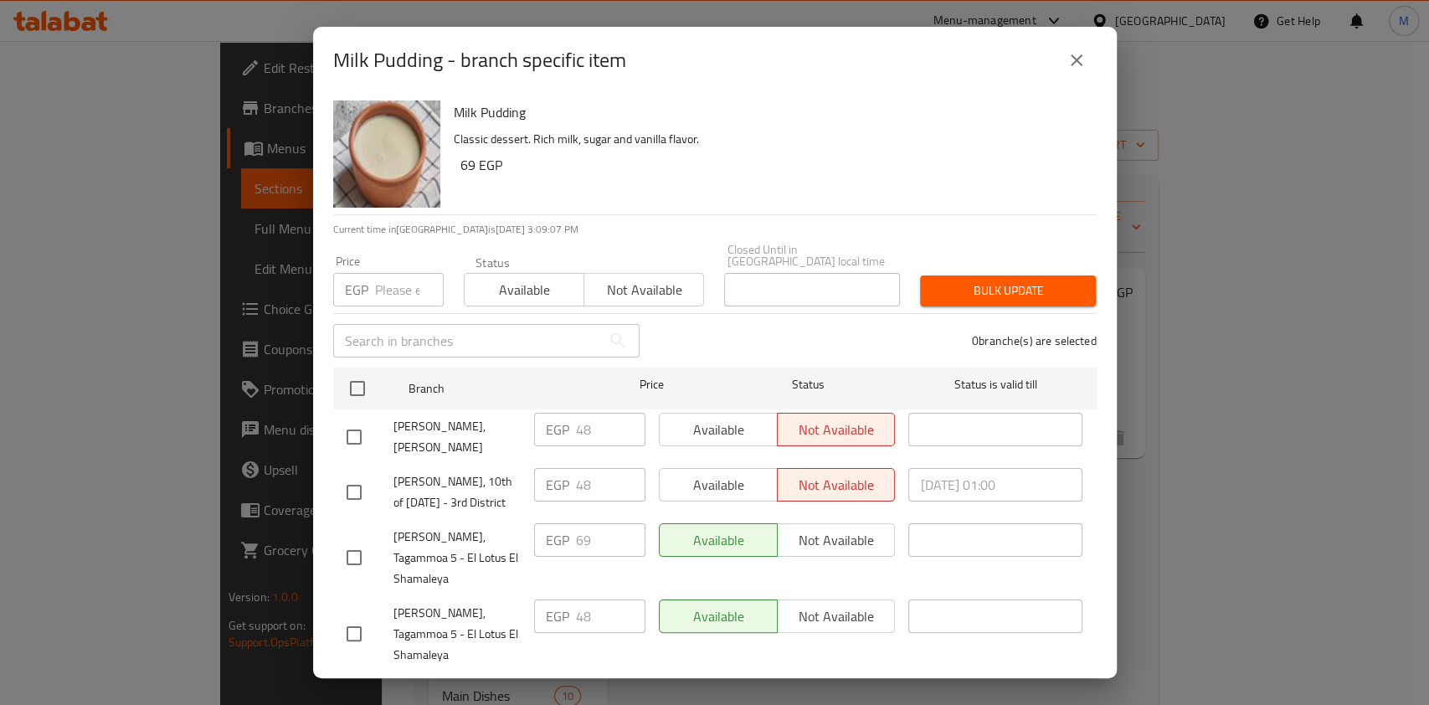
click at [366, 571] on input "checkbox" at bounding box center [353, 557] width 35 height 35
checkbox input "true"
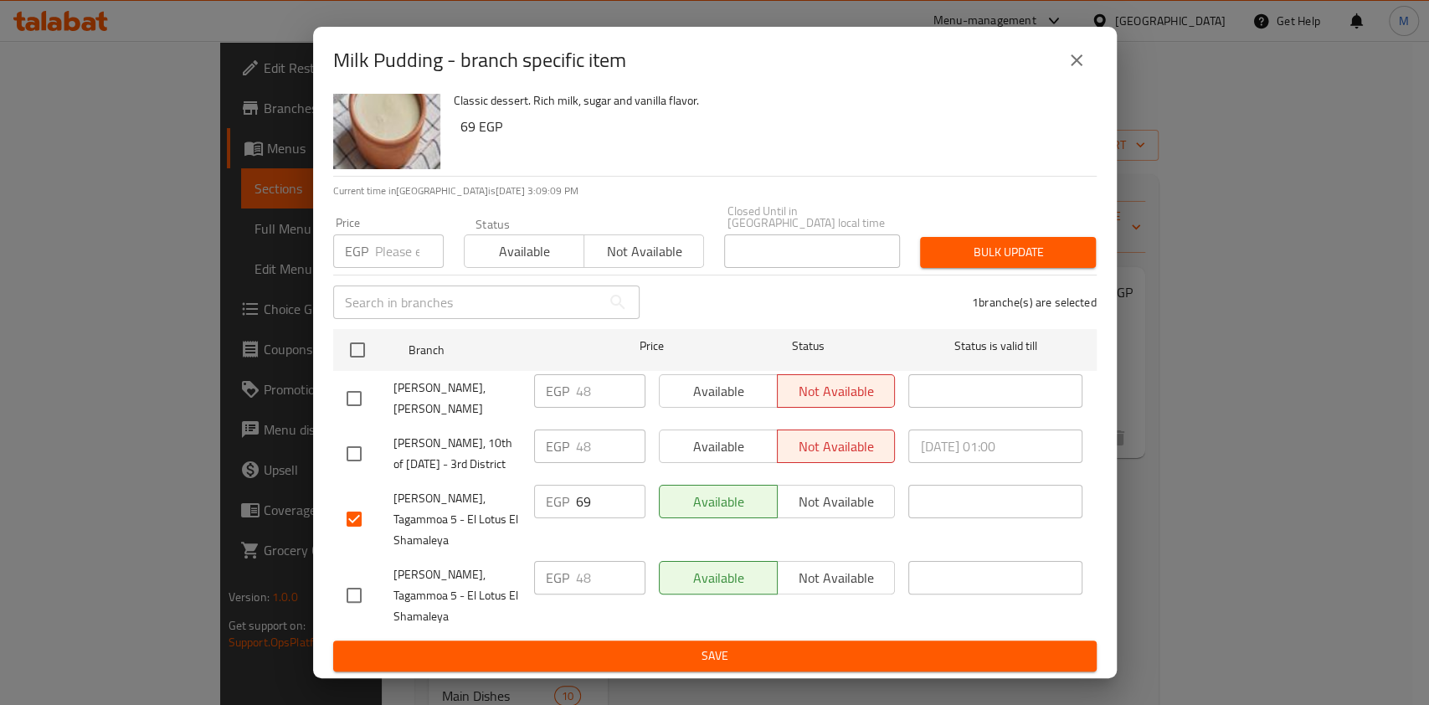
click at [360, 592] on input "checkbox" at bounding box center [353, 594] width 35 height 35
checkbox input "true"
click at [407, 234] on input "number" at bounding box center [409, 250] width 69 height 33
type input "70"
click at [1048, 237] on button "Bulk update" at bounding box center [1008, 252] width 176 height 31
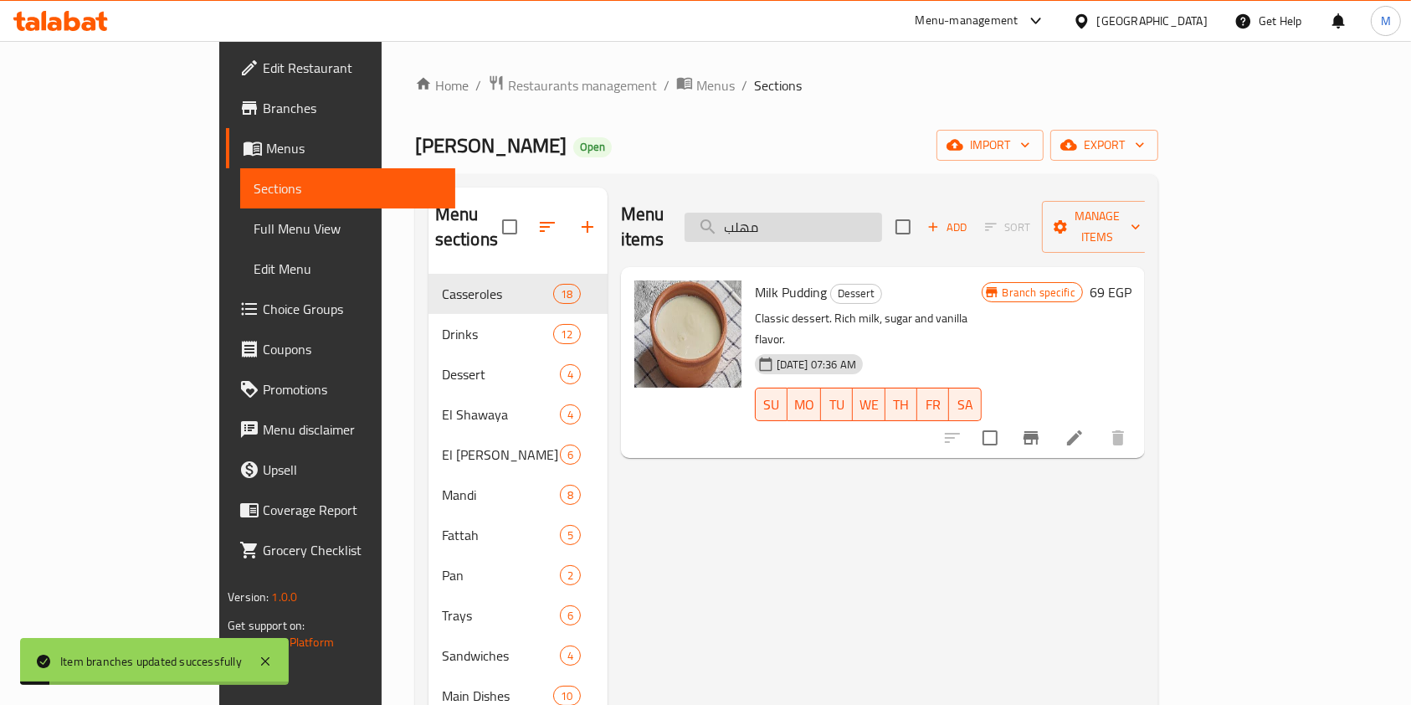
click at [882, 223] on input "مهلب" at bounding box center [783, 227] width 197 height 29
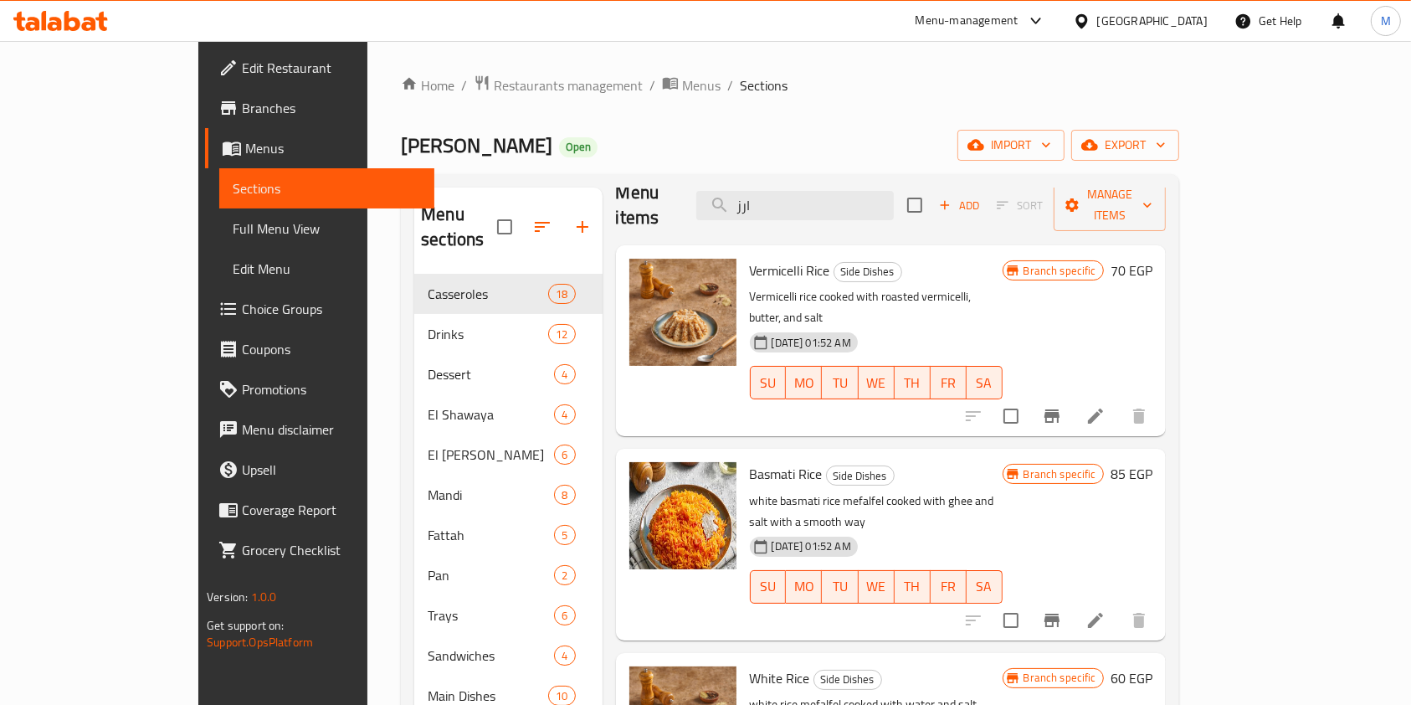
scroll to position [14, 0]
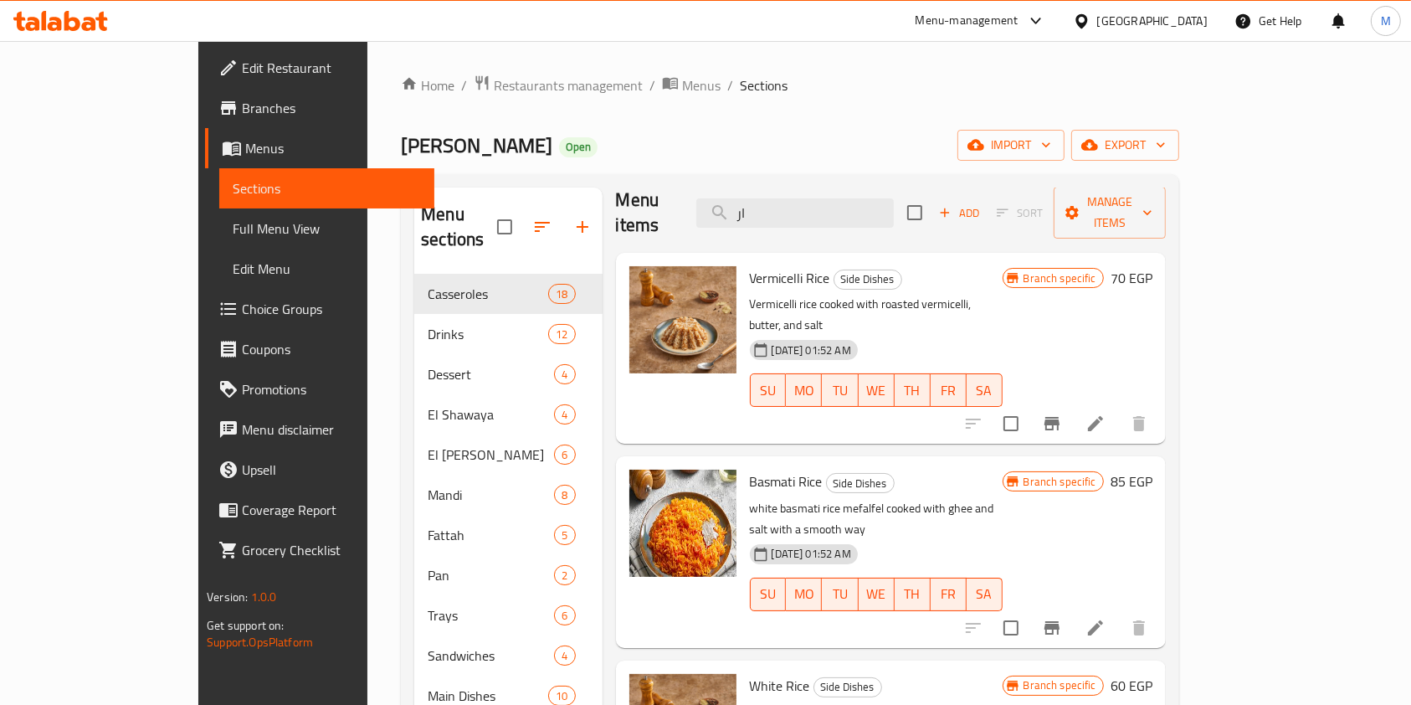
type input "ا"
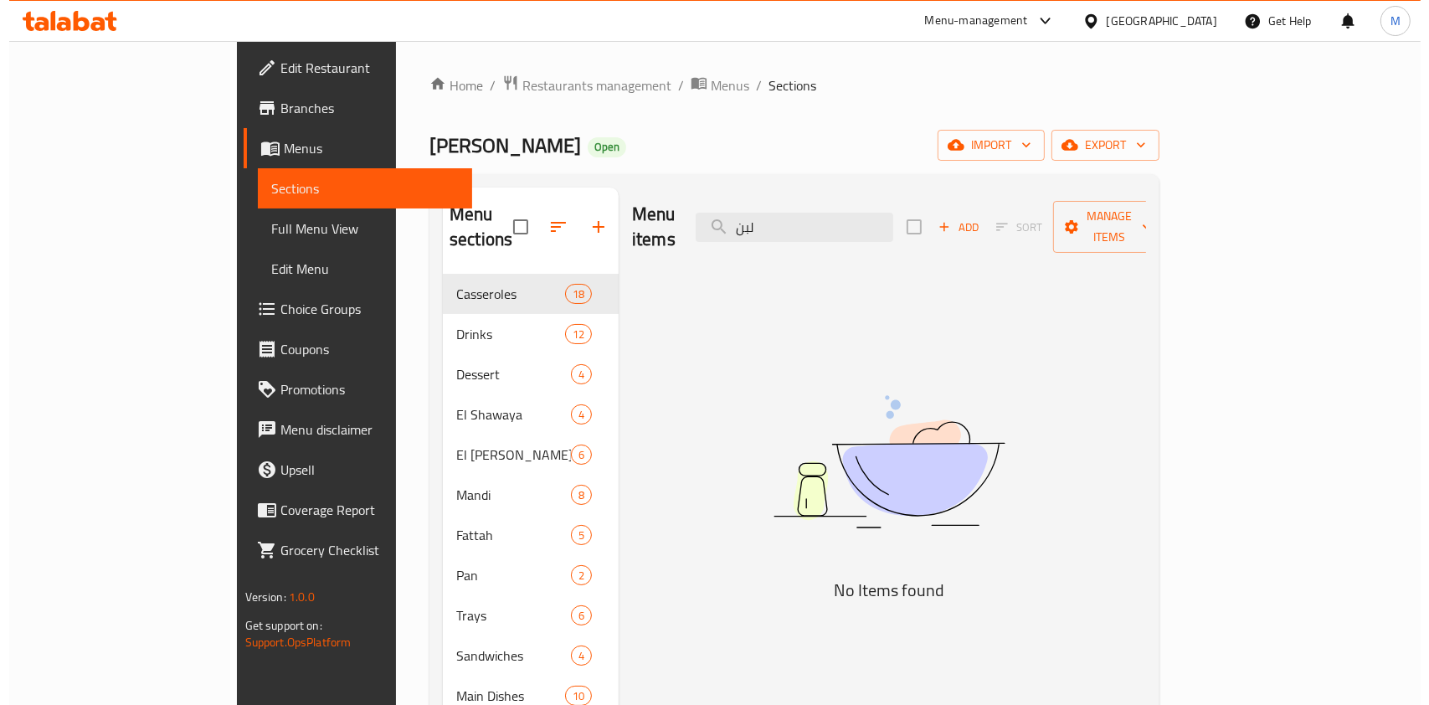
scroll to position [0, 0]
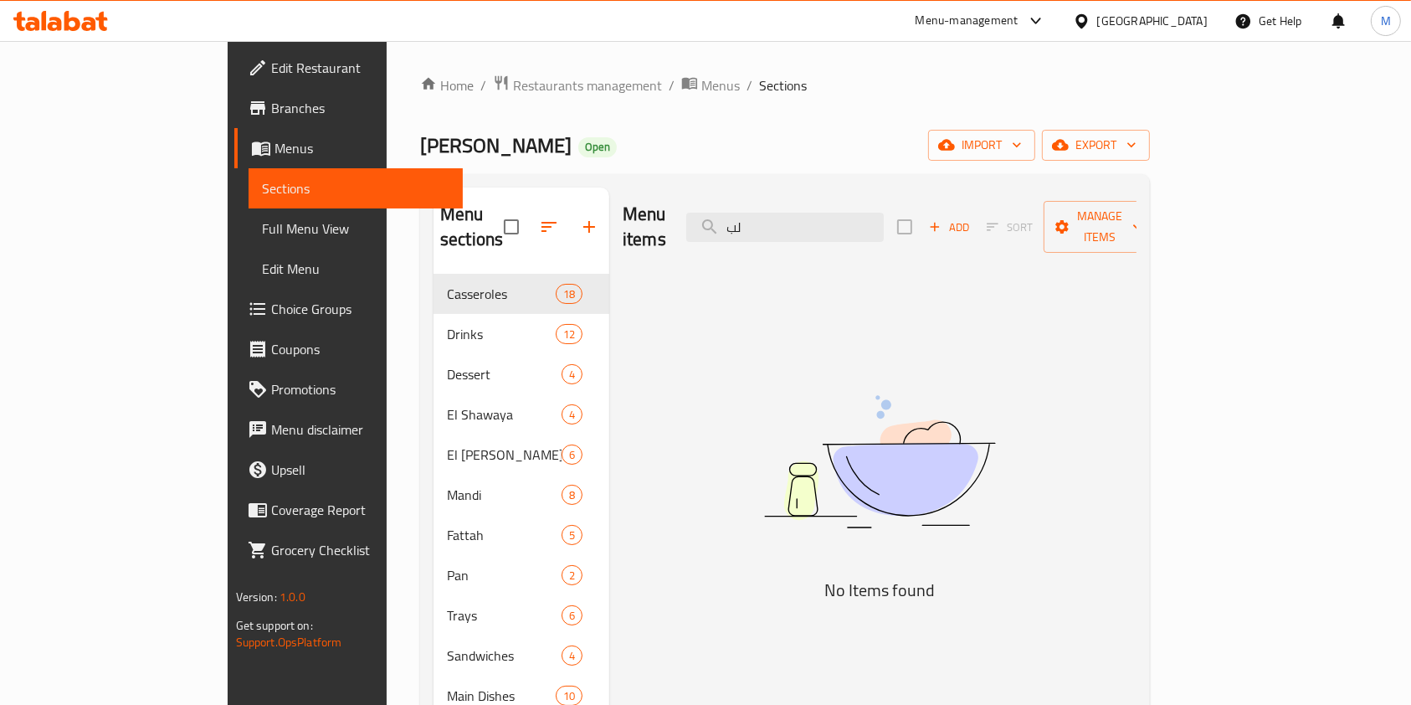
type input "ل"
type input "ب"
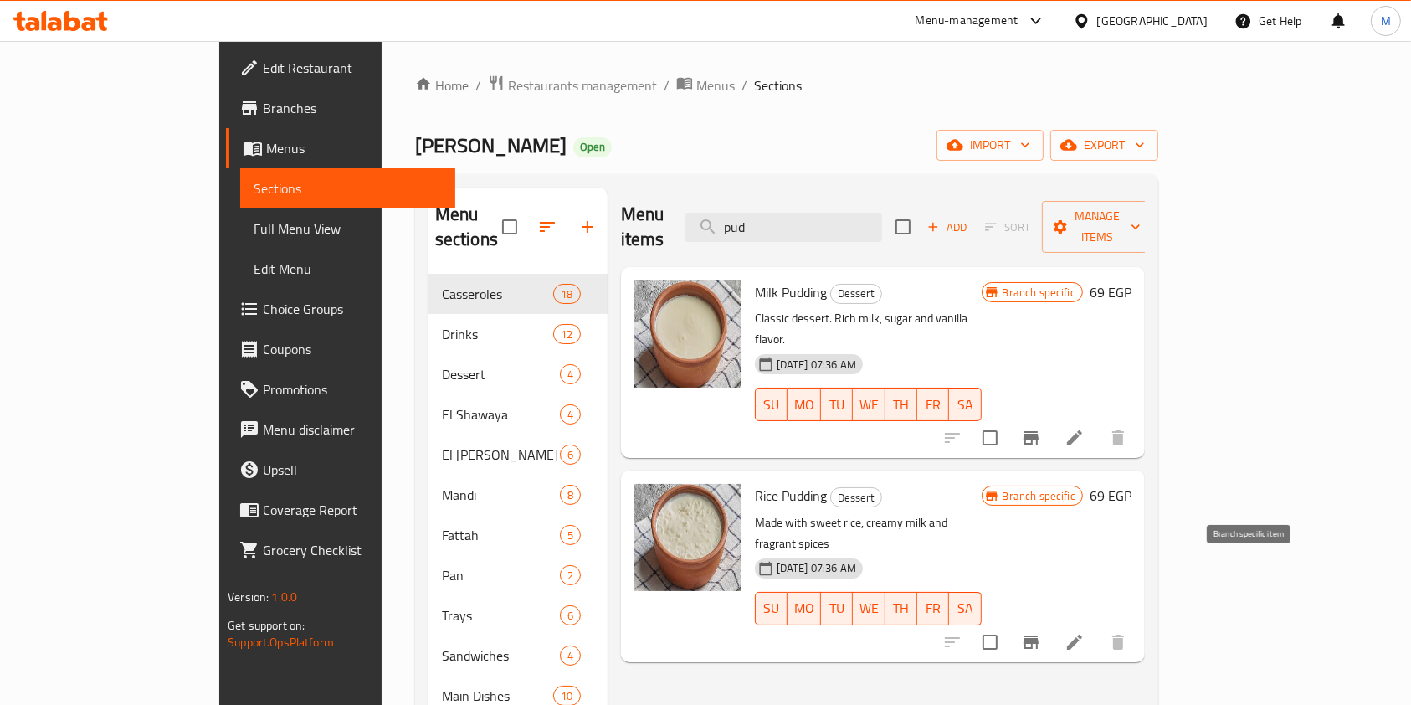
type input "pud"
click at [1051, 622] on button "Branch-specific-item" at bounding box center [1031, 642] width 40 height 40
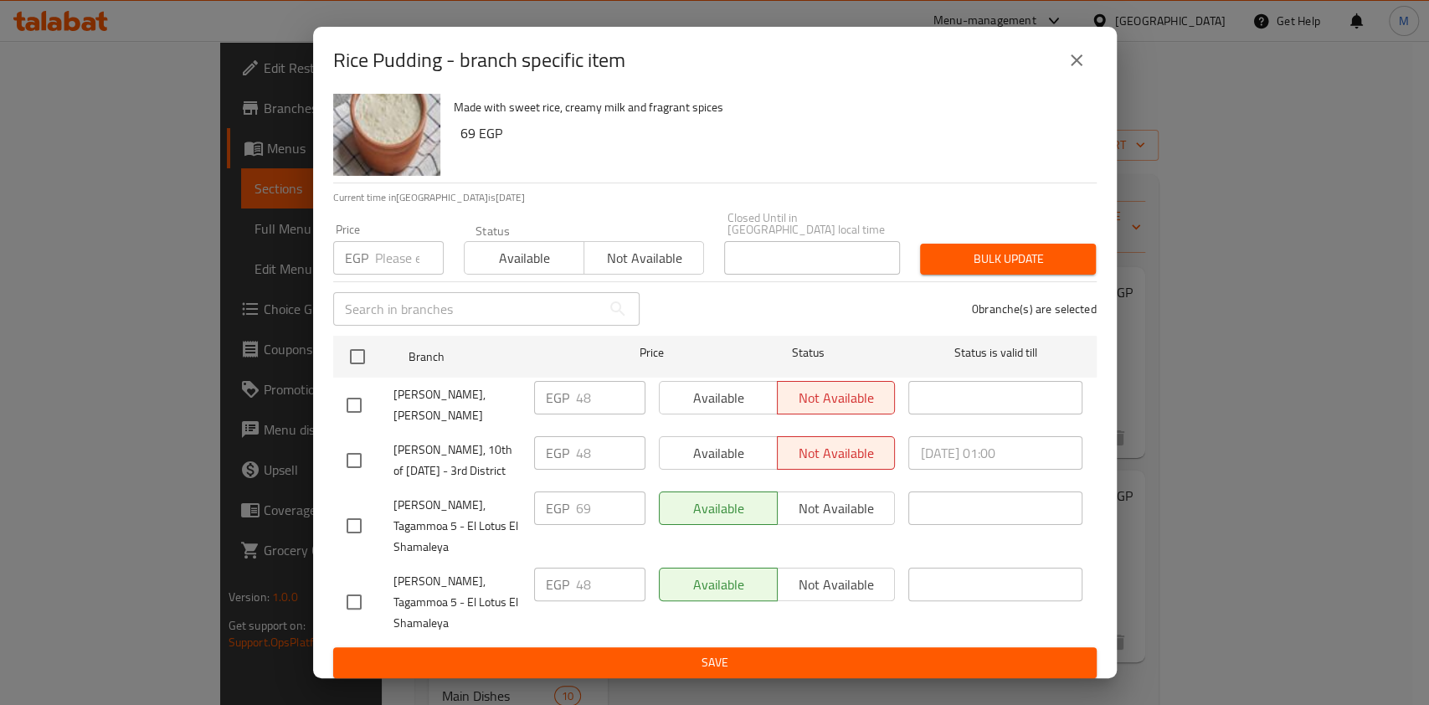
scroll to position [47, 0]
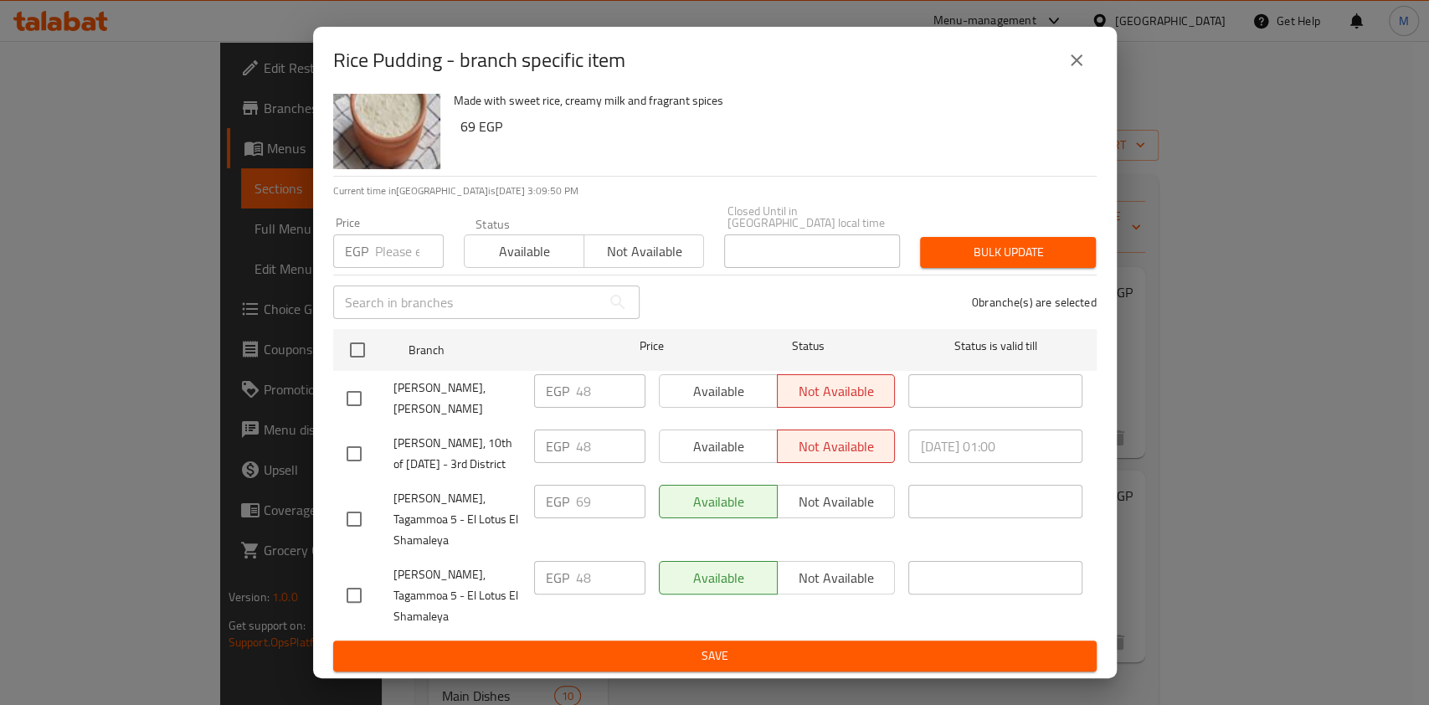
click at [362, 514] on input "checkbox" at bounding box center [353, 518] width 35 height 35
checkbox input "true"
click at [360, 602] on input "checkbox" at bounding box center [353, 594] width 35 height 35
checkbox input "true"
click at [397, 249] on div "Price EGP Price" at bounding box center [388, 242] width 131 height 71
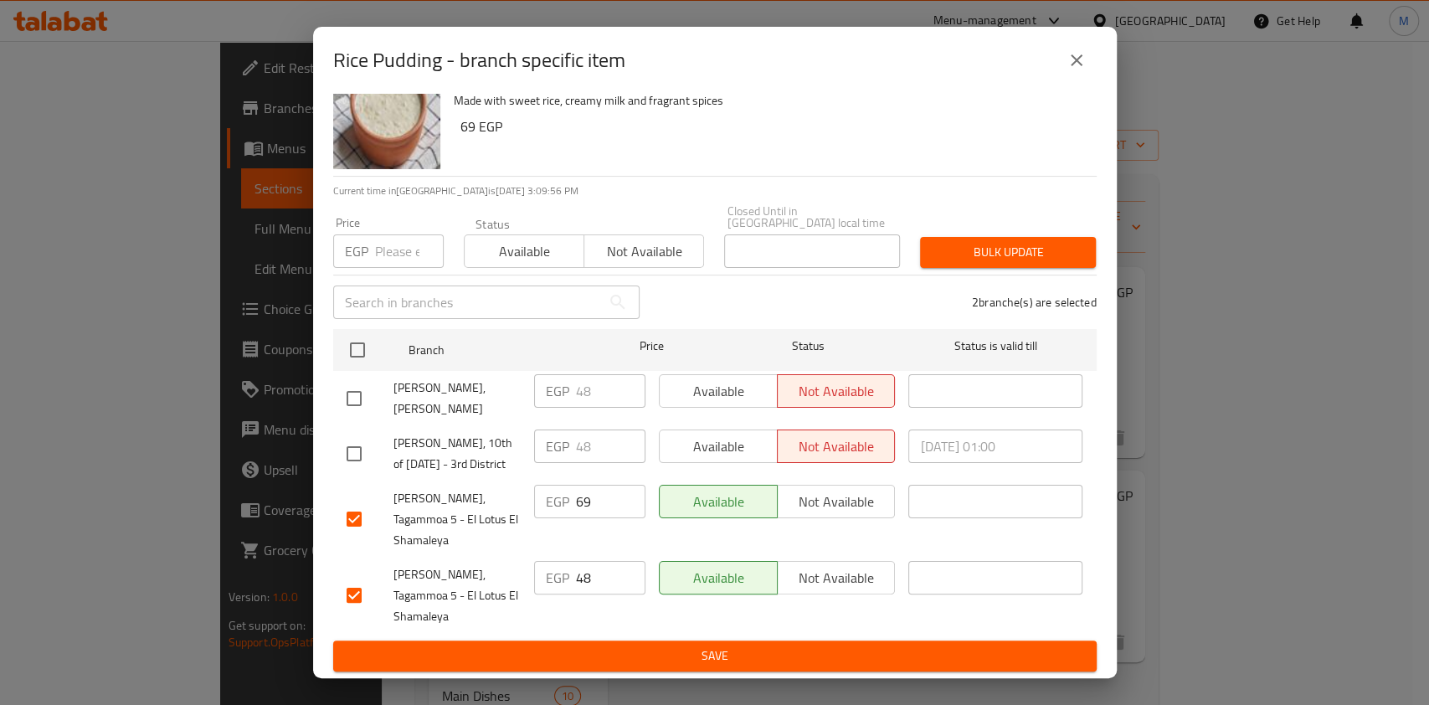
click at [399, 234] on input "number" at bounding box center [409, 250] width 69 height 33
type input "8"
type input "70"
click at [981, 242] on span "Bulk update" at bounding box center [1007, 252] width 149 height 21
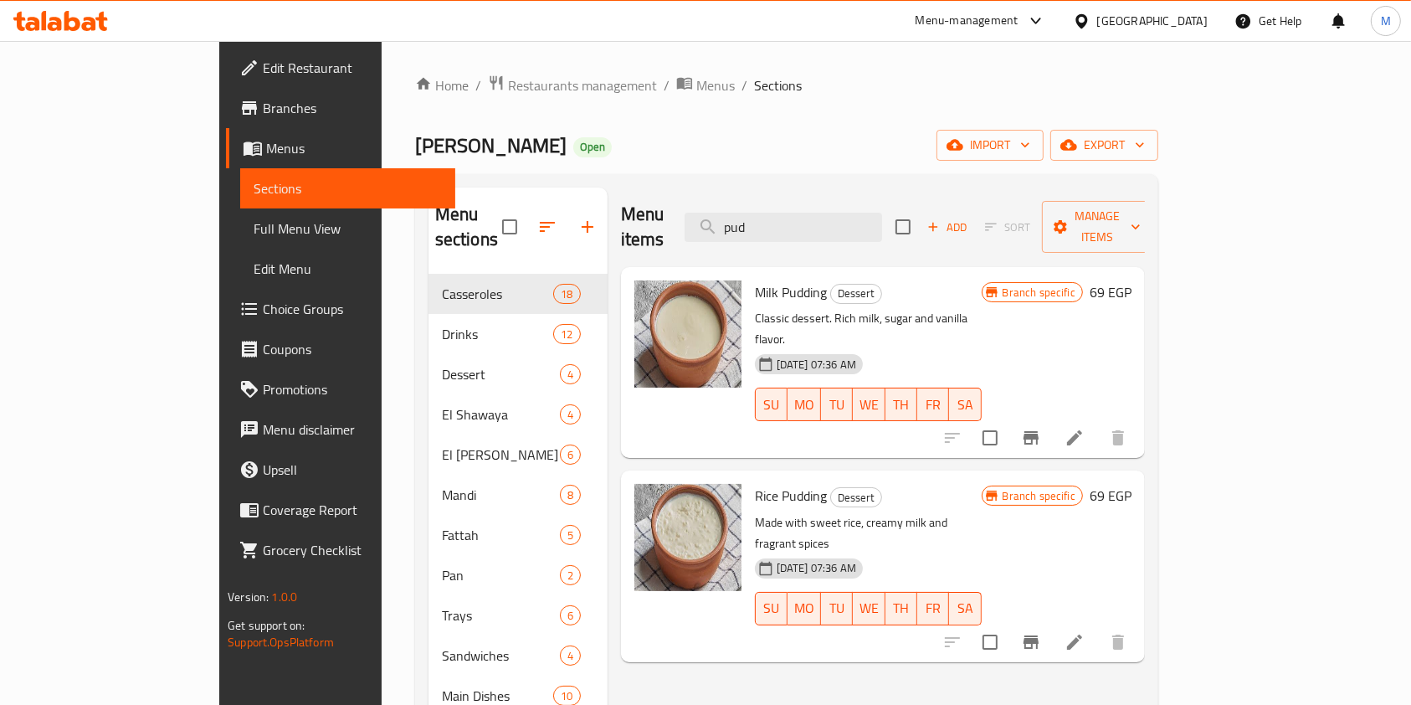
click at [1039, 635] on icon "Branch-specific-item" at bounding box center [1030, 641] width 15 height 13
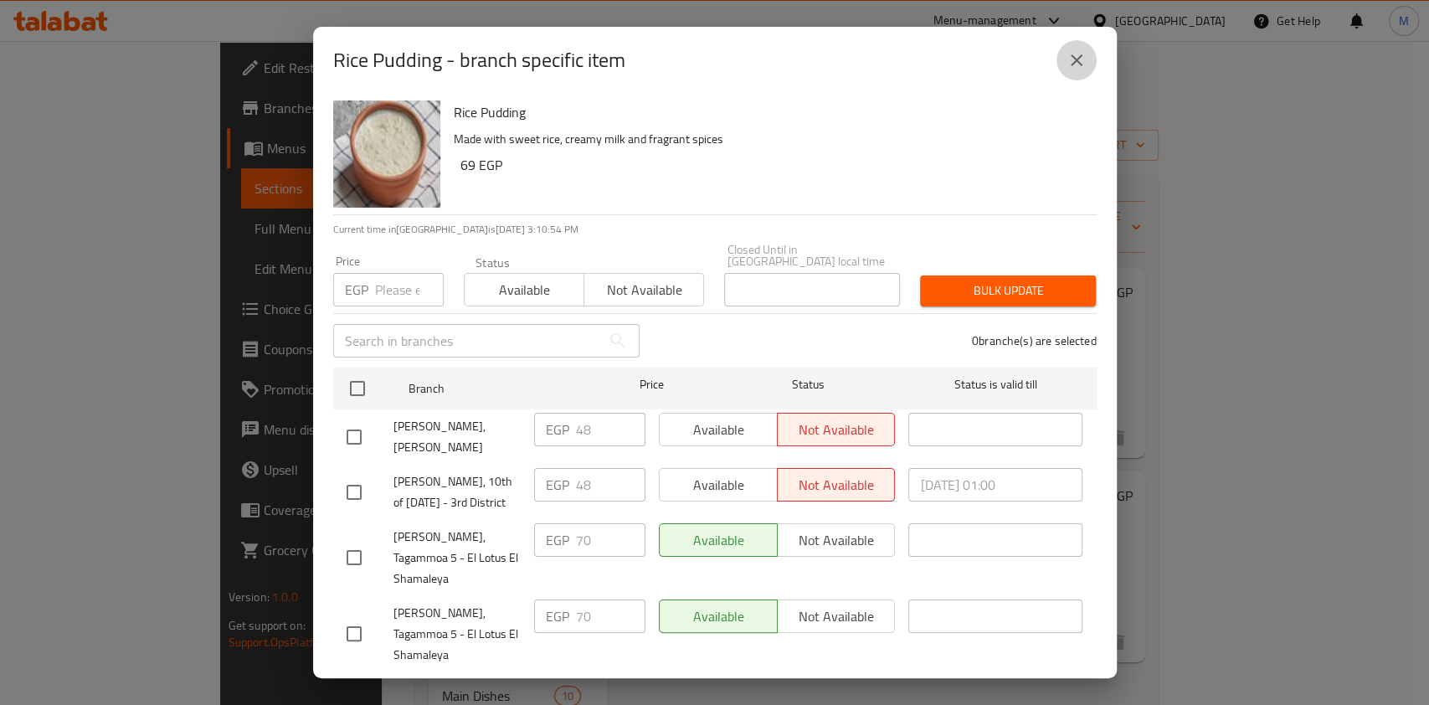
click at [1066, 53] on icon "close" at bounding box center [1076, 60] width 20 height 20
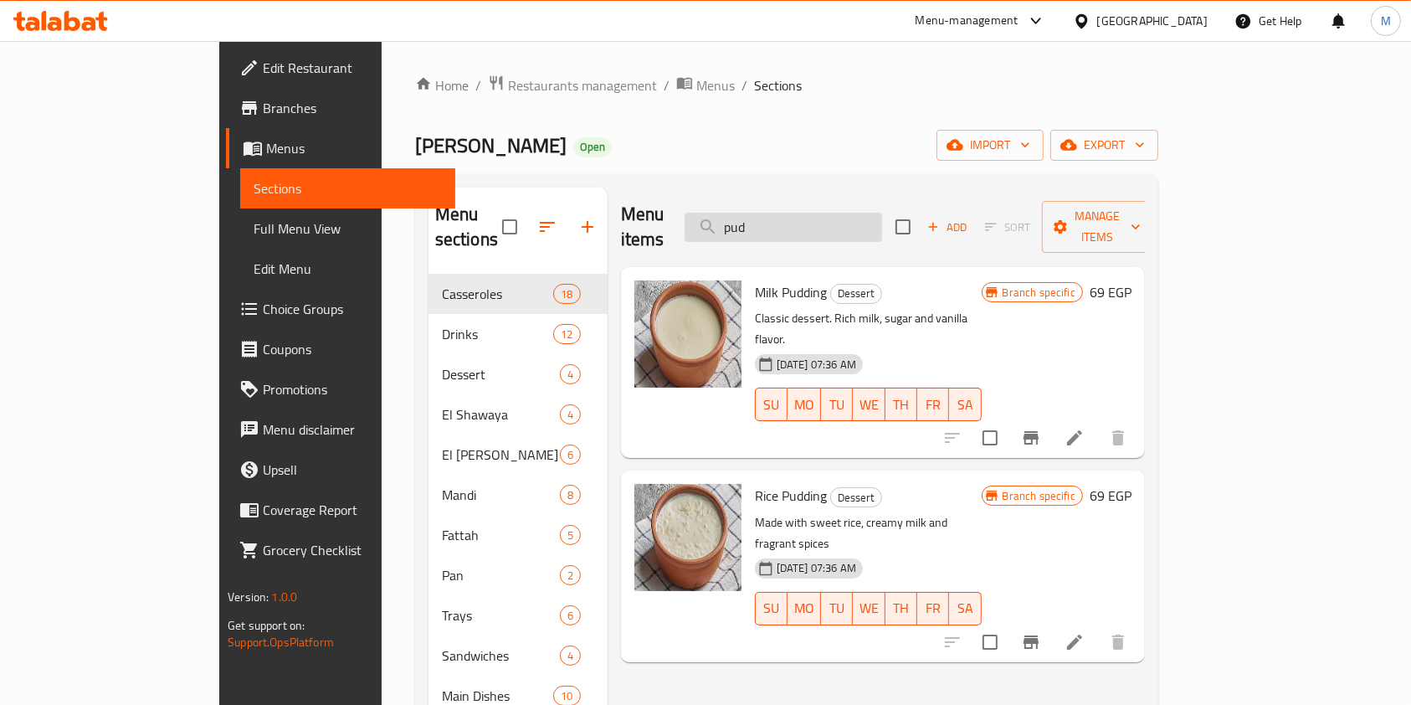
click at [857, 213] on input "pud" at bounding box center [783, 227] width 197 height 29
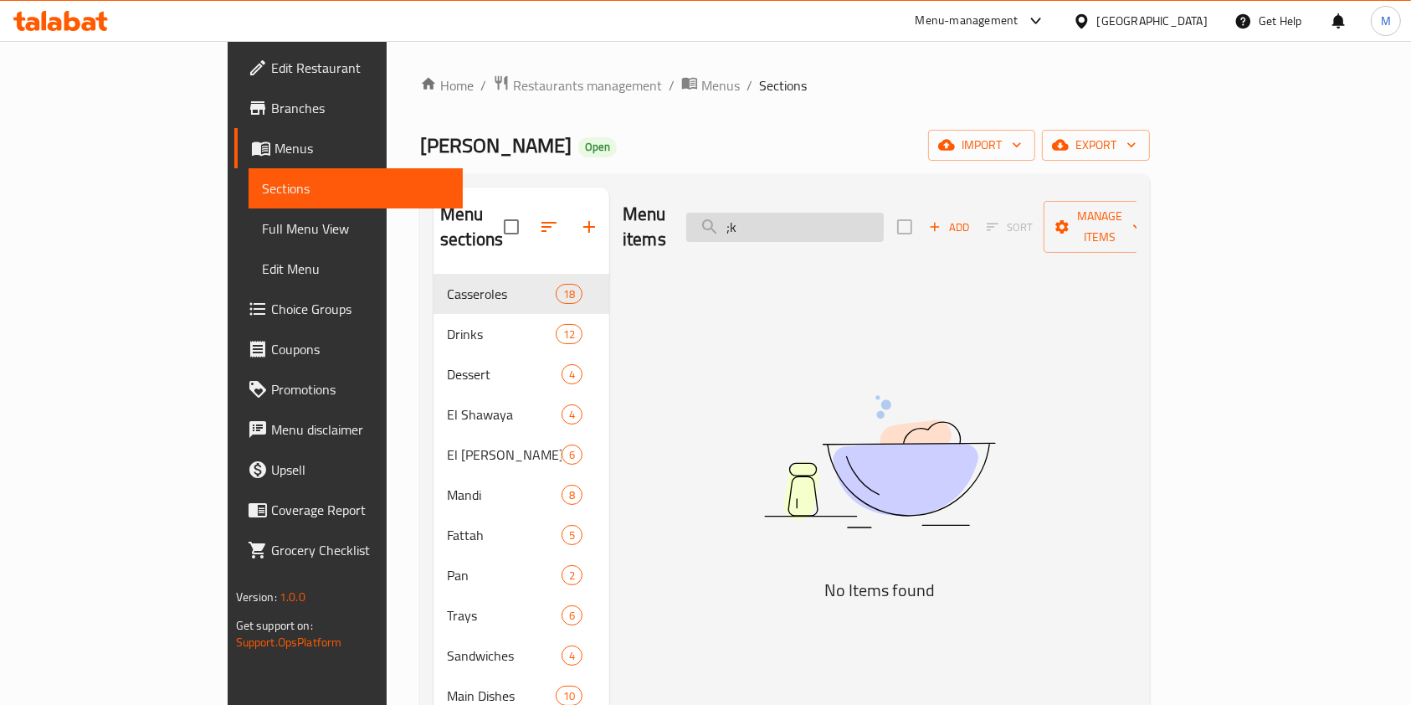
type input ";"
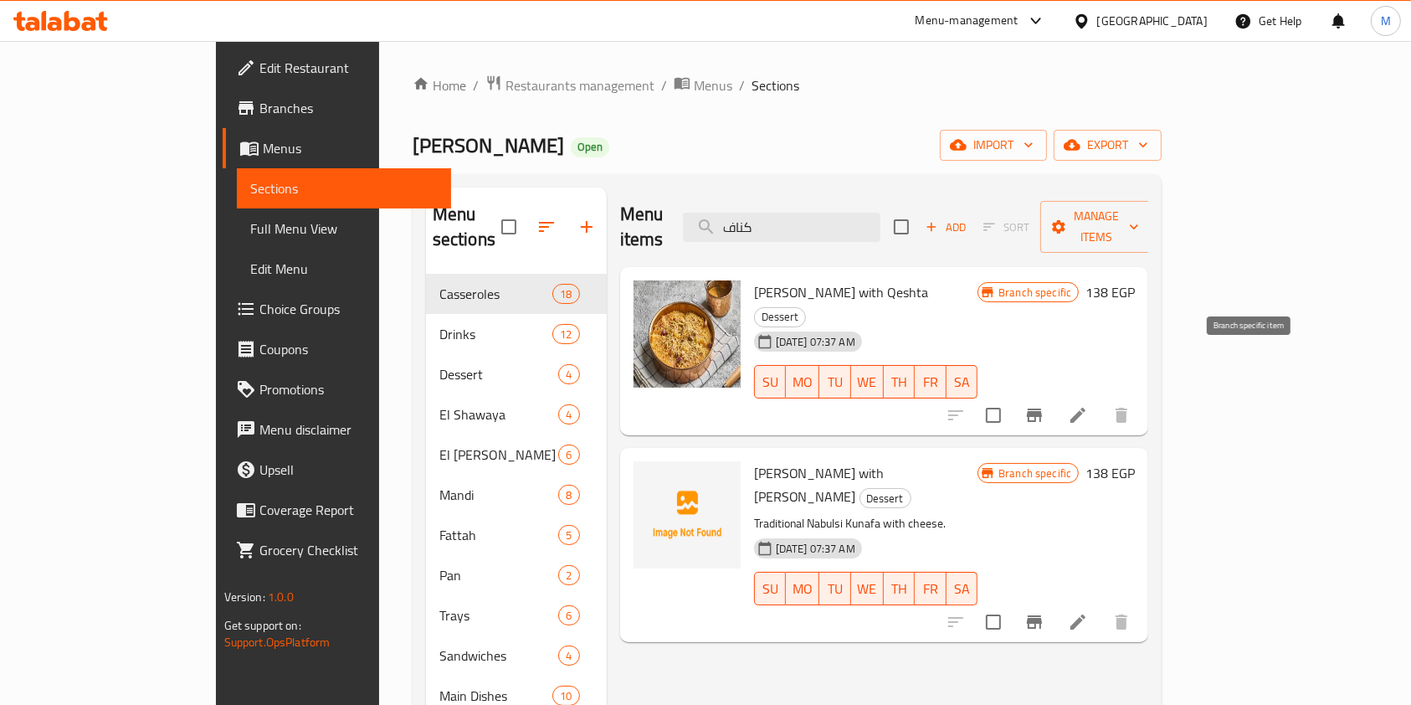
type input "كناف"
click at [1042, 408] on icon "Branch-specific-item" at bounding box center [1034, 414] width 15 height 13
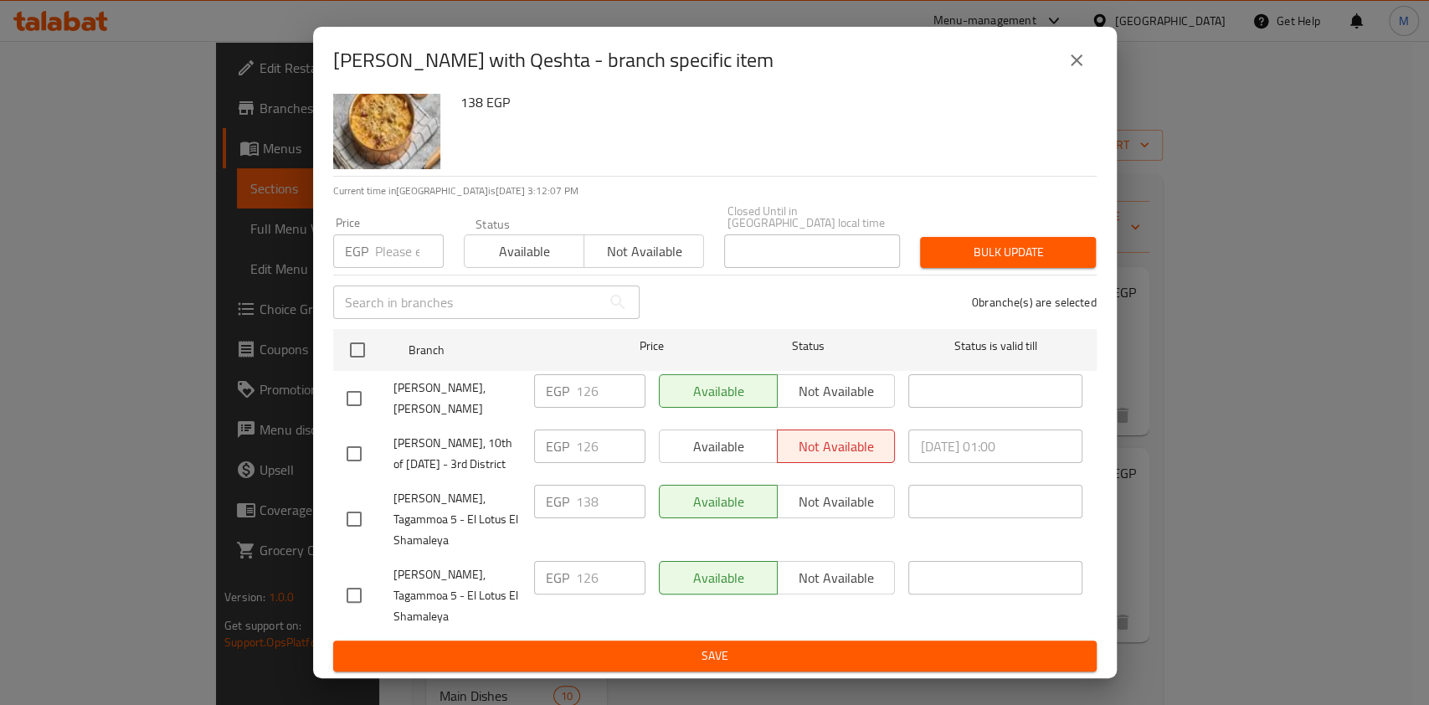
click at [358, 525] on input "checkbox" at bounding box center [353, 518] width 35 height 35
checkbox input "true"
click at [363, 602] on input "checkbox" at bounding box center [353, 594] width 35 height 35
checkbox input "true"
click at [403, 245] on input "number" at bounding box center [409, 250] width 69 height 33
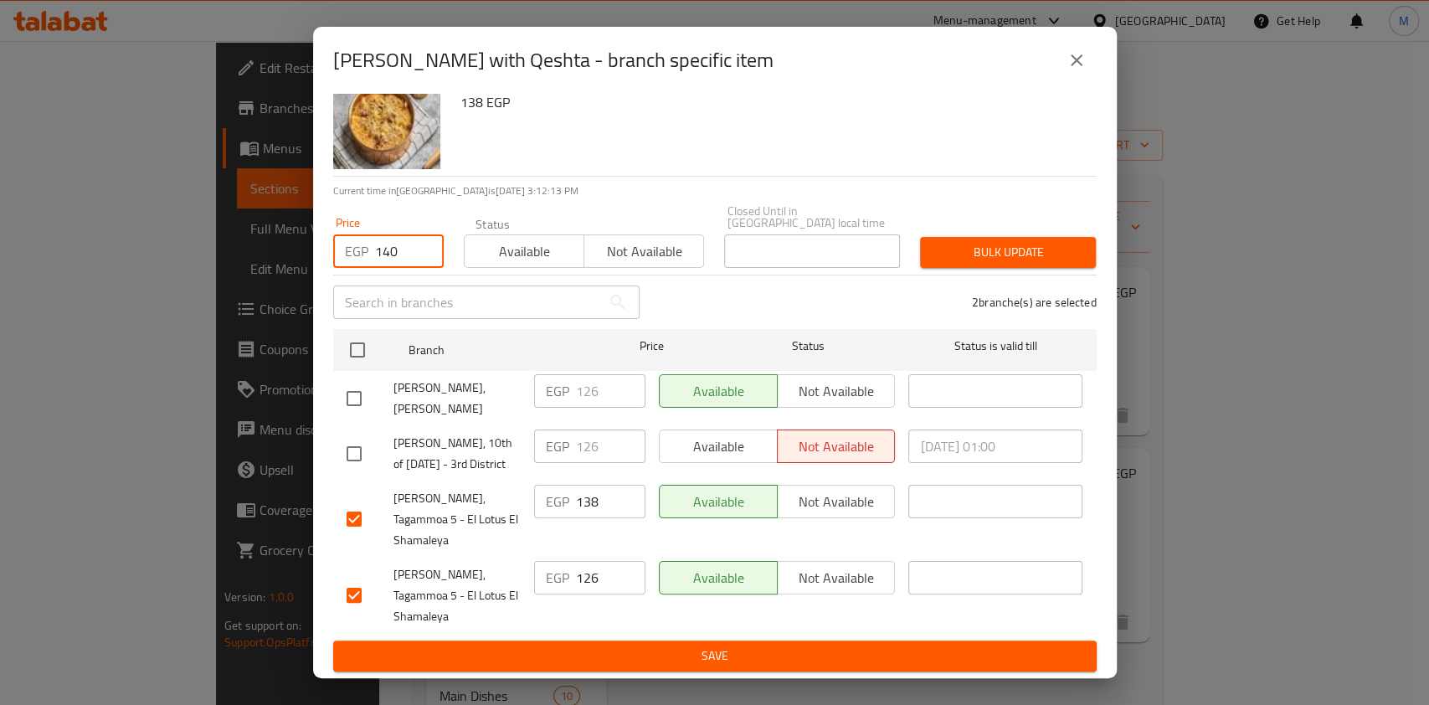
type input "140"
click at [933, 242] on span "Bulk update" at bounding box center [1007, 252] width 149 height 21
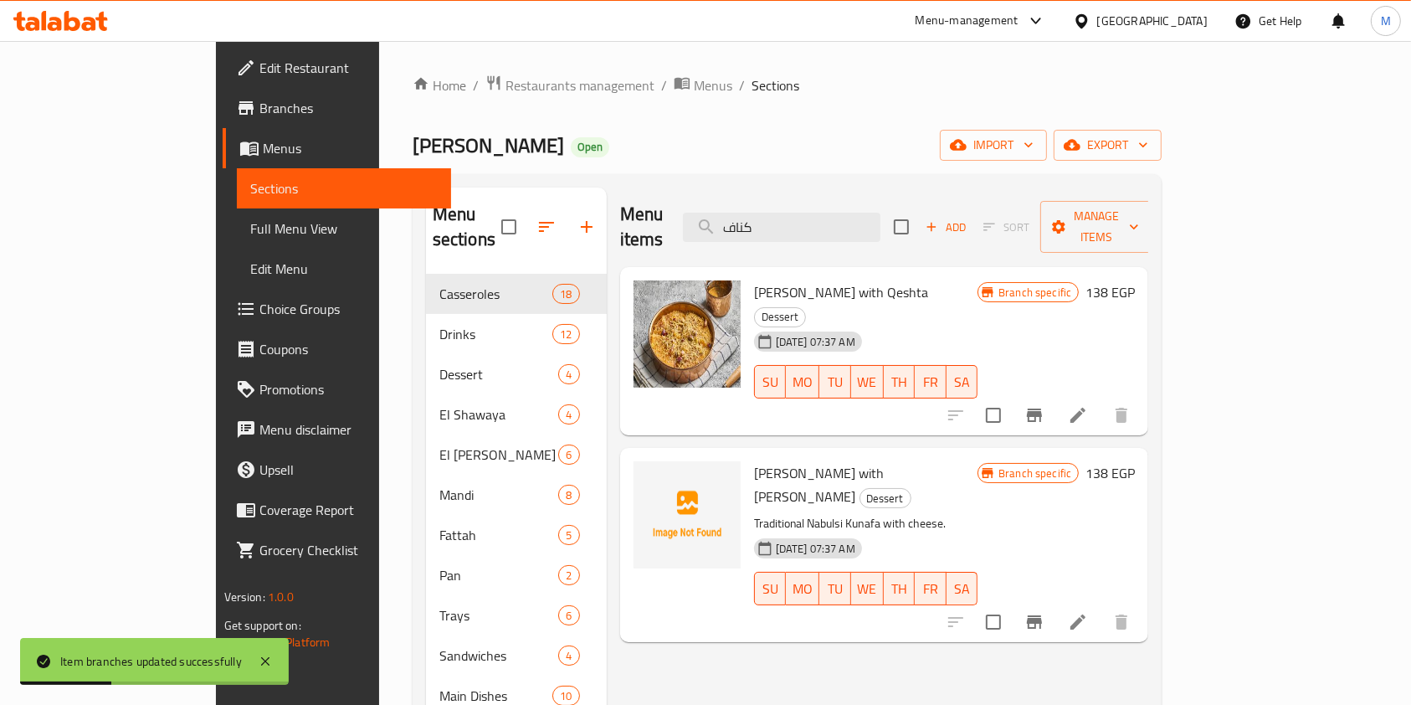
click at [1054, 602] on button "Branch-specific-item" at bounding box center [1034, 622] width 40 height 40
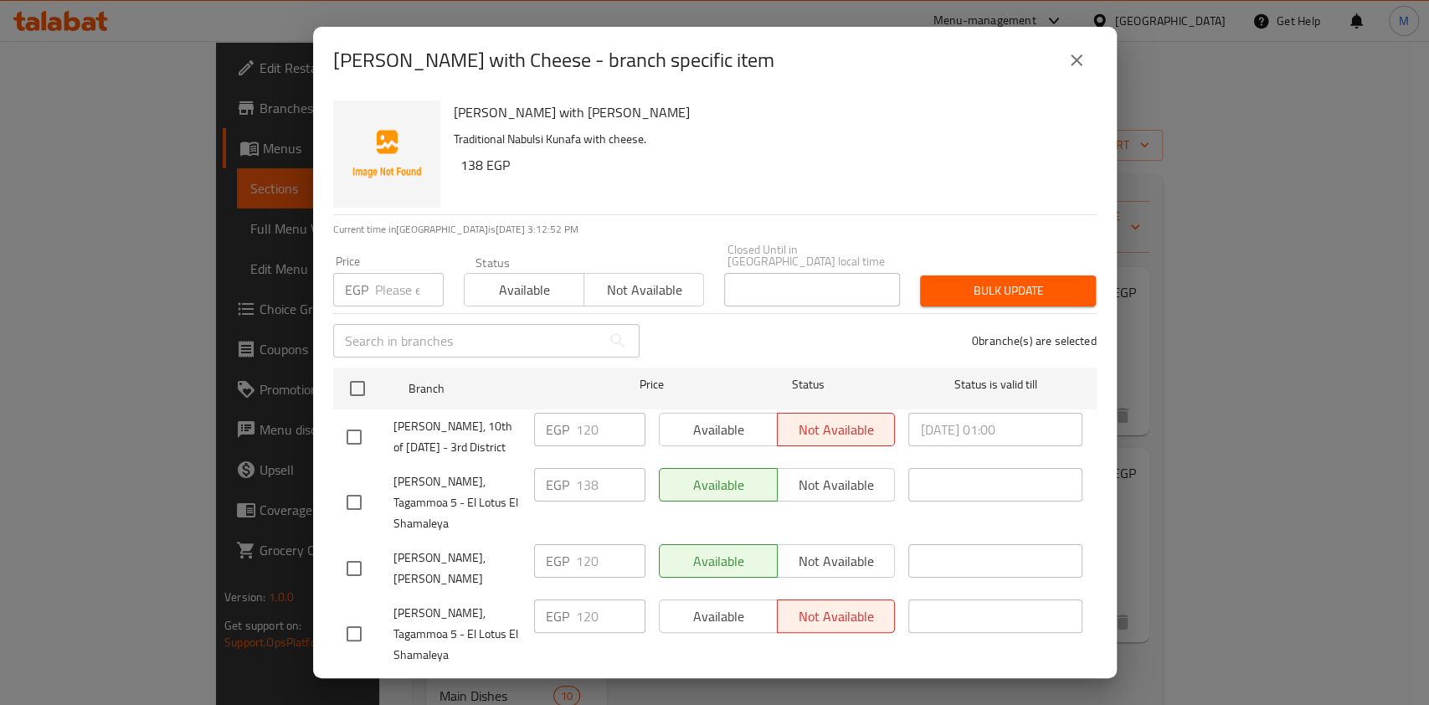
click at [365, 506] on input "checkbox" at bounding box center [353, 502] width 35 height 35
checkbox input "true"
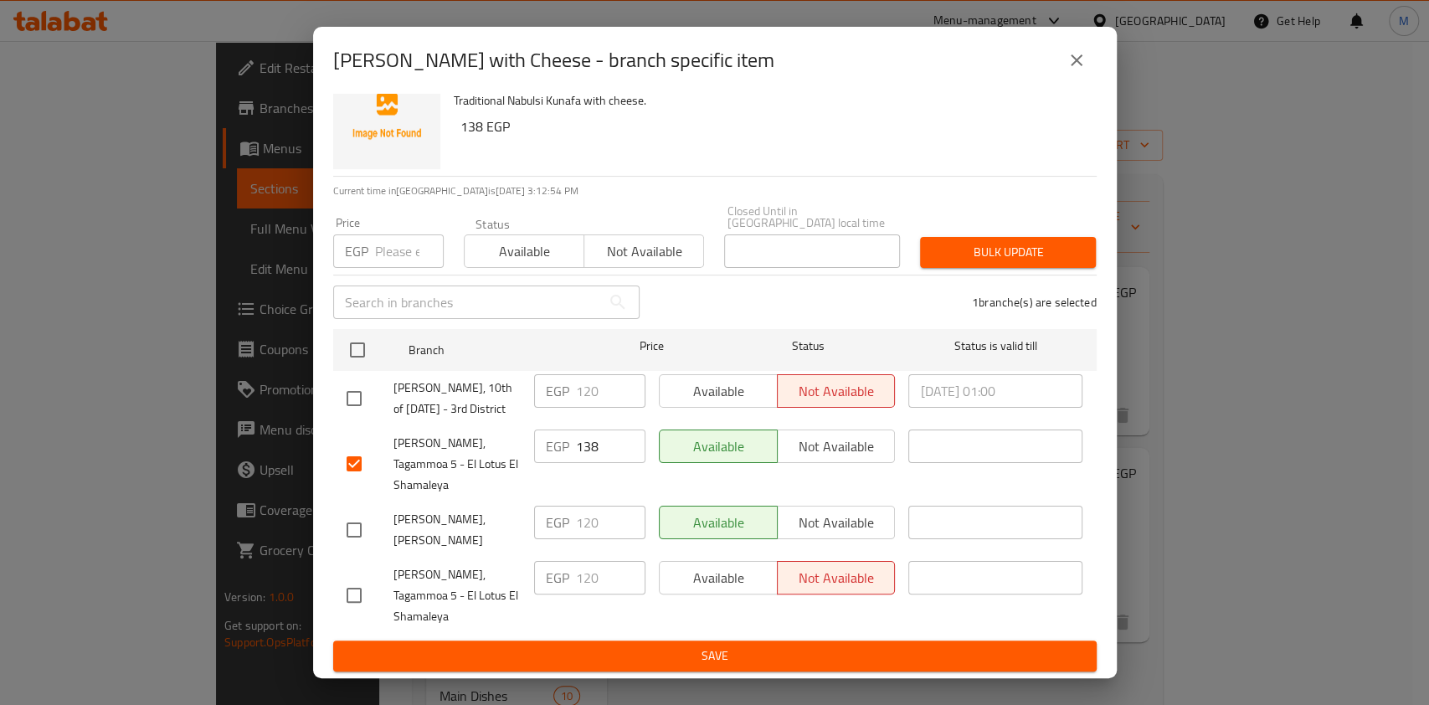
click at [355, 590] on input "checkbox" at bounding box center [353, 594] width 35 height 35
checkbox input "true"
click at [387, 238] on input "number" at bounding box center [409, 250] width 69 height 33
type input "140"
click at [976, 242] on span "Bulk update" at bounding box center [1007, 252] width 149 height 21
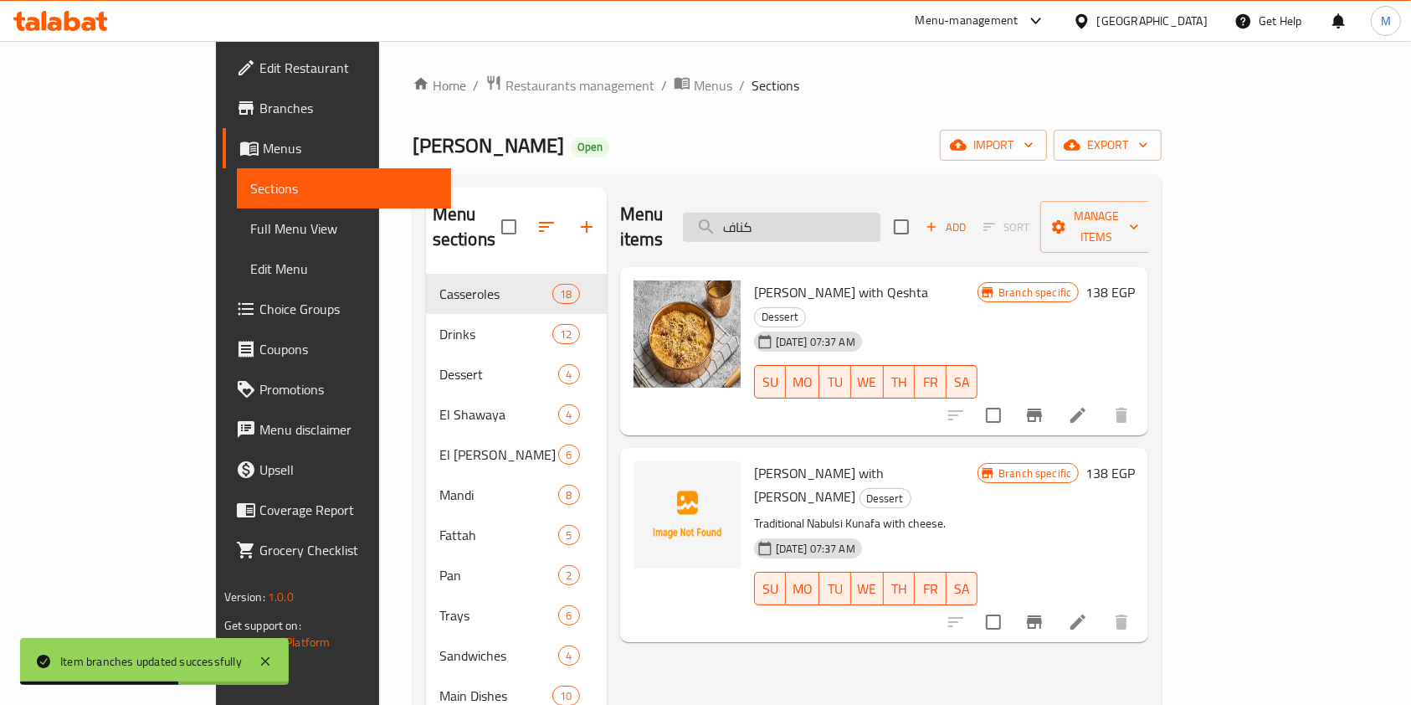
click at [837, 213] on input "كناف" at bounding box center [781, 227] width 197 height 29
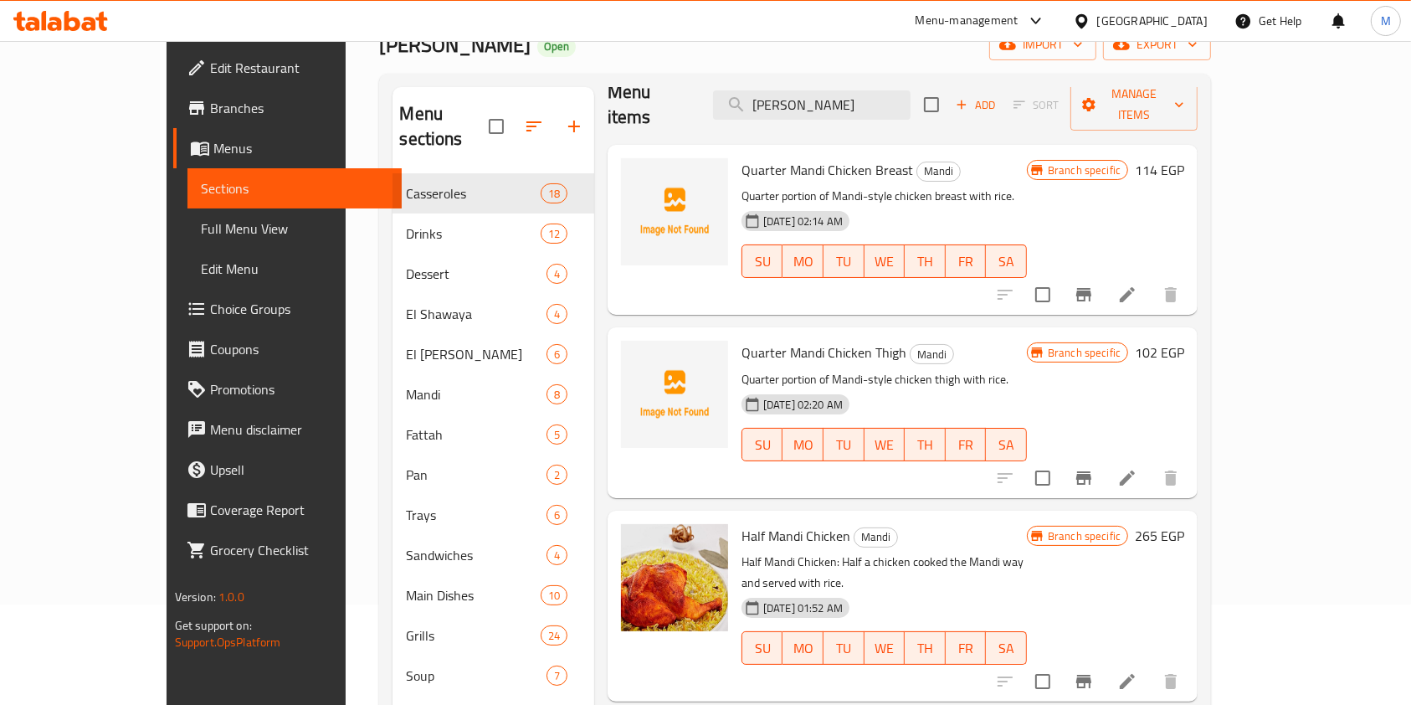
scroll to position [223, 0]
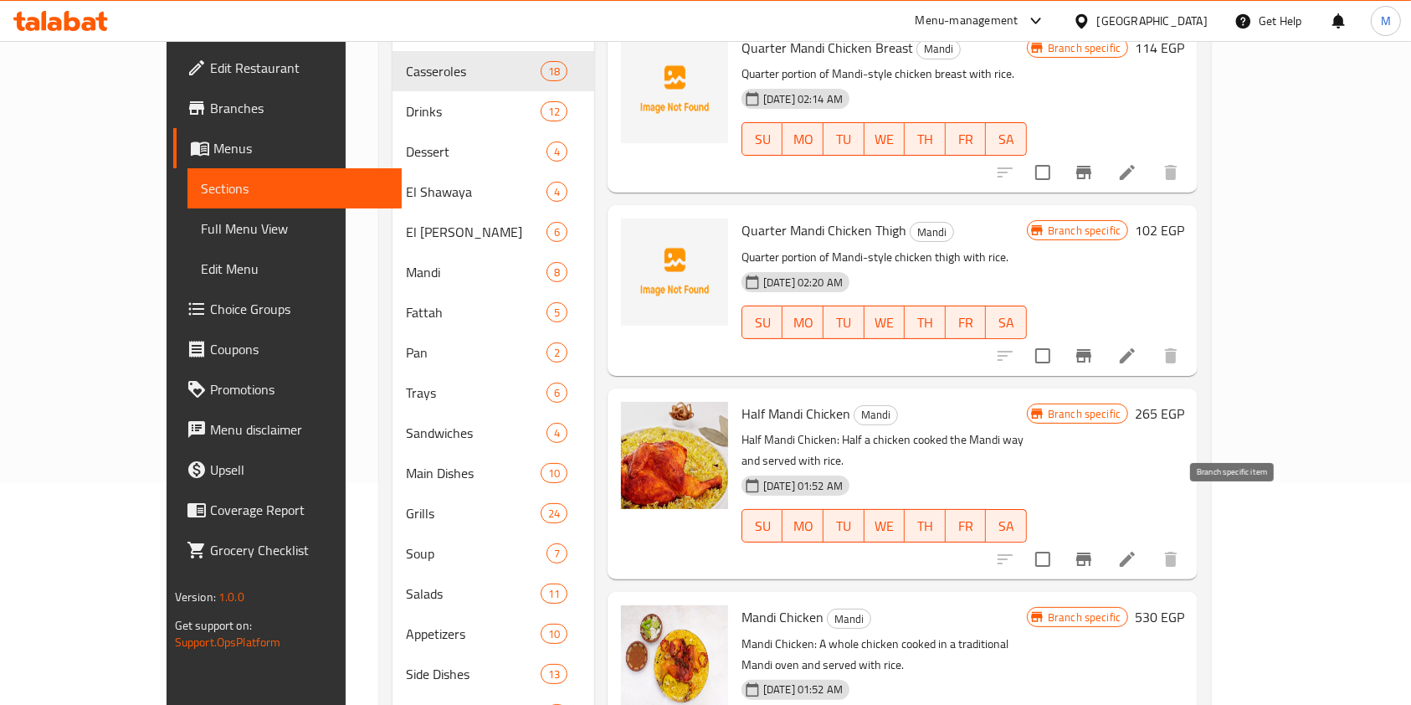
type input "فرخة مندي"
click at [1104, 539] on button "Branch-specific-item" at bounding box center [1084, 559] width 40 height 40
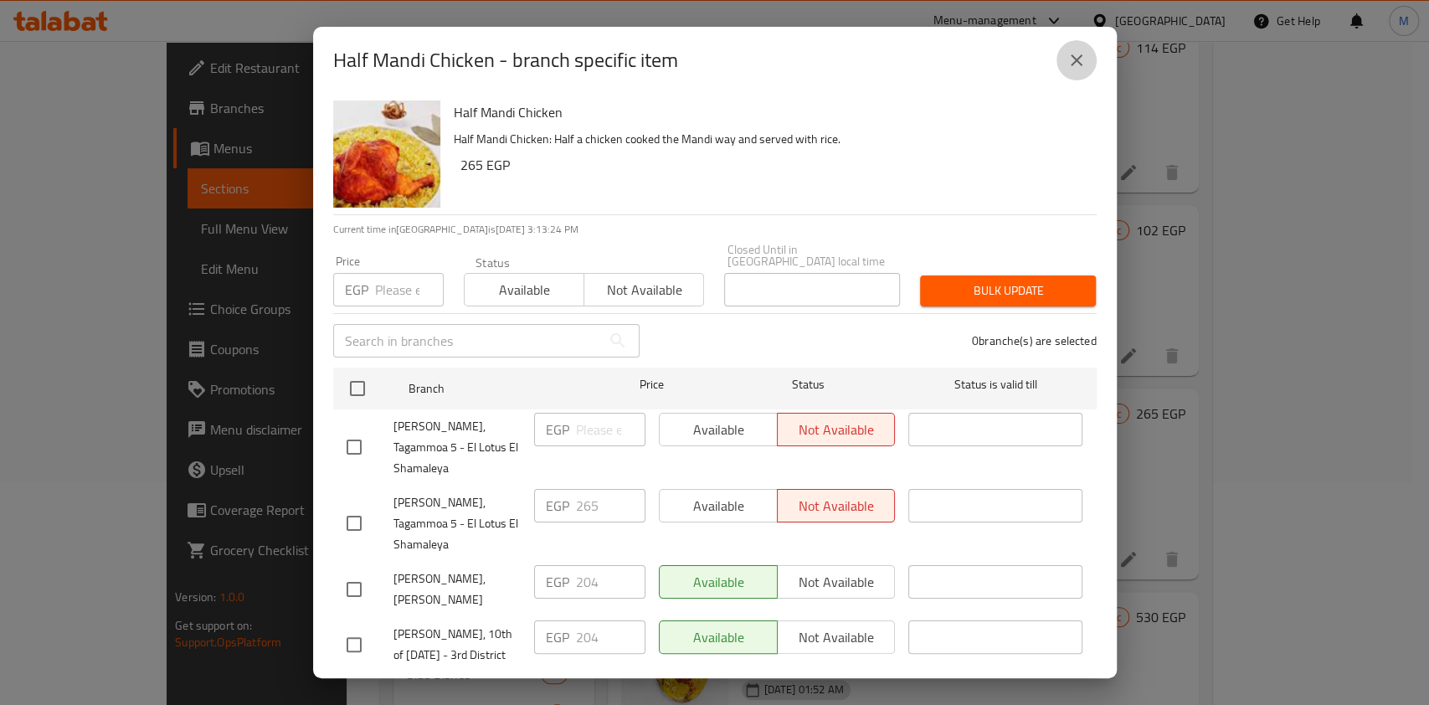
click at [1062, 61] on button "close" at bounding box center [1076, 60] width 40 height 40
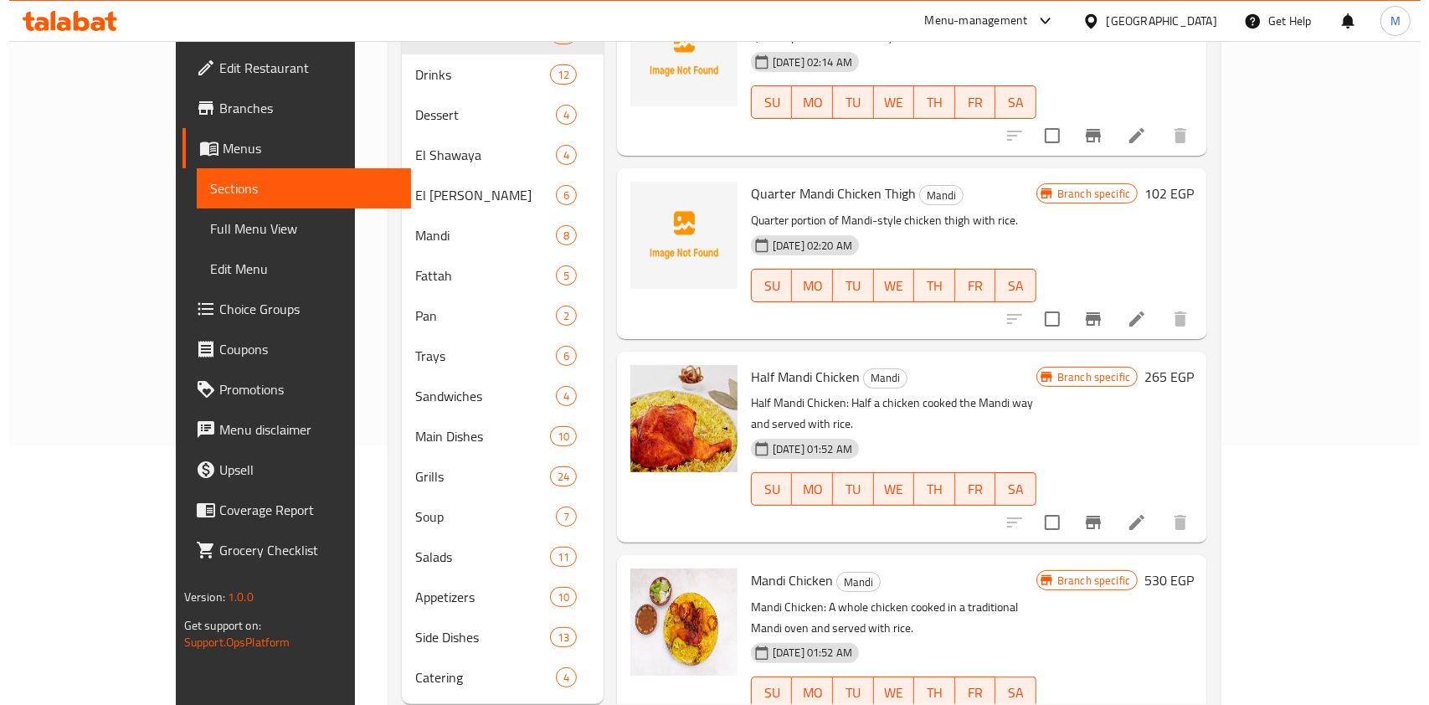
scroll to position [280, 0]
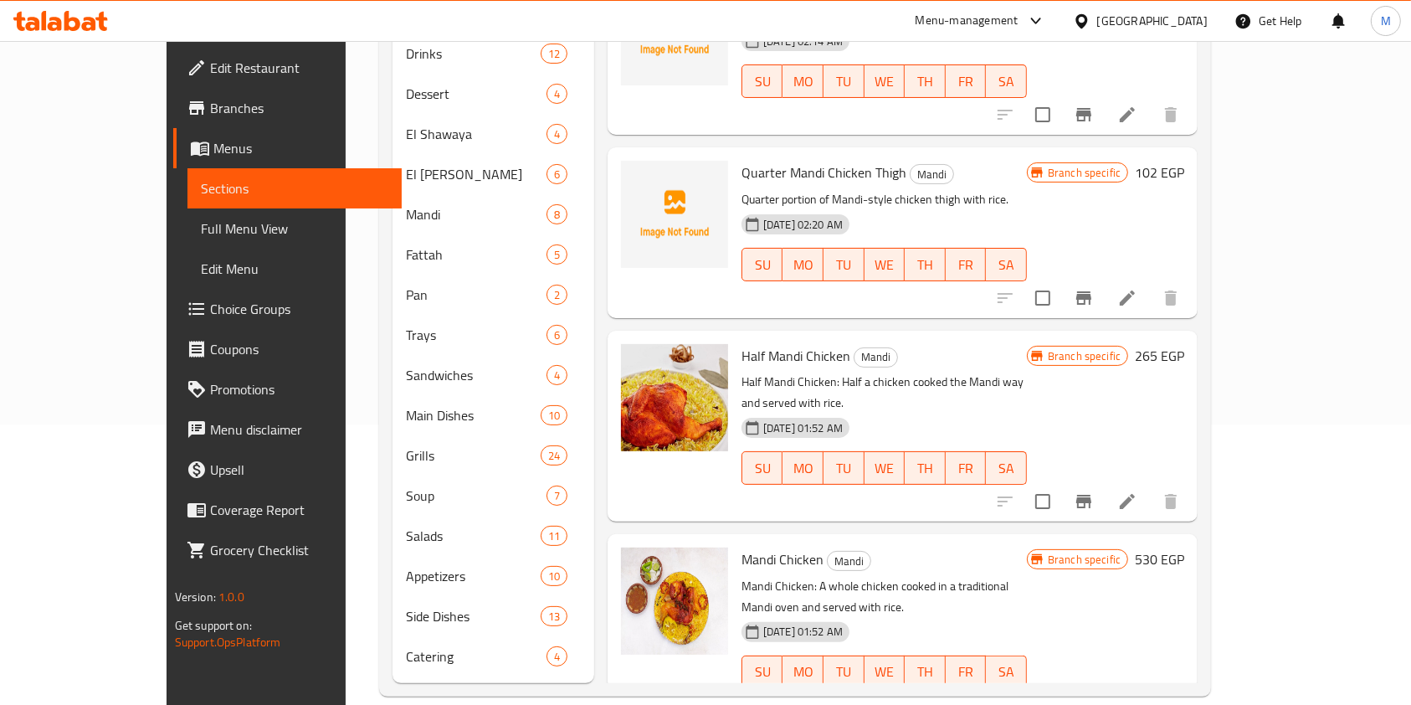
click at [1091, 699] on icon "Branch-specific-item" at bounding box center [1083, 705] width 15 height 13
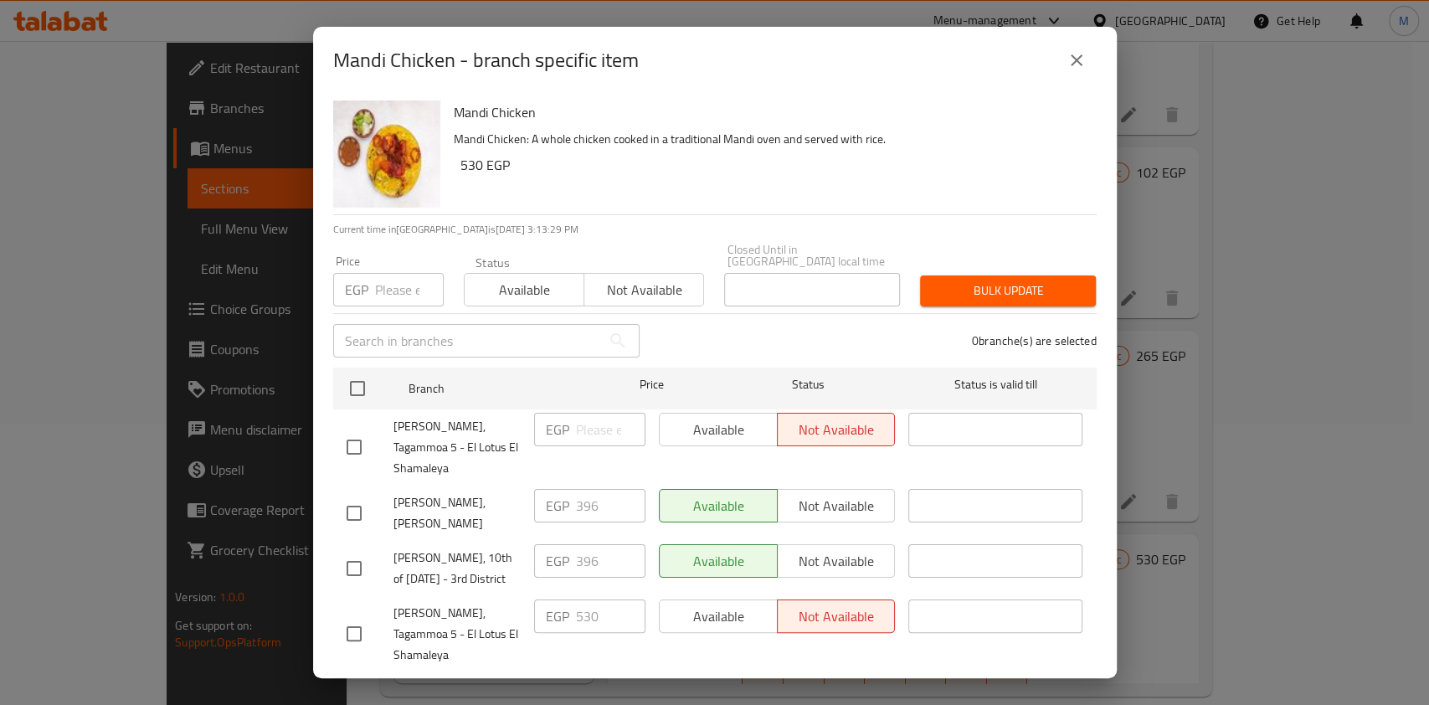
click at [351, 429] on input "checkbox" at bounding box center [353, 446] width 35 height 35
checkbox input "true"
click at [357, 635] on input "checkbox" at bounding box center [353, 633] width 35 height 35
checkbox input "true"
click at [395, 285] on input "number" at bounding box center [409, 289] width 69 height 33
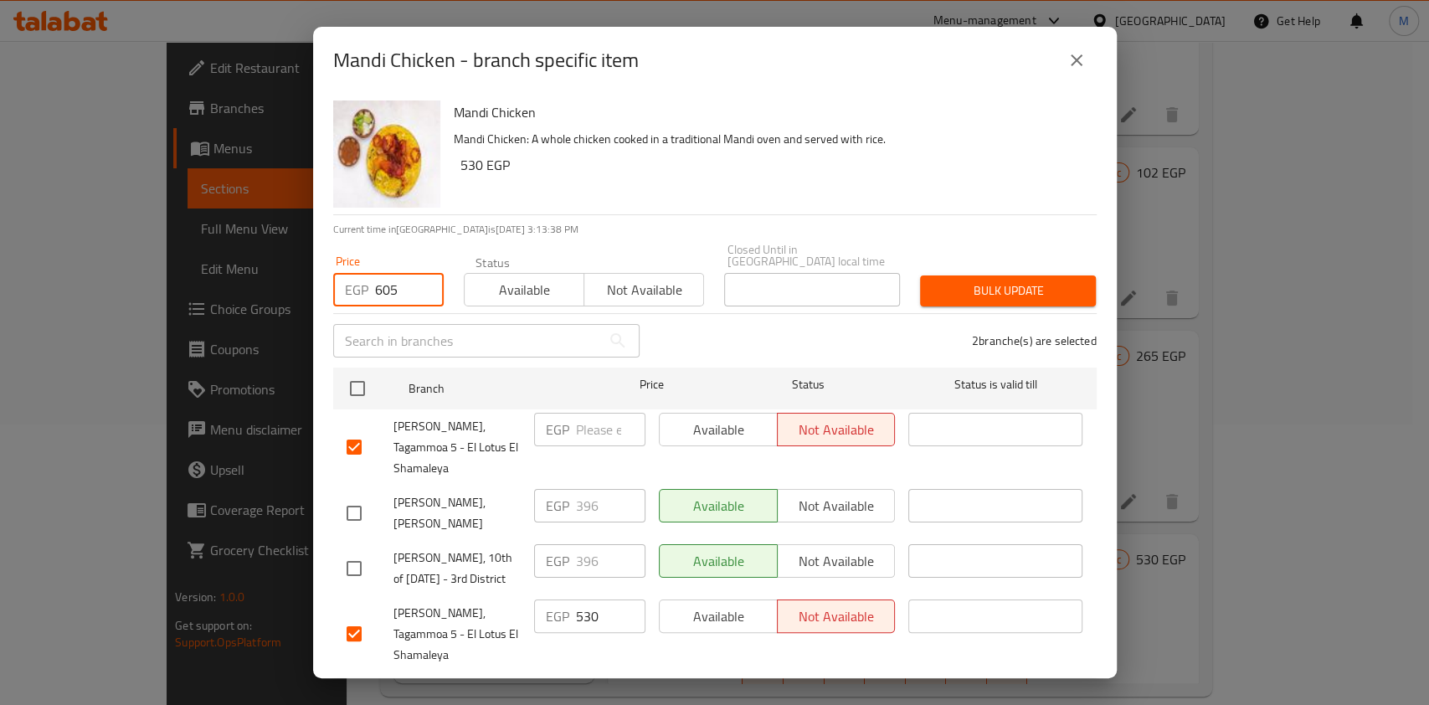
type input "605"
click at [910, 283] on div "Bulk update" at bounding box center [1008, 290] width 196 height 51
click at [920, 283] on button "Bulk update" at bounding box center [1008, 290] width 176 height 31
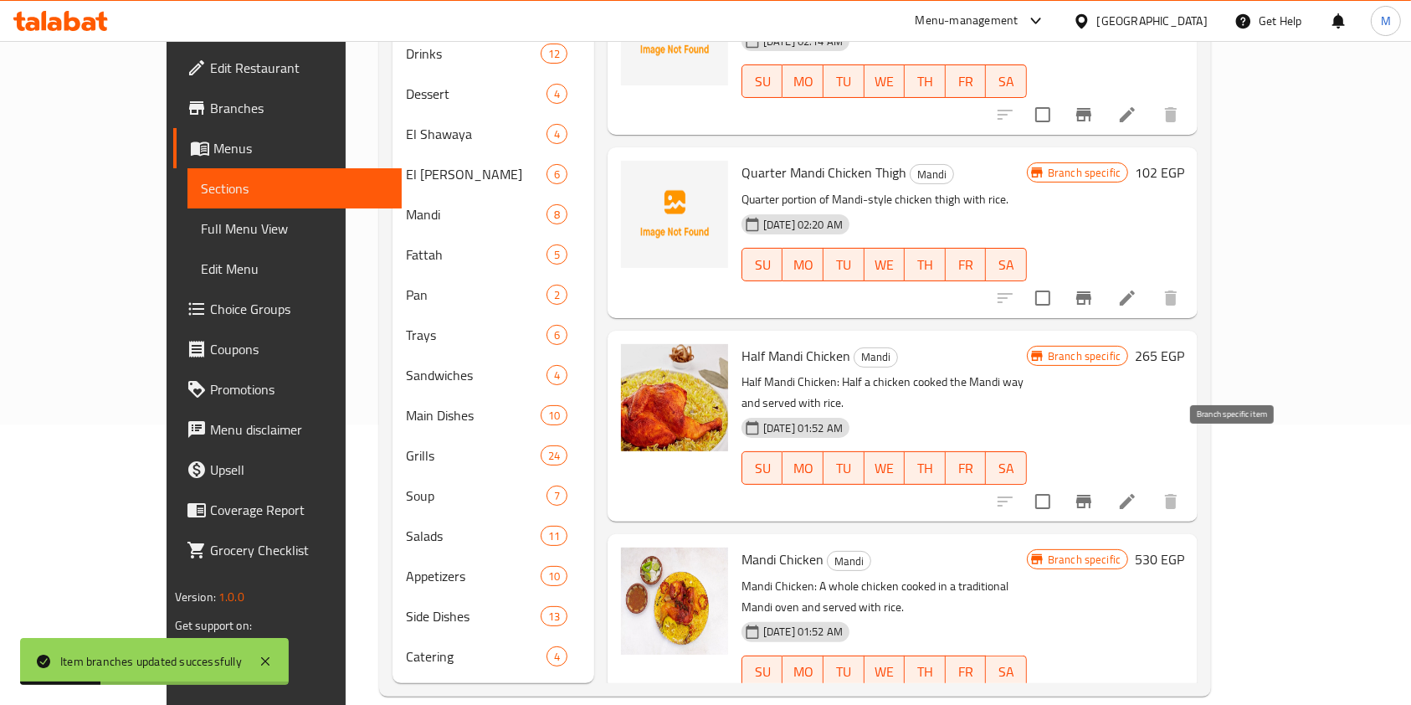
click at [1091, 495] on icon "Branch-specific-item" at bounding box center [1083, 501] width 15 height 13
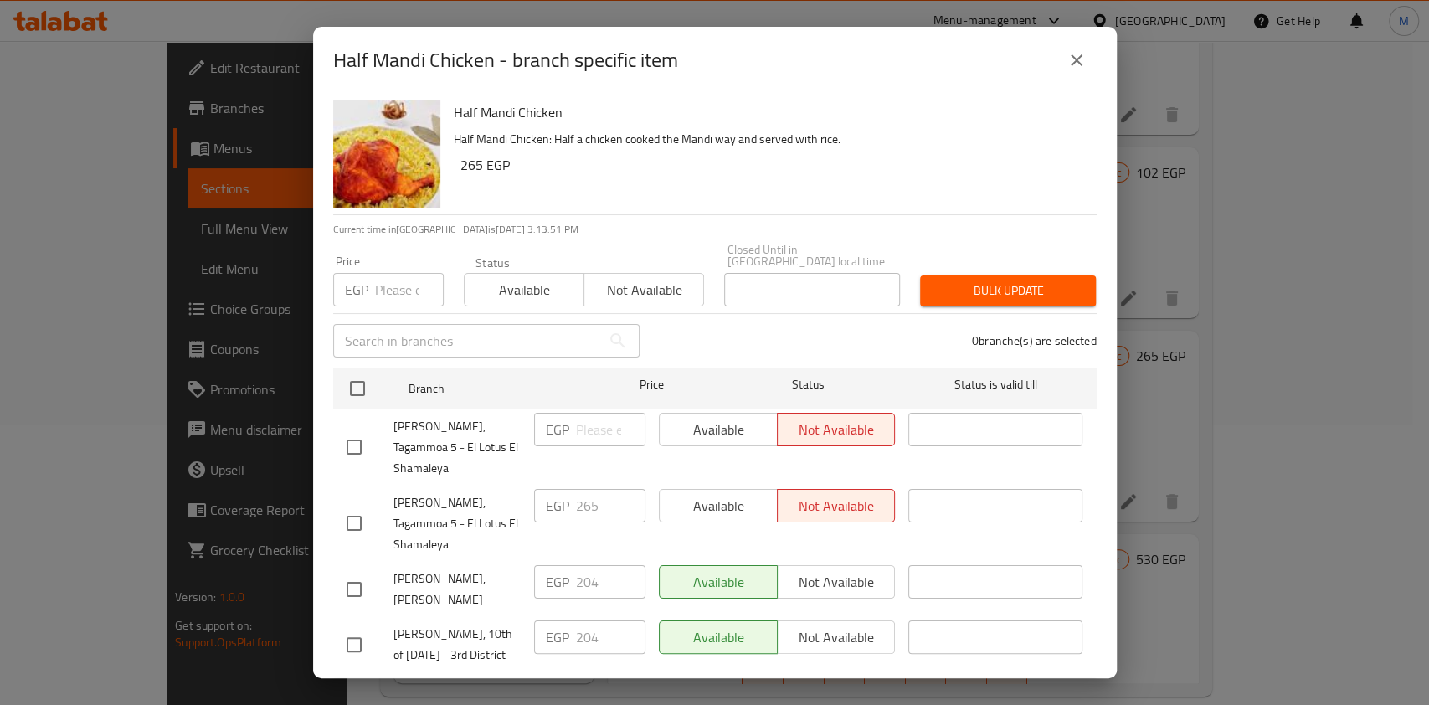
click at [365, 438] on input "checkbox" at bounding box center [353, 446] width 35 height 35
checkbox input "true"
click at [359, 510] on input "checkbox" at bounding box center [353, 522] width 35 height 35
checkbox input "true"
click at [386, 274] on input "number" at bounding box center [409, 289] width 69 height 33
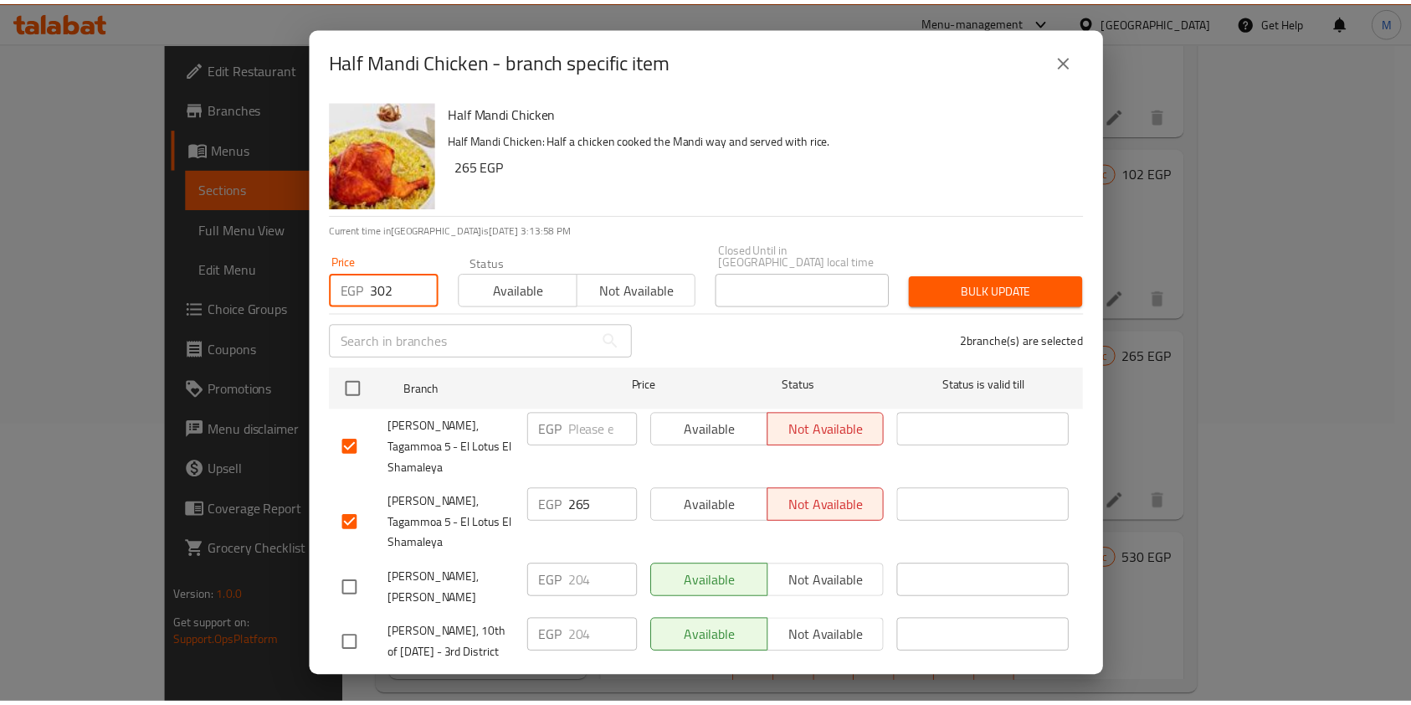
scroll to position [47, 0]
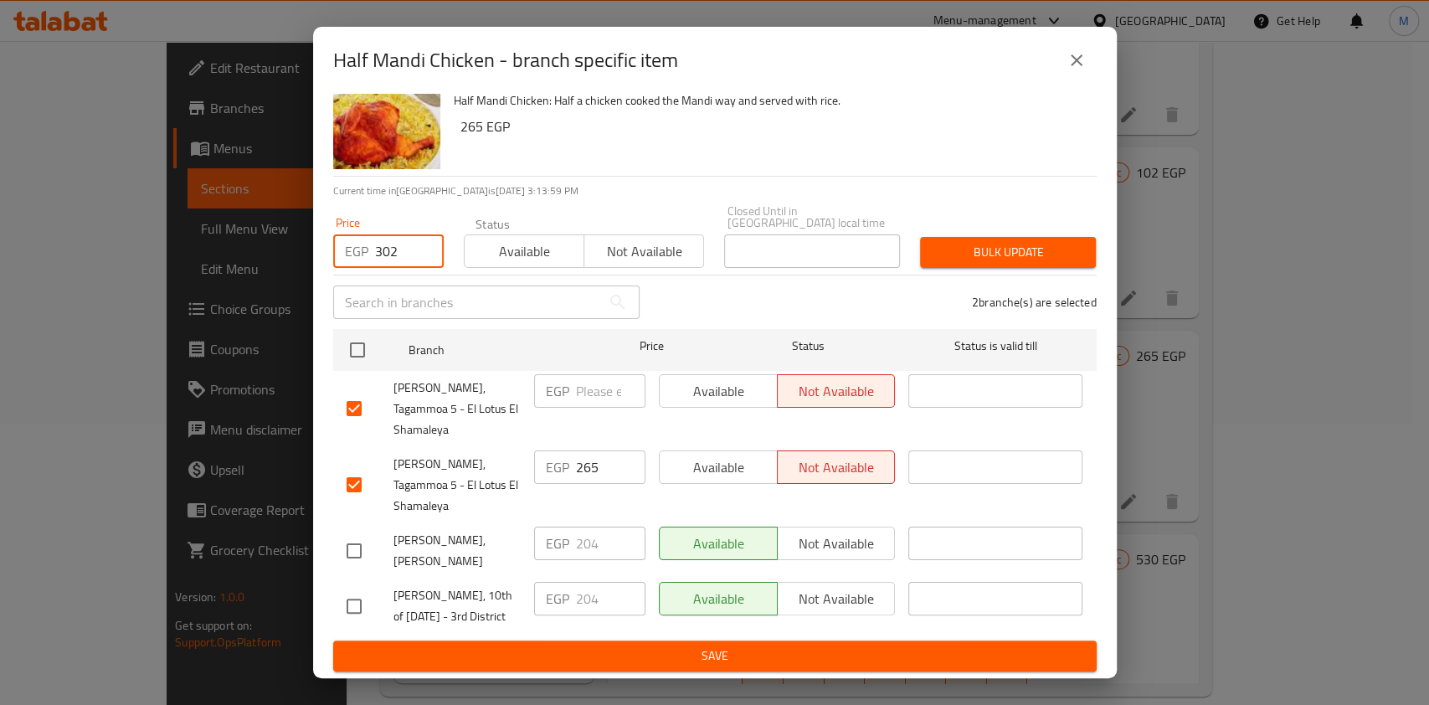
type input "302"
click at [987, 242] on span "Bulk update" at bounding box center [1007, 252] width 149 height 21
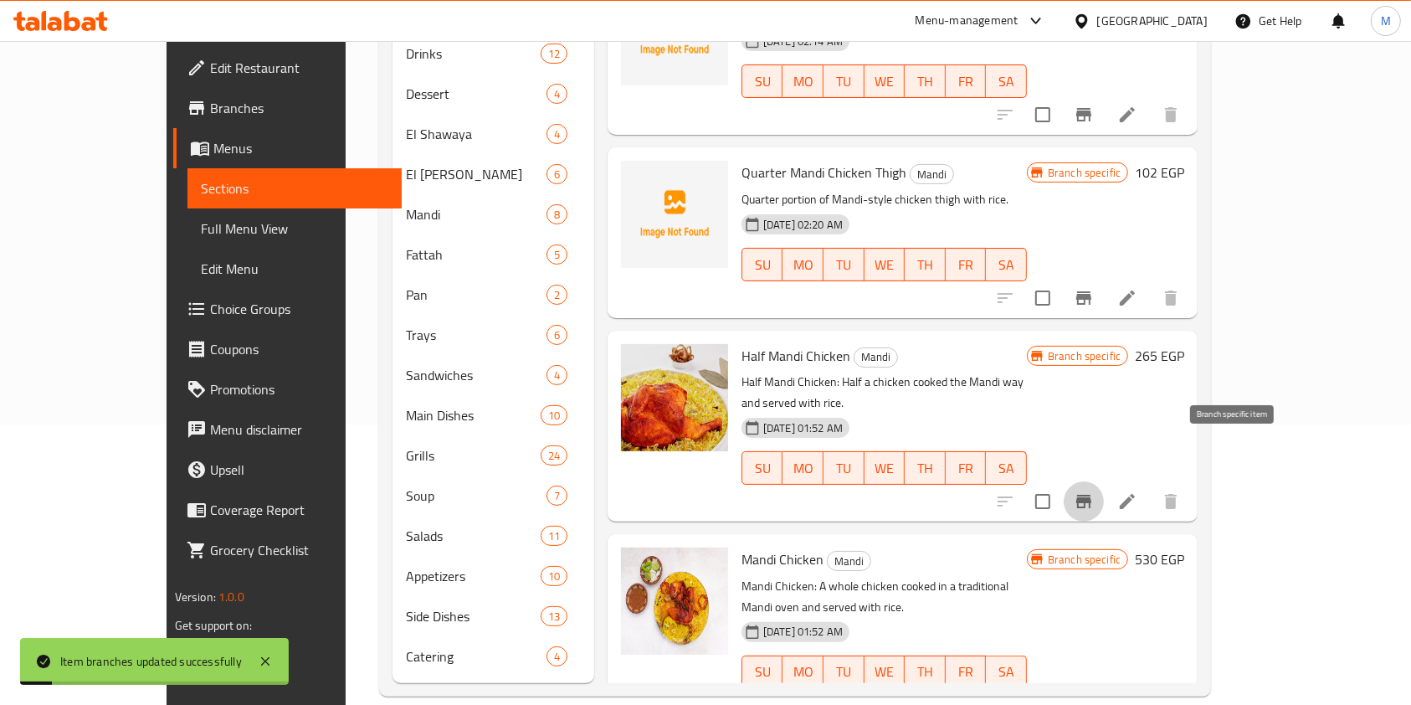
click at [1104, 481] on button "Branch-specific-item" at bounding box center [1084, 501] width 40 height 40
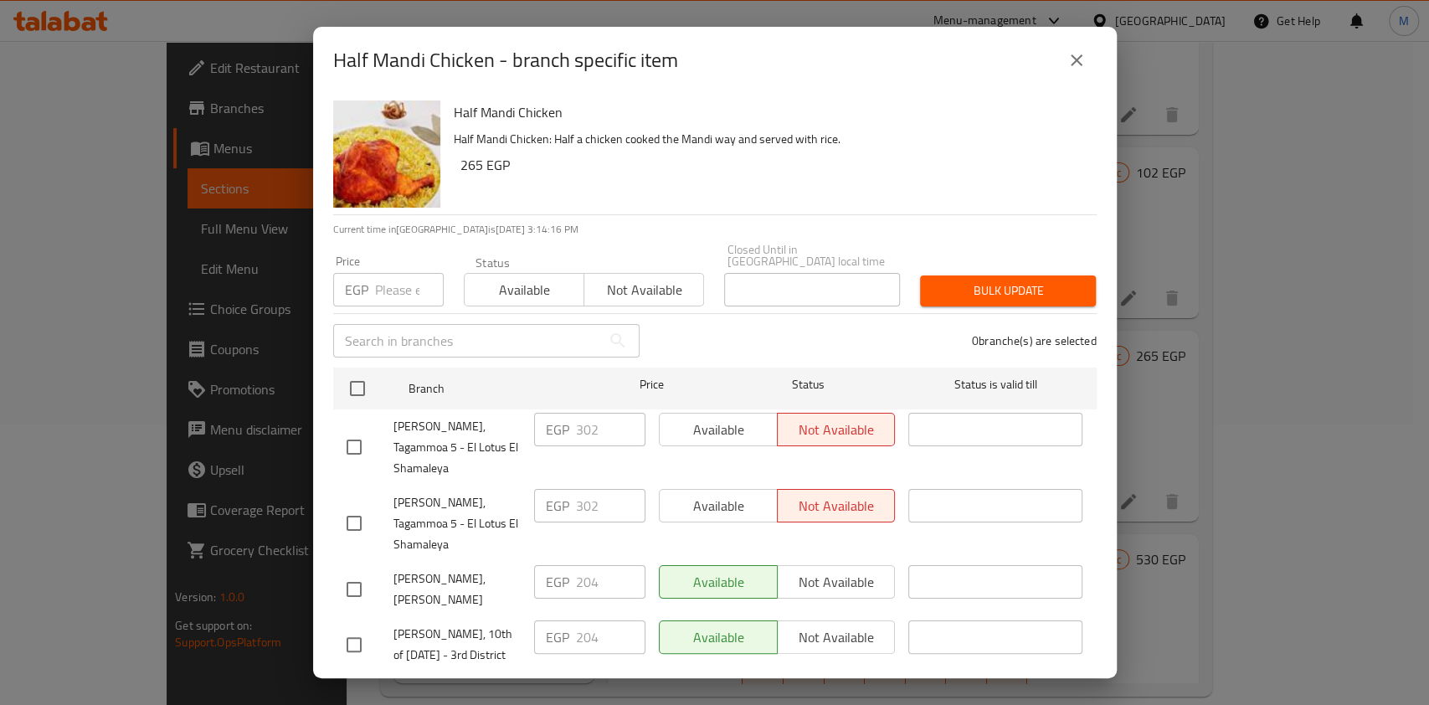
click at [1075, 64] on icon "close" at bounding box center [1076, 60] width 20 height 20
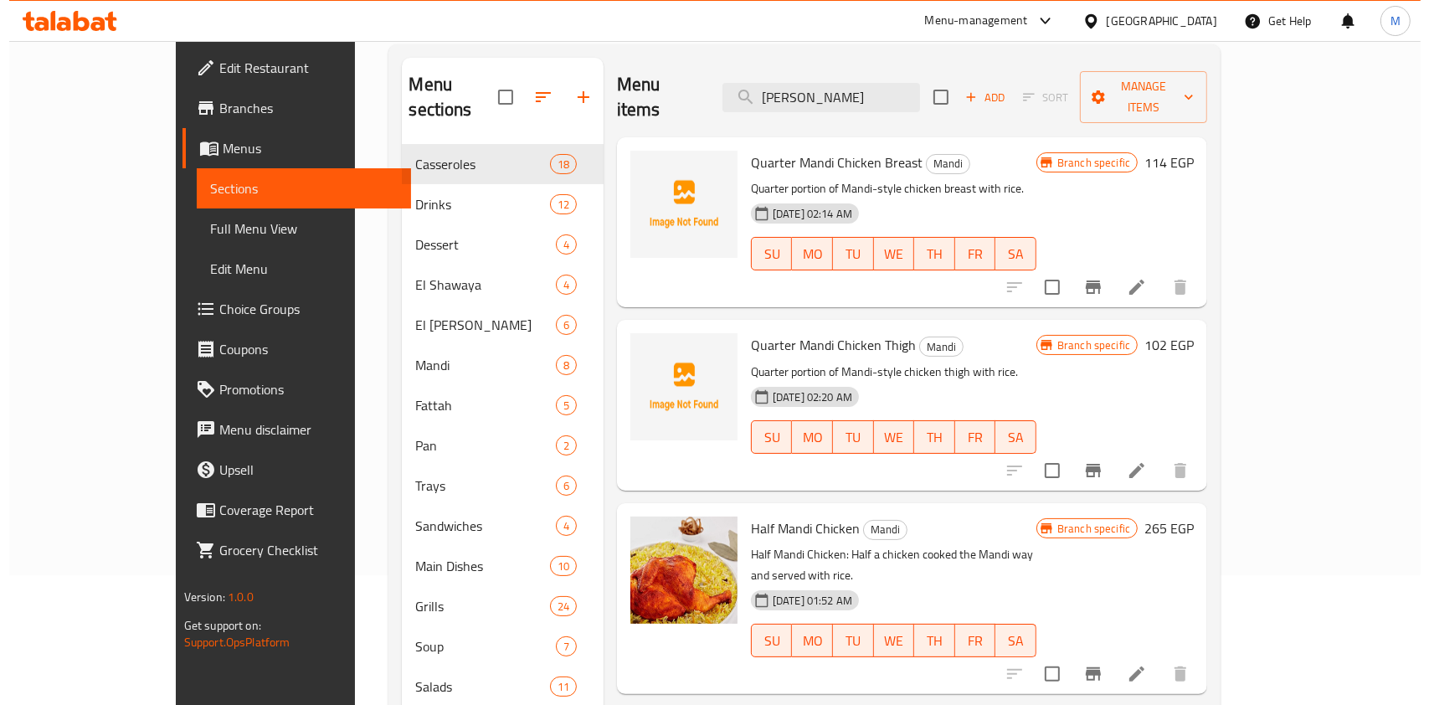
scroll to position [0, 0]
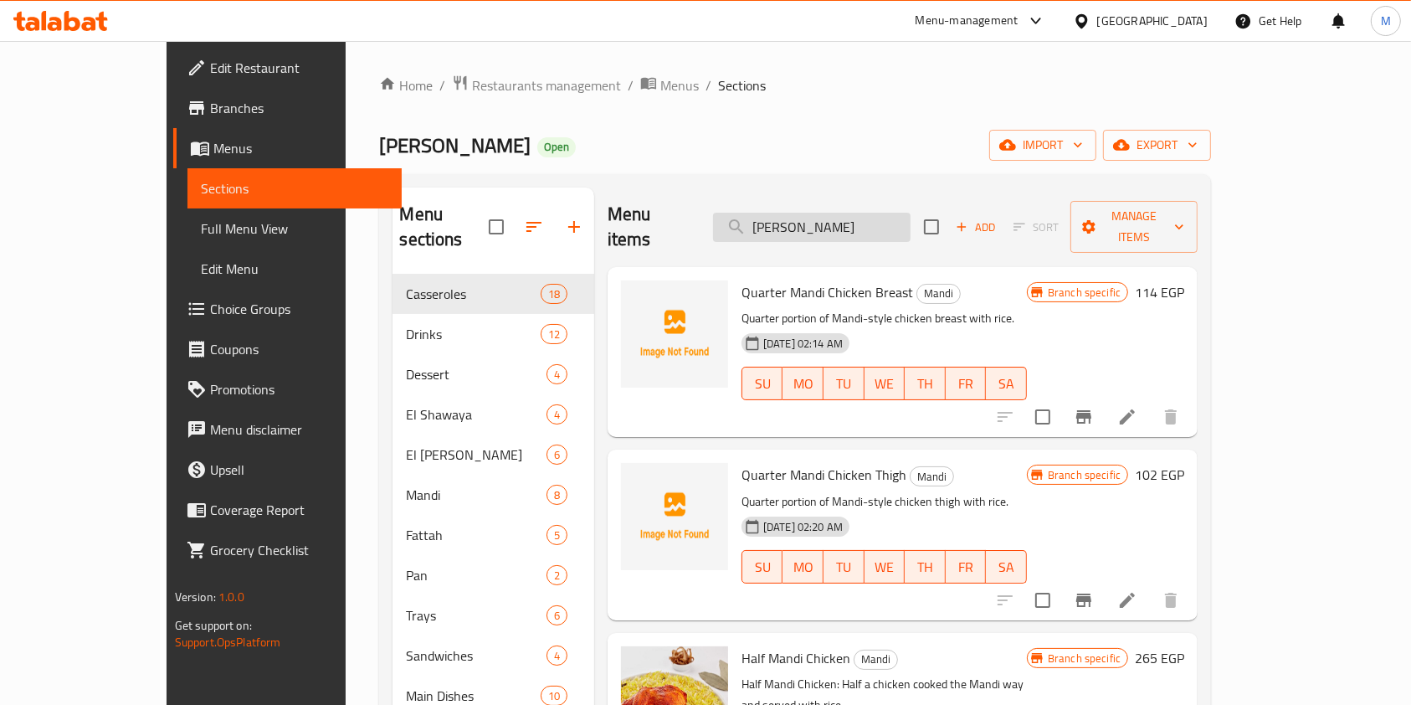
click at [856, 218] on input "فرخة مندي" at bounding box center [811, 227] width 197 height 29
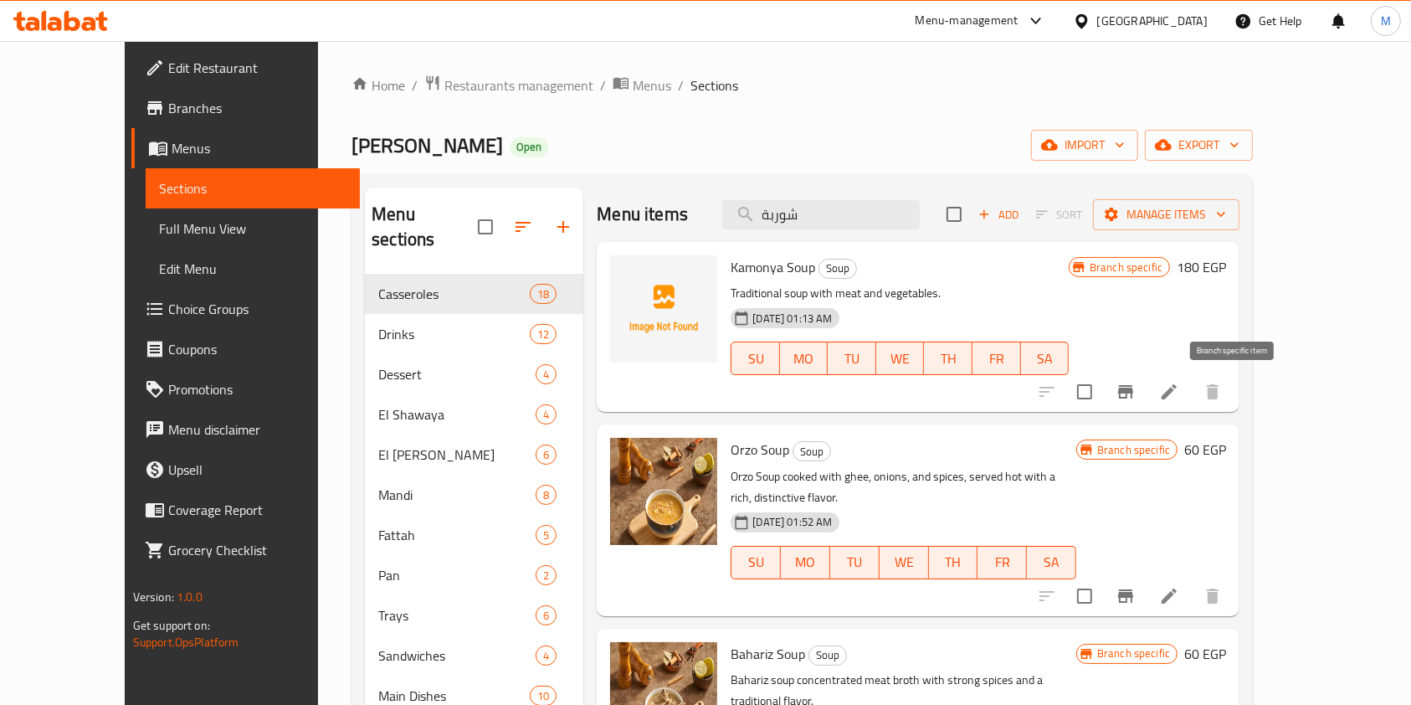
type input "شوربة"
click at [1136, 392] on icon "Branch-specific-item" at bounding box center [1126, 392] width 20 height 20
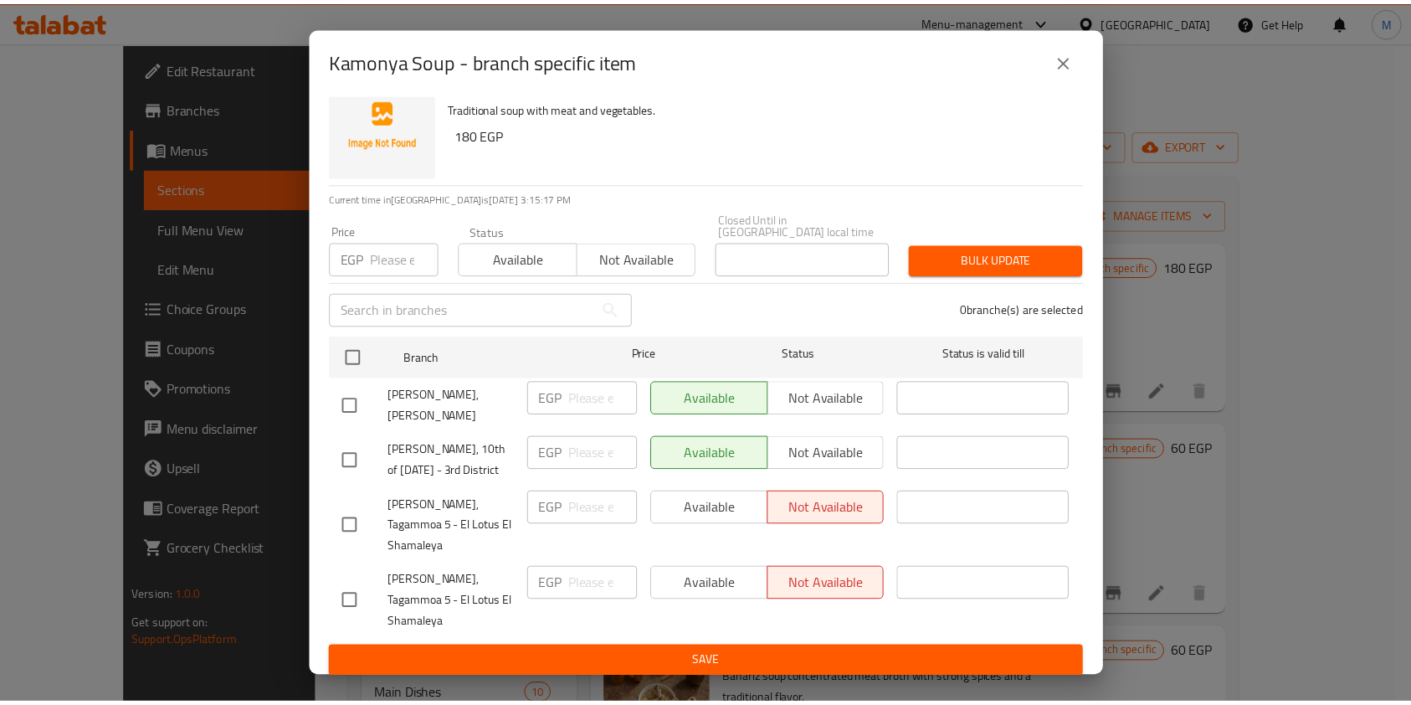
scroll to position [47, 0]
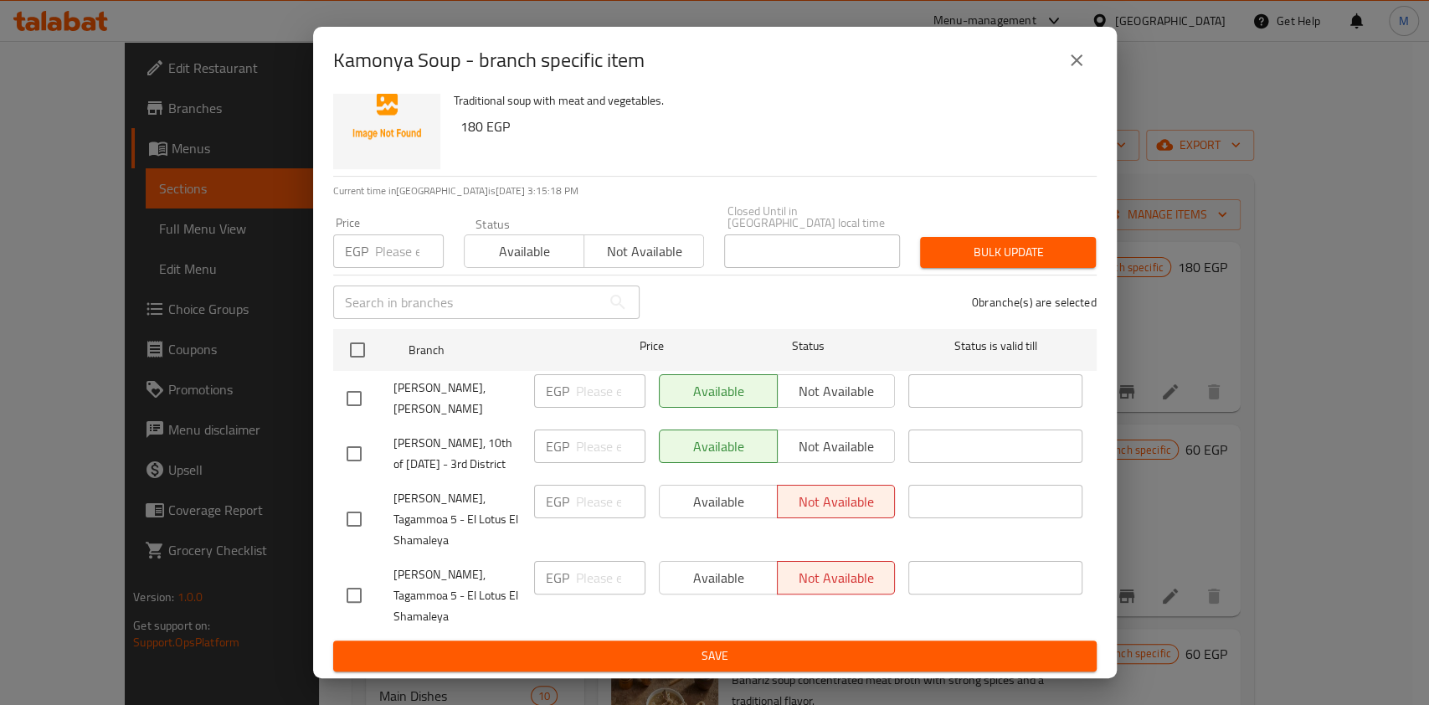
click at [363, 522] on input "checkbox" at bounding box center [353, 518] width 35 height 35
checkbox input "true"
click at [361, 612] on input "checkbox" at bounding box center [353, 594] width 35 height 35
checkbox input "true"
click at [387, 236] on input "number" at bounding box center [409, 250] width 69 height 33
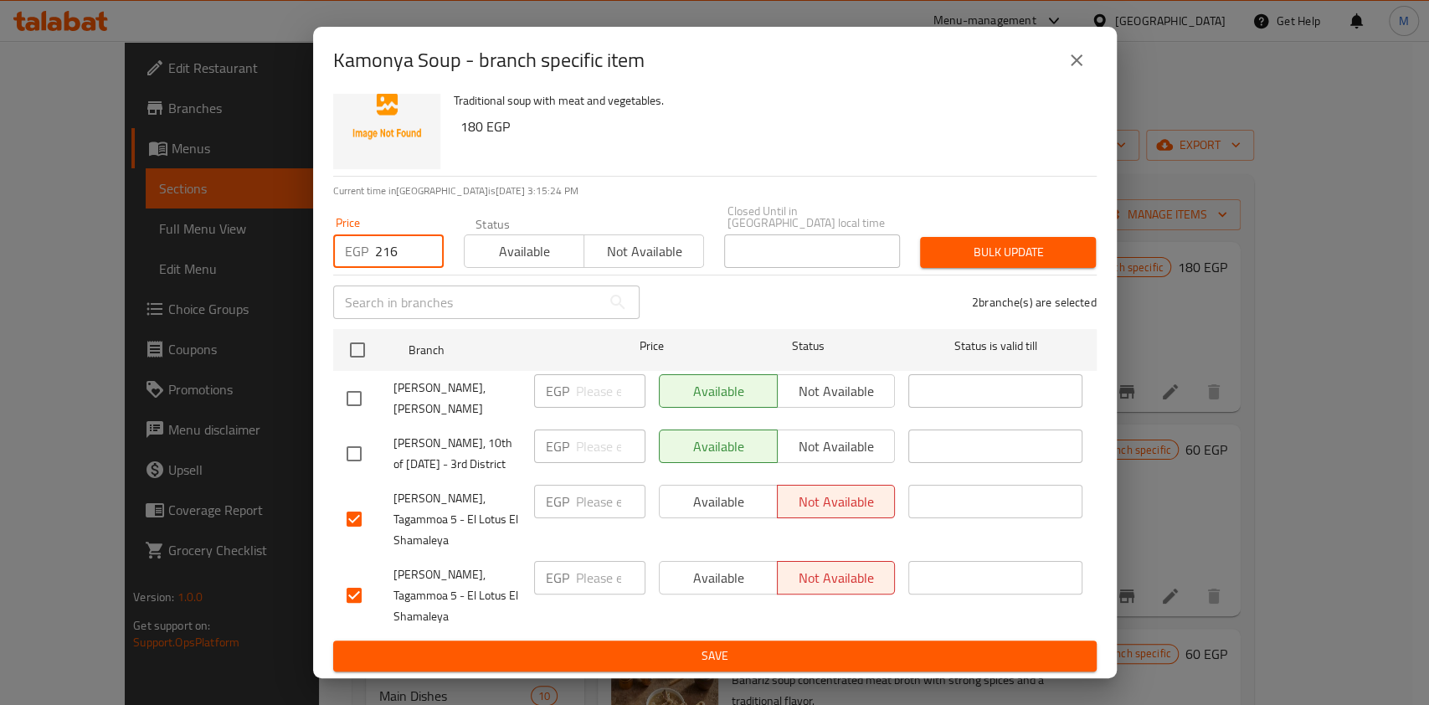
type input "216"
click at [977, 242] on span "Bulk update" at bounding box center [1007, 252] width 149 height 21
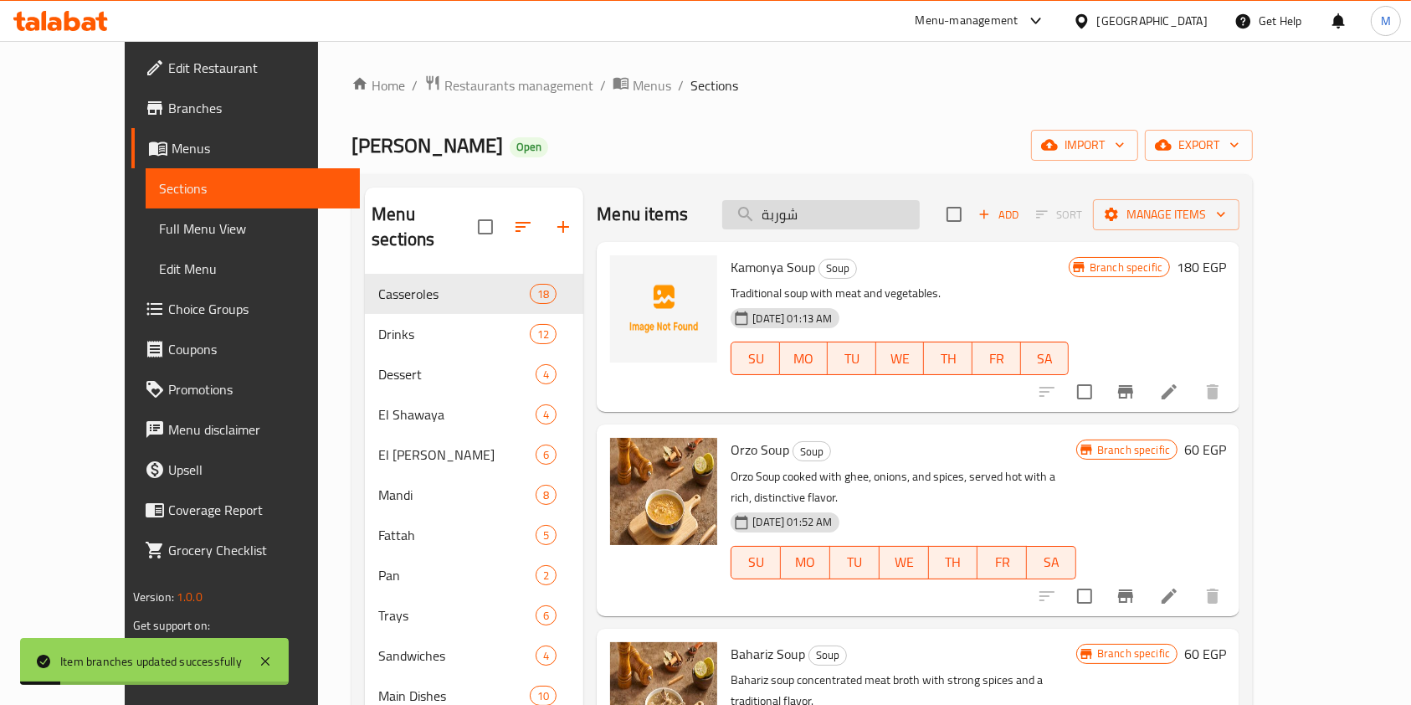
click at [874, 216] on input "شوربة" at bounding box center [820, 214] width 197 height 29
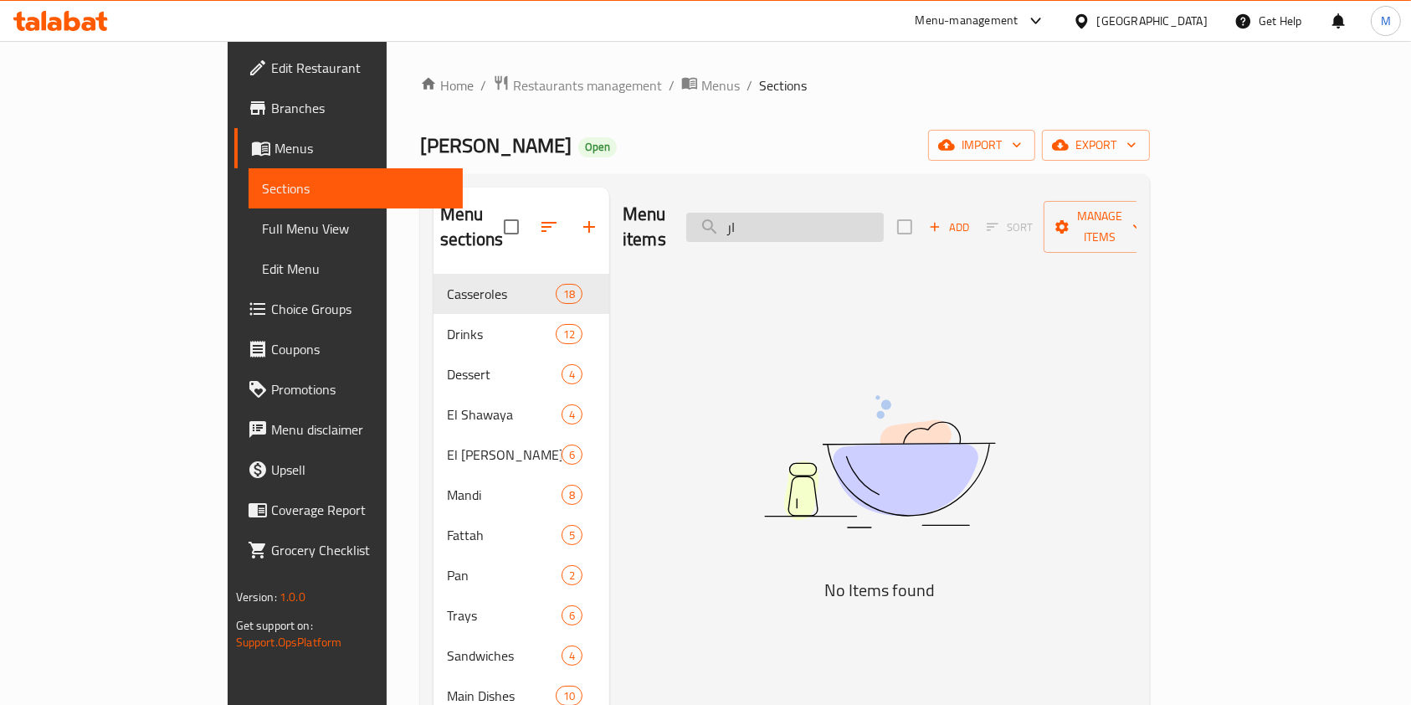
type input "ا"
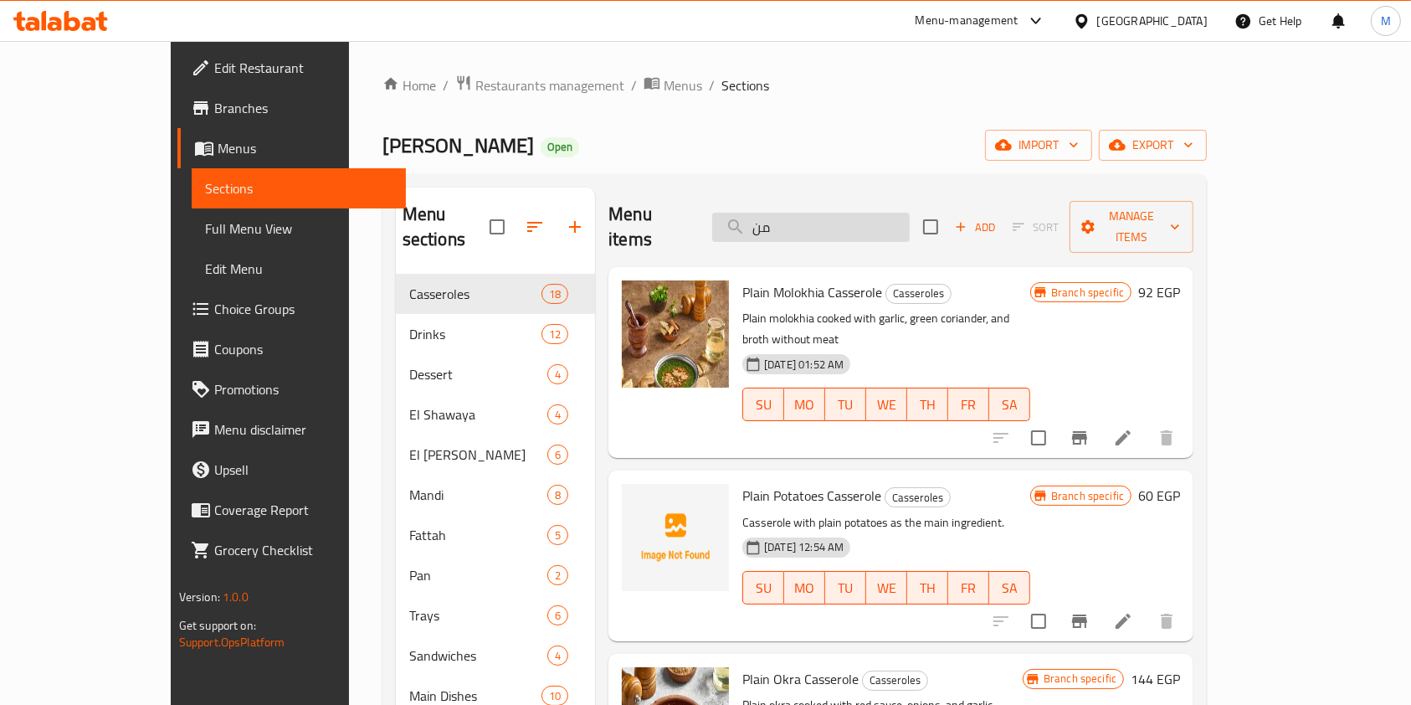
type input "م"
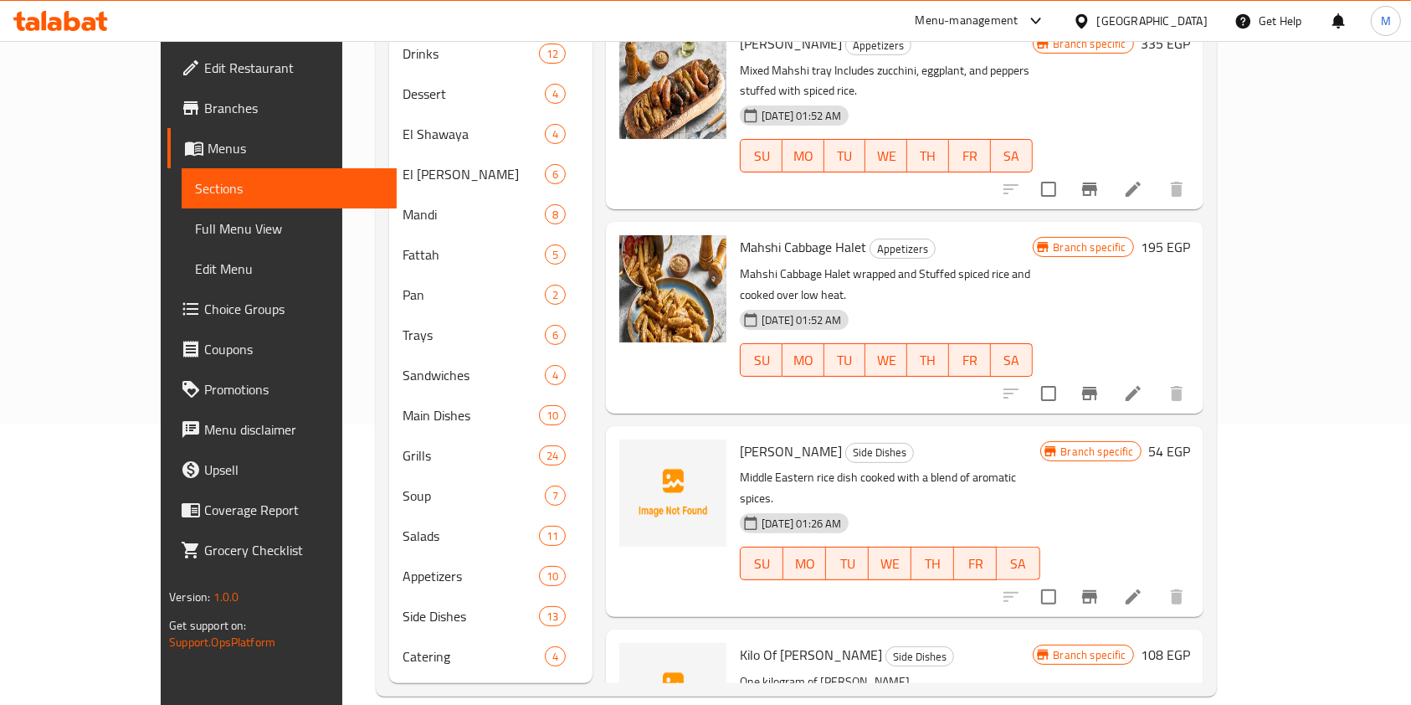
scroll to position [2609, 0]
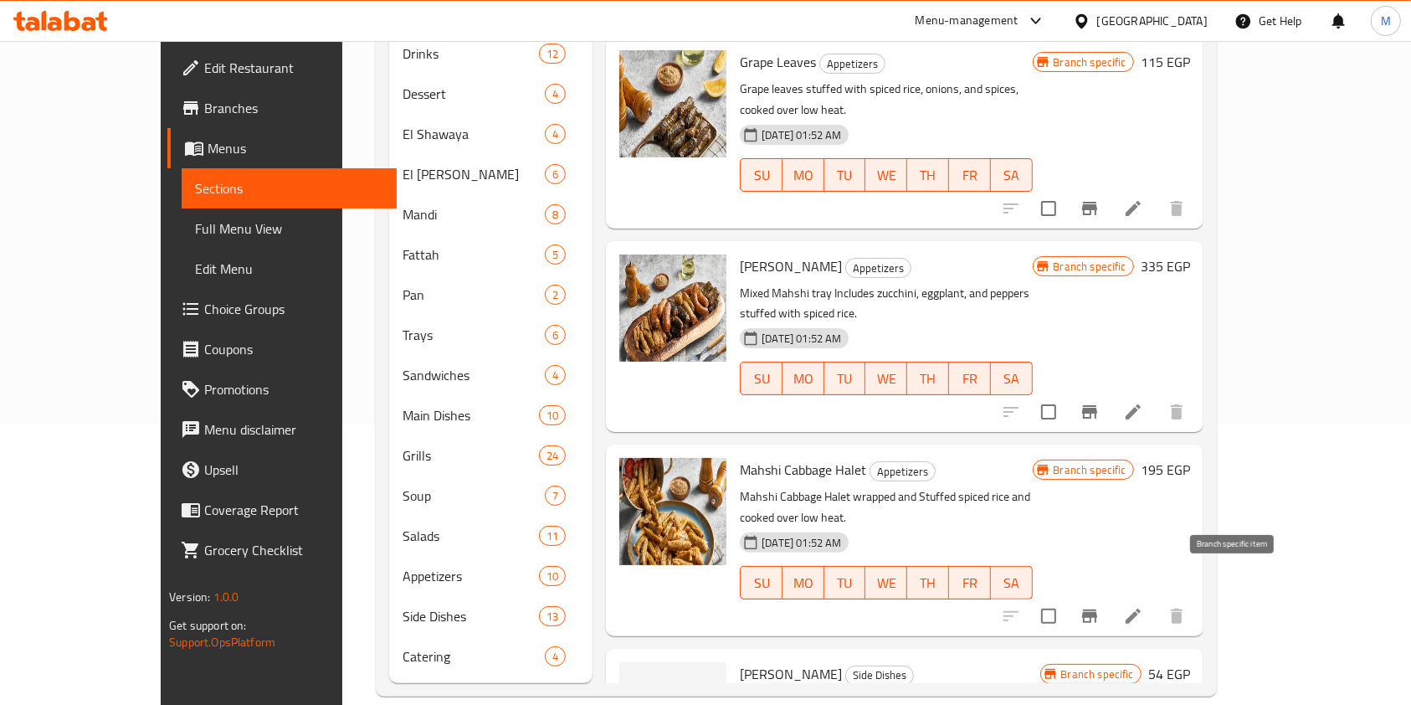
type input "rice"
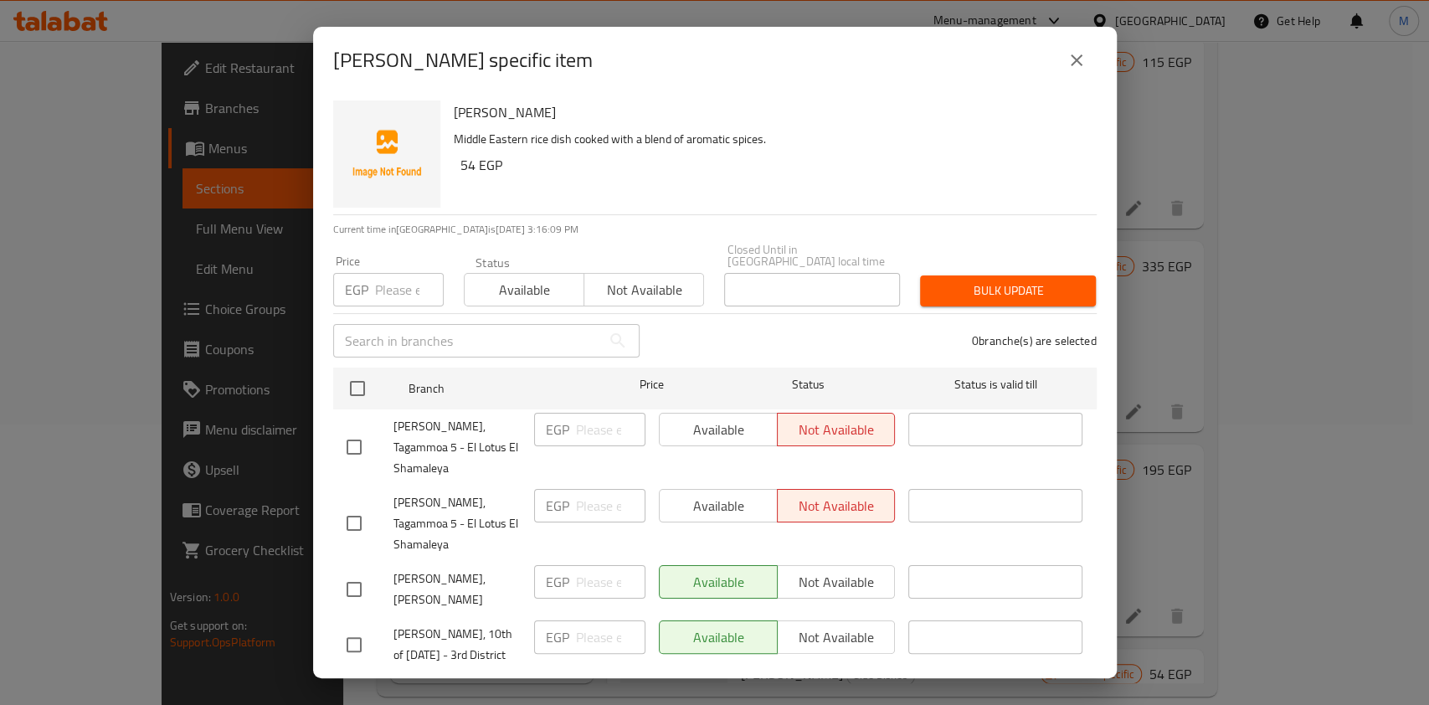
click at [350, 509] on input "checkbox" at bounding box center [353, 522] width 35 height 35
checkbox input "true"
click at [359, 433] on input "checkbox" at bounding box center [353, 446] width 35 height 35
checkbox input "true"
click at [392, 285] on input "number" at bounding box center [409, 289] width 69 height 33
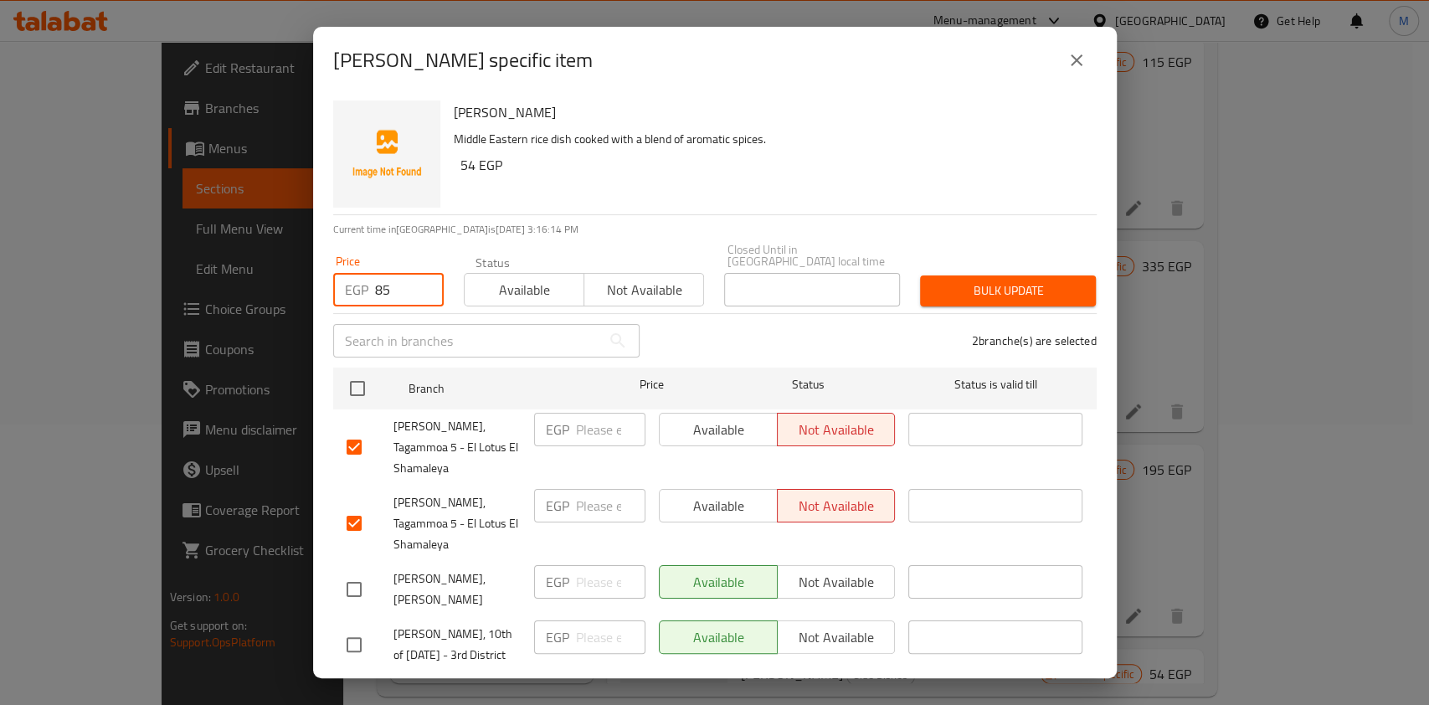
type input "85"
click at [963, 280] on span "Bulk update" at bounding box center [1007, 290] width 149 height 21
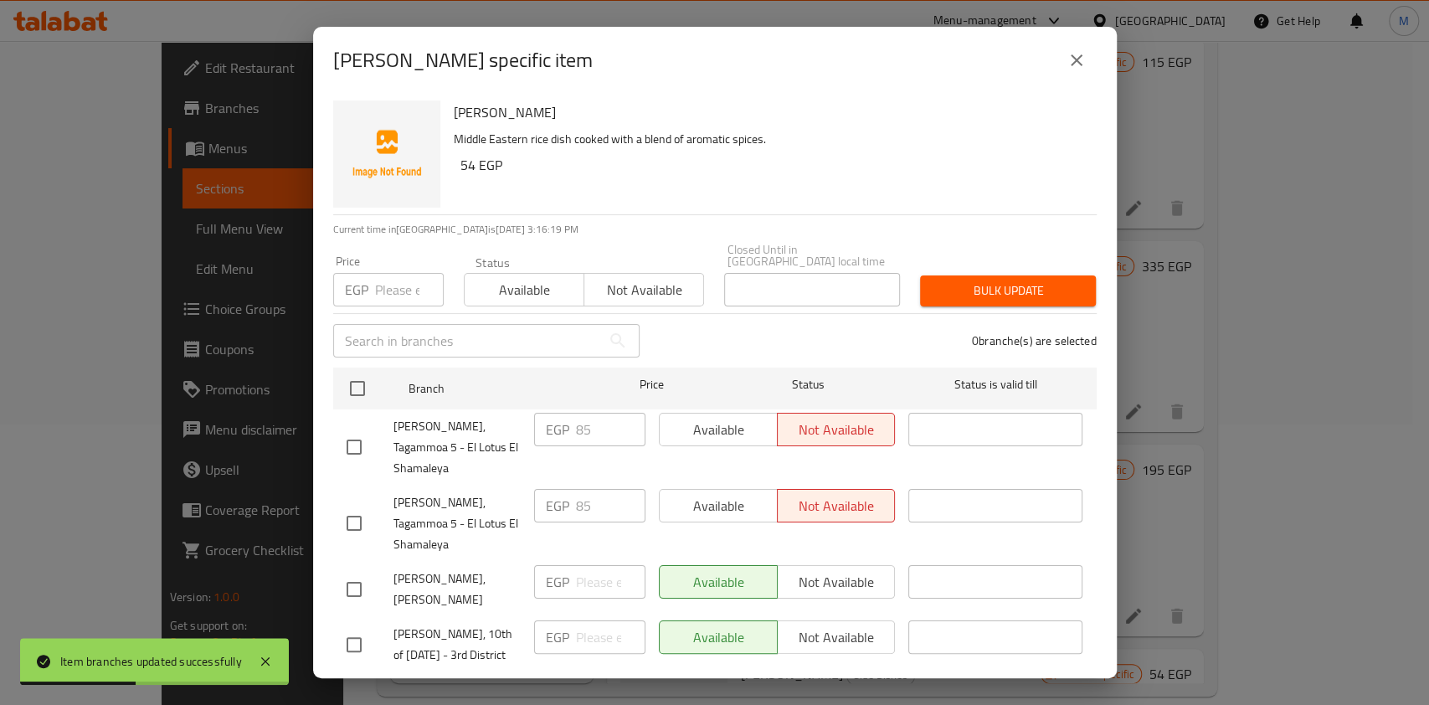
click at [1085, 69] on icon "close" at bounding box center [1076, 60] width 20 height 20
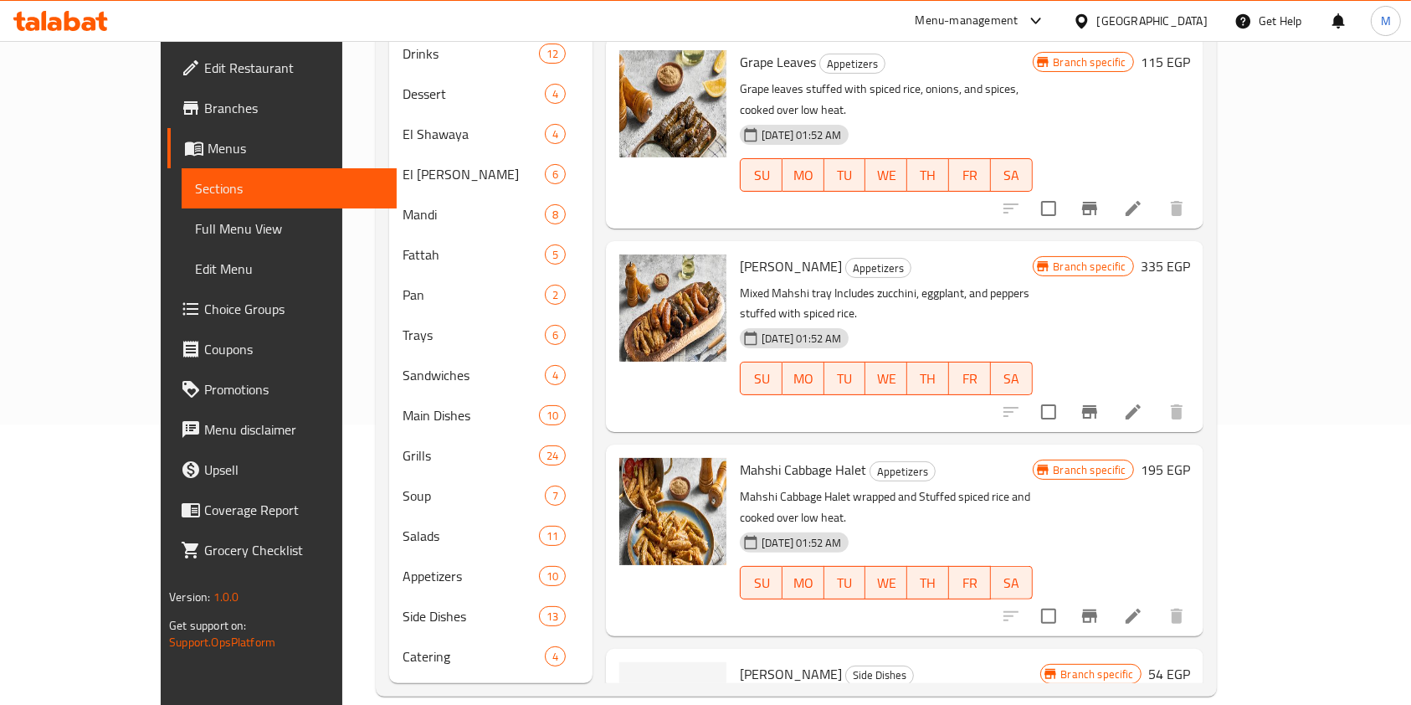
click at [80, 26] on icon at bounding box center [60, 21] width 95 height 20
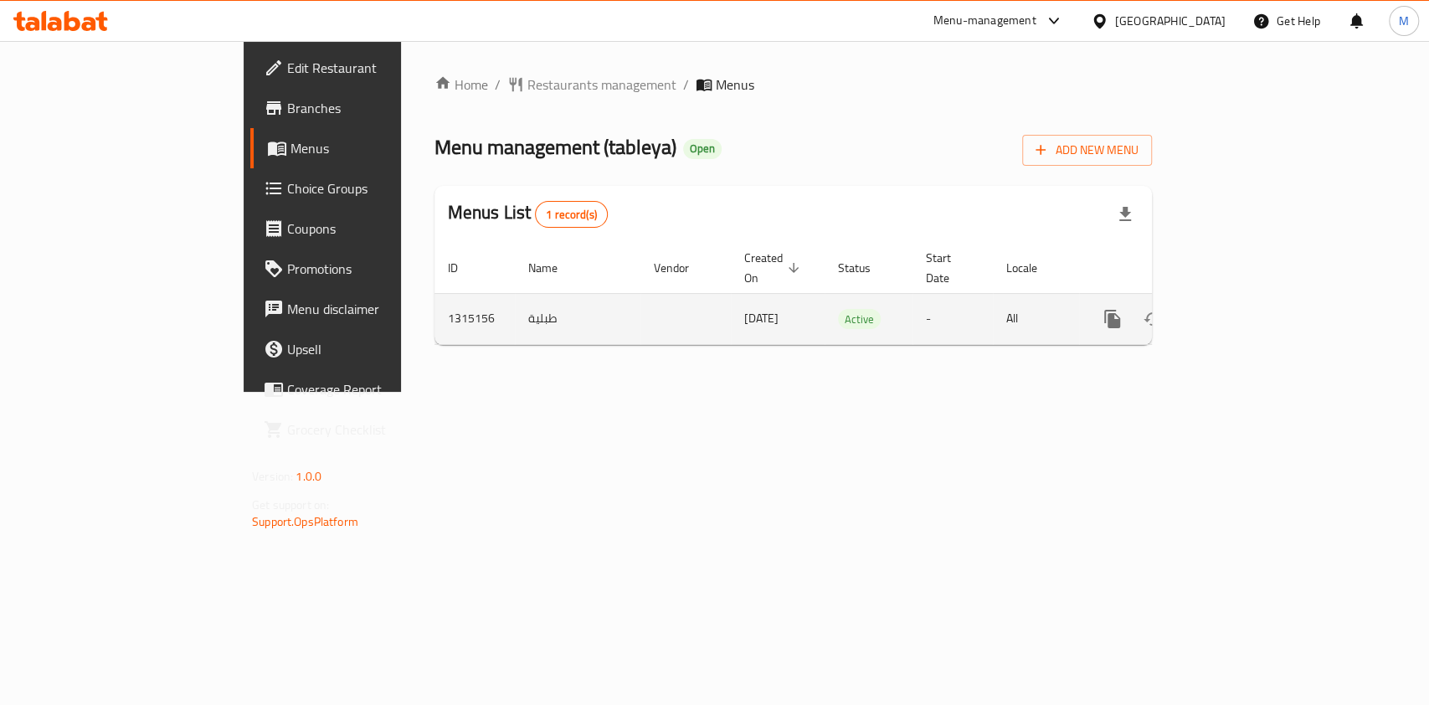
click at [1266, 293] on td "enhanced table" at bounding box center [1172, 318] width 187 height 51
click at [1240, 311] on icon "enhanced table" at bounding box center [1232, 318] width 15 height 15
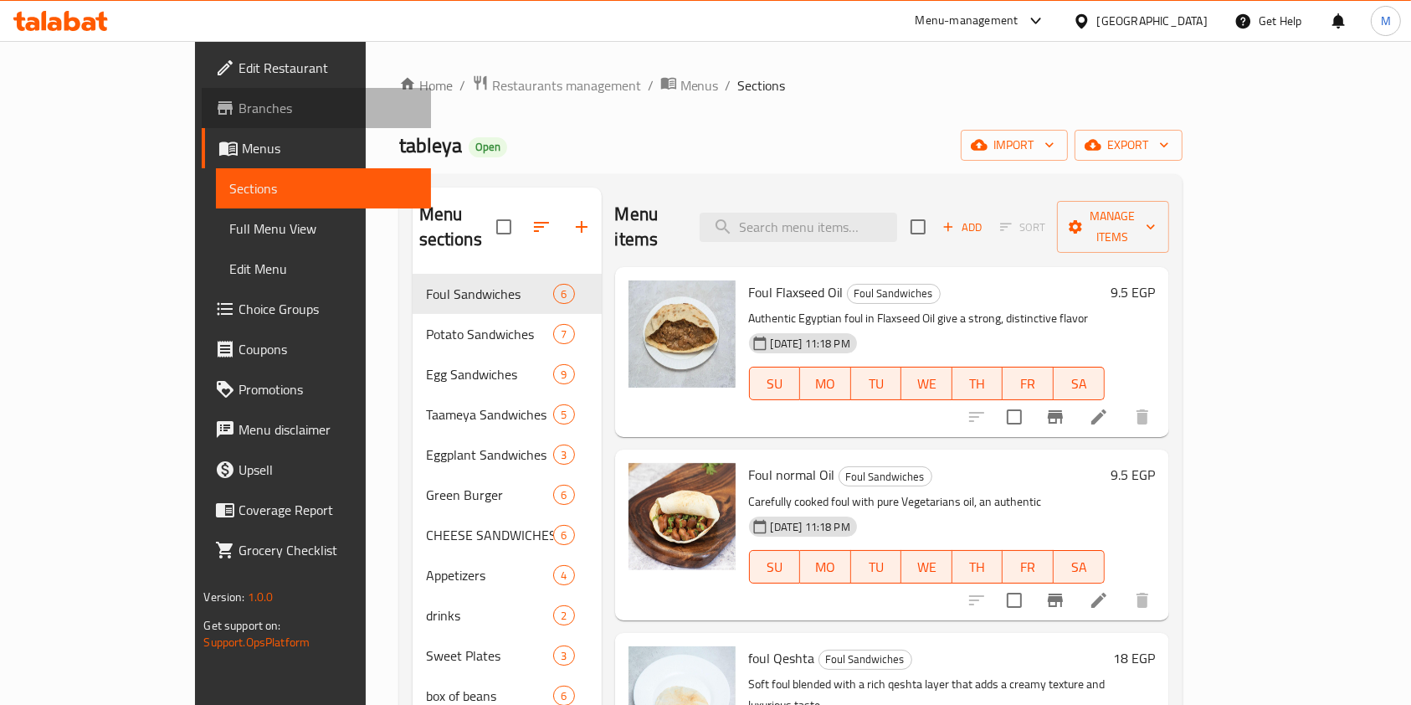
click at [239, 98] on span "Branches" at bounding box center [328, 108] width 179 height 20
